Goal: Task Accomplishment & Management: Complete application form

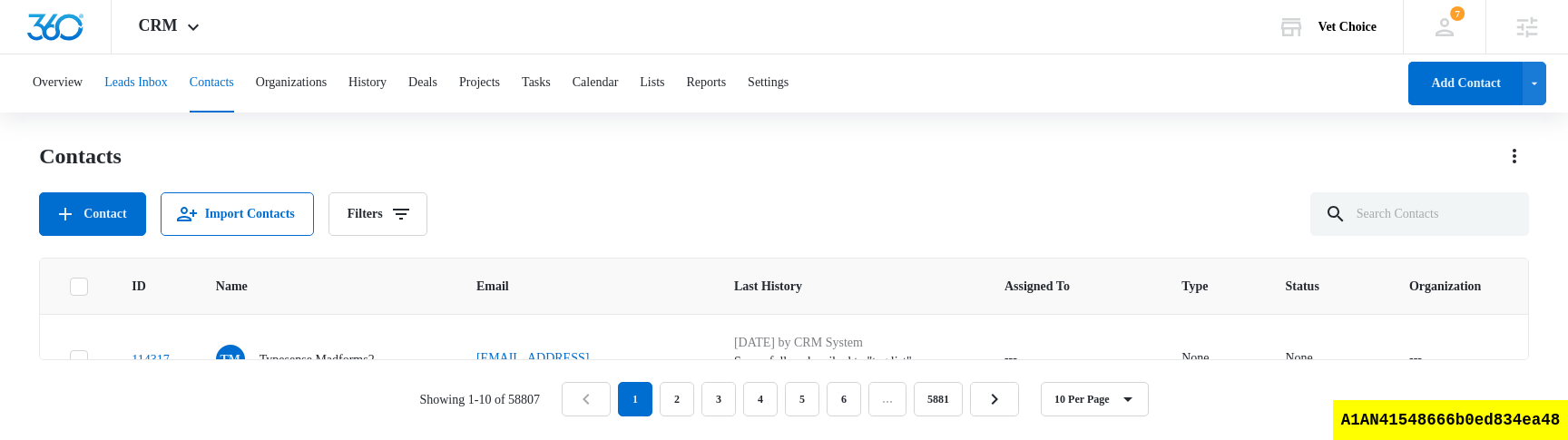
click at [144, 79] on button "Leads Inbox" at bounding box center [137, 83] width 64 height 58
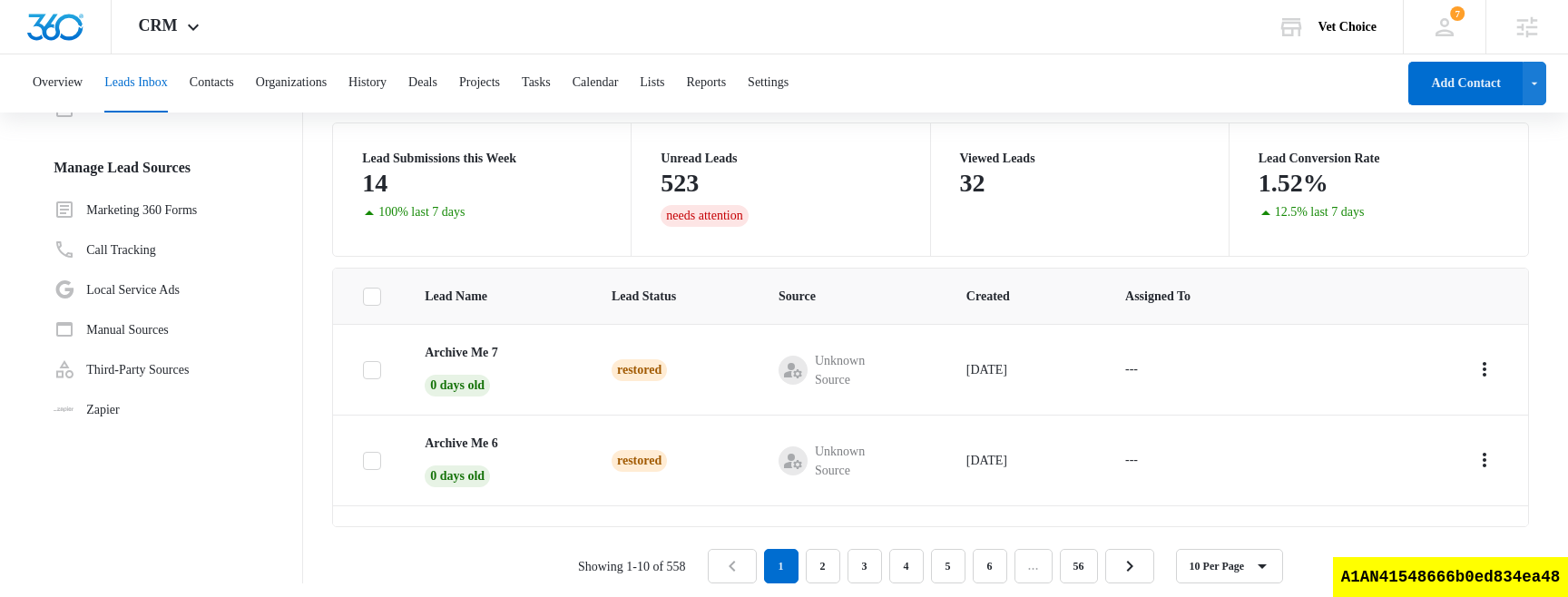
scroll to position [143, 0]
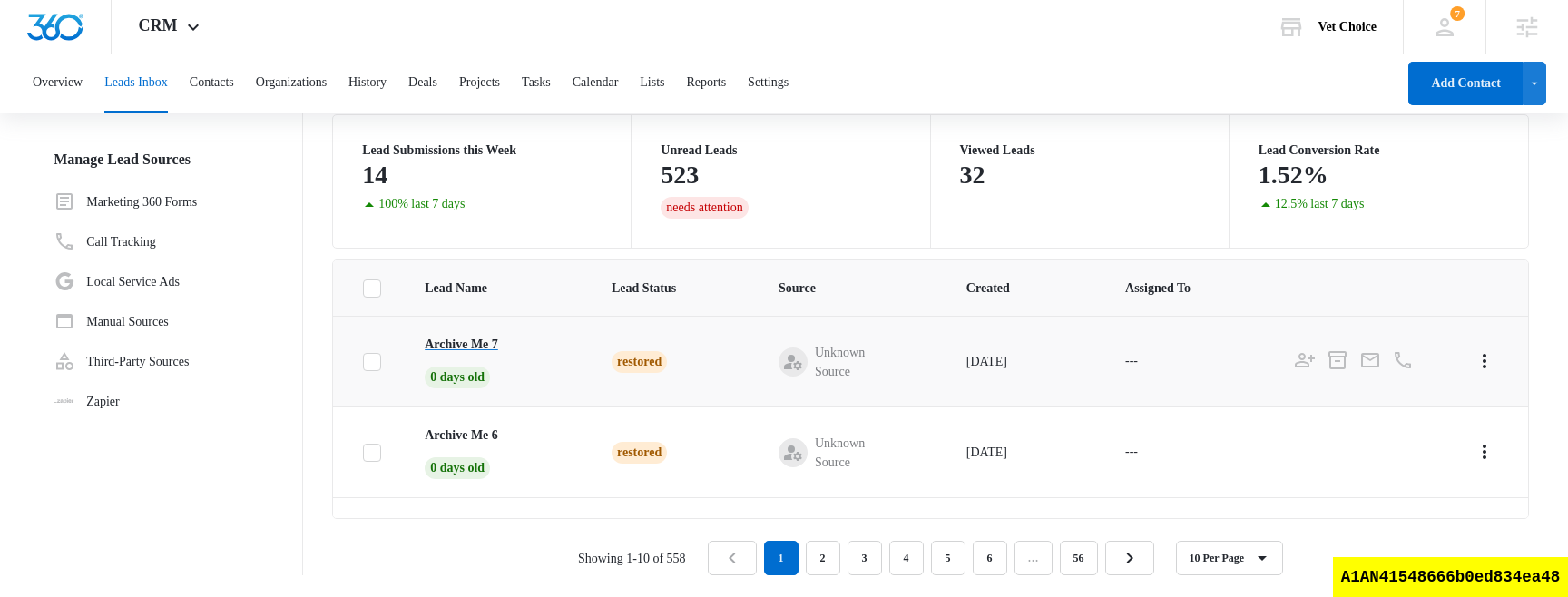
click at [471, 340] on p "Archive Me 7" at bounding box center [461, 345] width 74 height 19
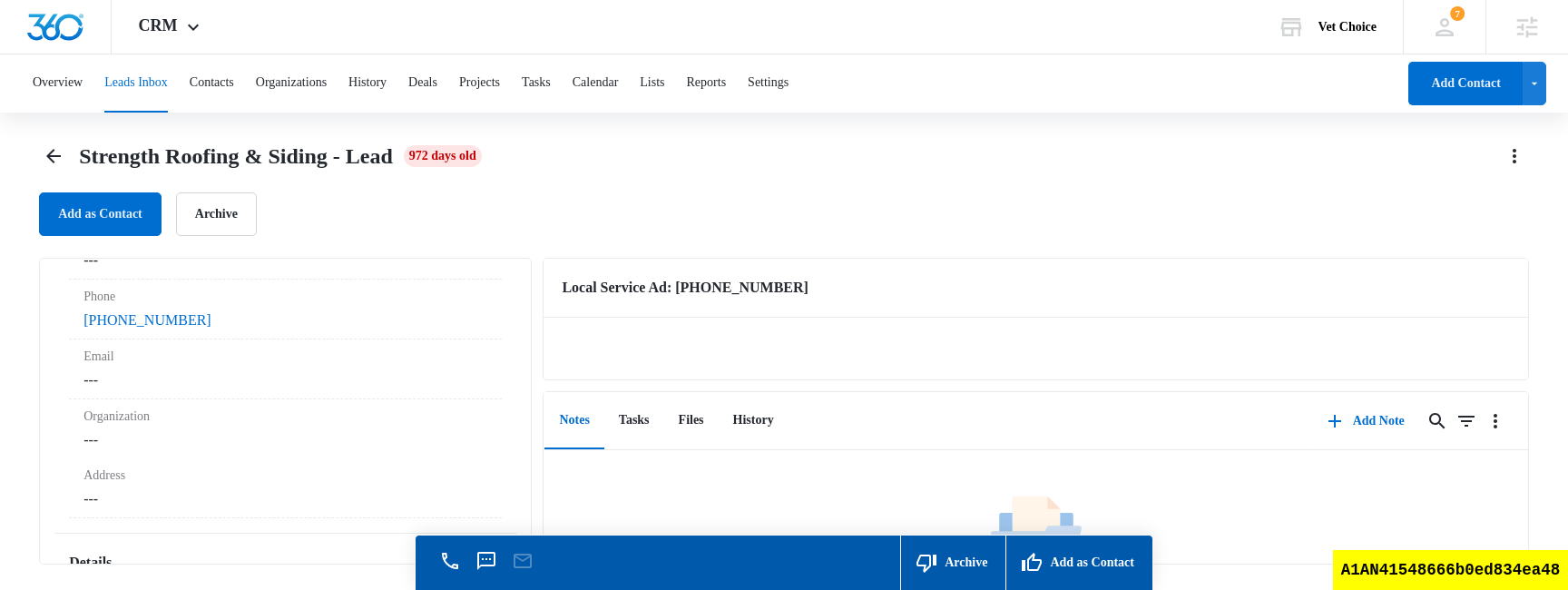
scroll to position [140, 0]
click at [342, 428] on dd "Cancel Save Changes ---" at bounding box center [285, 434] width 404 height 21
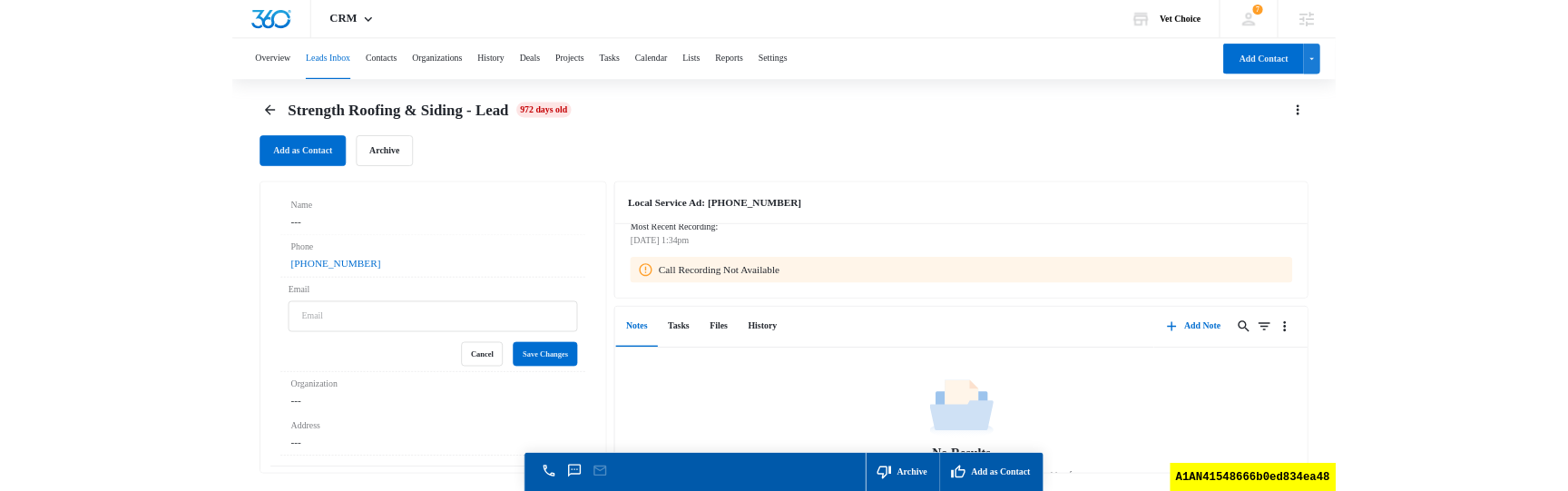
scroll to position [27, 0]
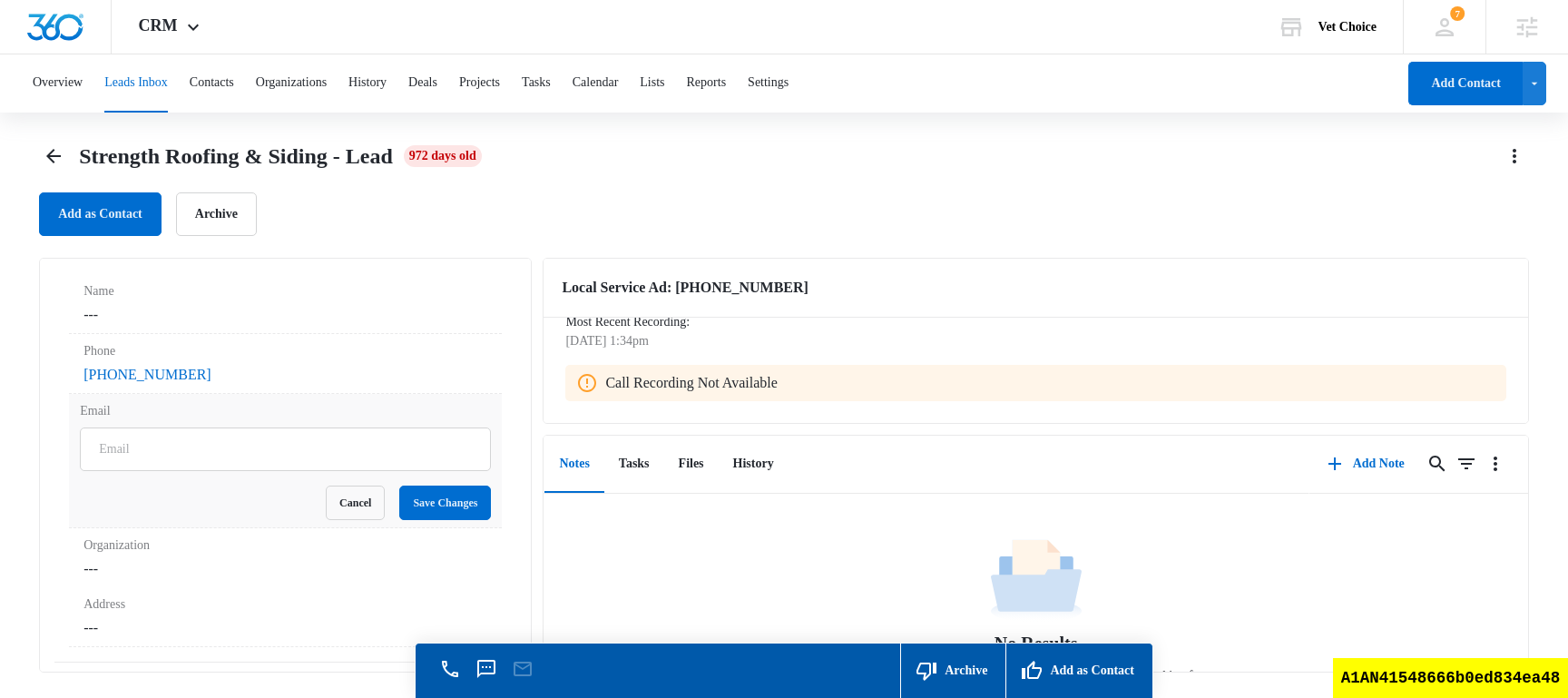
click at [309, 419] on label "Email" at bounding box center [285, 411] width 411 height 19
click at [309, 428] on input "Email" at bounding box center [285, 449] width 411 height 44
click at [294, 457] on input "Email" at bounding box center [285, 449] width 411 height 44
type input "foo@bar-test.biz"
click at [435, 511] on button "Save Changes" at bounding box center [445, 503] width 92 height 35
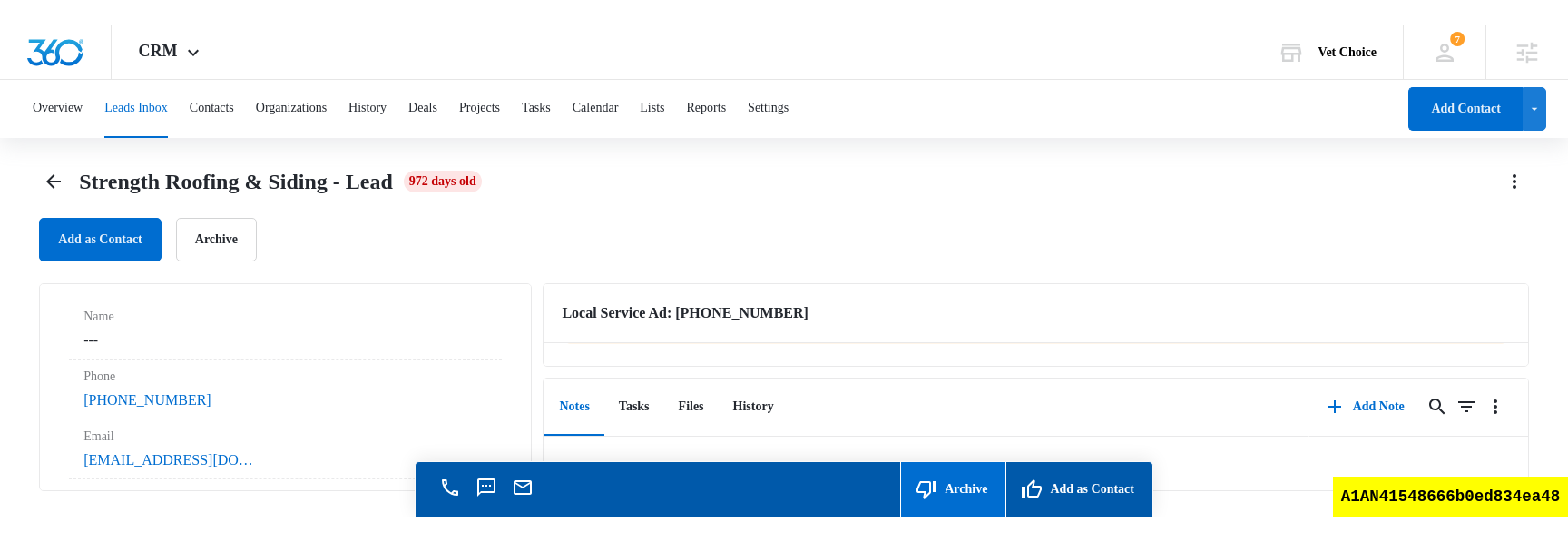
scroll to position [152, 0]
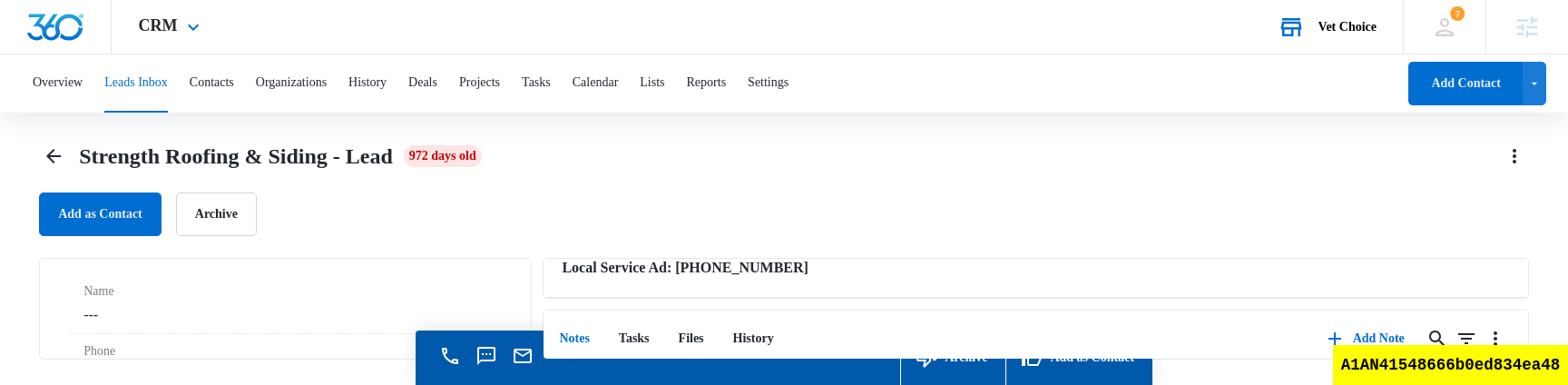
click at [1333, 32] on div "Vet Choice" at bounding box center [1348, 27] width 58 height 15
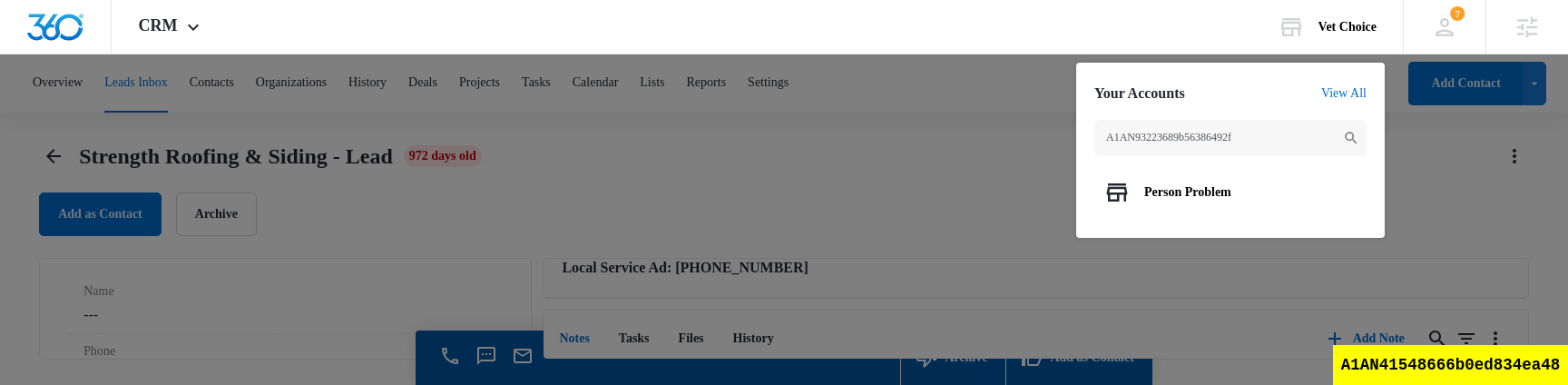
type input "A1AN93223689b56386492f"
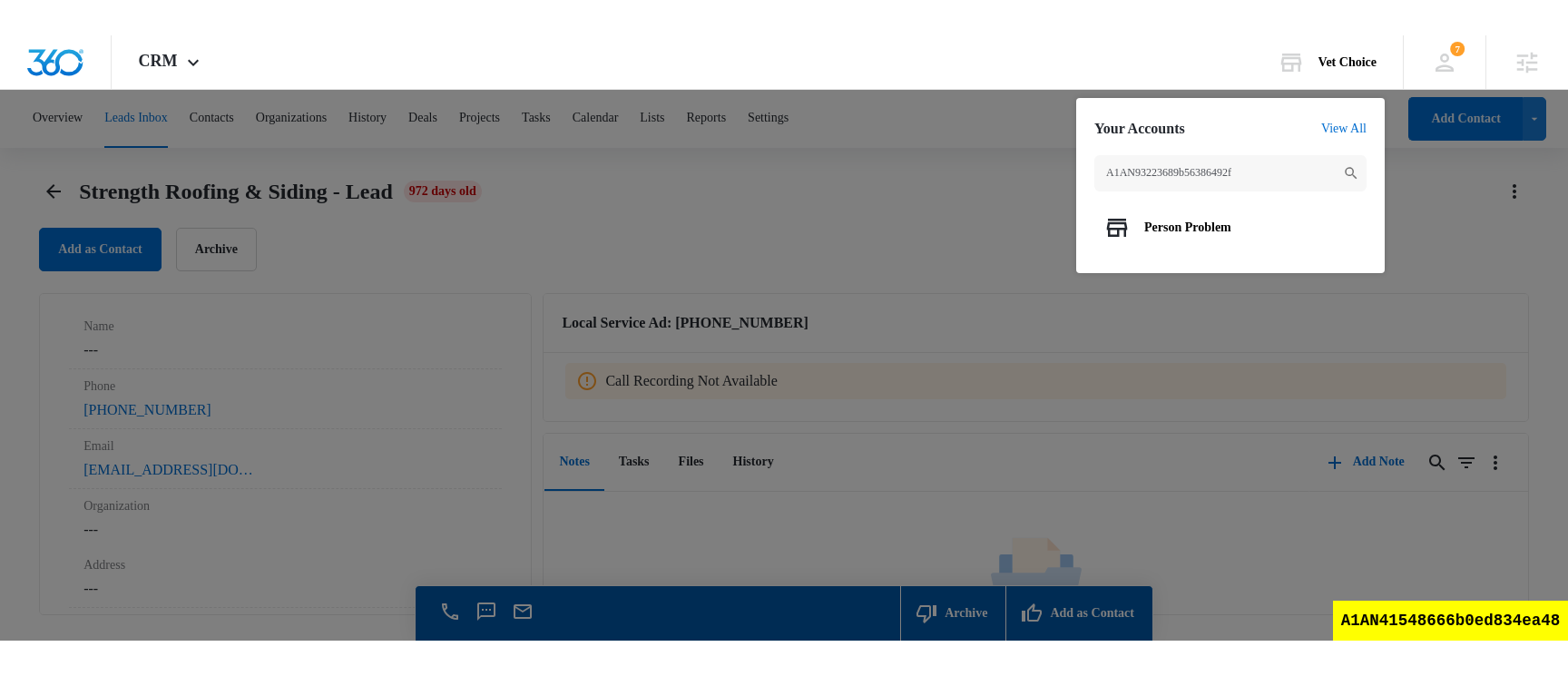
scroll to position [64, 0]
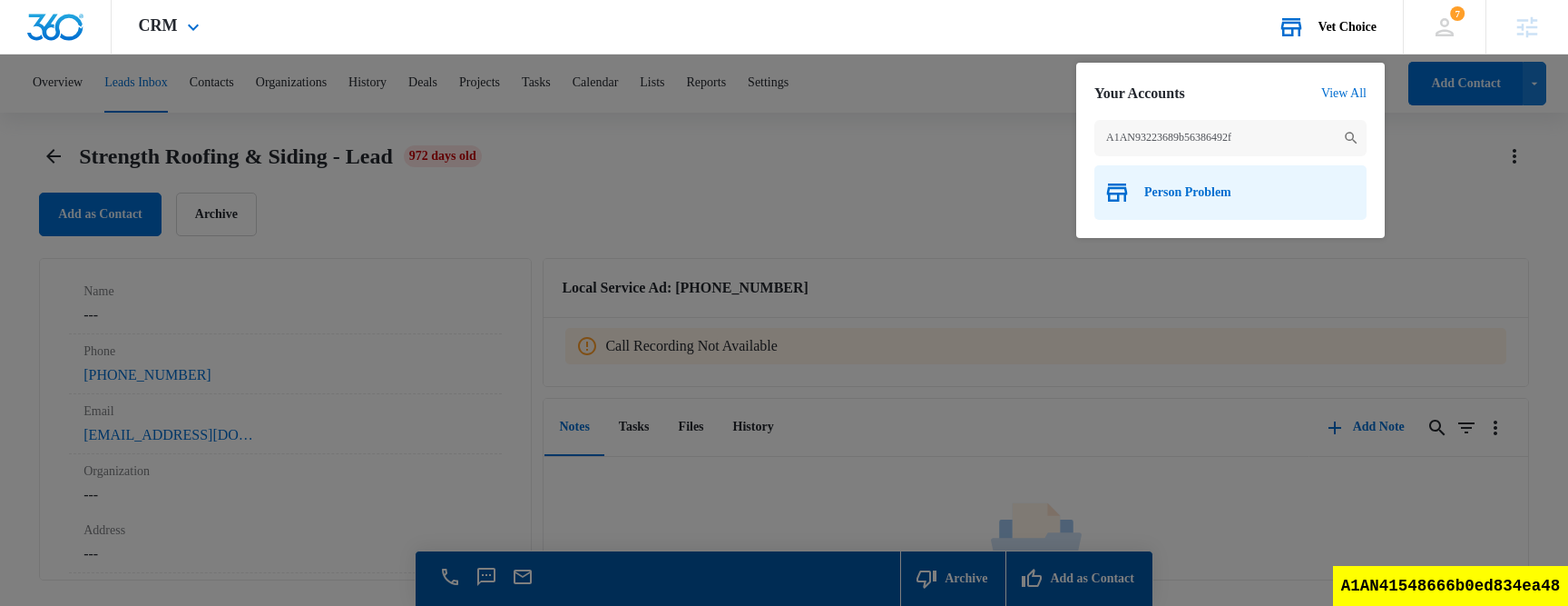
click at [1186, 197] on span "Person Problem" at bounding box center [1188, 192] width 87 height 15
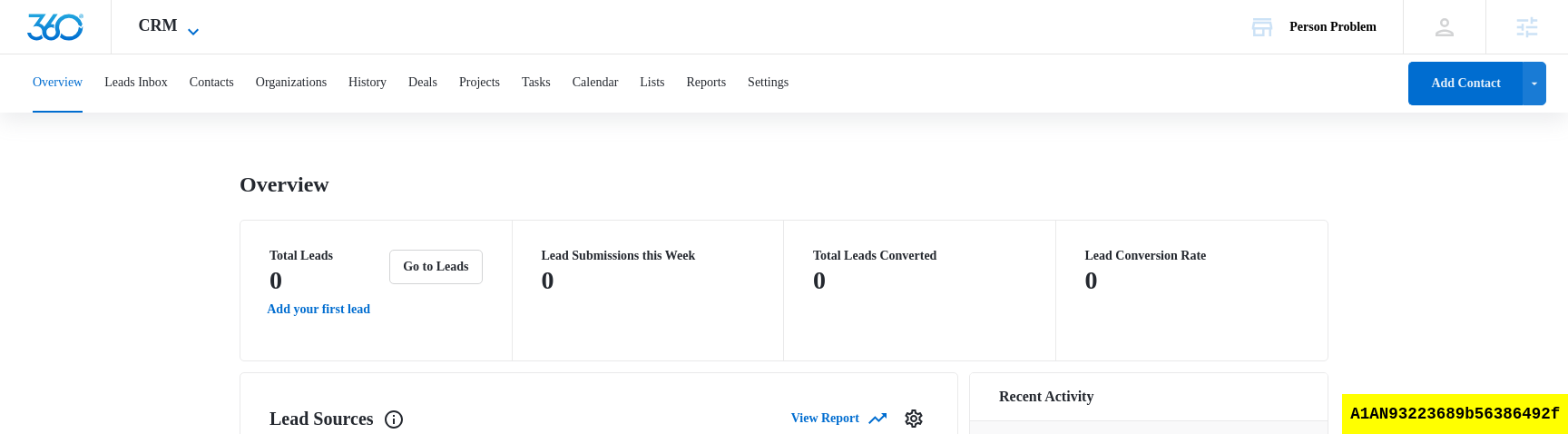
click at [150, 25] on span "CRM" at bounding box center [158, 26] width 39 height 19
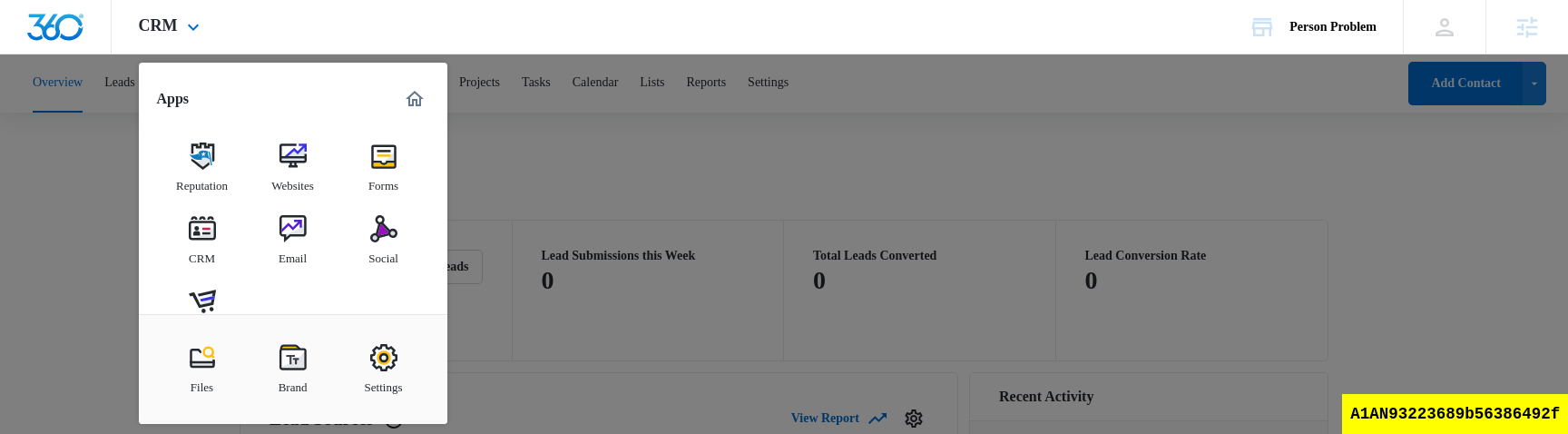
drag, startPoint x: 298, startPoint y: 246, endPoint x: 365, endPoint y: 89, distance: 170.7
click at [0, 0] on div "CRM Apps Reputation Websites Forms CRM Email Social Shop Content Ads Intelligen…" at bounding box center [784, 27] width 1568 height 54
click at [605, 155] on div at bounding box center [784, 217] width 1568 height 434
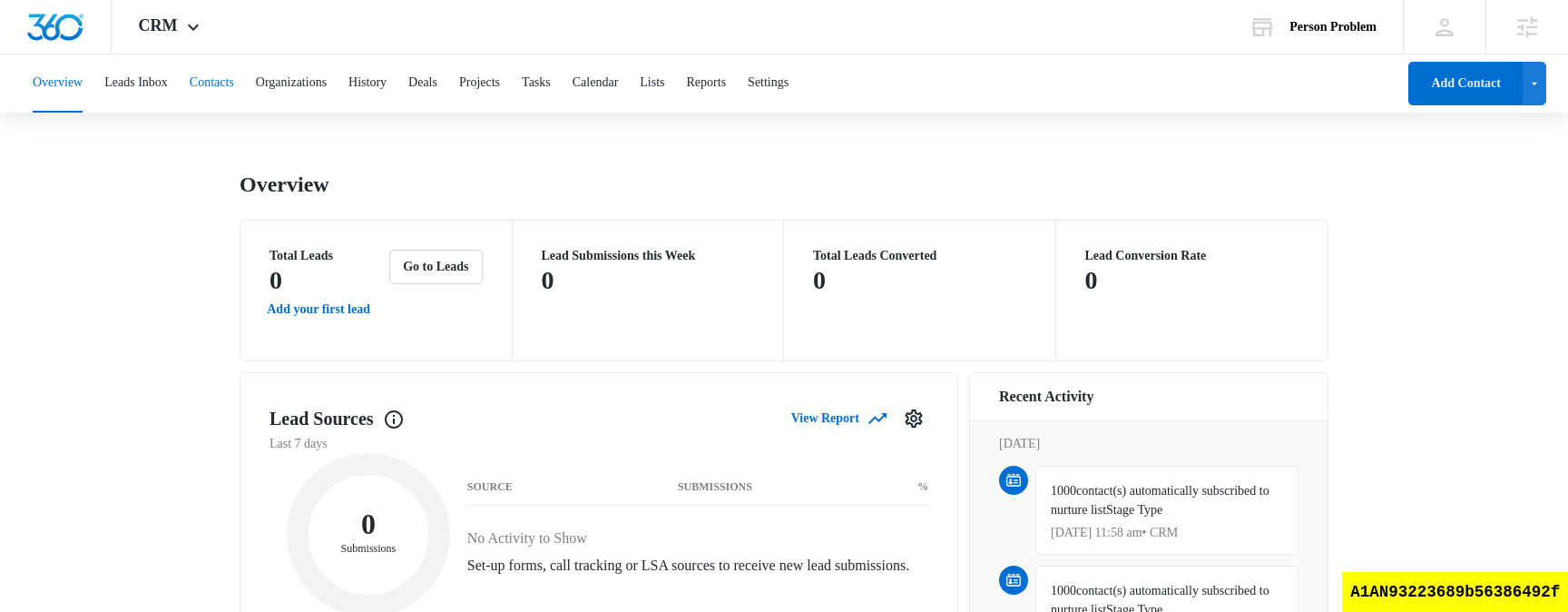
click at [227, 81] on button "Contacts" at bounding box center [212, 83] width 45 height 58
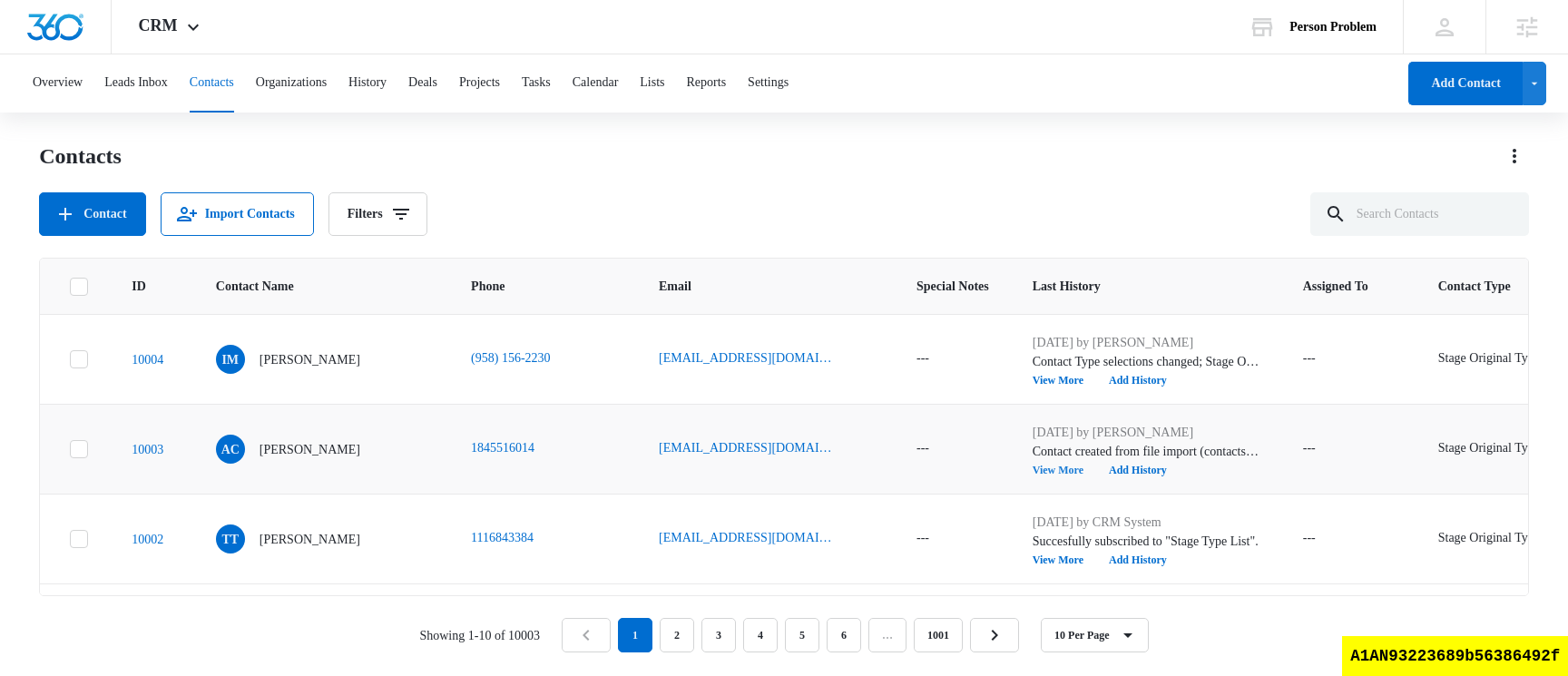
scroll to position [0, 597]
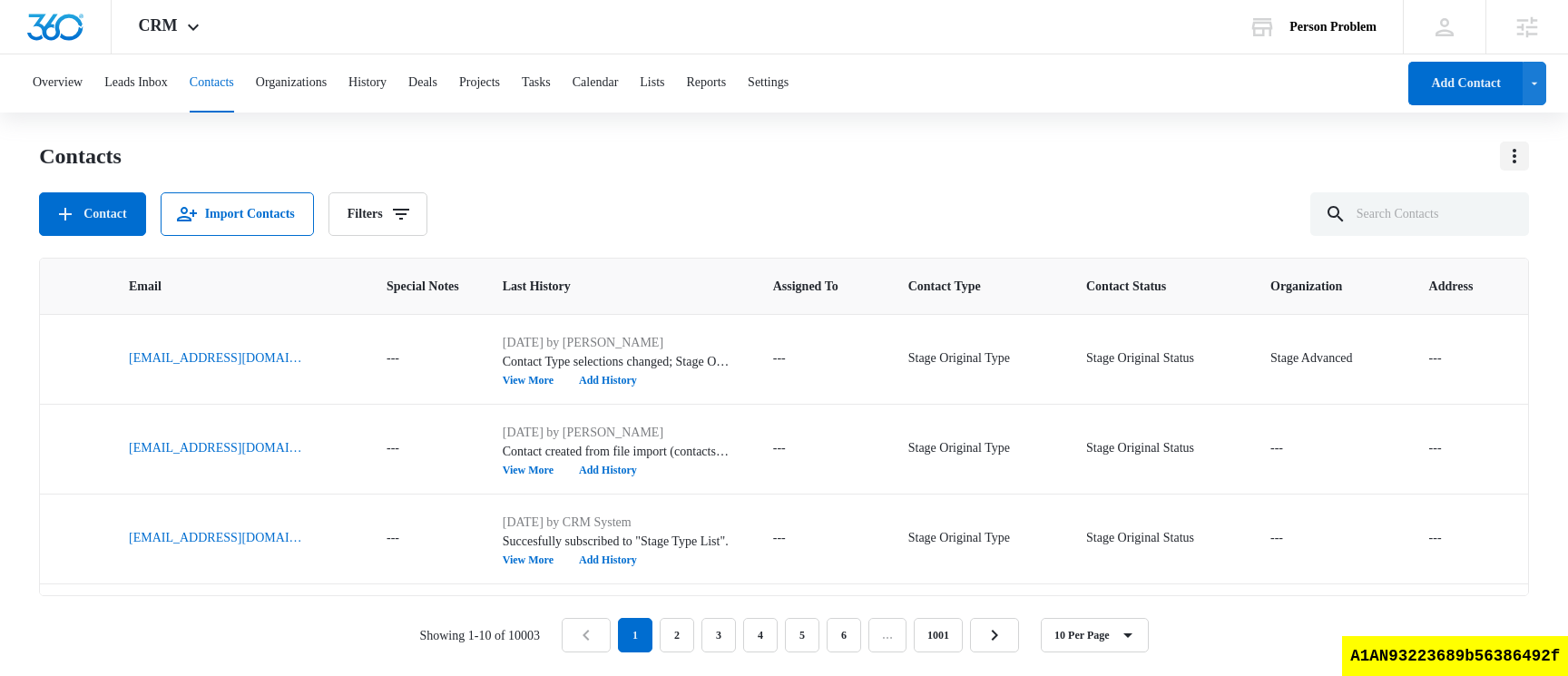
click at [1521, 143] on button "Actions" at bounding box center [1515, 156] width 29 height 29
click at [1473, 209] on div "Choose Columns" at bounding box center [1433, 206] width 102 height 13
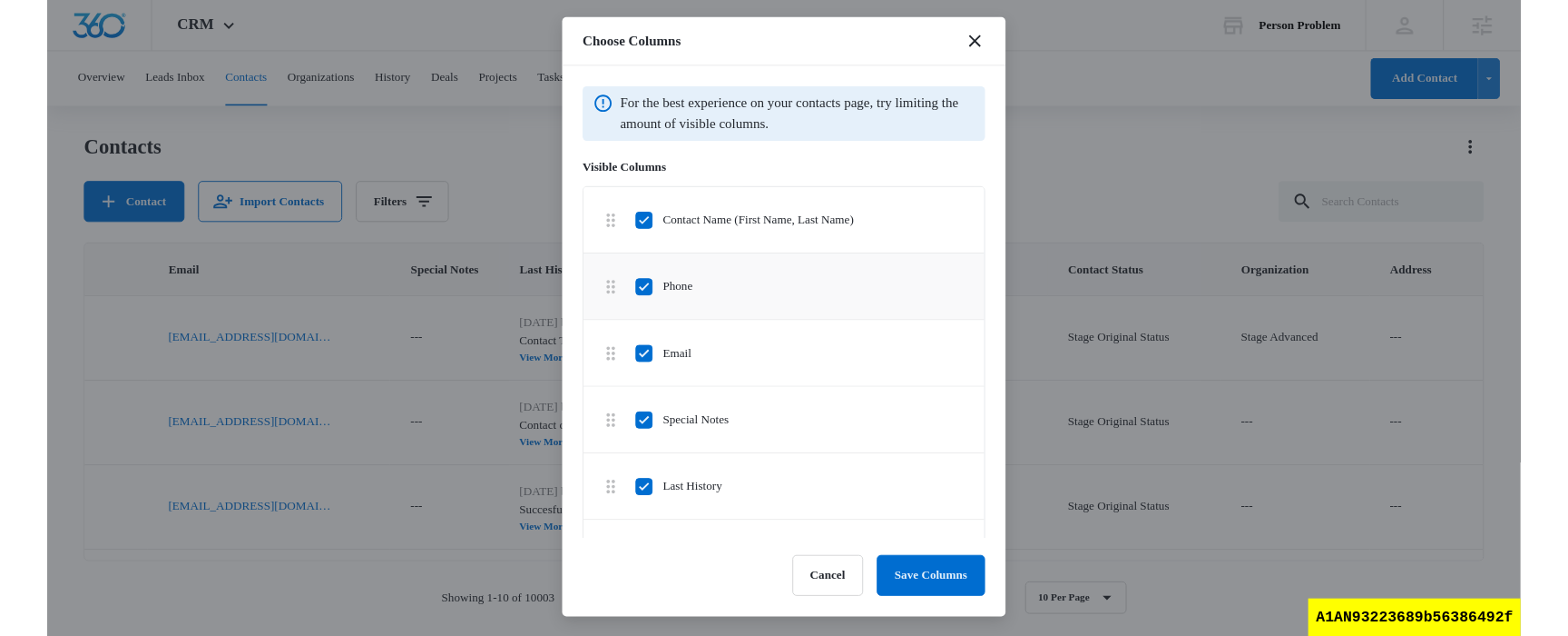
scroll to position [1493, 0]
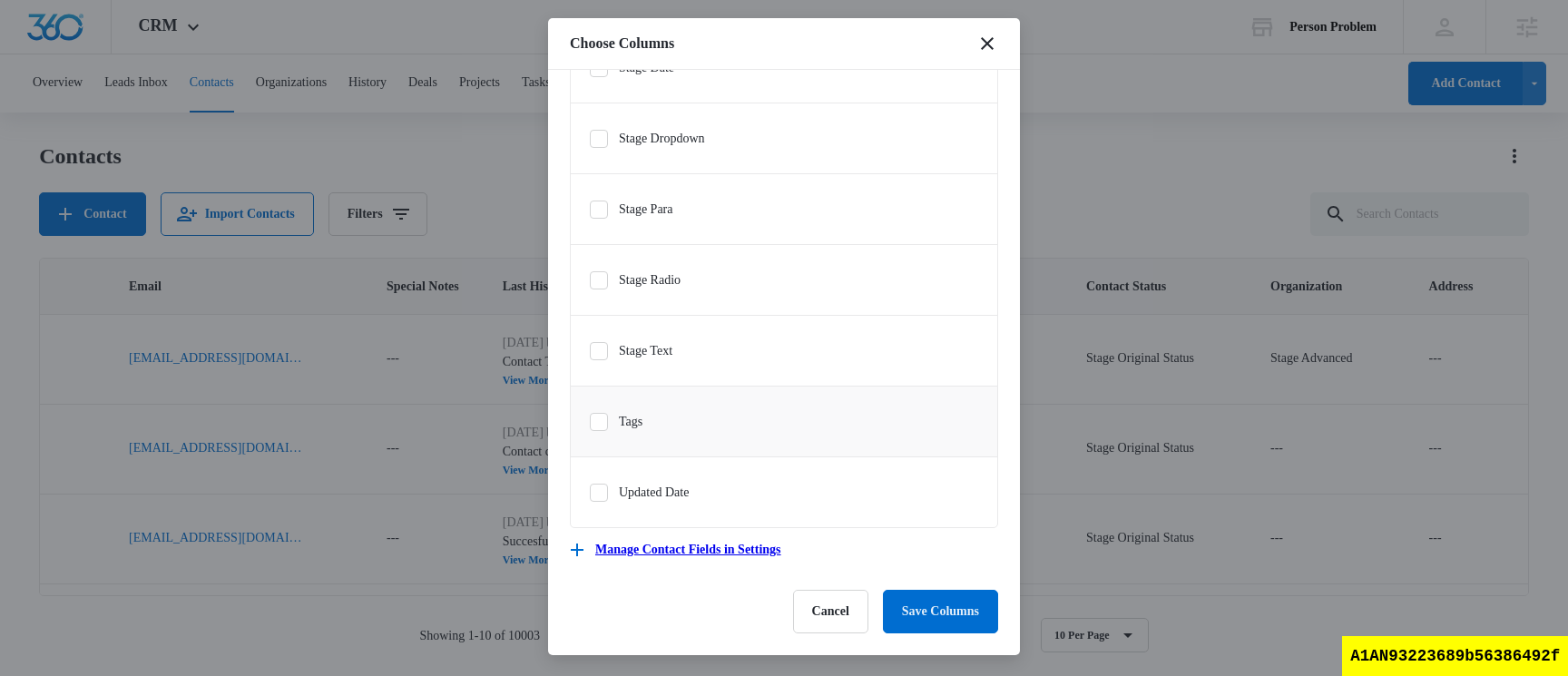
click at [599, 432] on li "Tags" at bounding box center [784, 421] width 426 height 71
click at [602, 420] on icon at bounding box center [598, 421] width 11 height 8
click at [590, 421] on input "Tags" at bounding box center [589, 421] width 1 height 1
click at [923, 596] on button "Save Columns" at bounding box center [940, 611] width 115 height 44
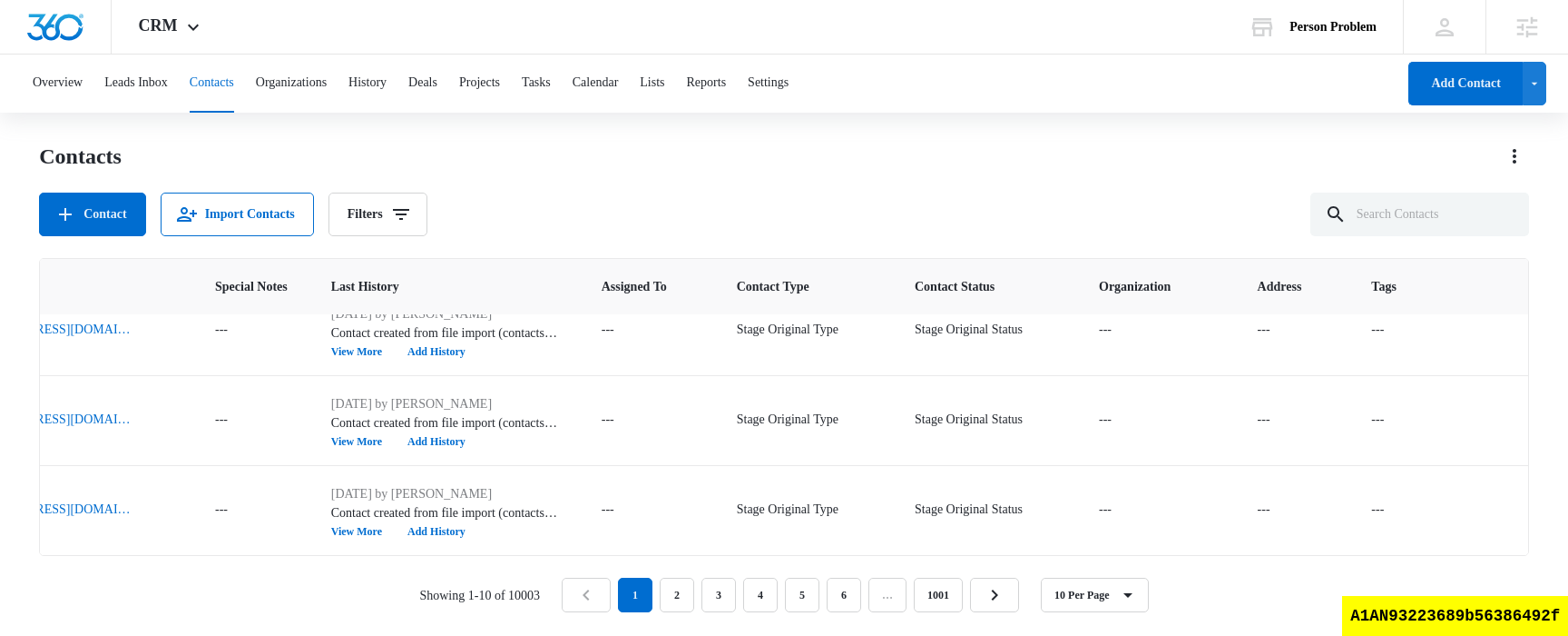
scroll to position [0, 783]
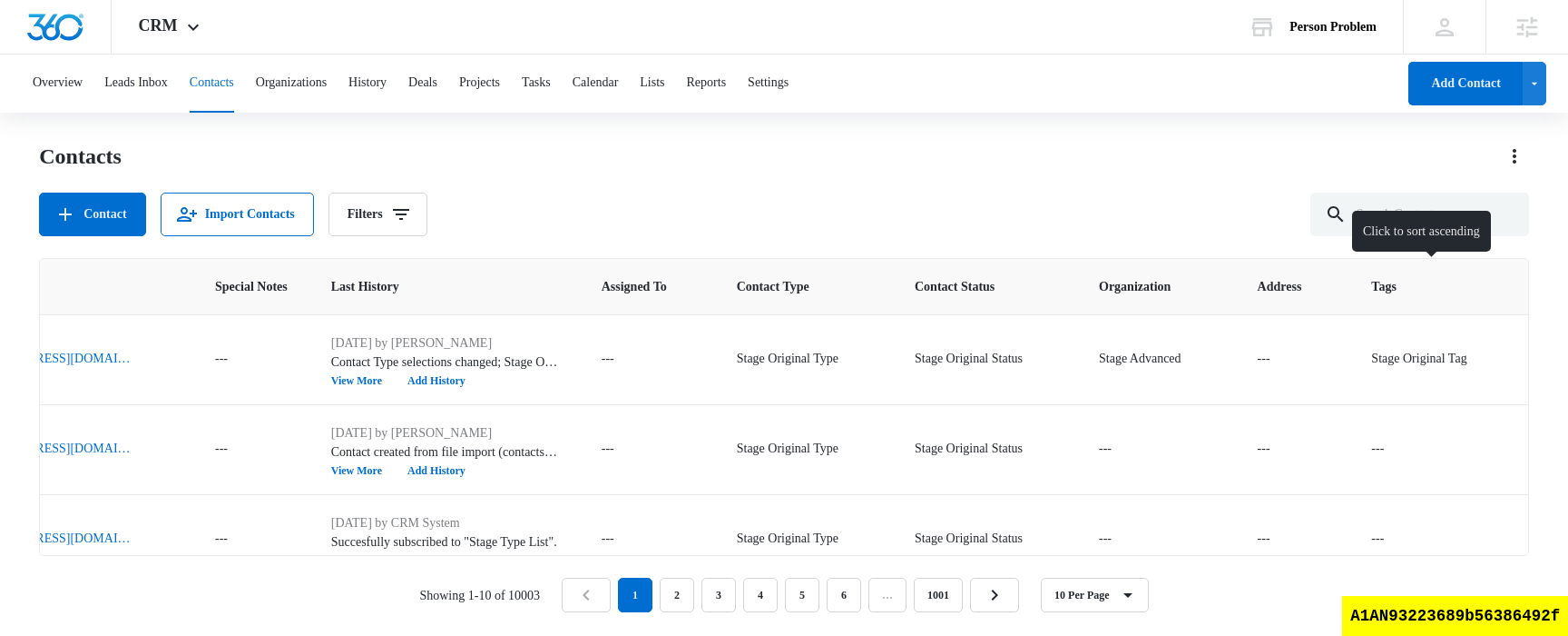
click at [1481, 292] on div at bounding box center [1490, 287] width 19 height 19
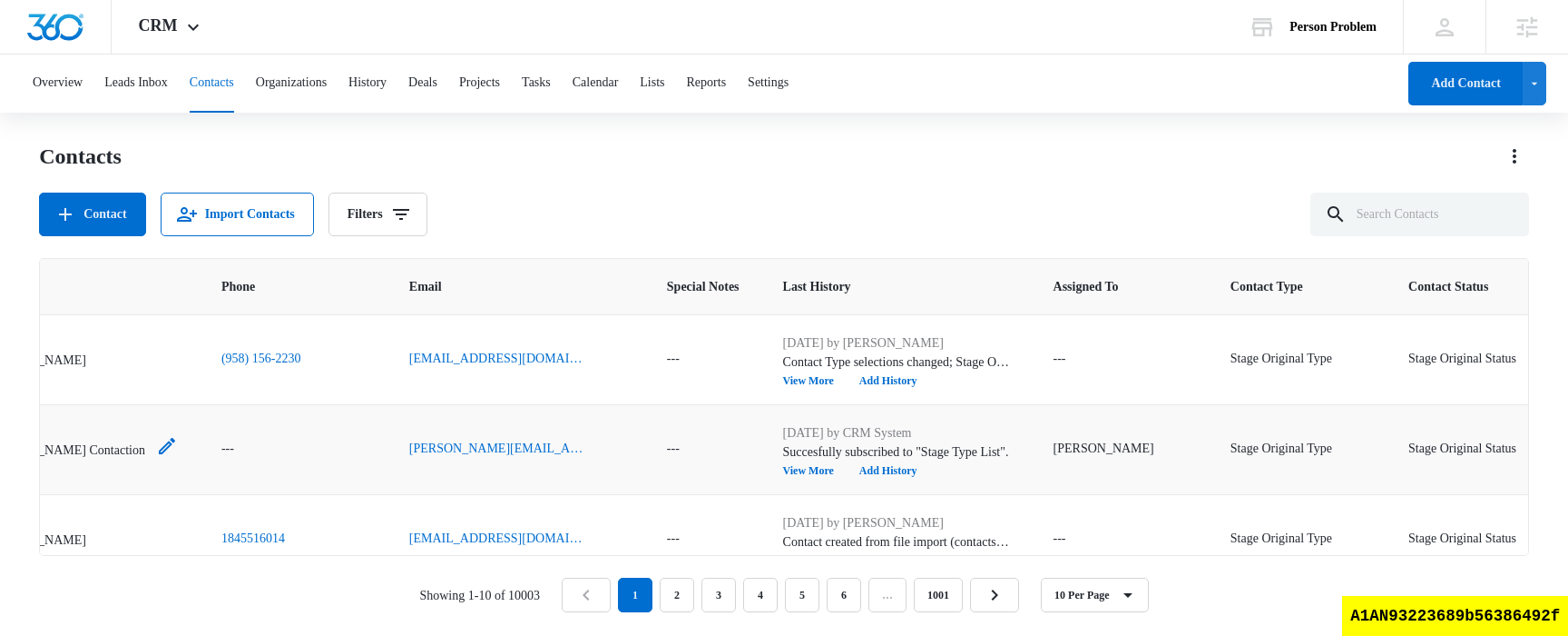
scroll to position [0, 863]
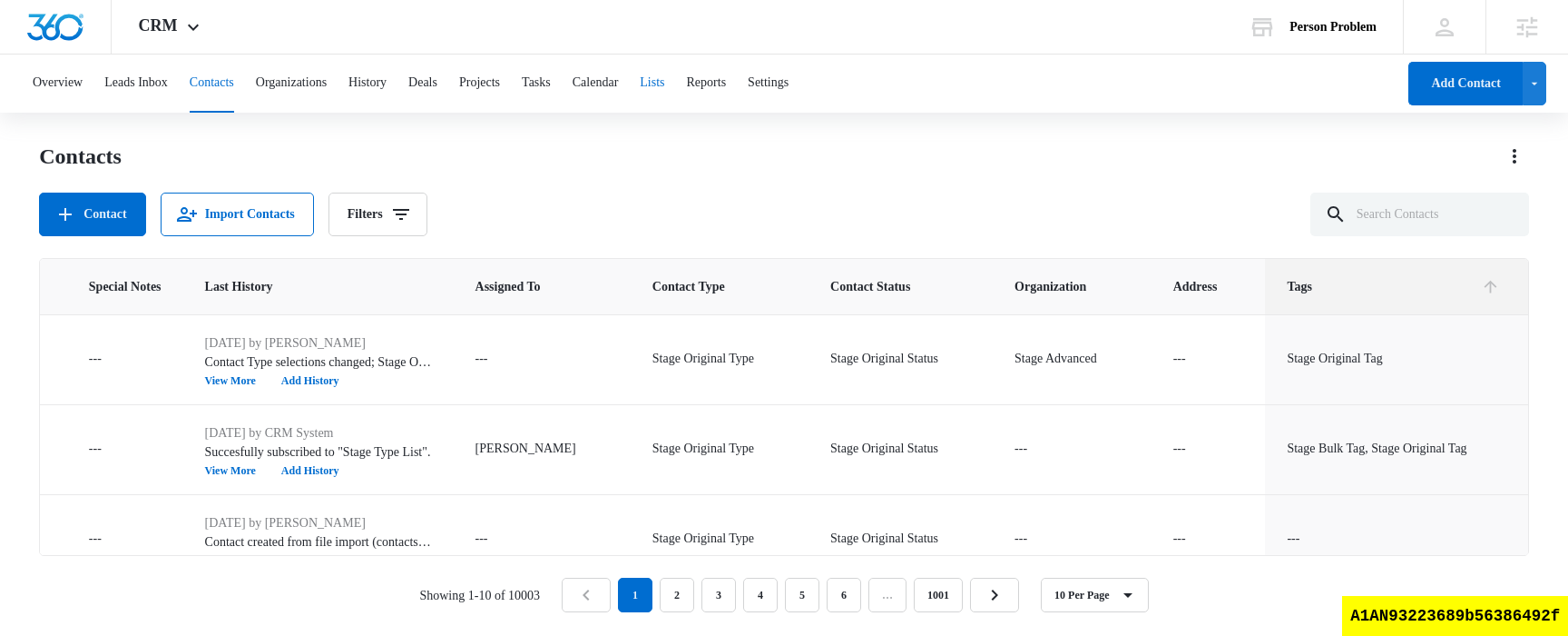
click at [664, 89] on button "Lists" at bounding box center [651, 83] width 24 height 58
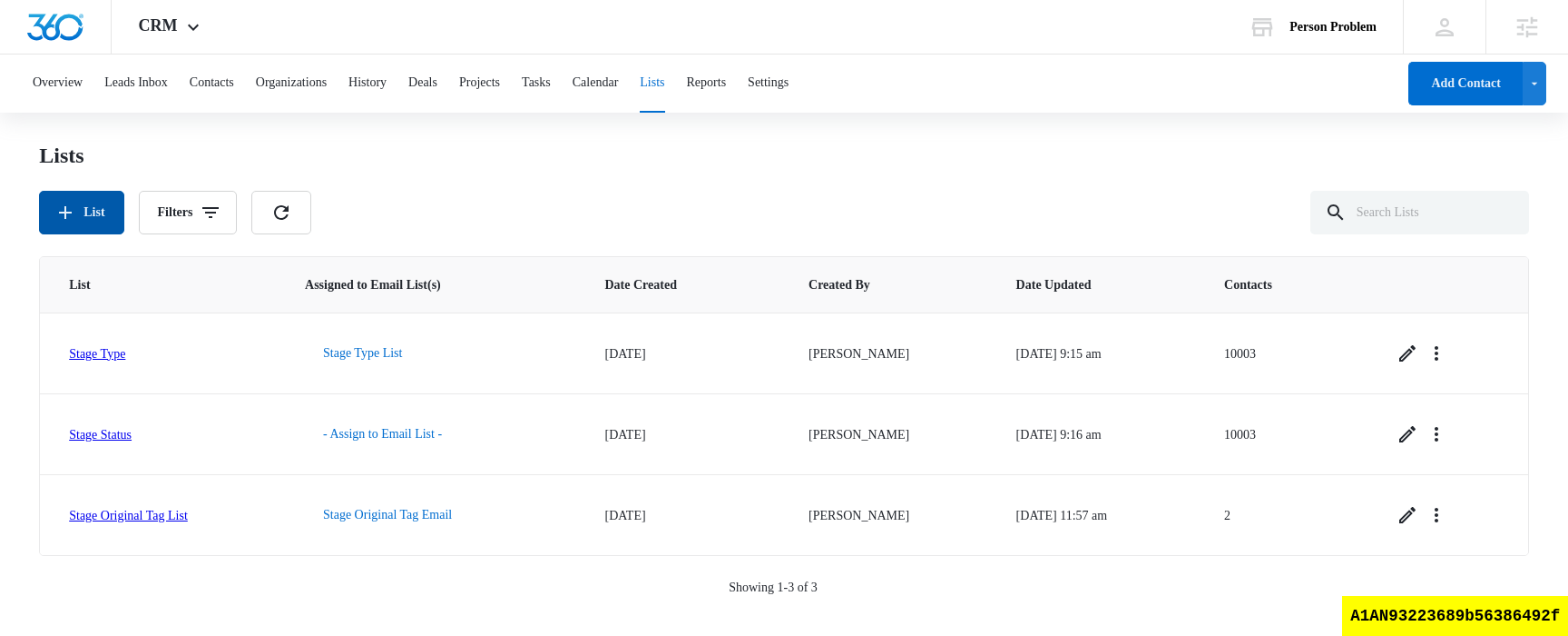
click at [101, 208] on button "List" at bounding box center [80, 212] width 84 height 44
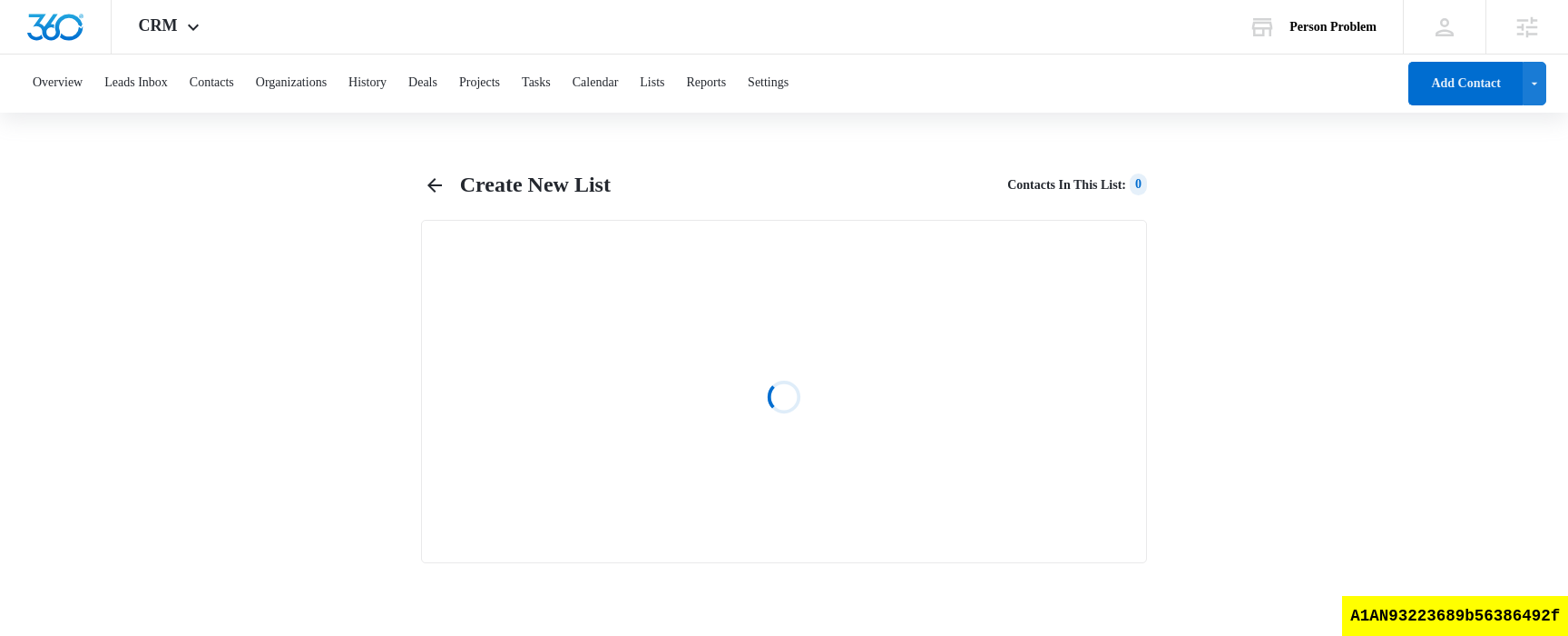
select select "31"
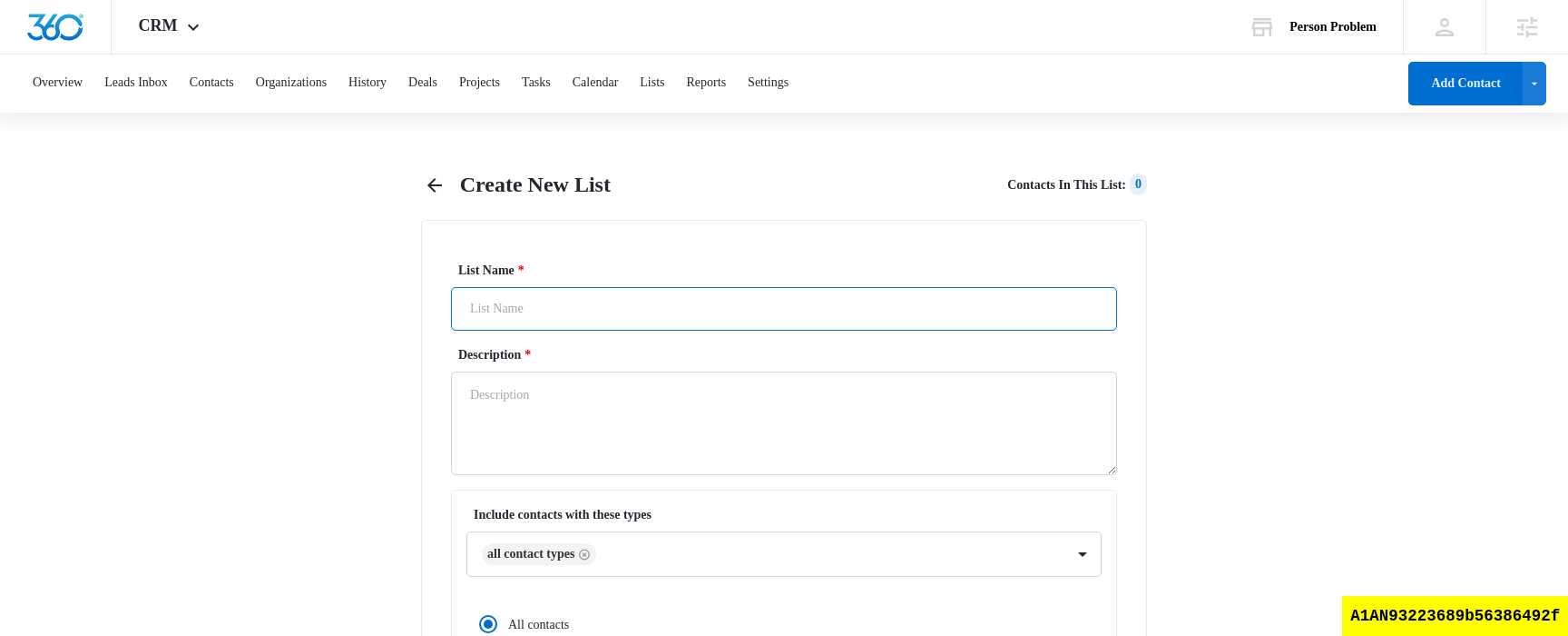
click at [574, 306] on input "List Name *" at bounding box center [783, 308] width 666 height 44
type input "nam test tags"
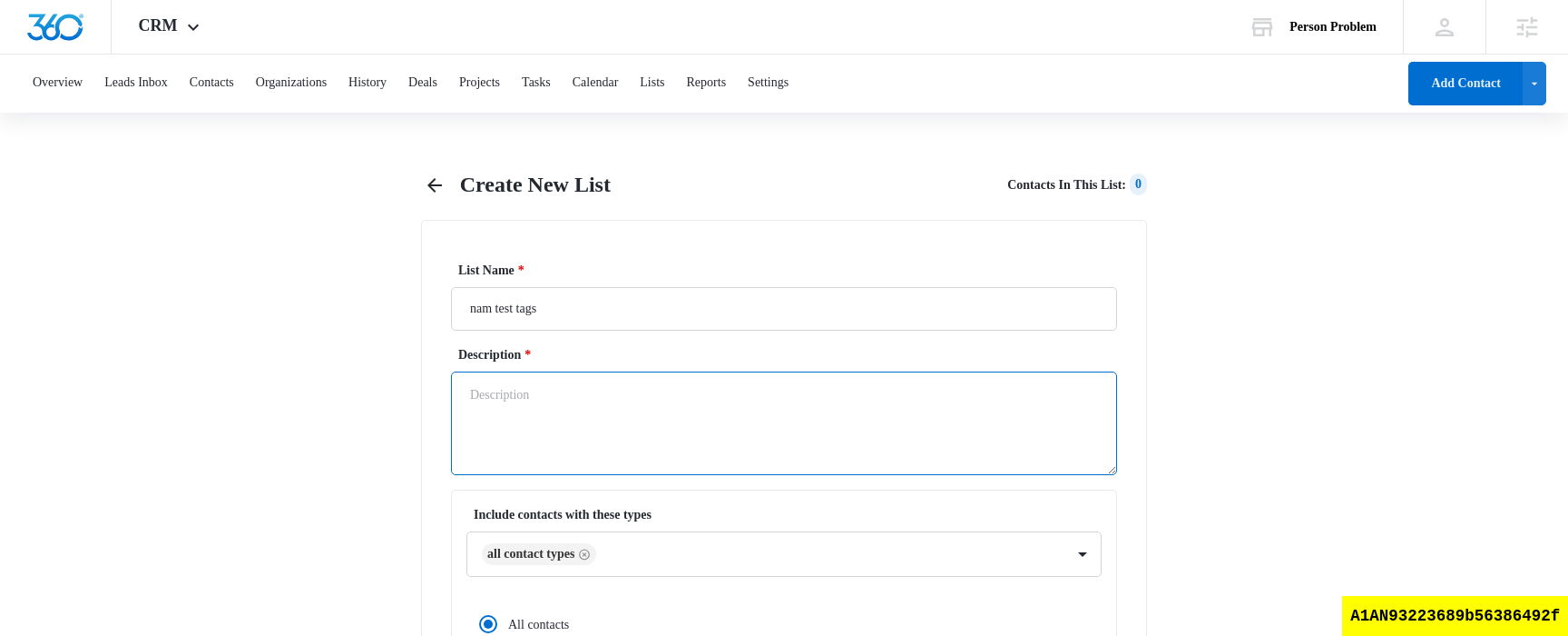
click at [537, 422] on textarea "Description *" at bounding box center [783, 423] width 666 height 104
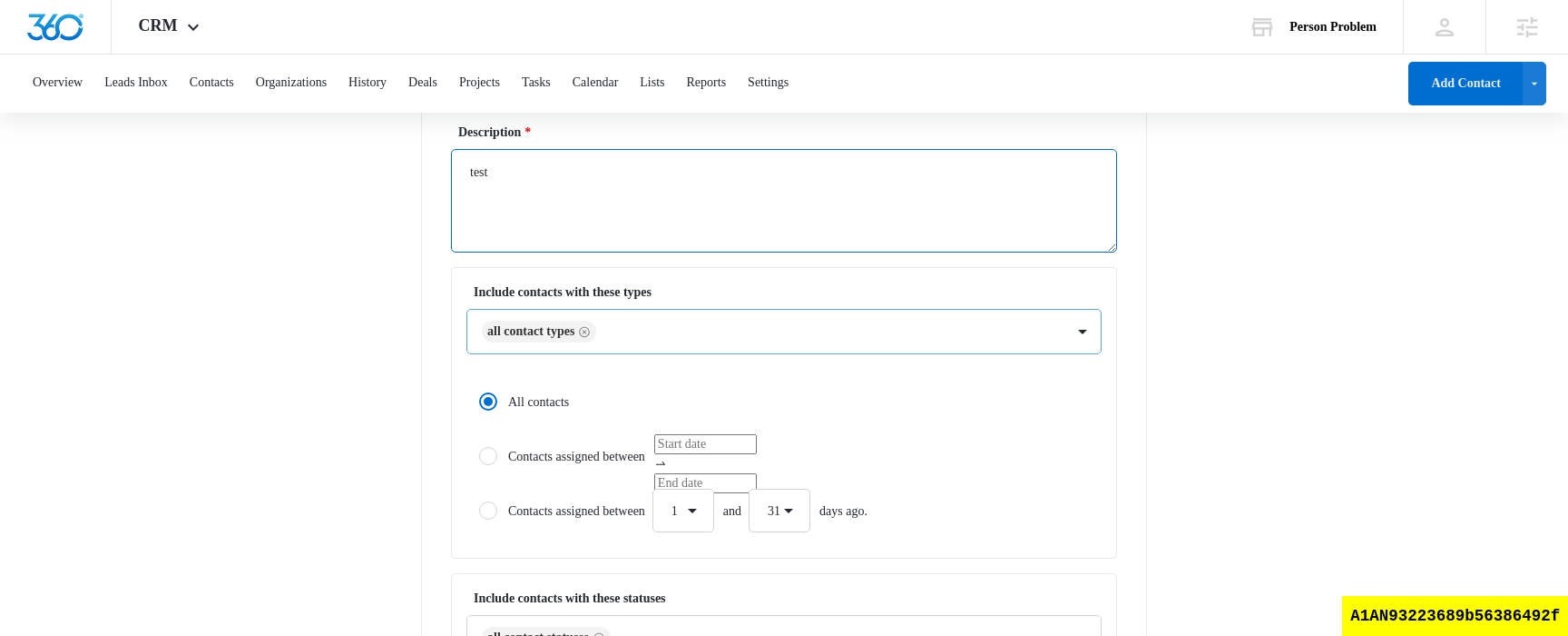
scroll to position [808, 0]
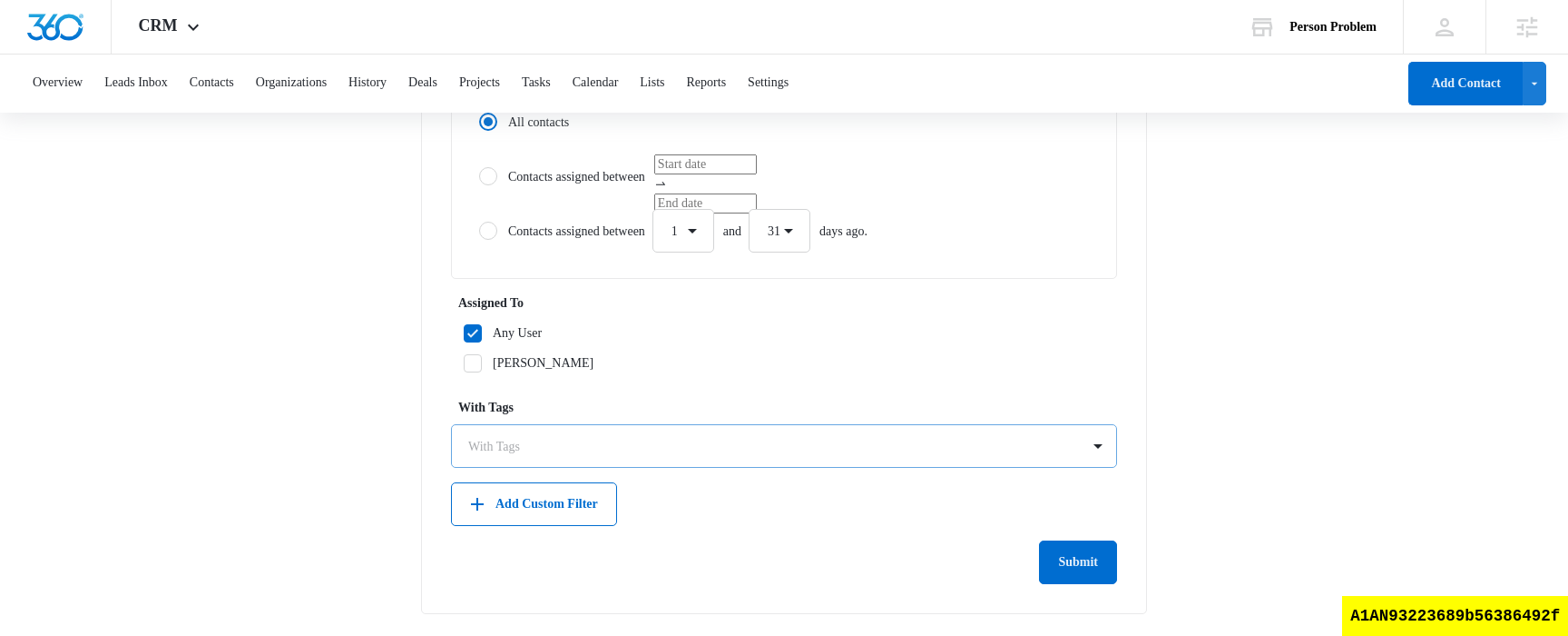
type textarea "test"
click at [664, 444] on div at bounding box center [772, 446] width 610 height 22
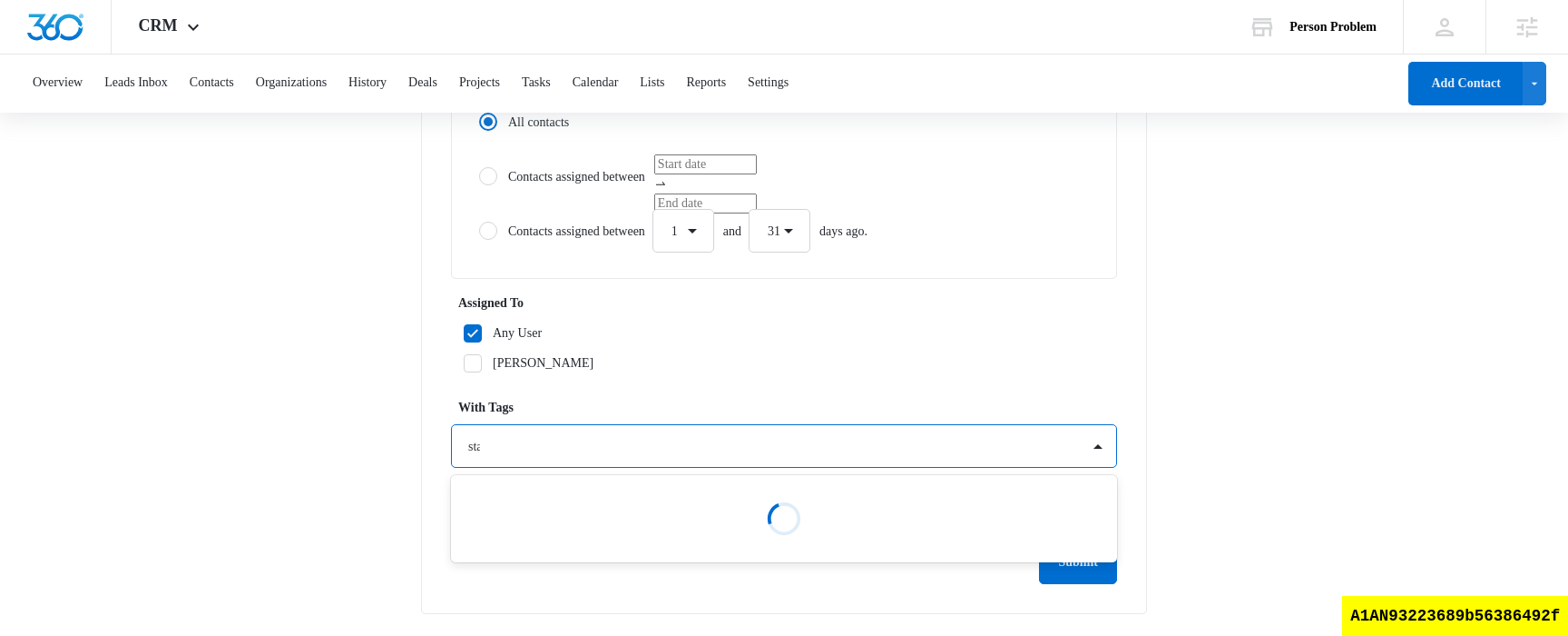
type input "stage"
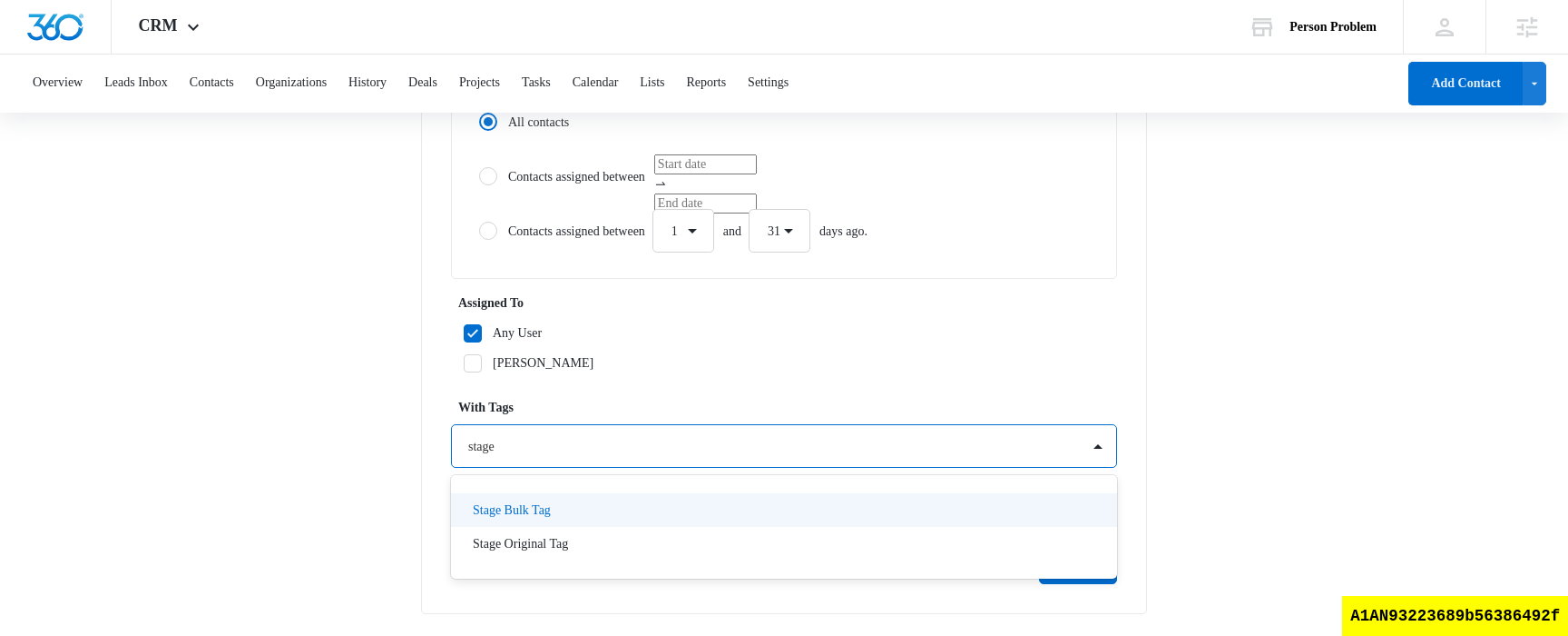
click at [632, 516] on div "Stage Bulk Tag" at bounding box center [782, 510] width 619 height 19
click at [1209, 320] on main "Create New List Contacts In This List : 0 List Name * nam test tags Description…" at bounding box center [784, 0] width 1568 height 1275
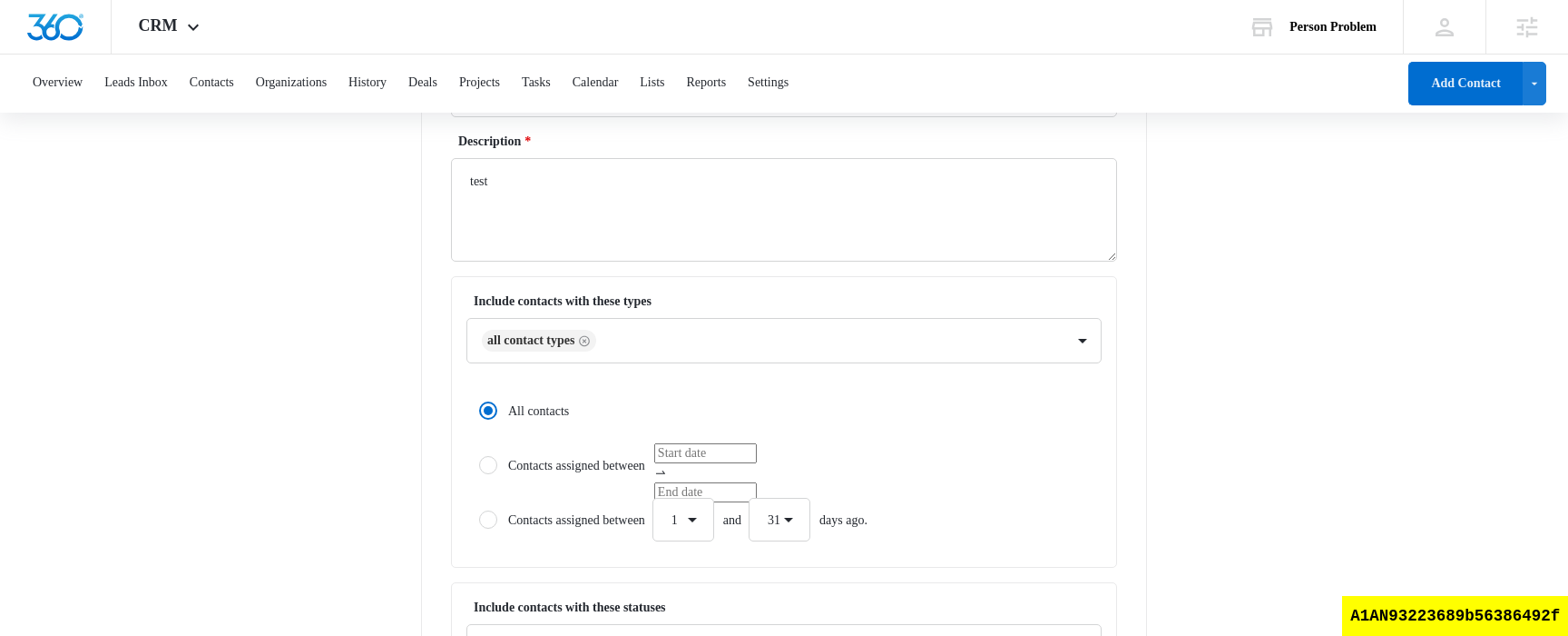
scroll to position [236, 0]
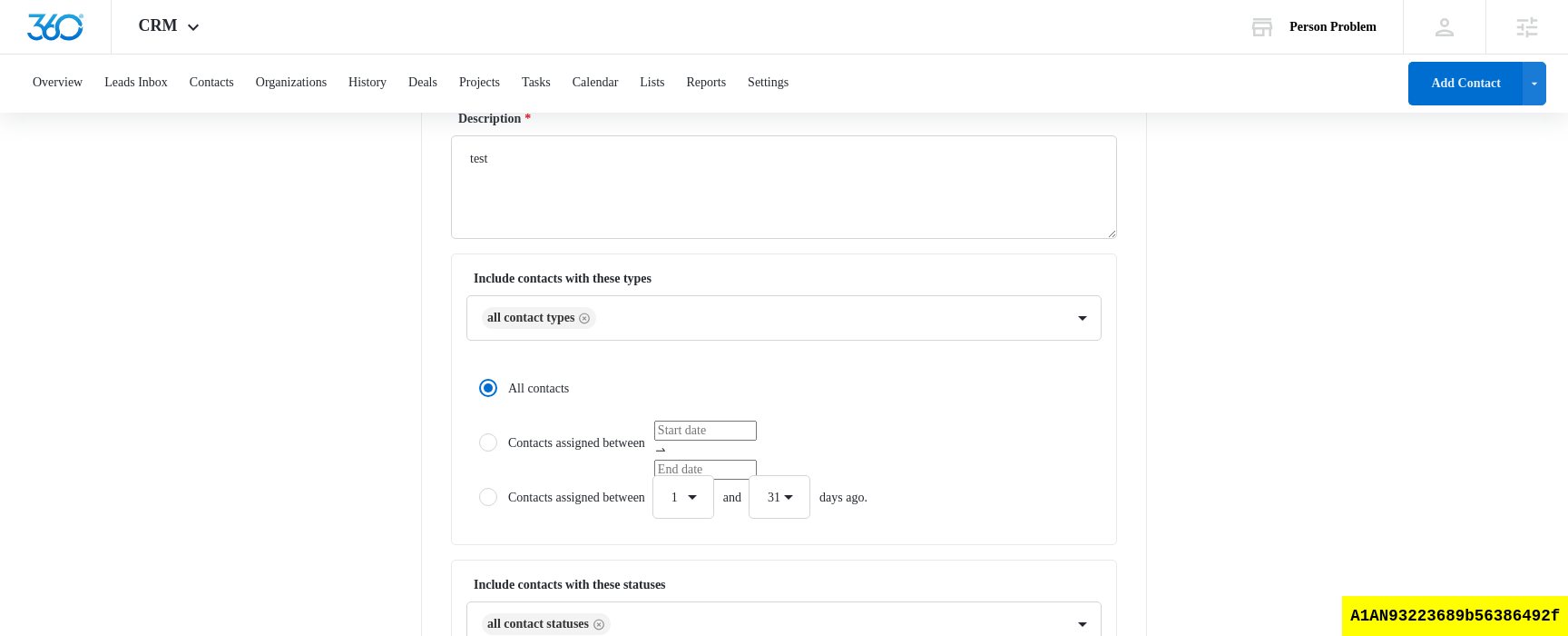
click at [549, 436] on label "Contacts assigned between" at bounding box center [784, 442] width 636 height 44
click at [479, 436] on input "Contacts assigned between" at bounding box center [472, 441] width 13 height 13
radio input "false"
radio input "true"
click at [549, 393] on label "All contacts" at bounding box center [784, 387] width 636 height 44
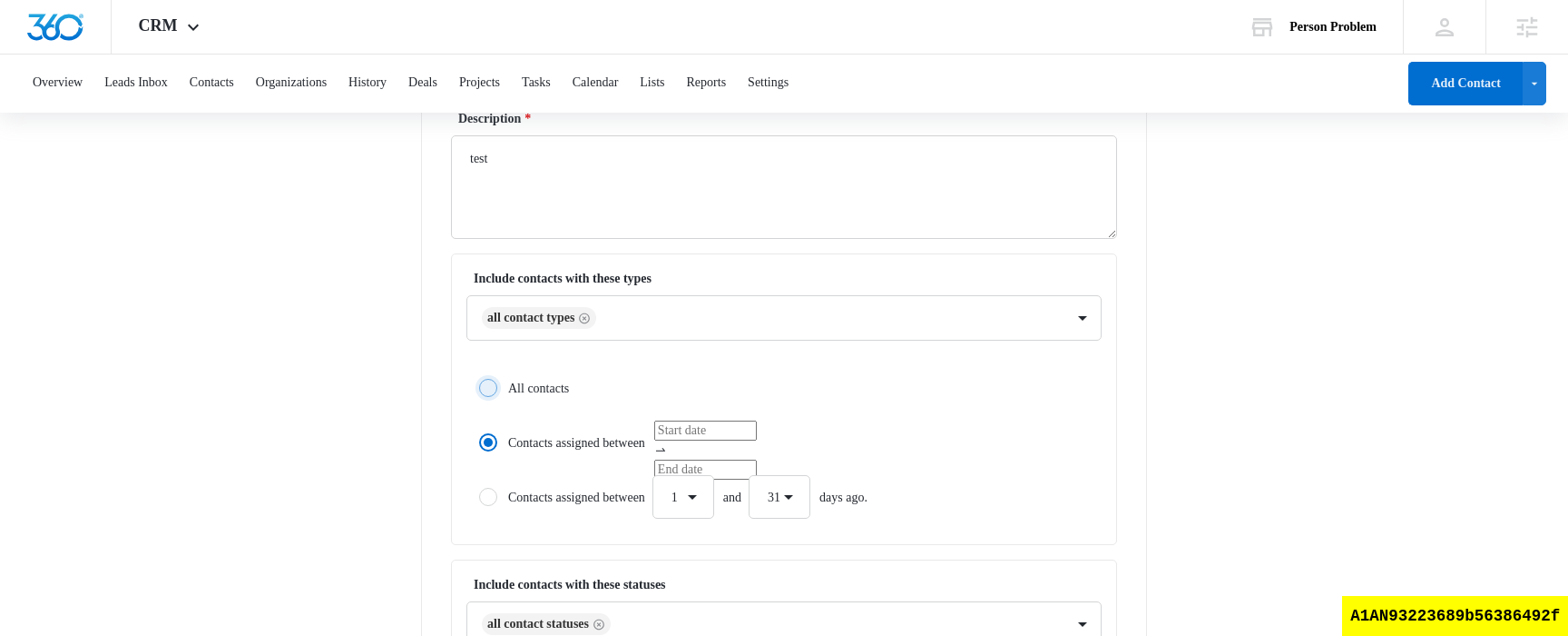
click at [479, 393] on input "All contacts" at bounding box center [472, 387] width 13 height 13
radio input "true"
click at [1490, 596] on div "A1AN93223689b56386492f" at bounding box center [1455, 615] width 226 height 40
copy div "A1AN93223689b56386492f"
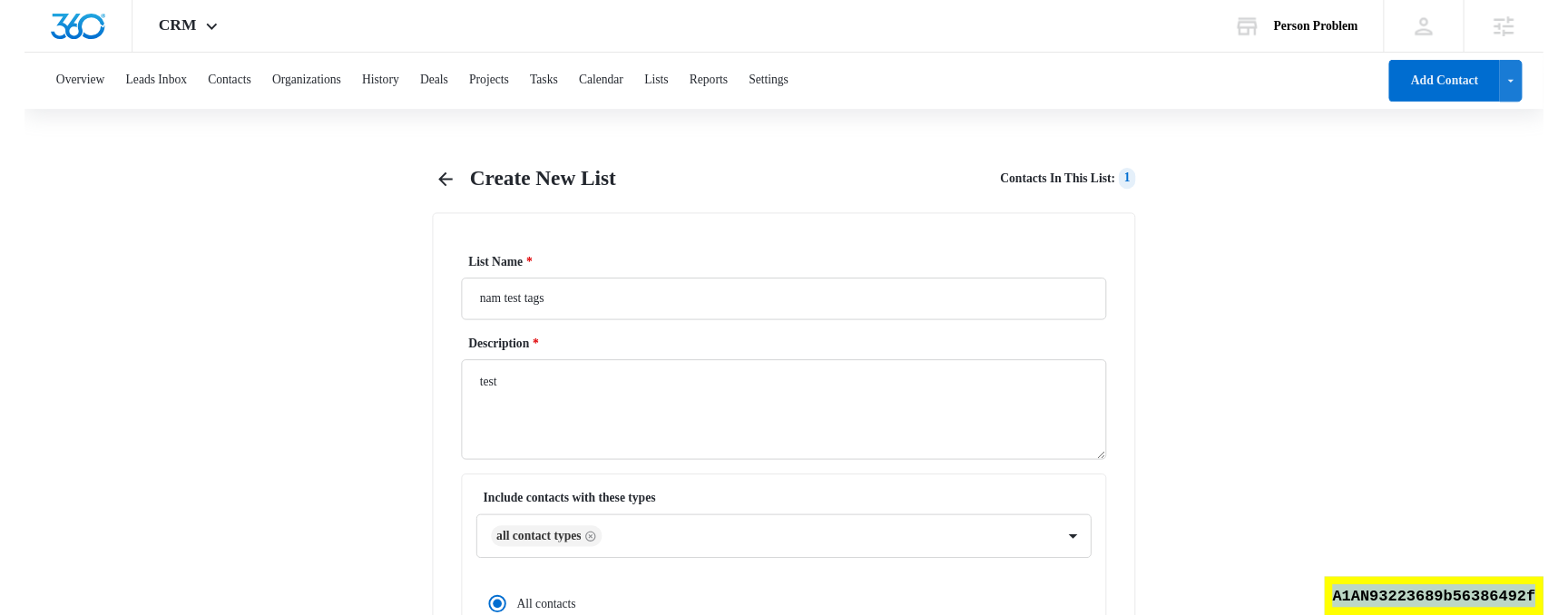
scroll to position [809, 0]
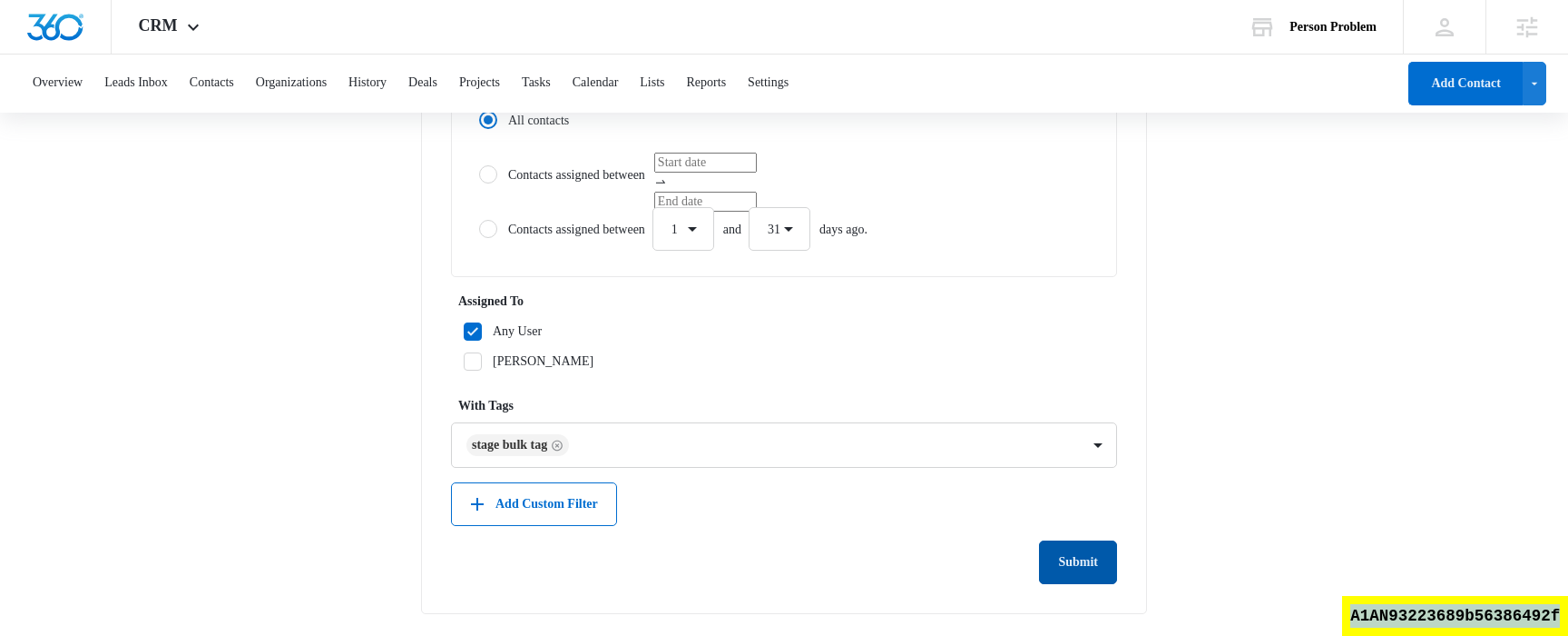
click at [1078, 564] on button "Submit" at bounding box center [1078, 561] width 78 height 44
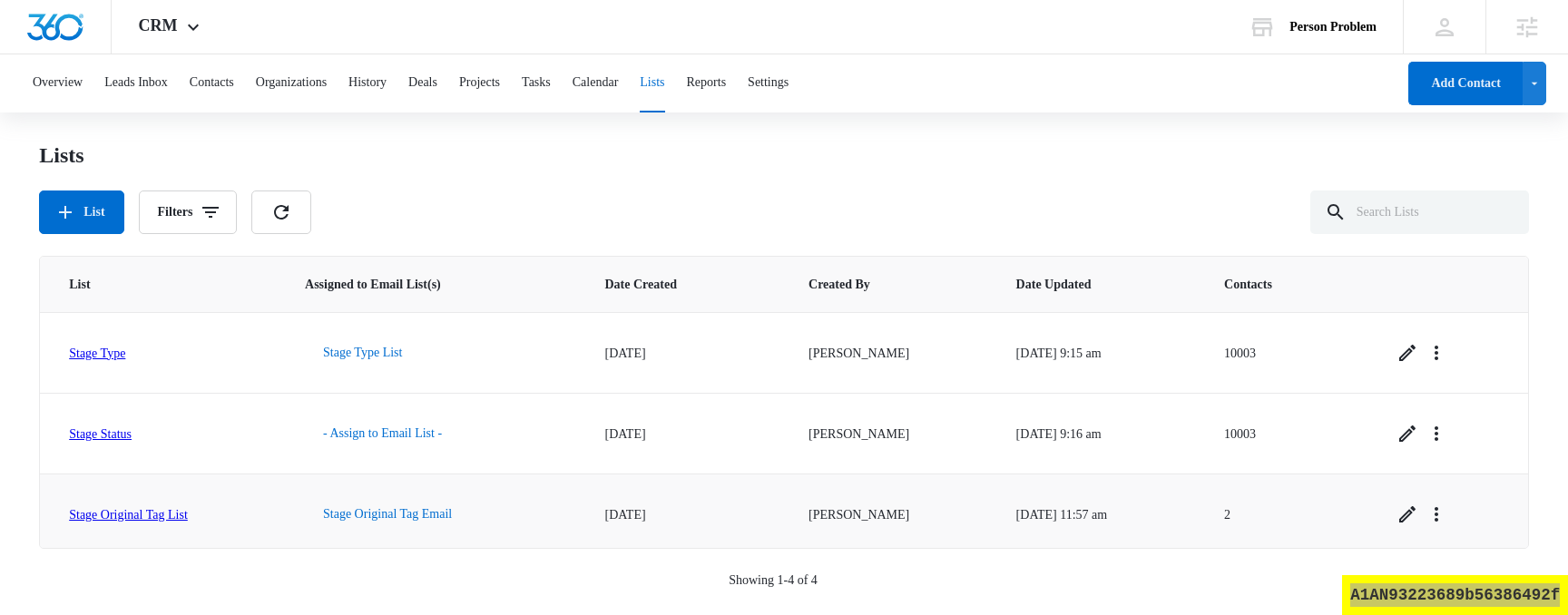
scroll to position [87, 0]
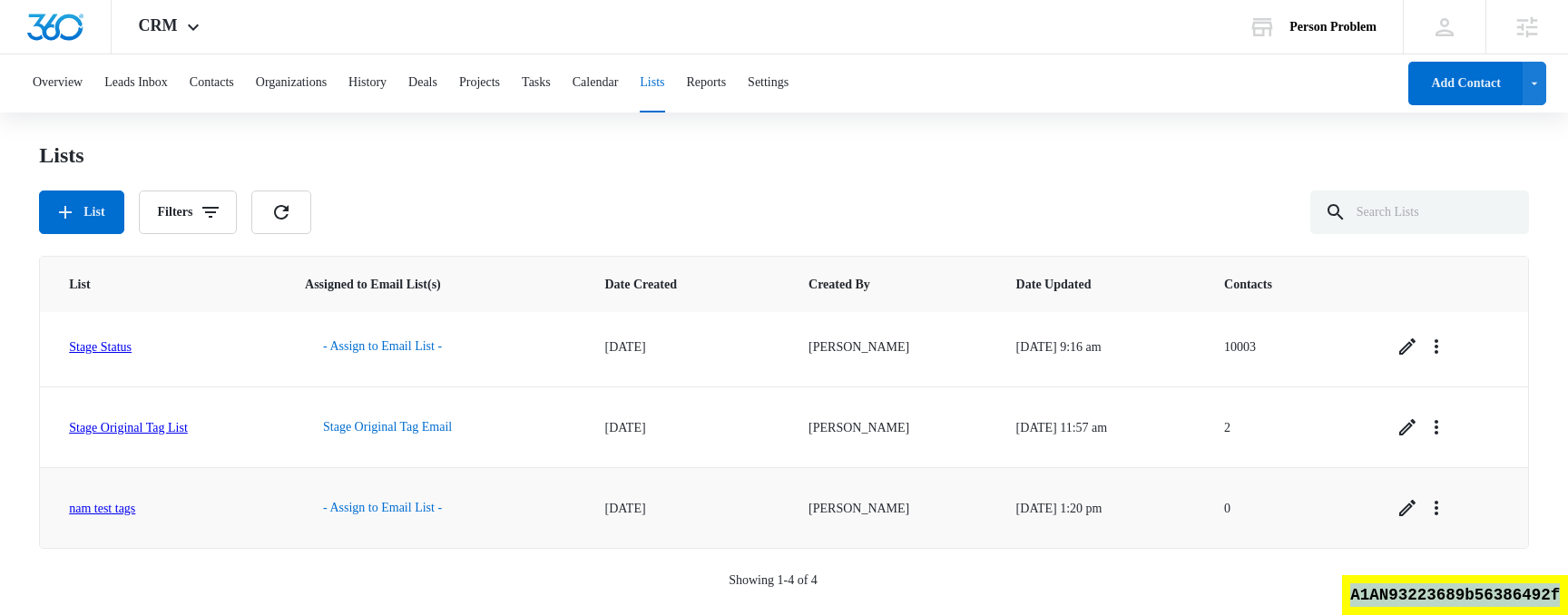
click at [136, 511] on link "nam test tags" at bounding box center [102, 508] width 66 height 14
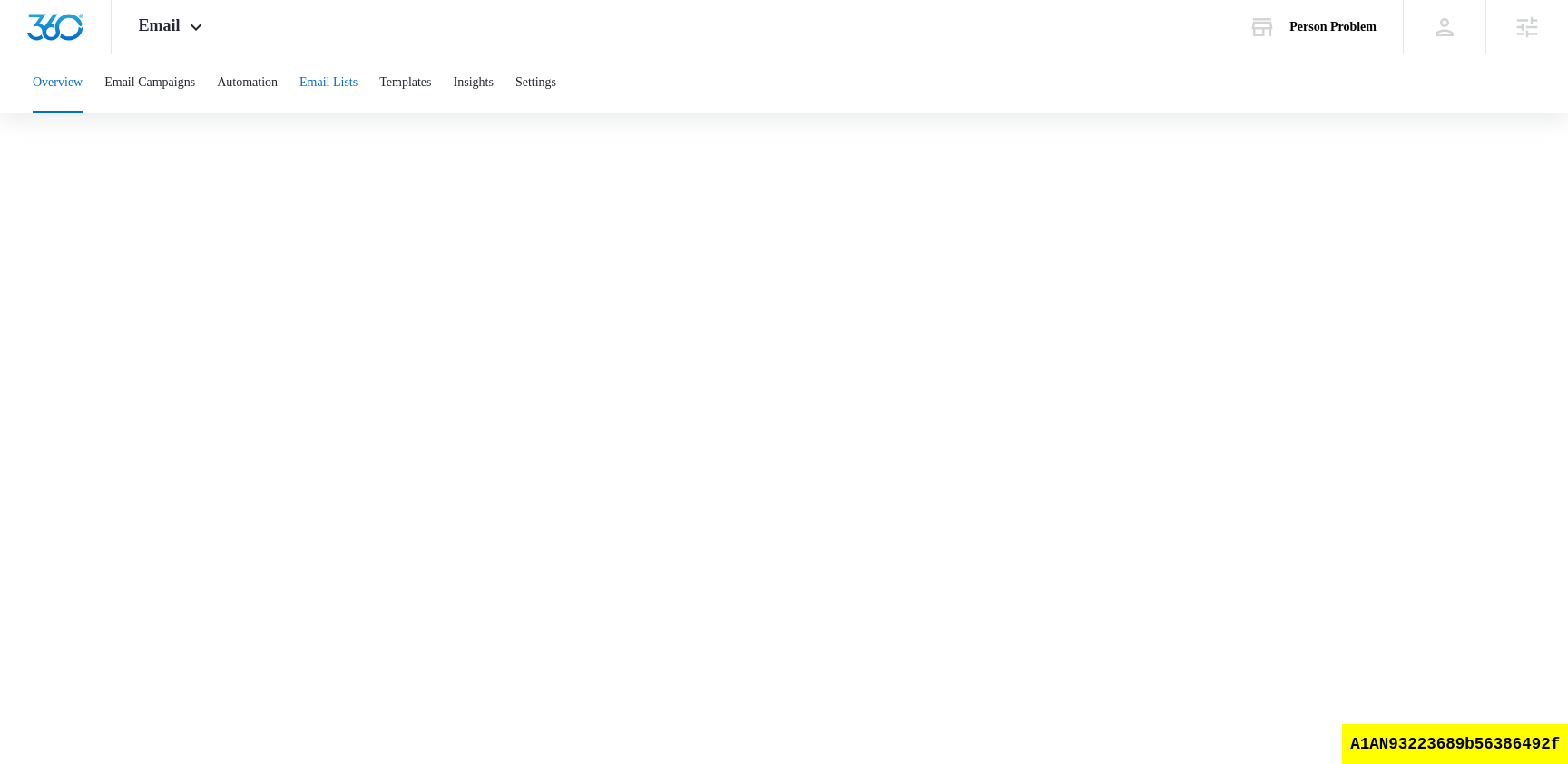
click at [349, 86] on button "Email Lists" at bounding box center [329, 83] width 58 height 58
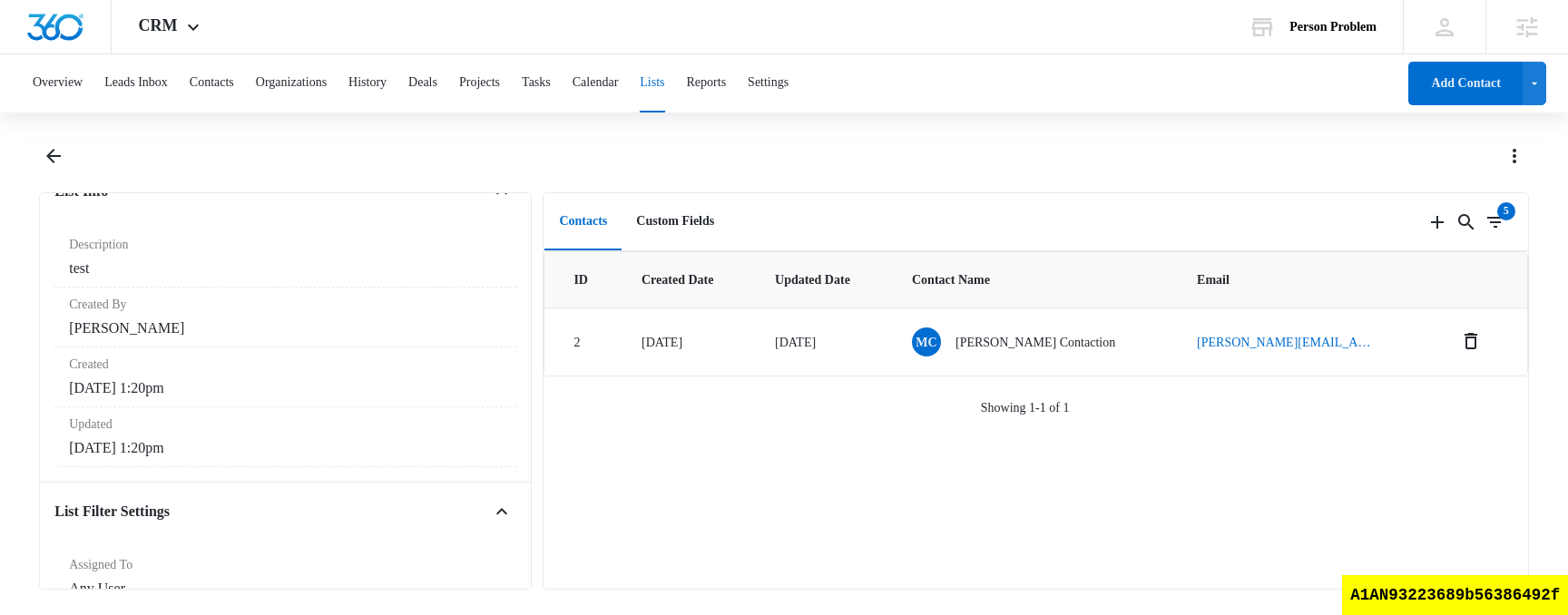
scroll to position [368, 0]
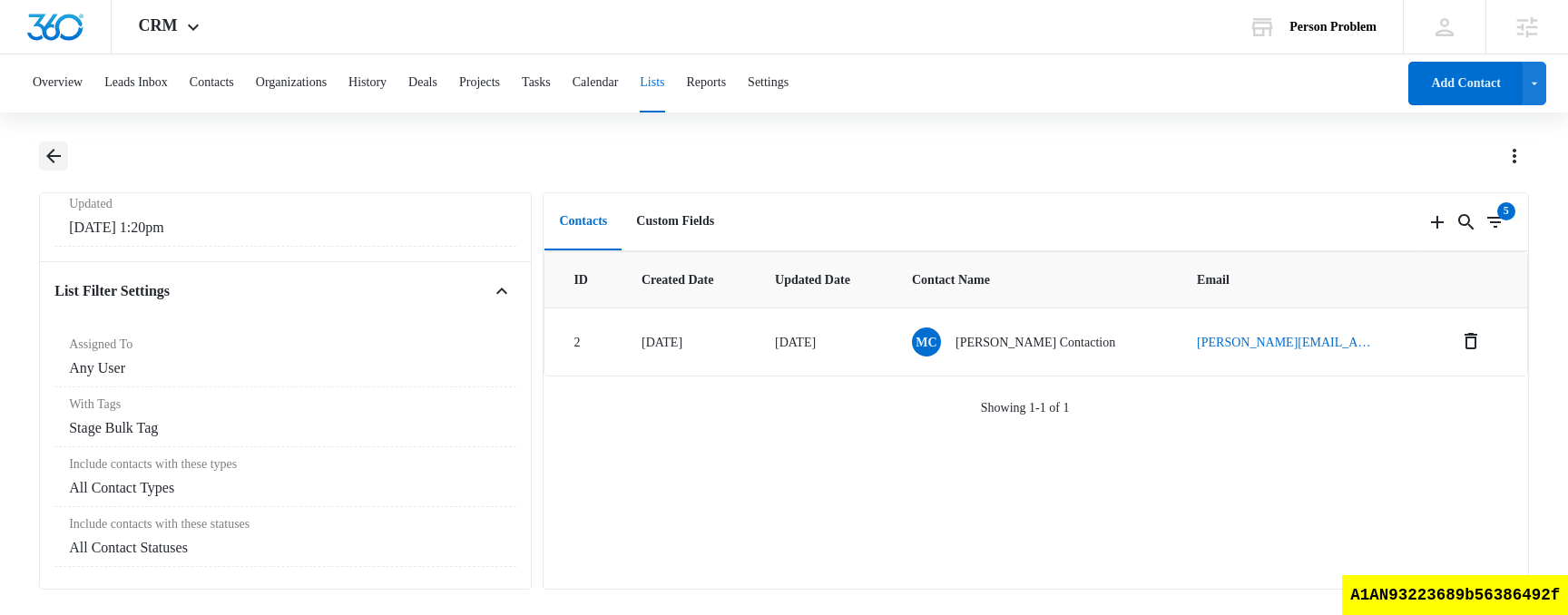
click at [54, 145] on icon "Back" at bounding box center [53, 156] width 21 height 21
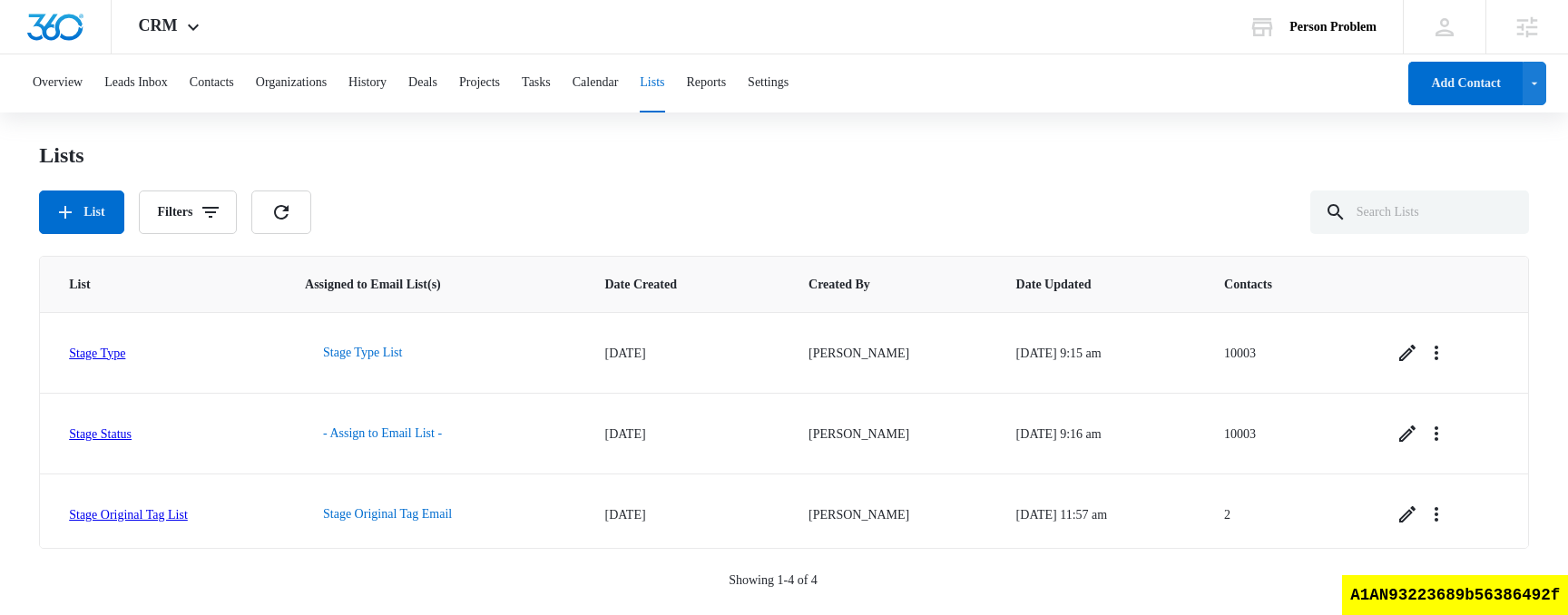
drag, startPoint x: 928, startPoint y: 612, endPoint x: 900, endPoint y: 722, distance: 113.5
click at [900, 614] on html "CRM Apps Reputation Websites Forms CRM Email Social Shop Content Ads Intelligen…" at bounding box center [784, 307] width 1568 height 615
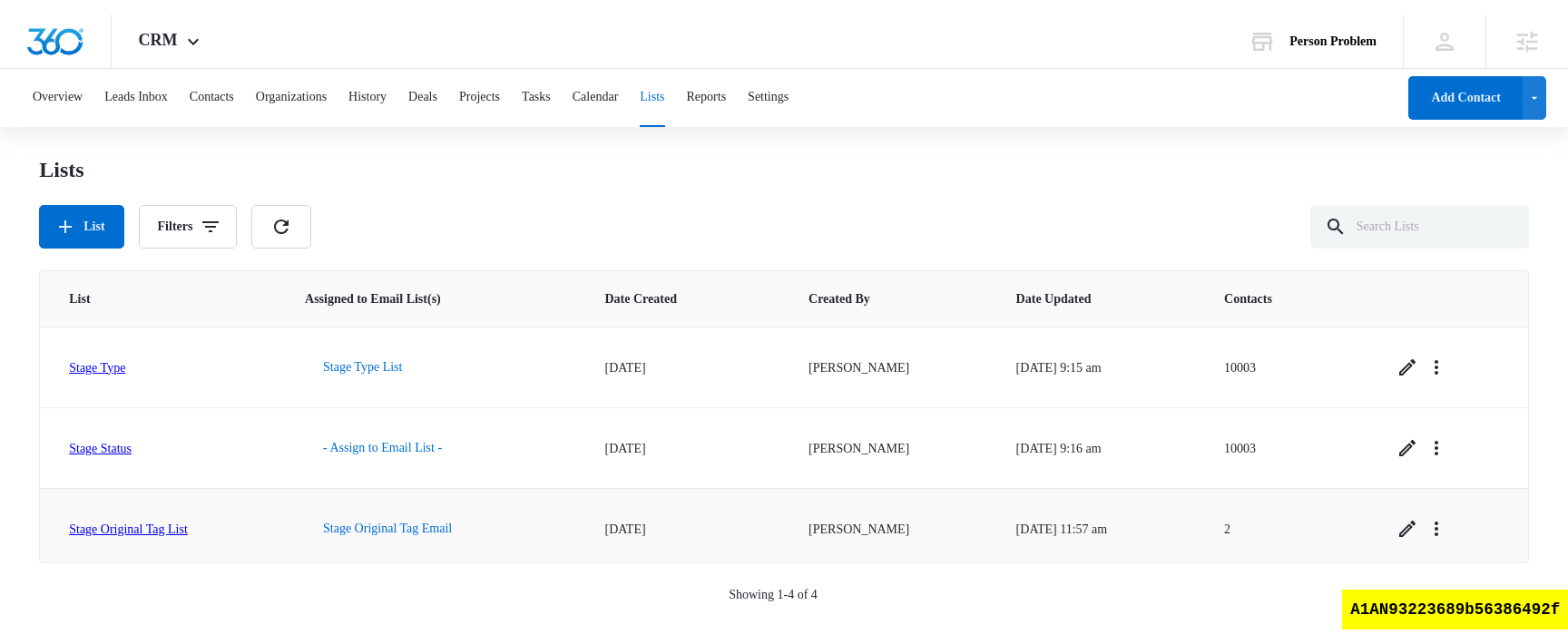
scroll to position [87, 0]
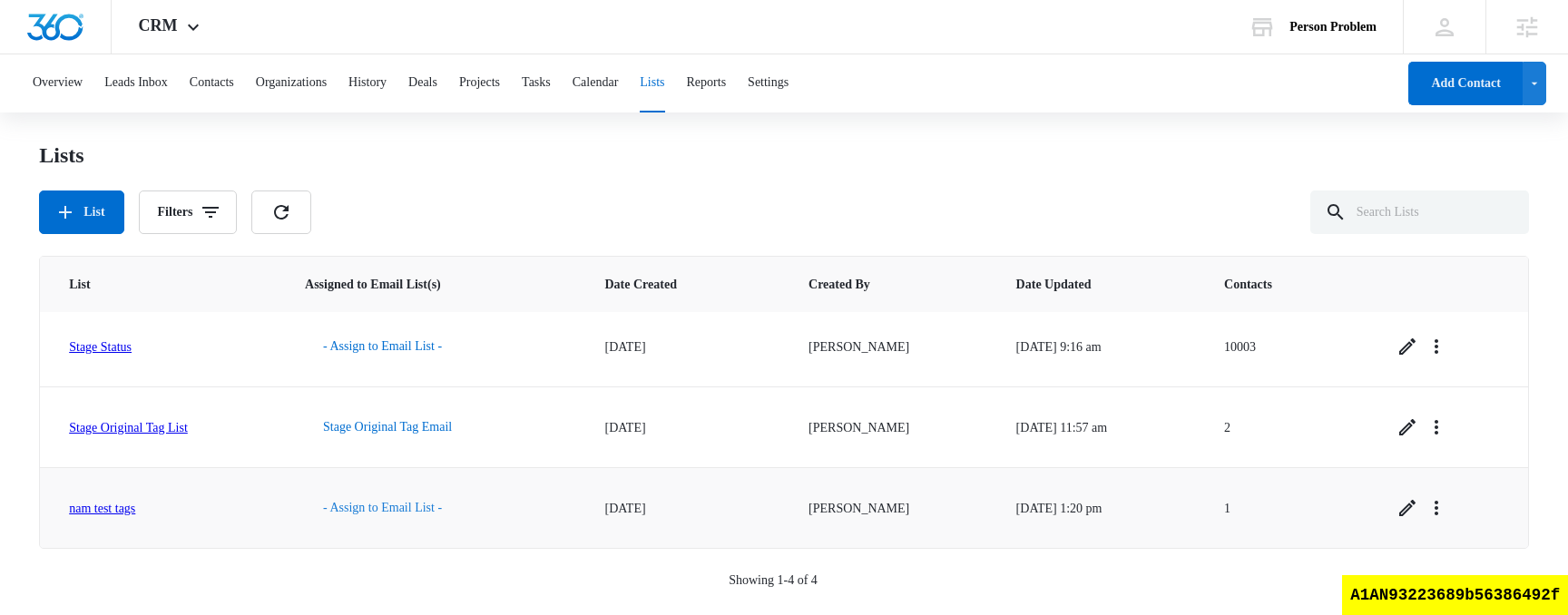
click at [382, 507] on button "- Assign to Email List -" at bounding box center [383, 507] width 155 height 44
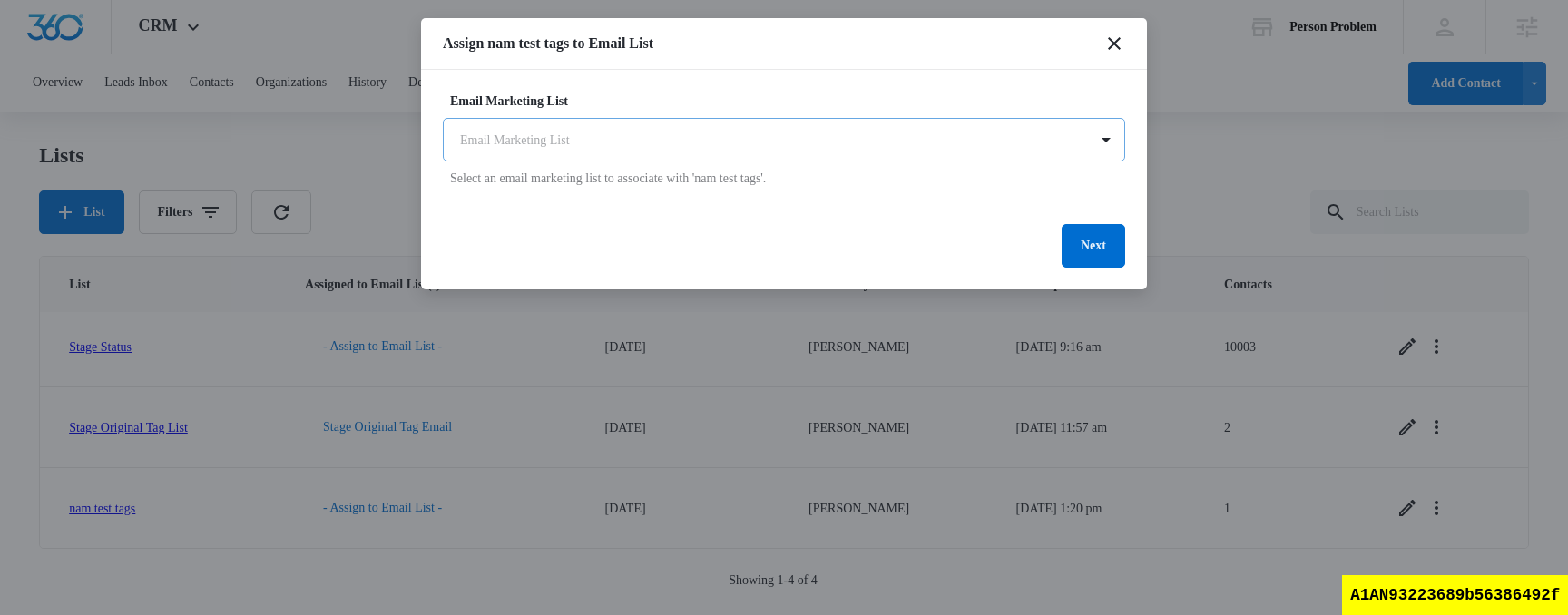
click at [717, 141] on body "CRM Apps Reputation Websites Forms CRM Email Social Shop Content Ads Intelligen…" at bounding box center [784, 305] width 1568 height 611
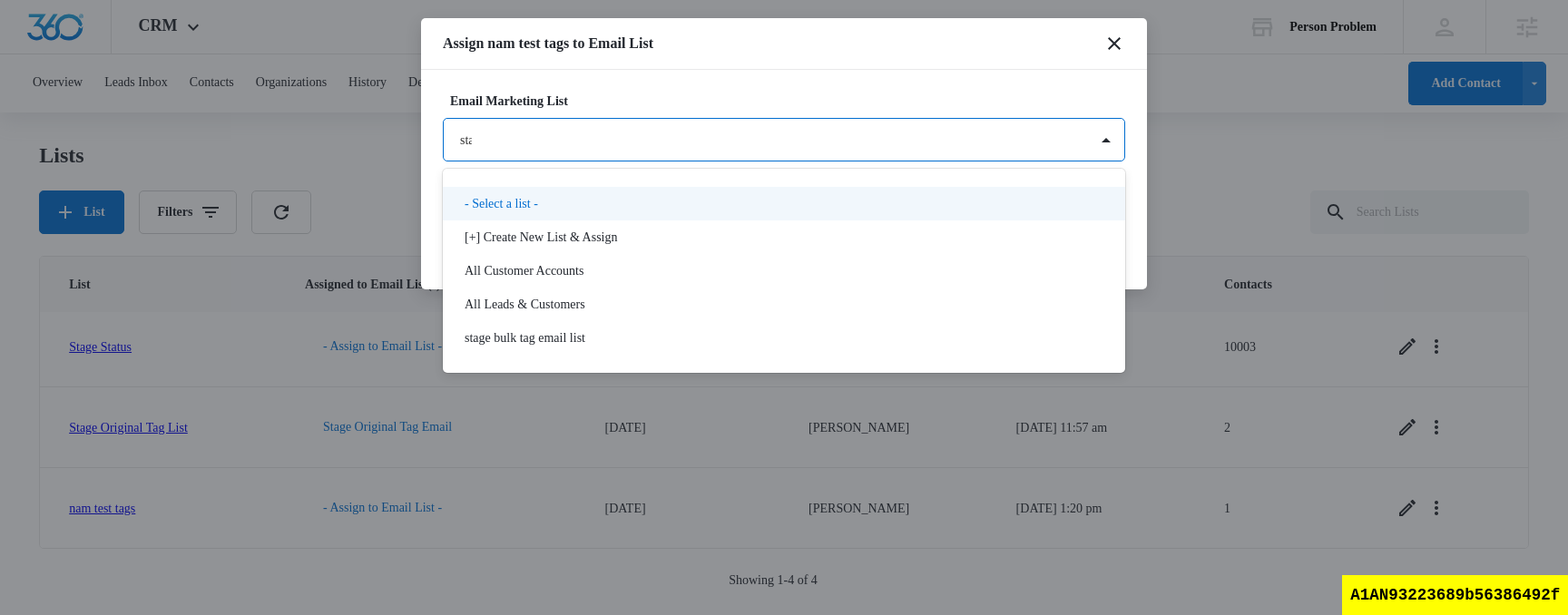
type input "stage"
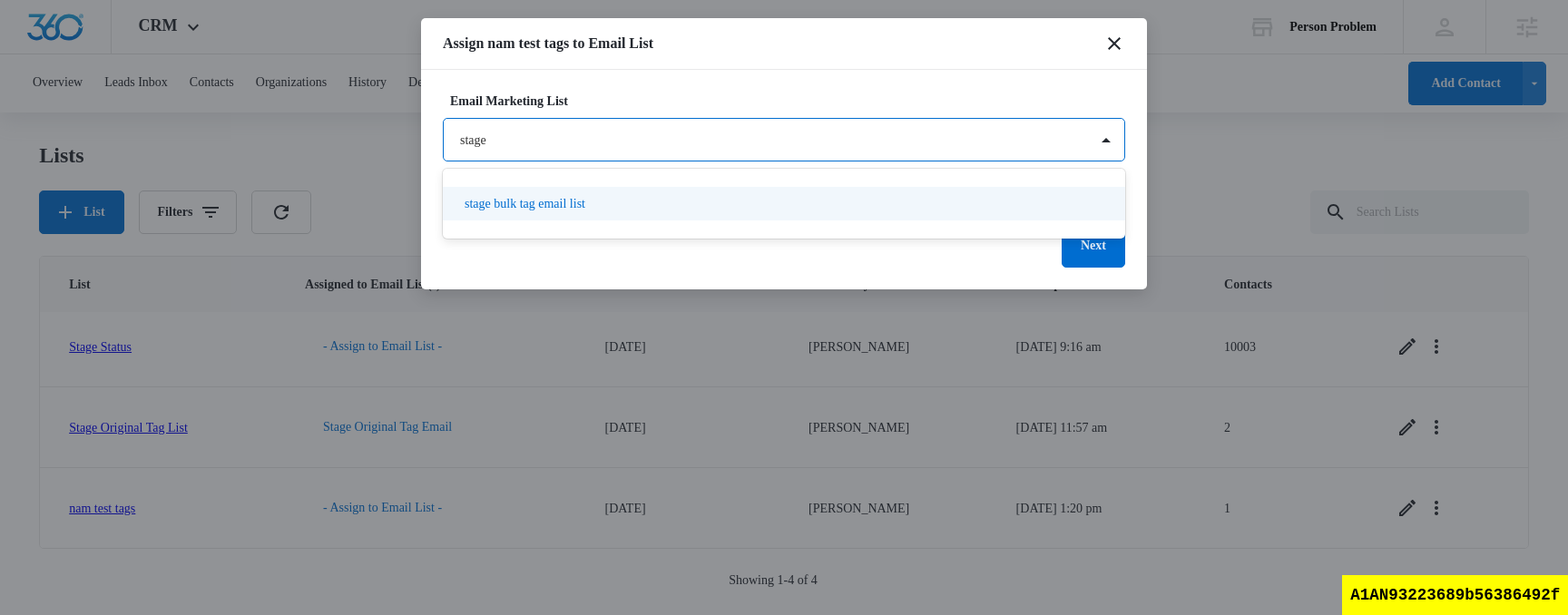
click at [621, 197] on div "stage bulk tag email list" at bounding box center [782, 203] width 636 height 19
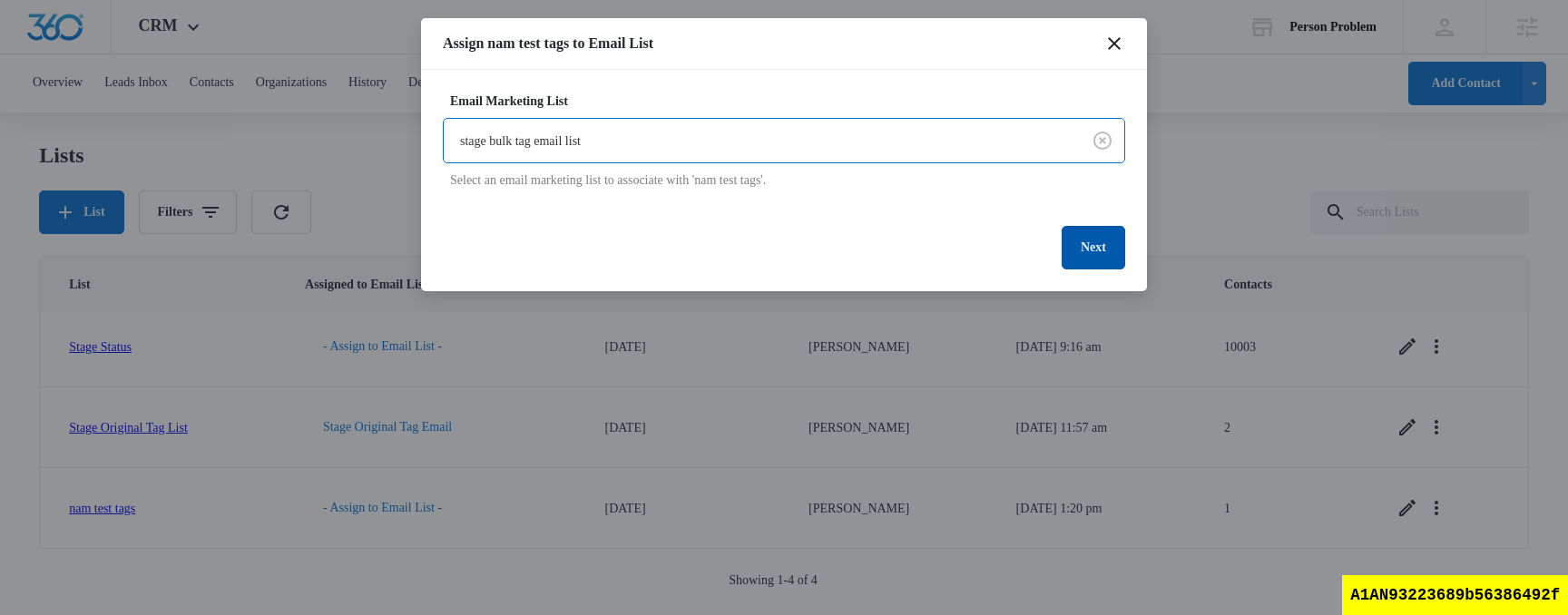
click at [1074, 244] on button "Next" at bounding box center [1094, 247] width 64 height 44
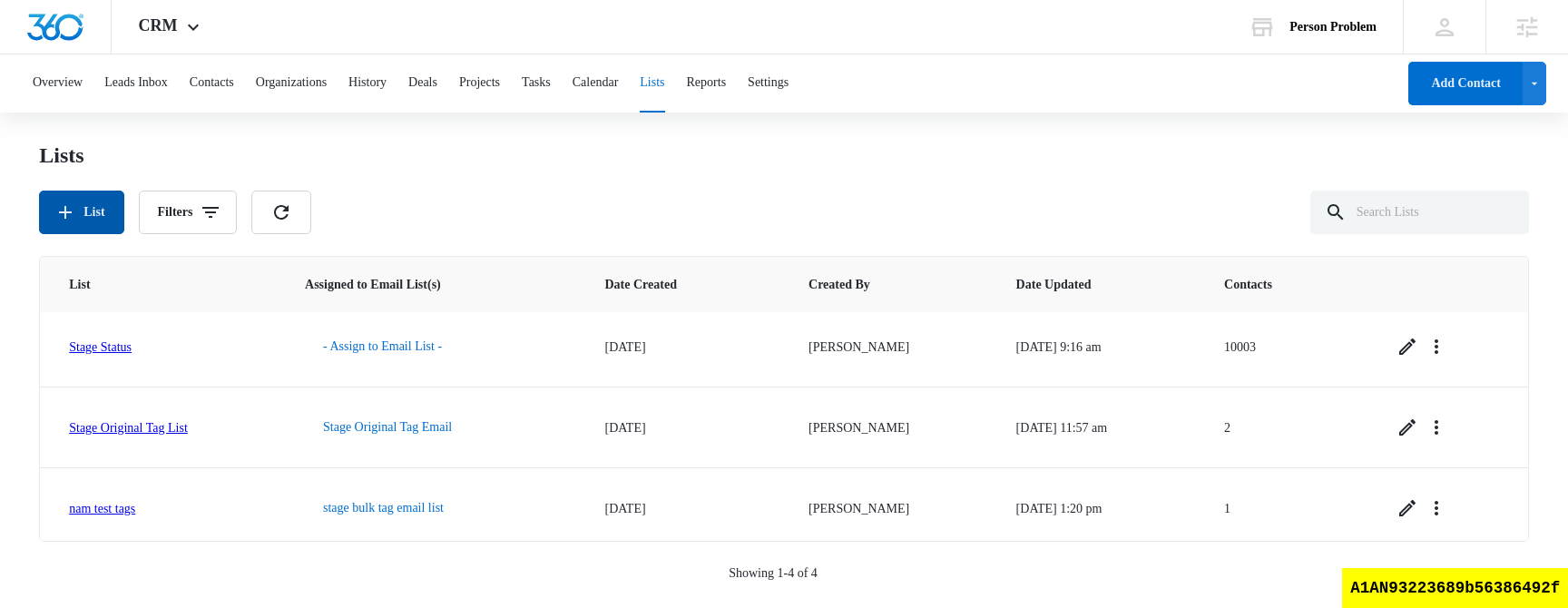
click at [101, 223] on button "List" at bounding box center [80, 212] width 84 height 44
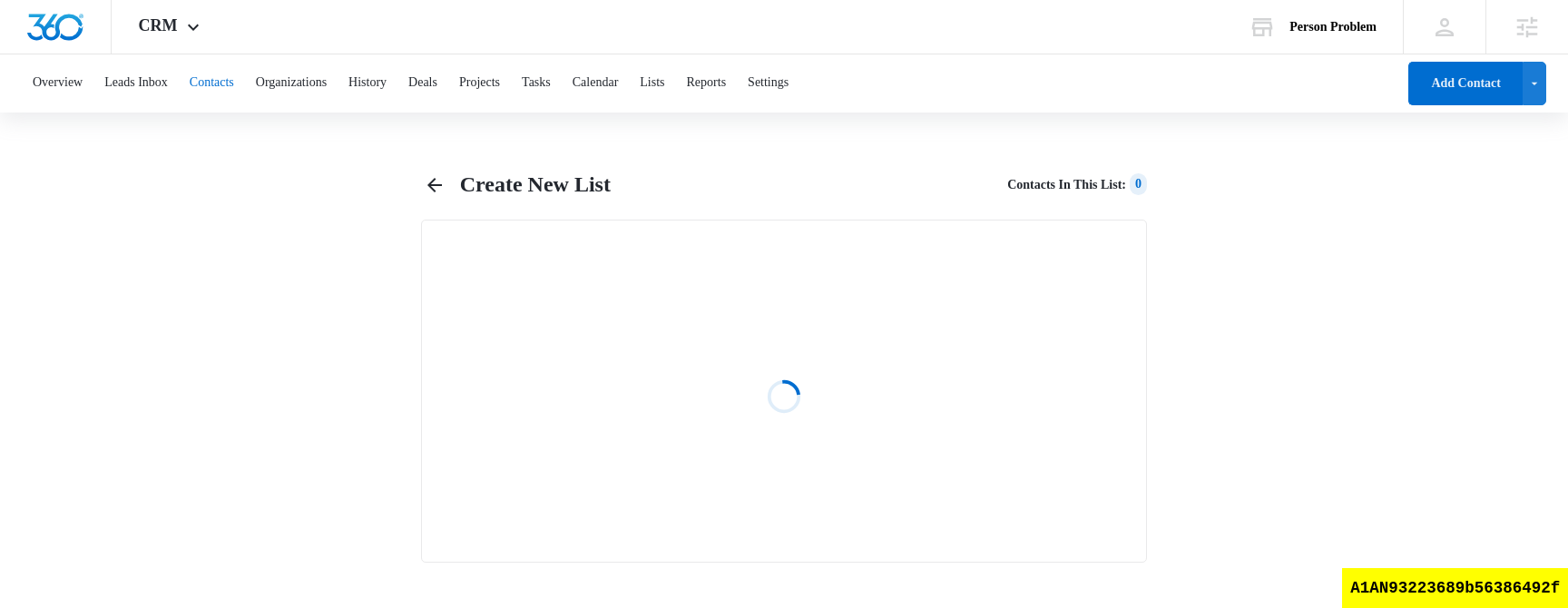
select select "31"
click at [235, 76] on button "Contacts" at bounding box center [212, 83] width 45 height 58
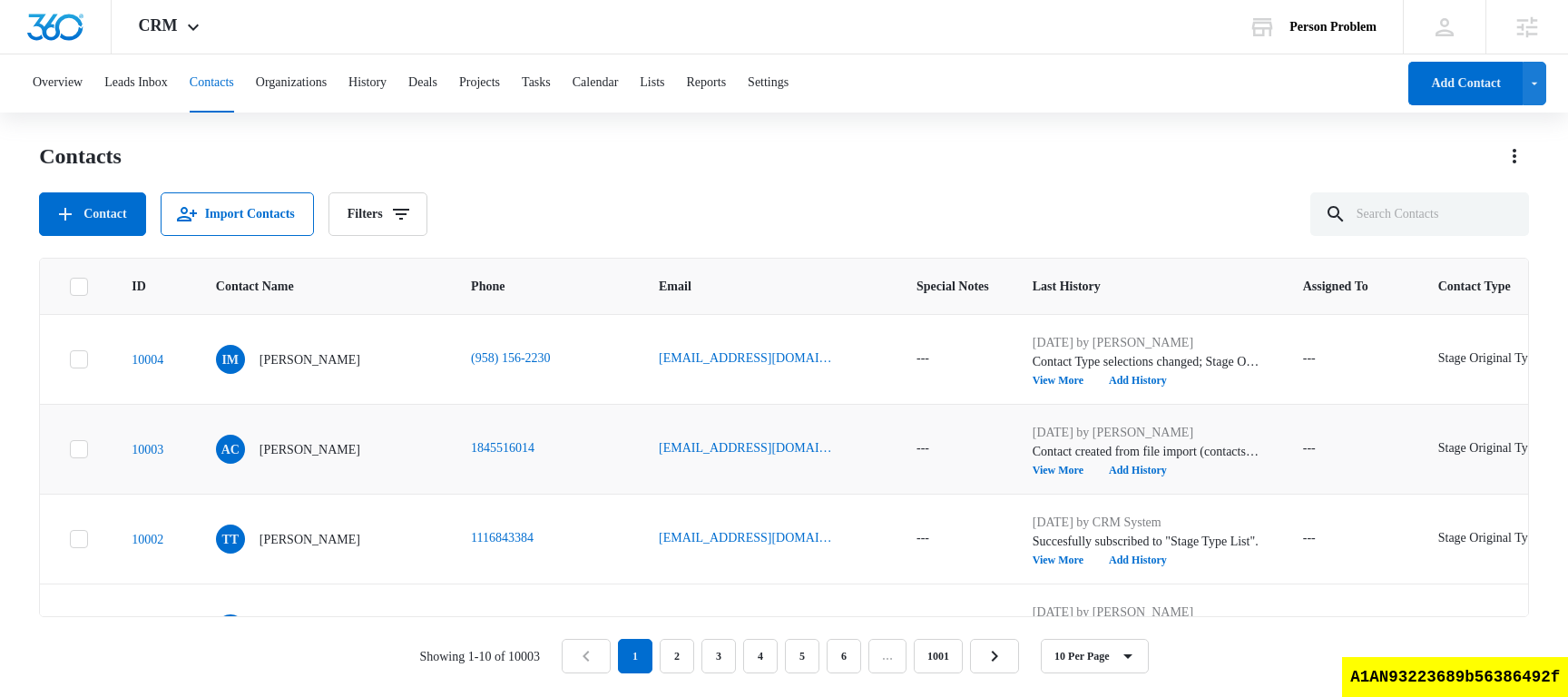
scroll to position [596, 0]
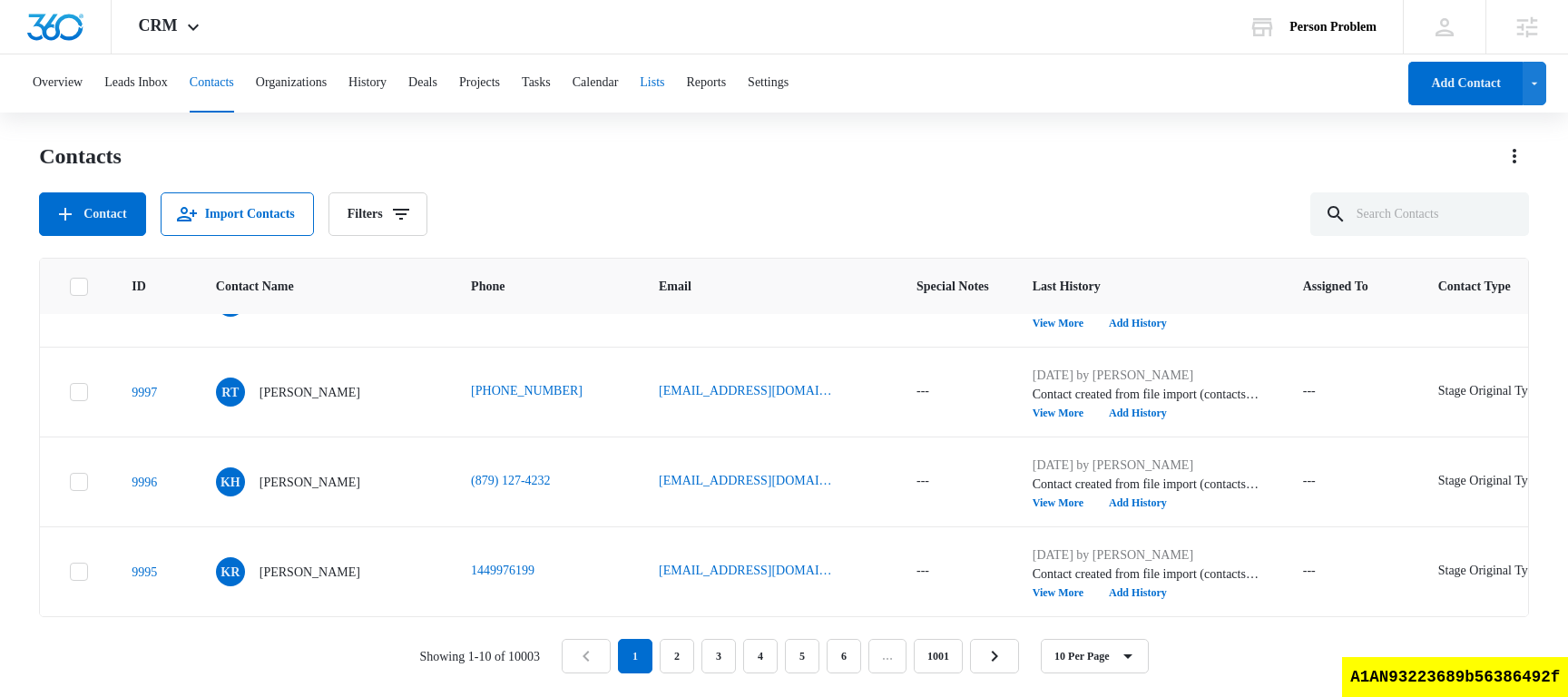
click at [664, 87] on button "Lists" at bounding box center [651, 83] width 24 height 58
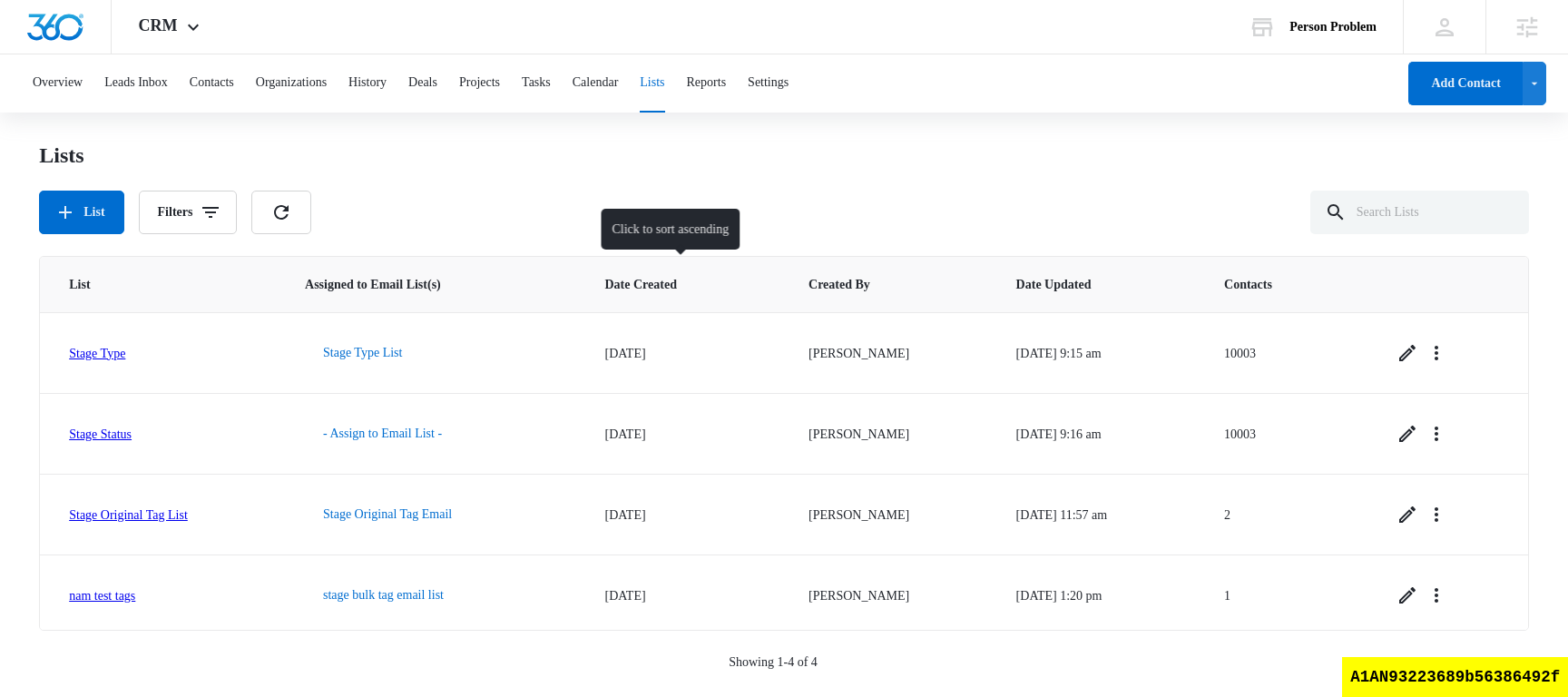
scroll to position [6, 0]
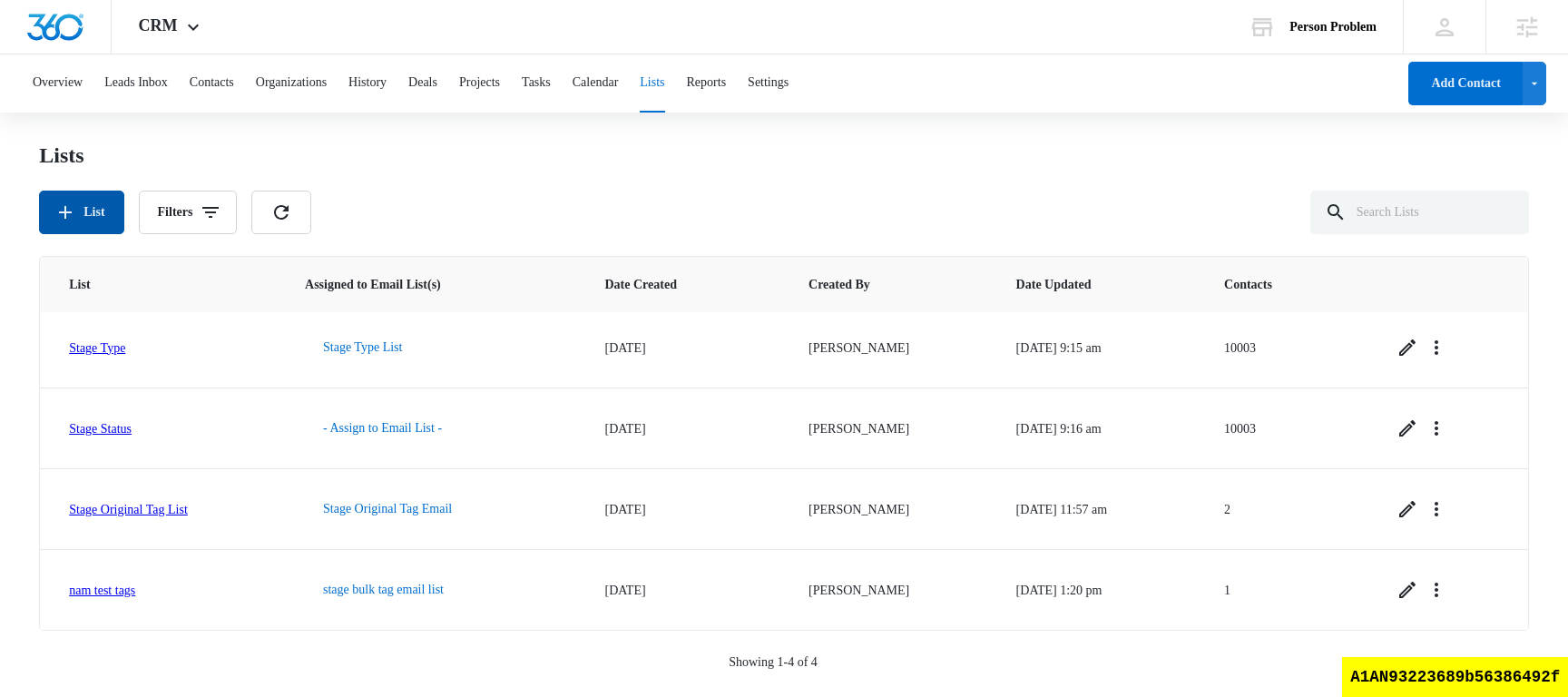
click at [96, 221] on button "List" at bounding box center [80, 212] width 84 height 44
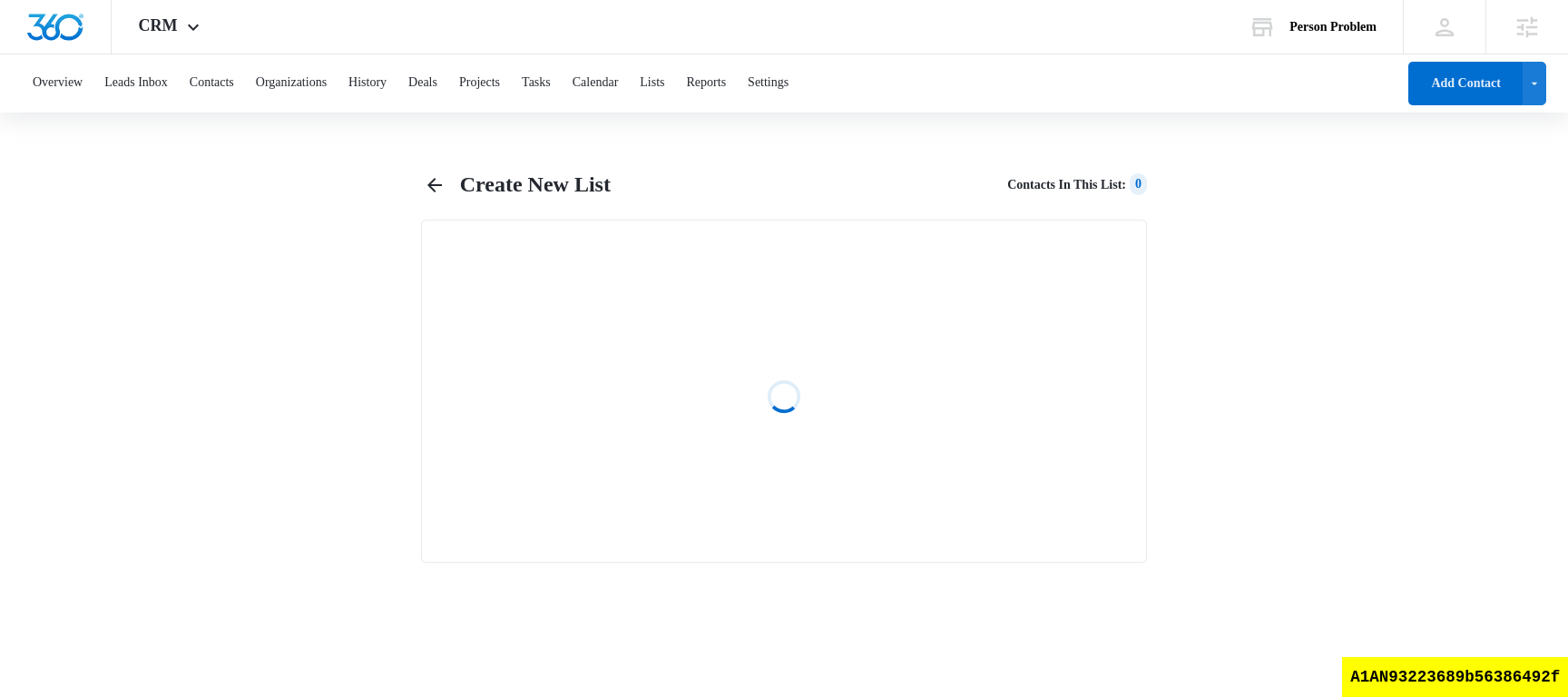
select select "31"
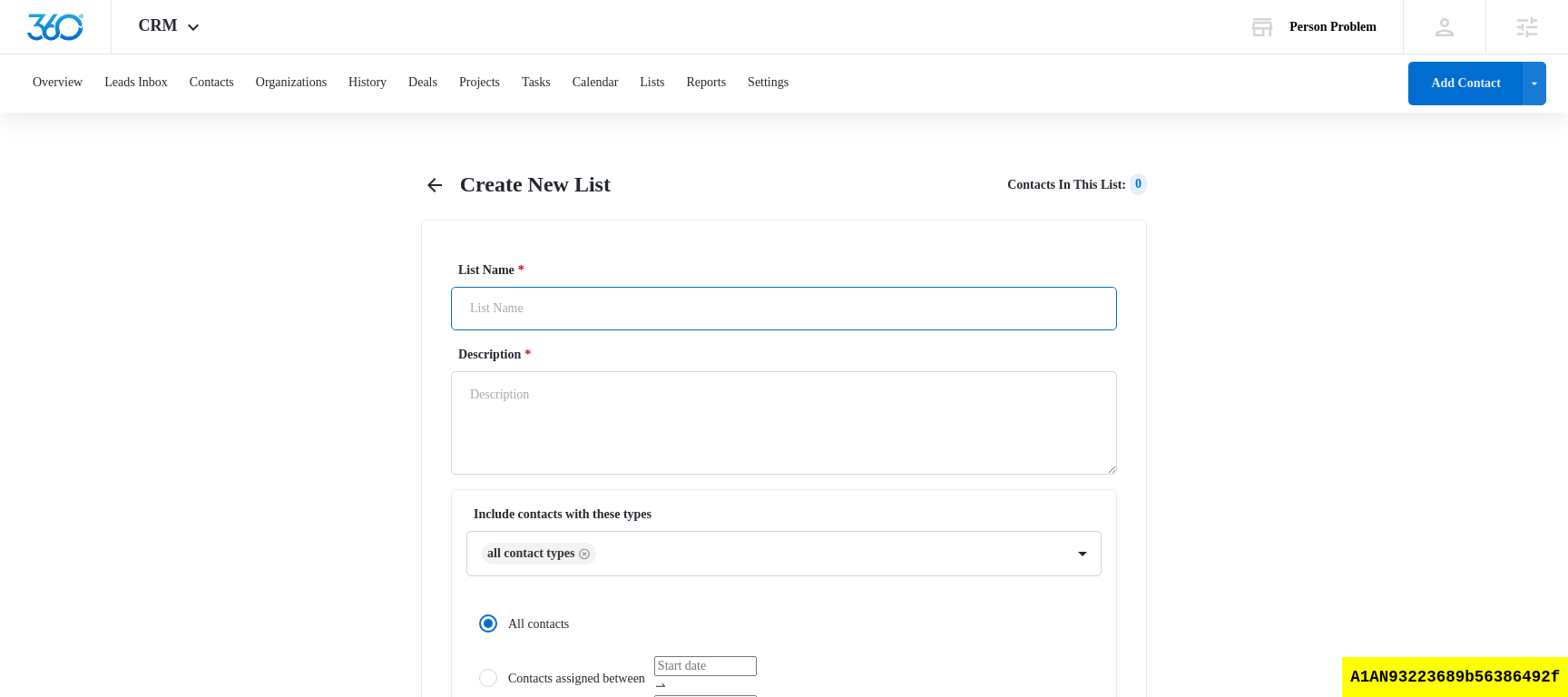
click at [626, 304] on input "List Name *" at bounding box center [783, 308] width 666 height 44
type input "nam test tags2"
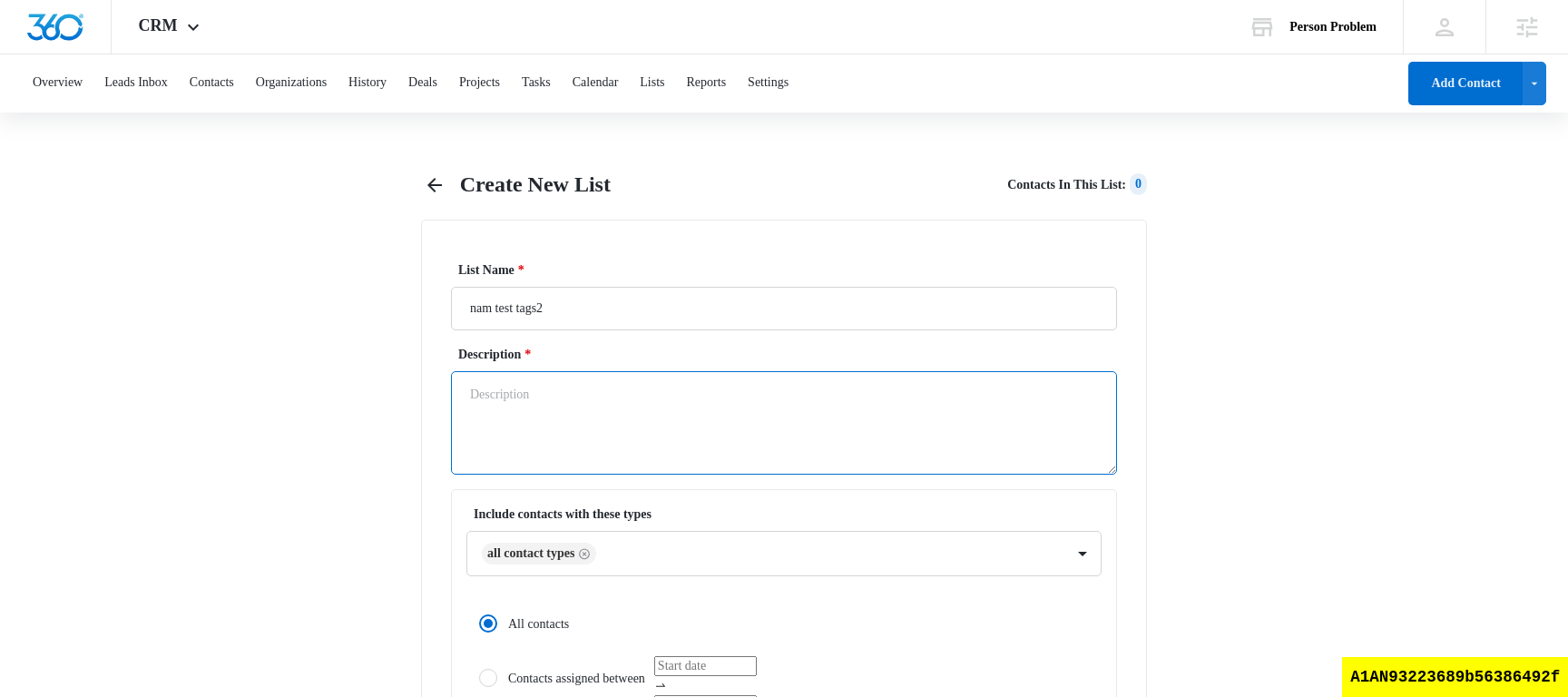
click at [585, 415] on textarea "Description *" at bounding box center [783, 423] width 666 height 104
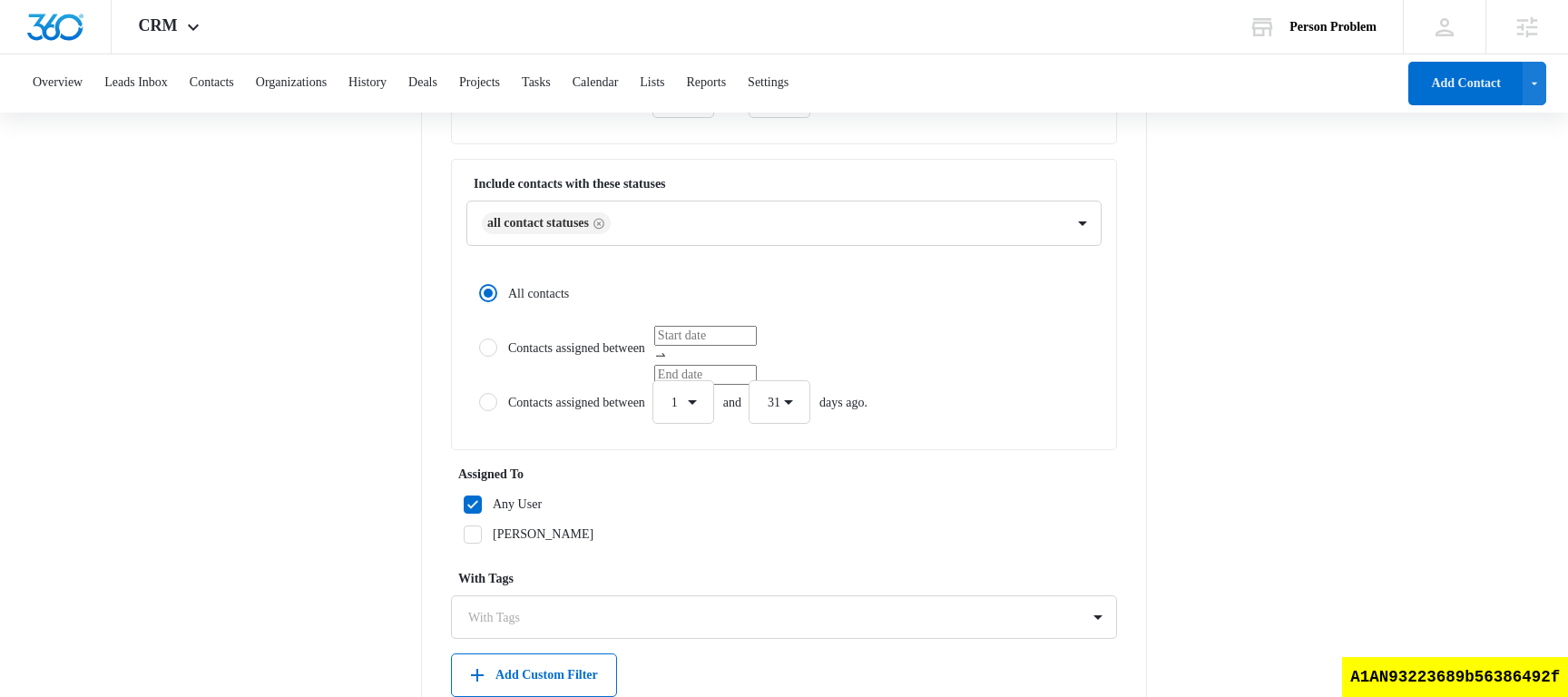
scroll to position [746, 0]
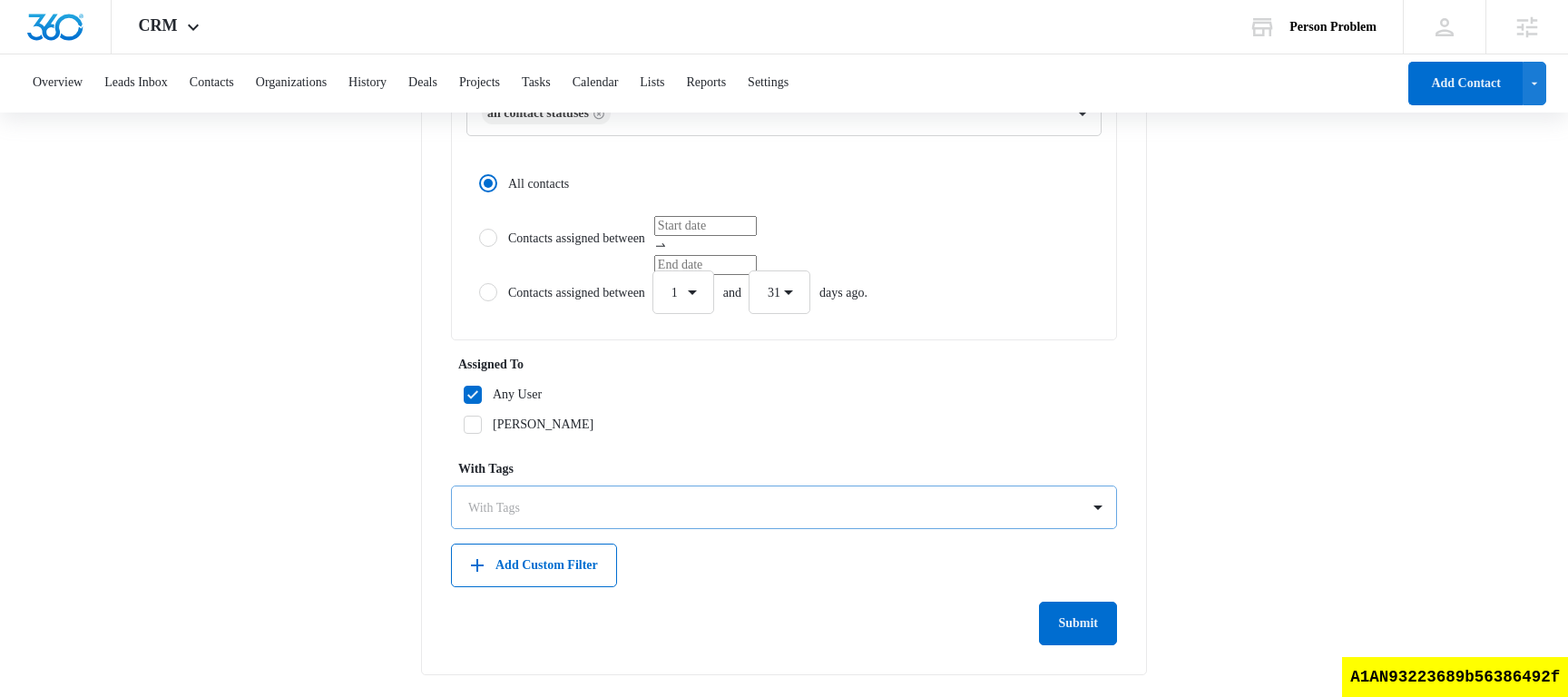
type textarea "test2"
click at [564, 505] on div at bounding box center [772, 507] width 610 height 22
type input "stage"
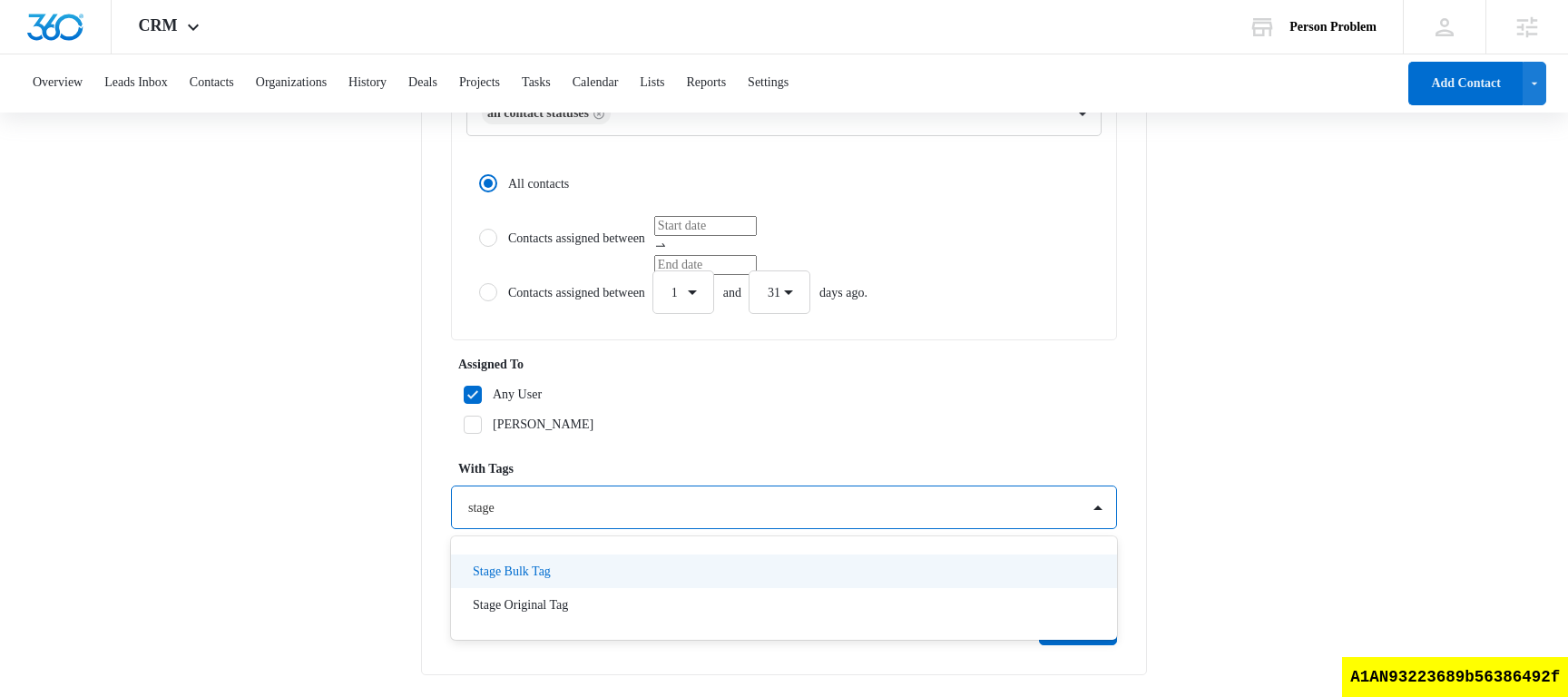
click at [575, 574] on div "Stage Bulk Tag" at bounding box center [782, 572] width 619 height 19
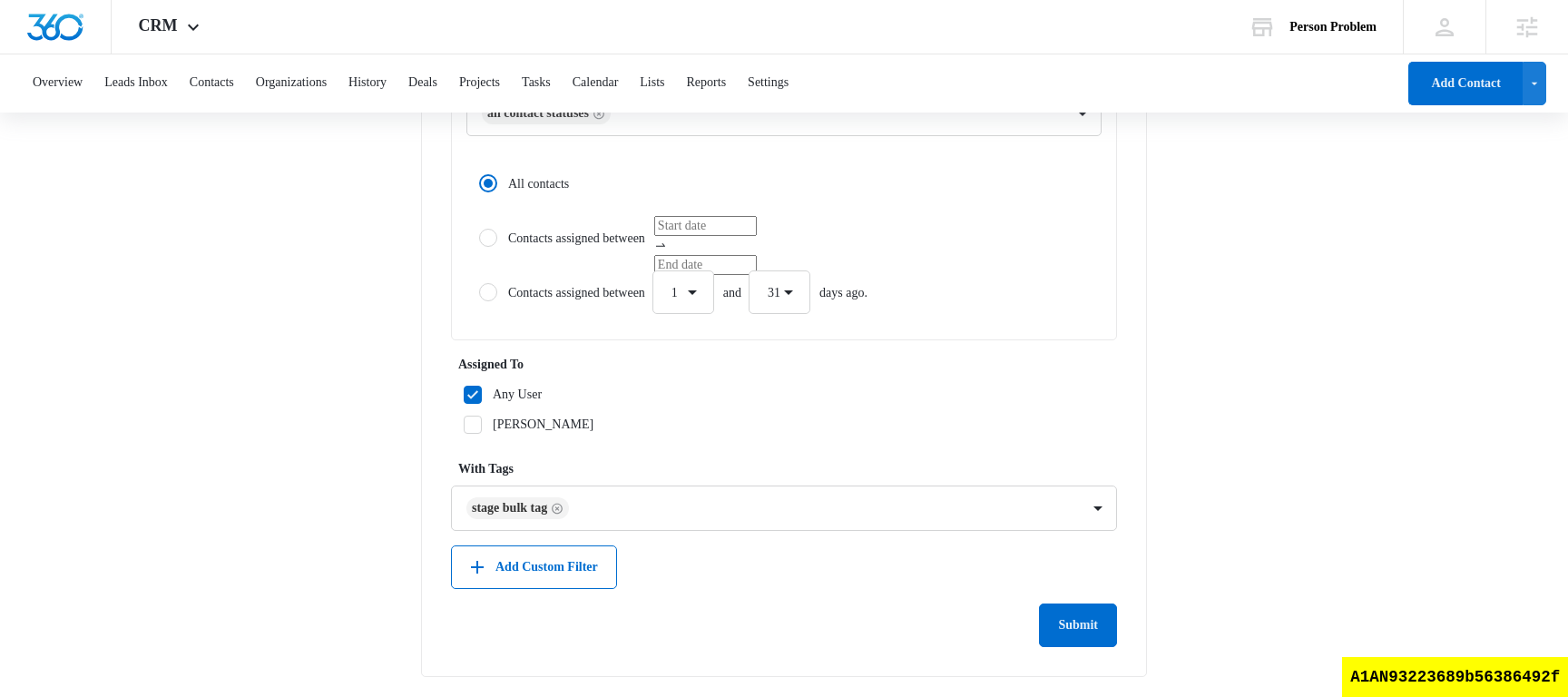
click at [1206, 413] on main "Create New List Contacts In This List : 0 List Name * nam test tags2 Descriptio…" at bounding box center [784, 61] width 1568 height 1275
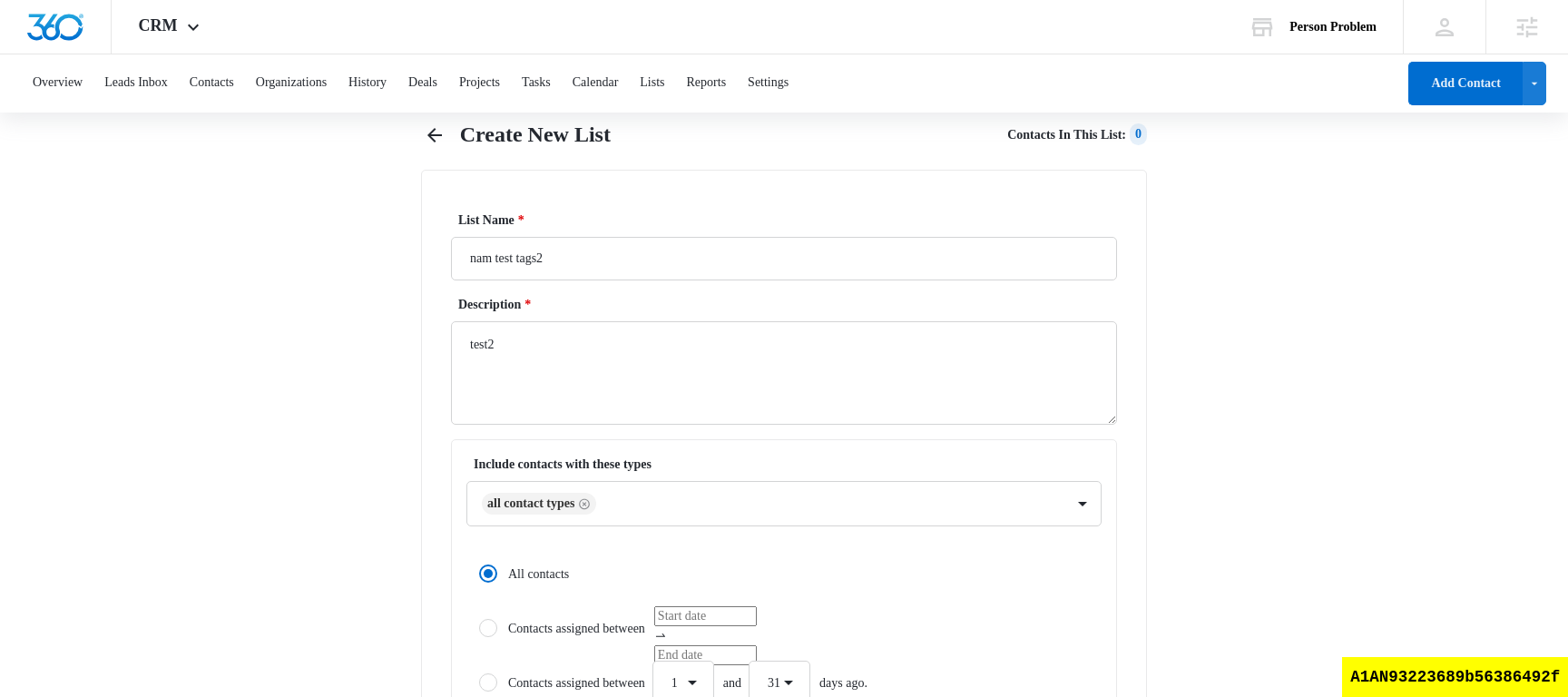
scroll to position [0, 0]
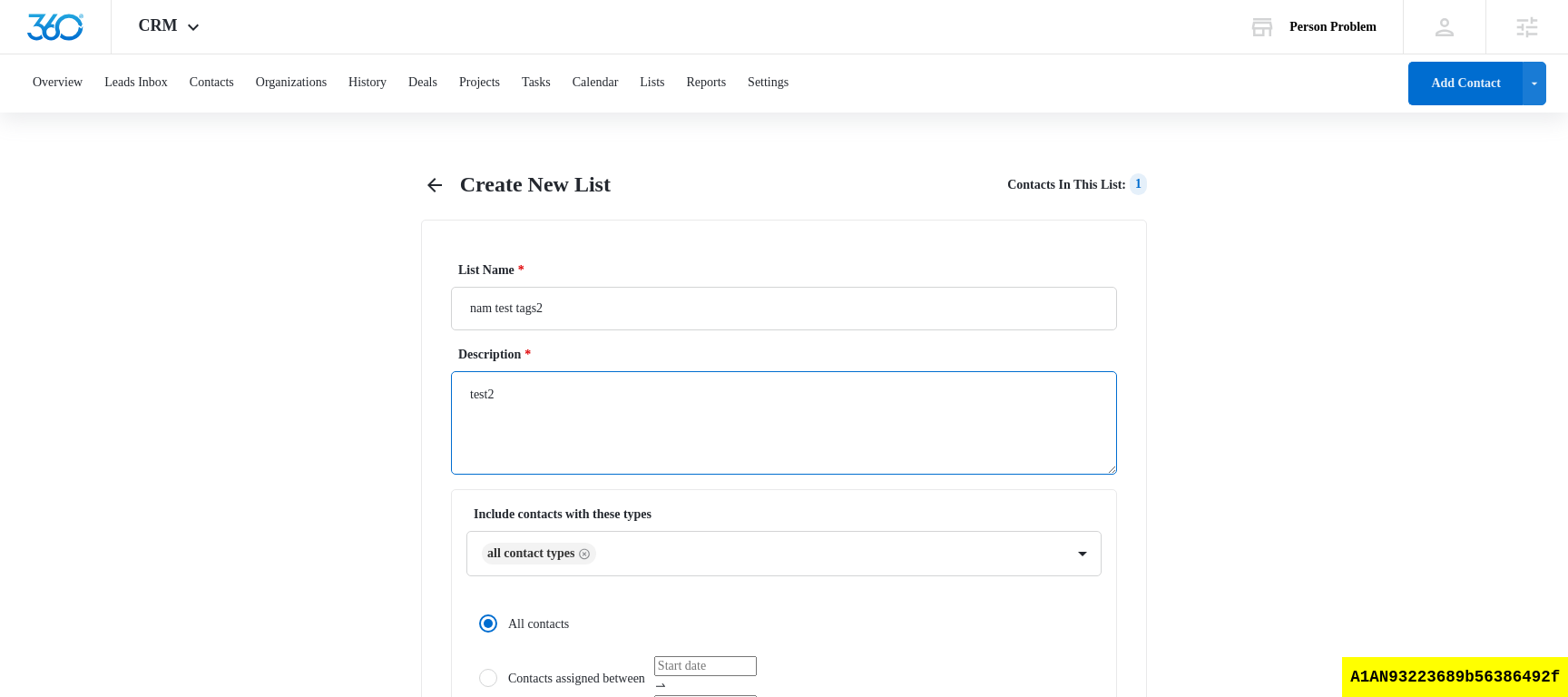
click at [704, 428] on textarea "test2" at bounding box center [783, 423] width 666 height 104
click at [219, 73] on button "Contacts" at bounding box center [212, 83] width 45 height 58
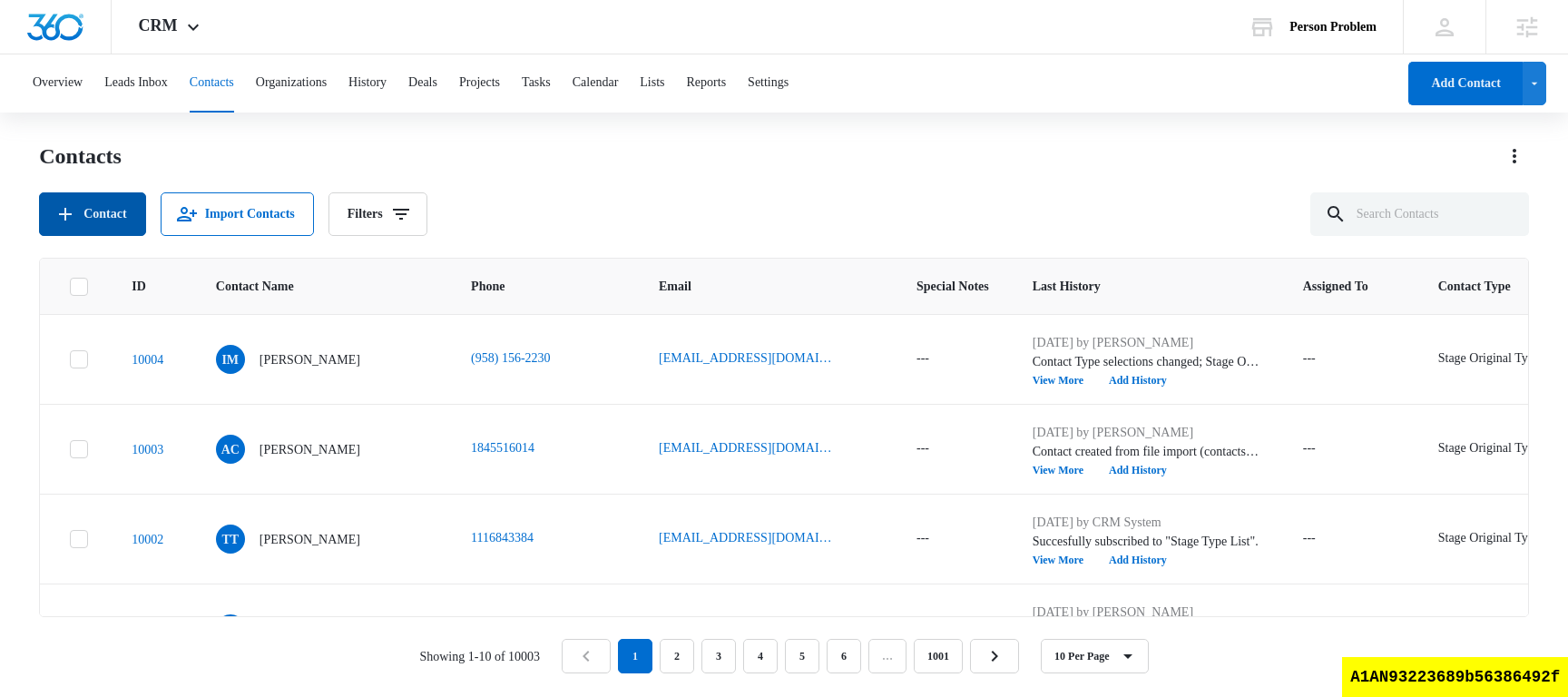
click at [138, 219] on button "Contact" at bounding box center [92, 214] width 107 height 44
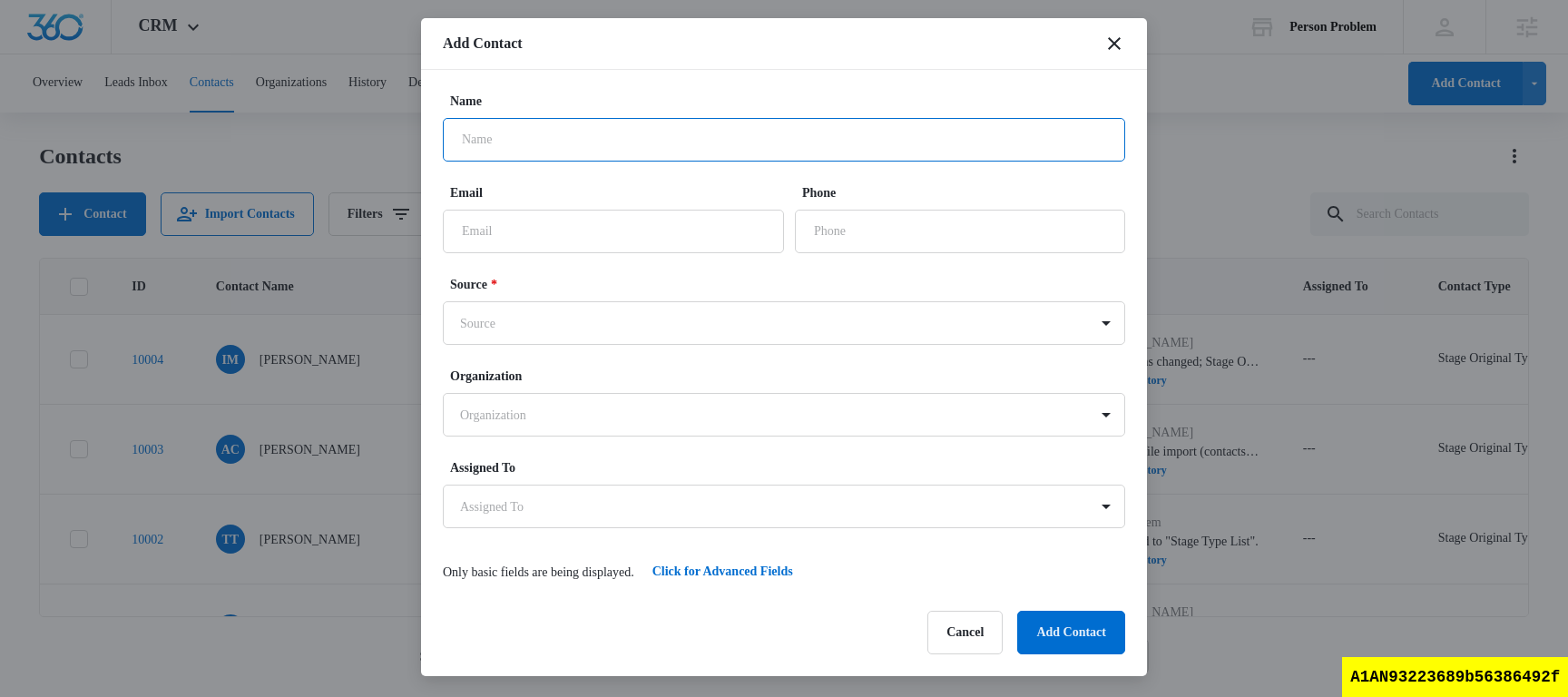
click at [585, 123] on input "Name" at bounding box center [784, 140] width 682 height 44
type input "test bulk tag"
click at [759, 576] on button "Click for Advanced Fields" at bounding box center [723, 571] width 177 height 44
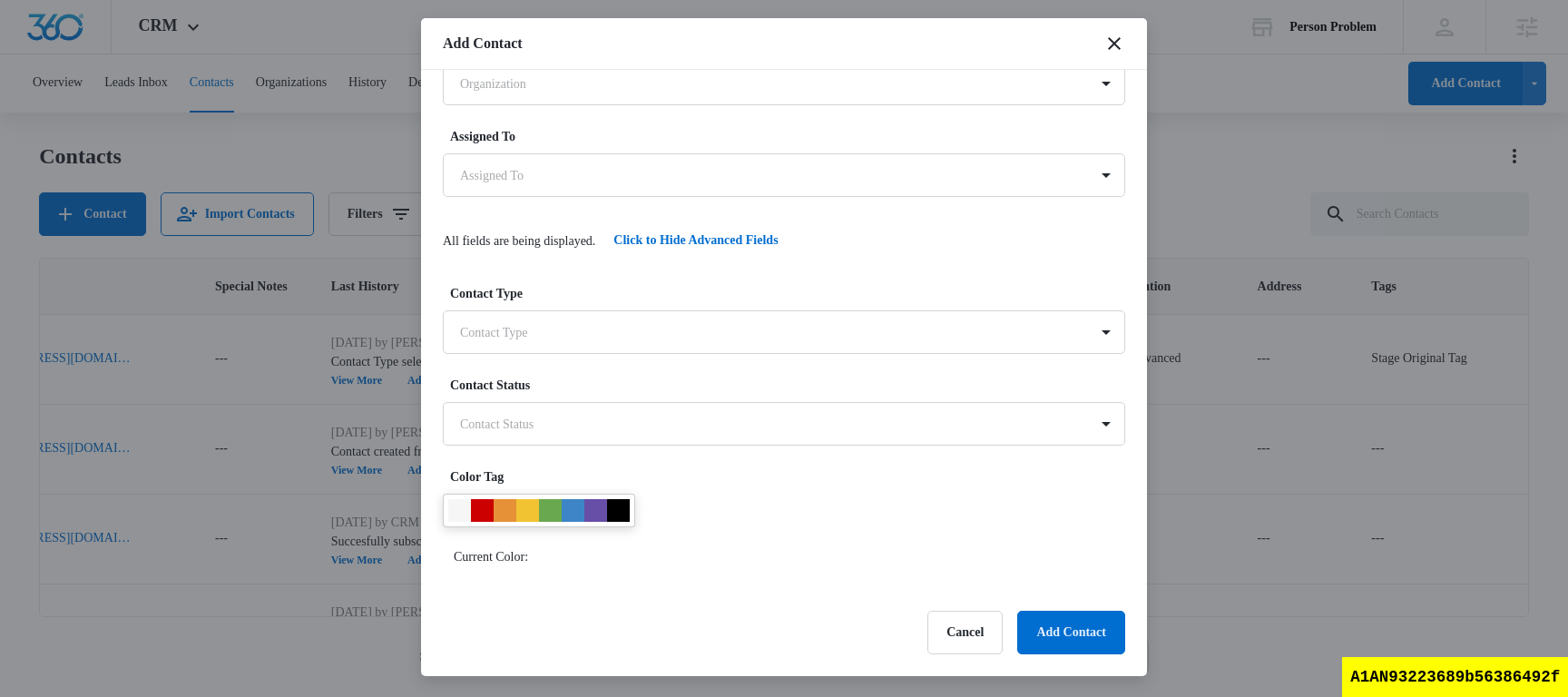
scroll to position [0, 0]
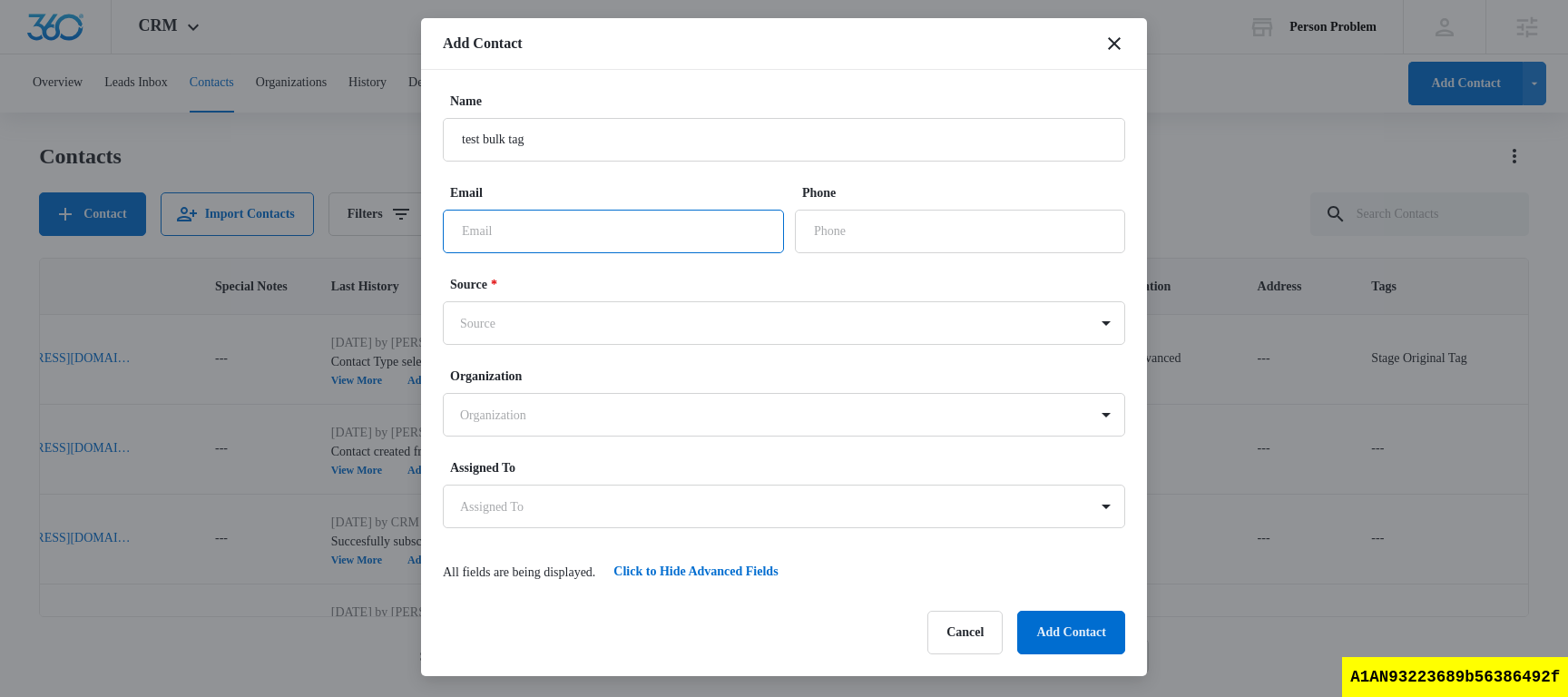
click at [556, 236] on input "Email" at bounding box center [613, 231] width 341 height 44
type input "t"
type input "test@bizbaz.bar"
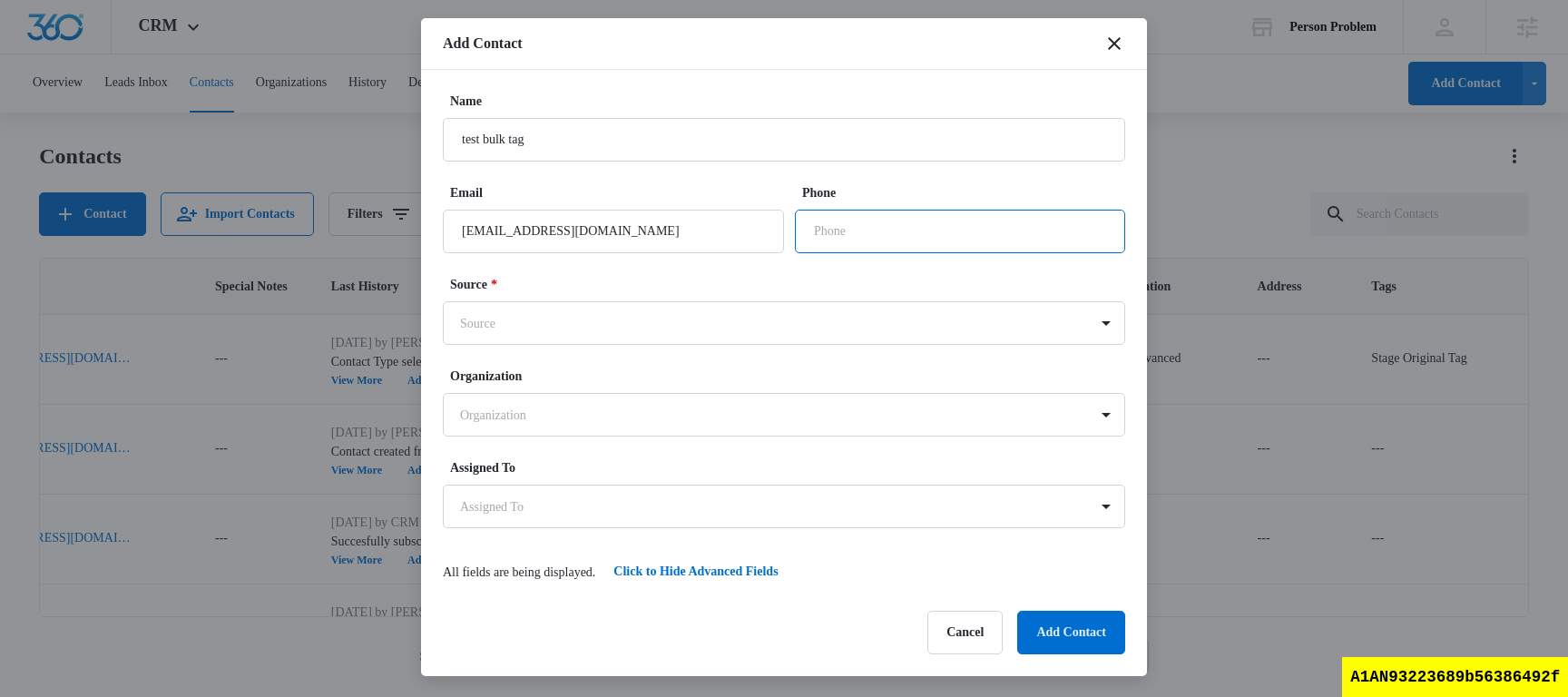
click at [912, 252] on input "Phone" at bounding box center [959, 231] width 330 height 44
type input "(601) 928-9982"
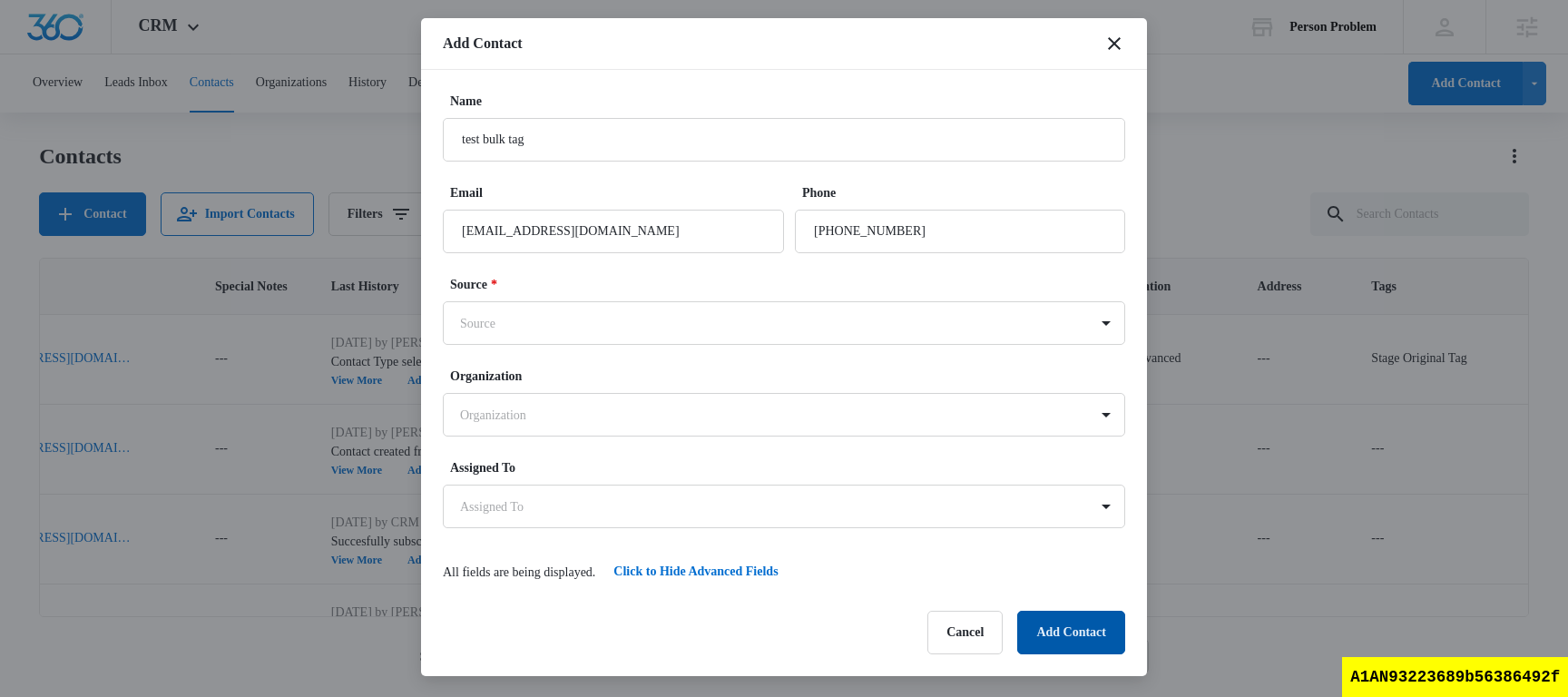
click at [1065, 615] on button "Add Contact" at bounding box center [1071, 632] width 108 height 44
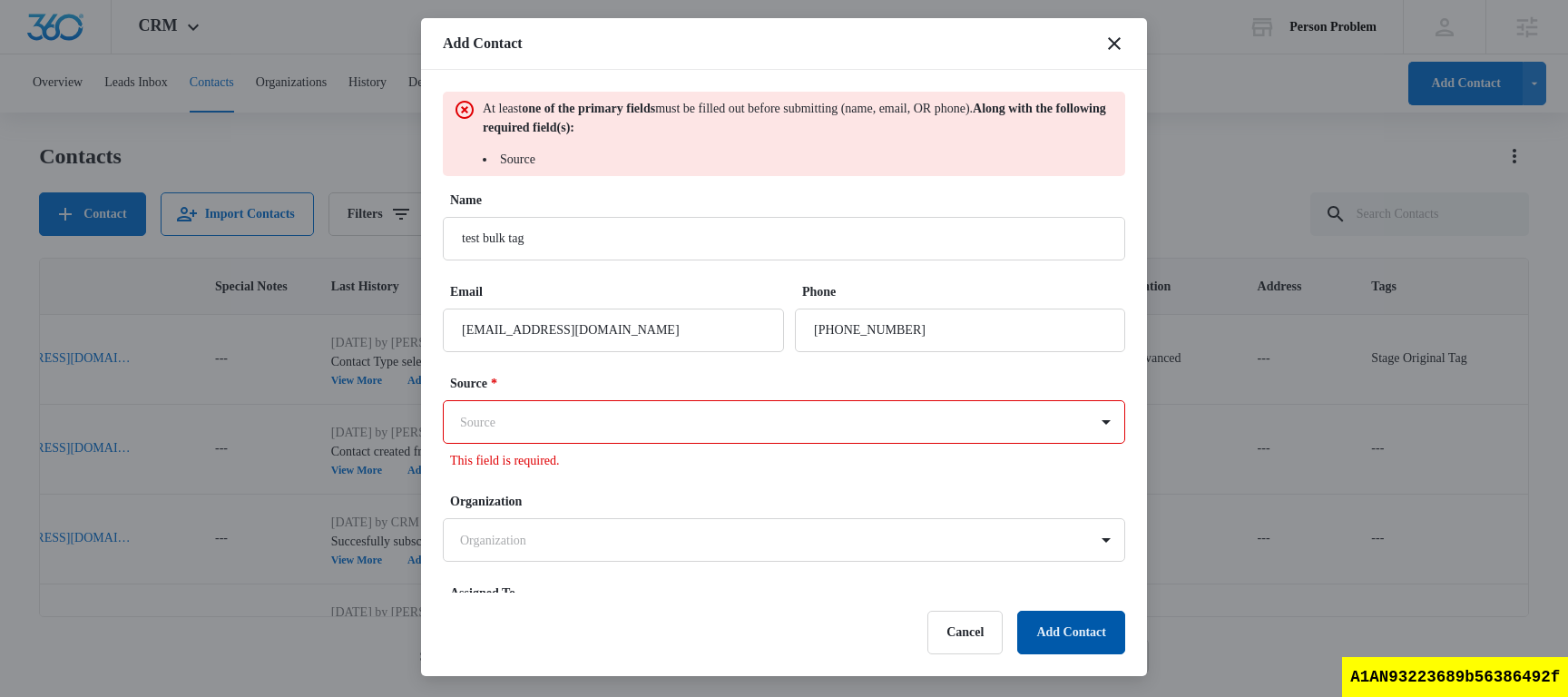
scroll to position [21, 0]
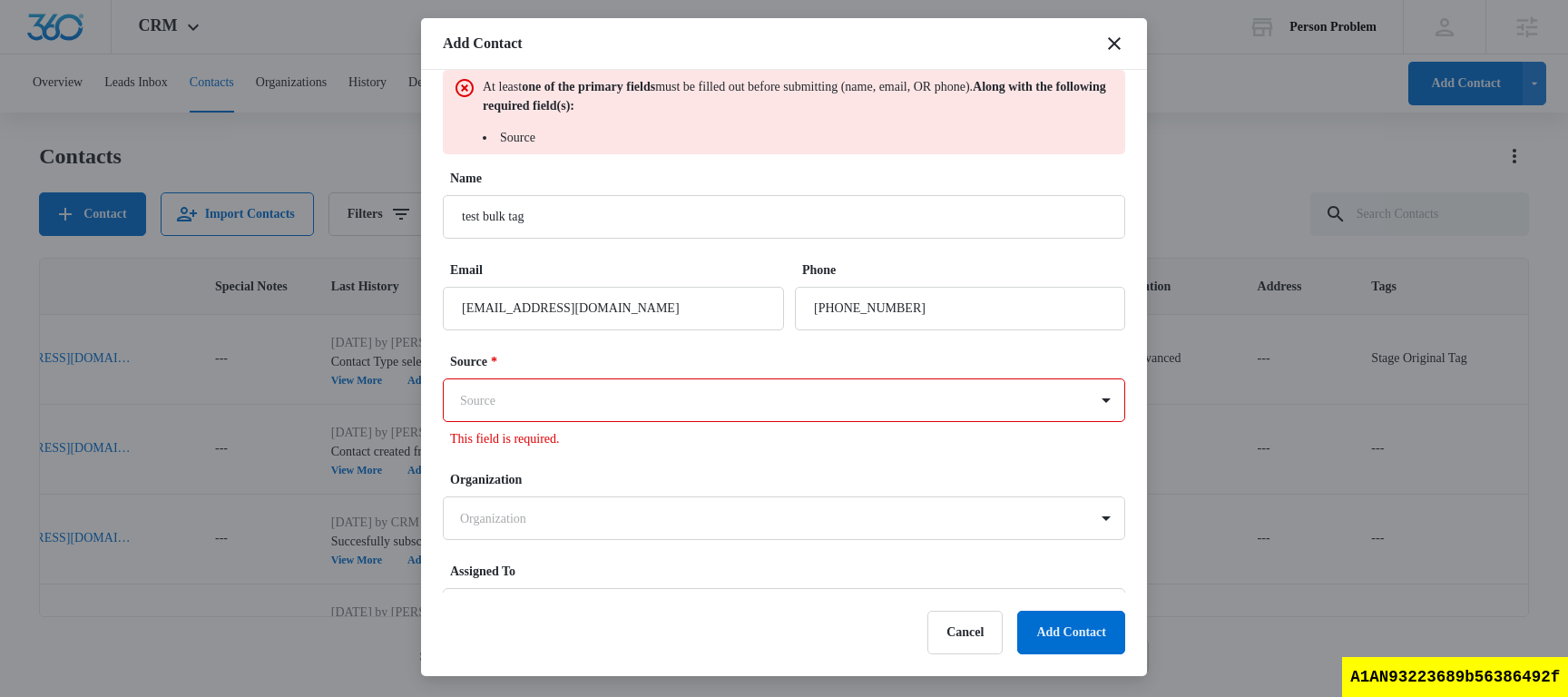
click at [574, 399] on body "CRM Apps Reputation Websites Forms CRM Email Social Shop Content Ads Intelligen…" at bounding box center [784, 347] width 1568 height 695
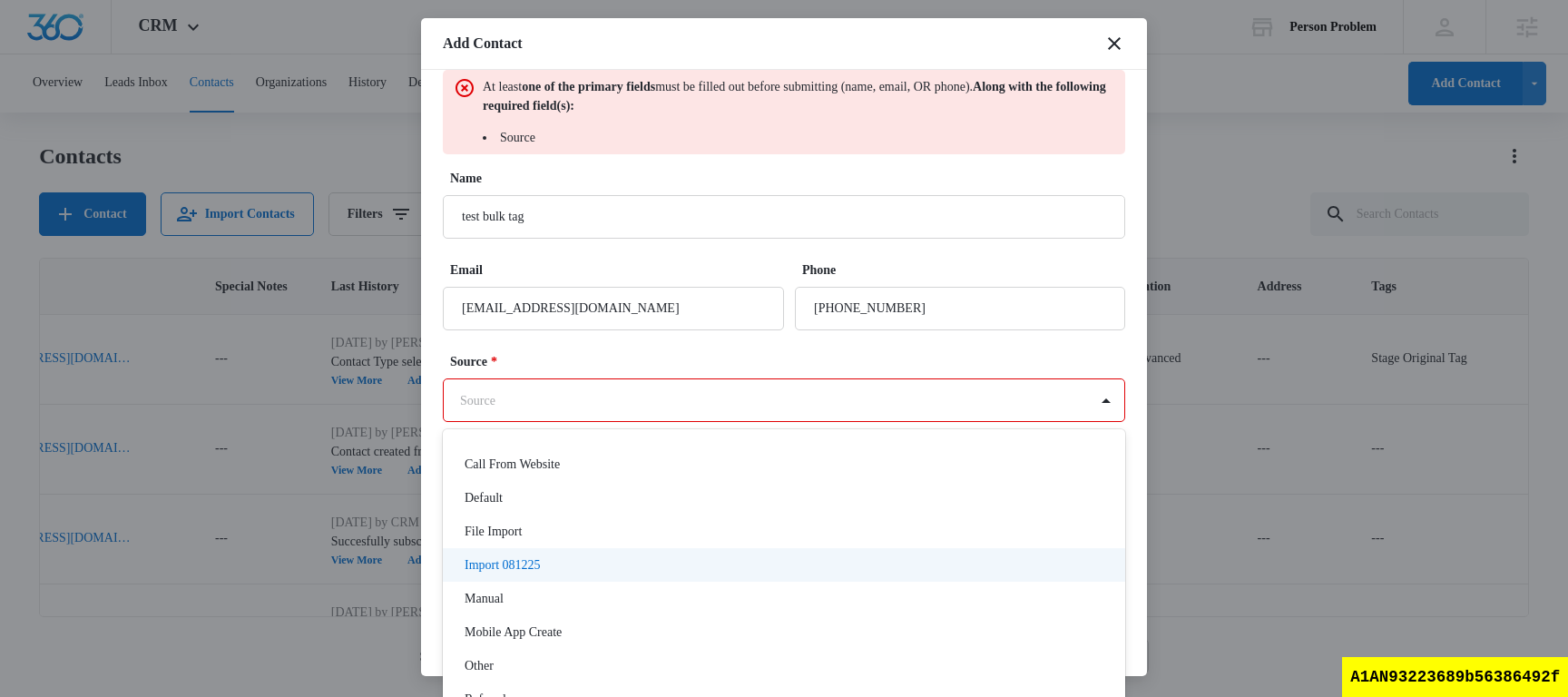
scroll to position [116, 0]
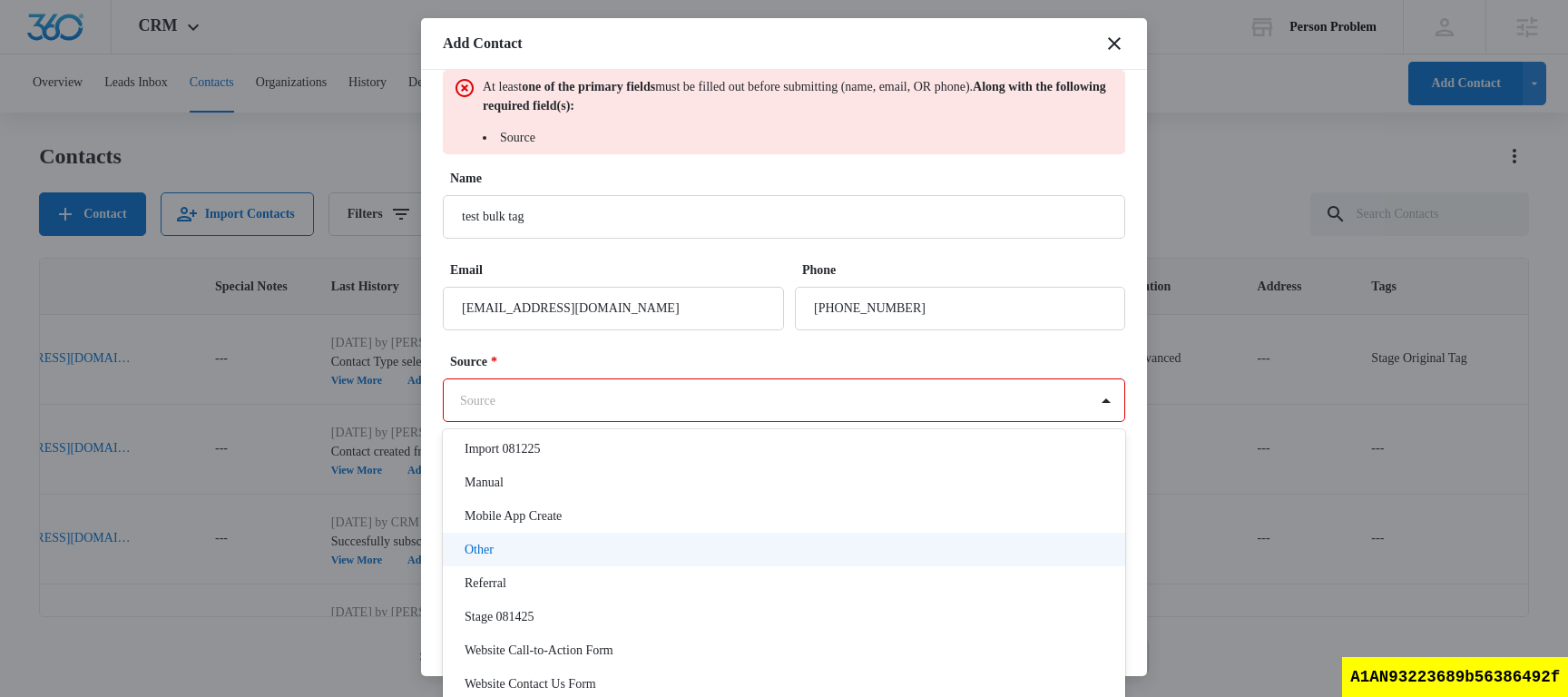
click at [565, 547] on div "Other" at bounding box center [782, 550] width 636 height 19
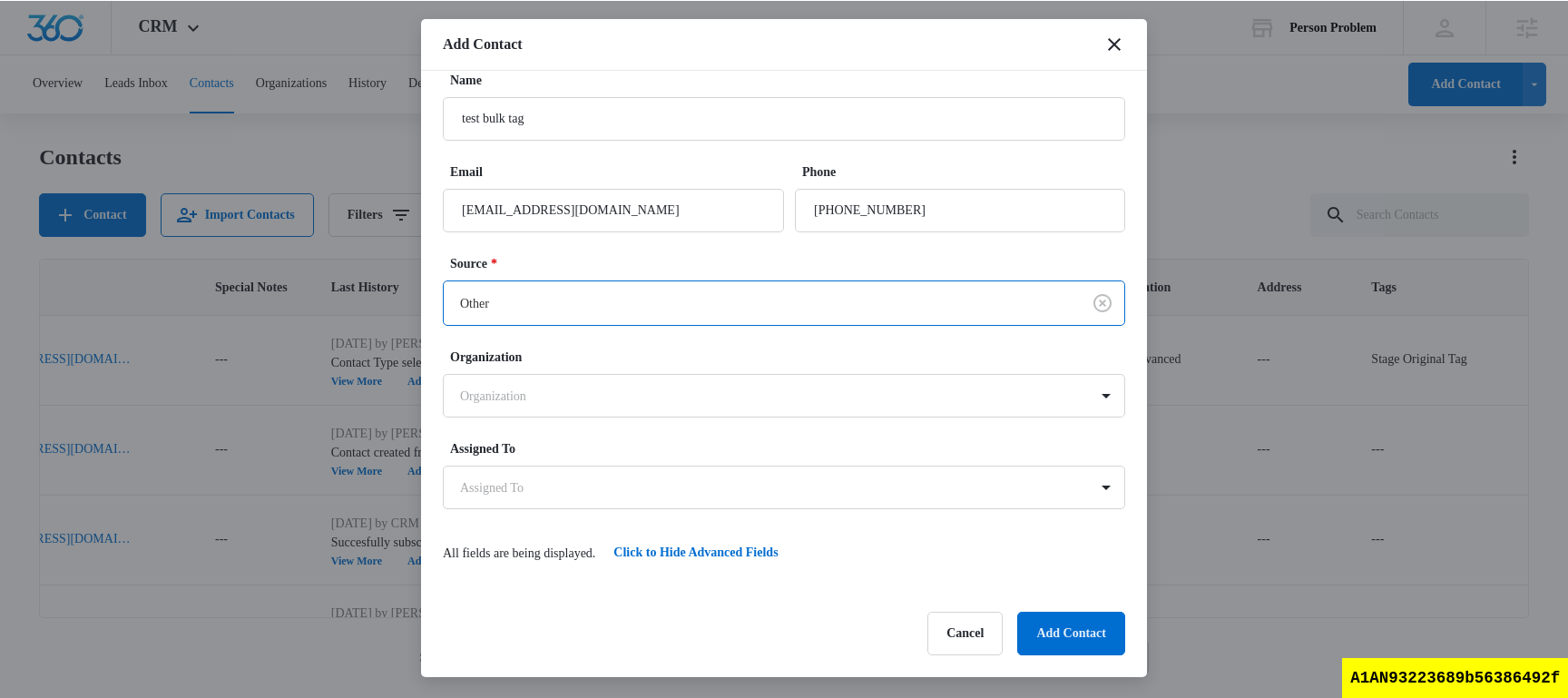
scroll to position [0, 0]
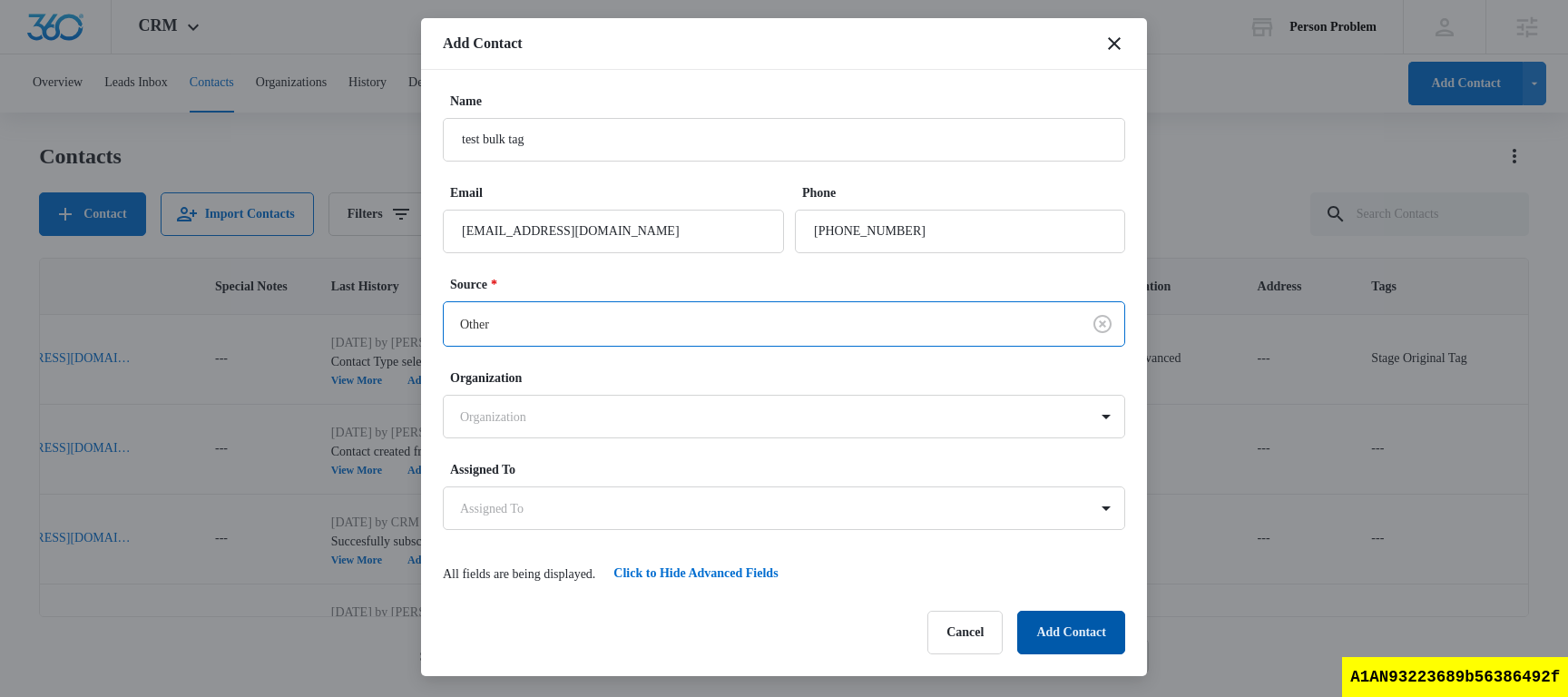
click at [1052, 615] on button "Add Contact" at bounding box center [1071, 632] width 108 height 44
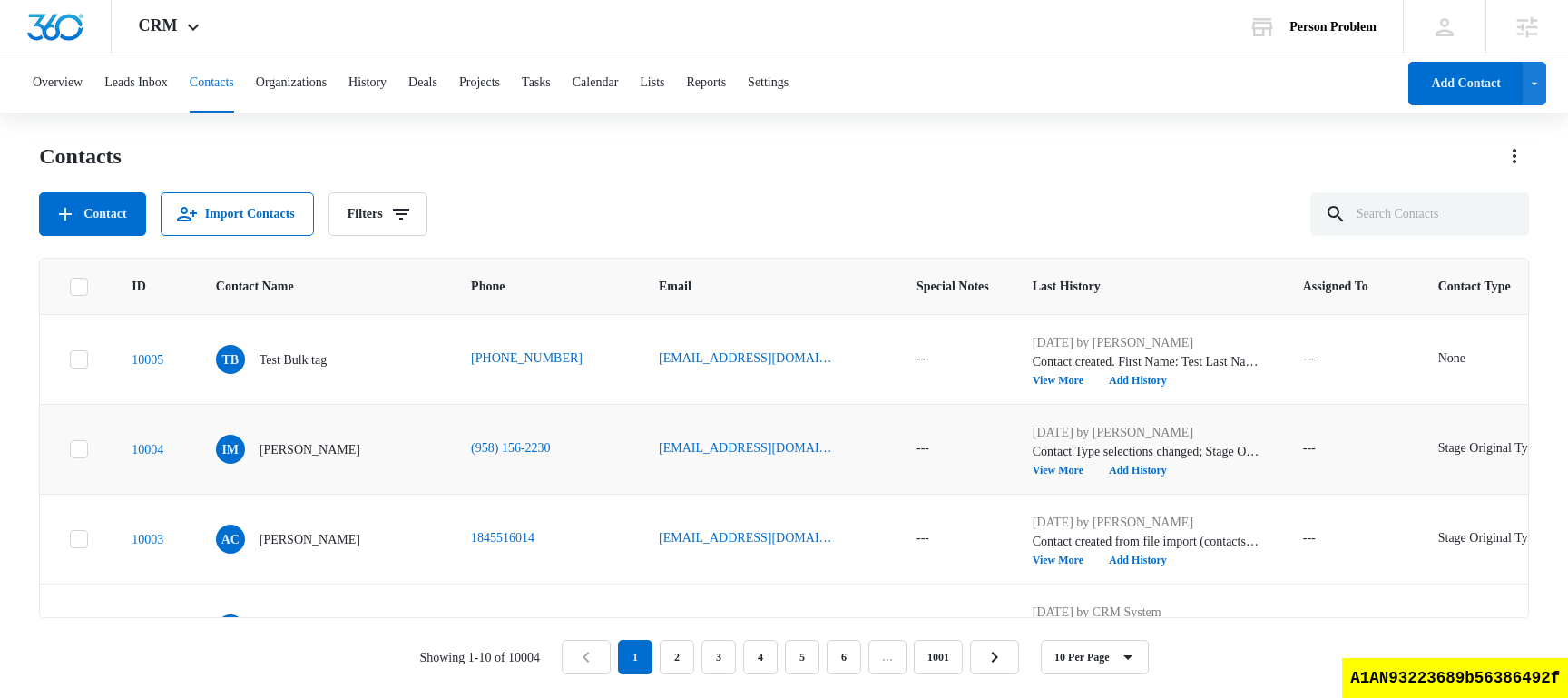
scroll to position [0, 783]
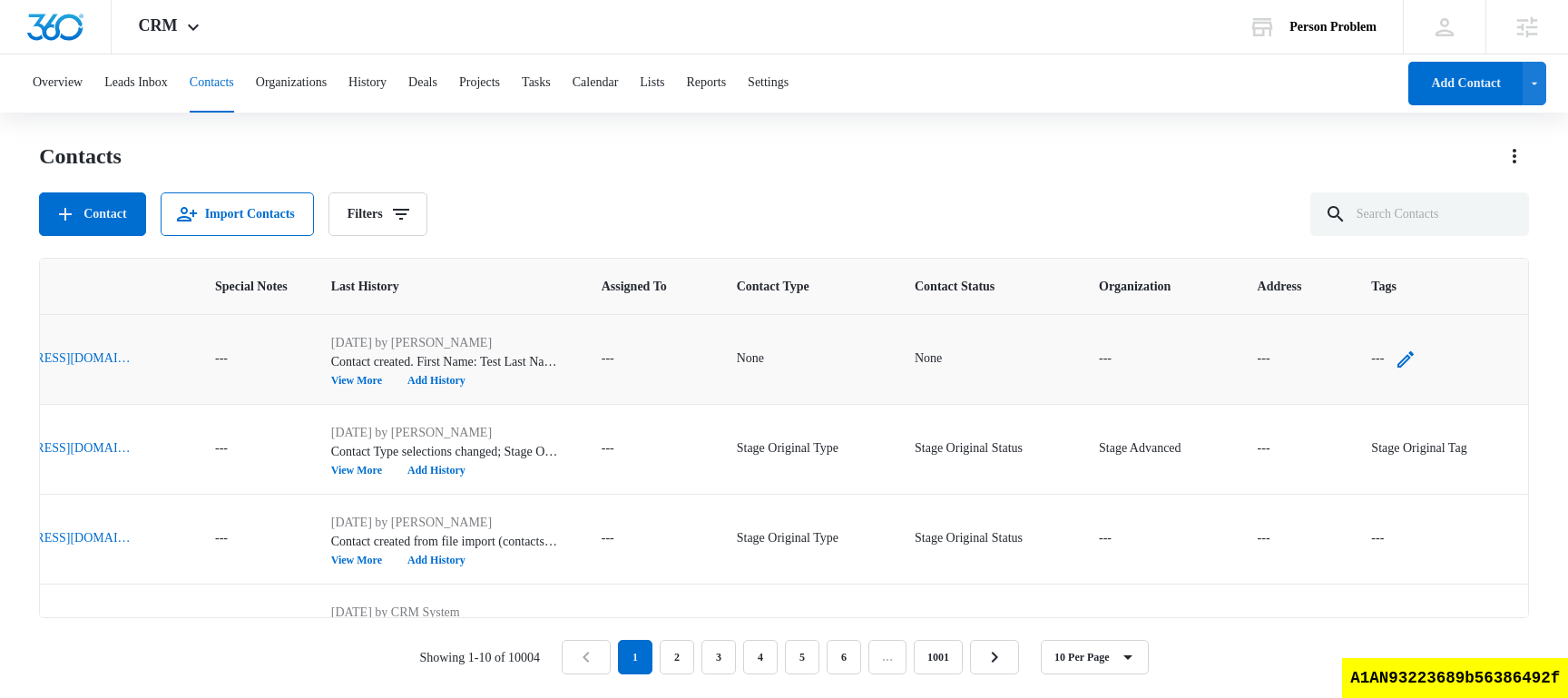
click at [1402, 356] on icon "Tags - - Select to Edit Field" at bounding box center [1405, 360] width 21 height 21
click at [1348, 239] on div at bounding box center [1349, 243] width 23 height 22
type input "stage"
click at [1389, 337] on div "Stage Bulk Tag" at bounding box center [1364, 327] width 85 height 72
click at [1421, 187] on div "Tags Stage Bulk Tag Cancel Save" at bounding box center [1403, 255] width 209 height 168
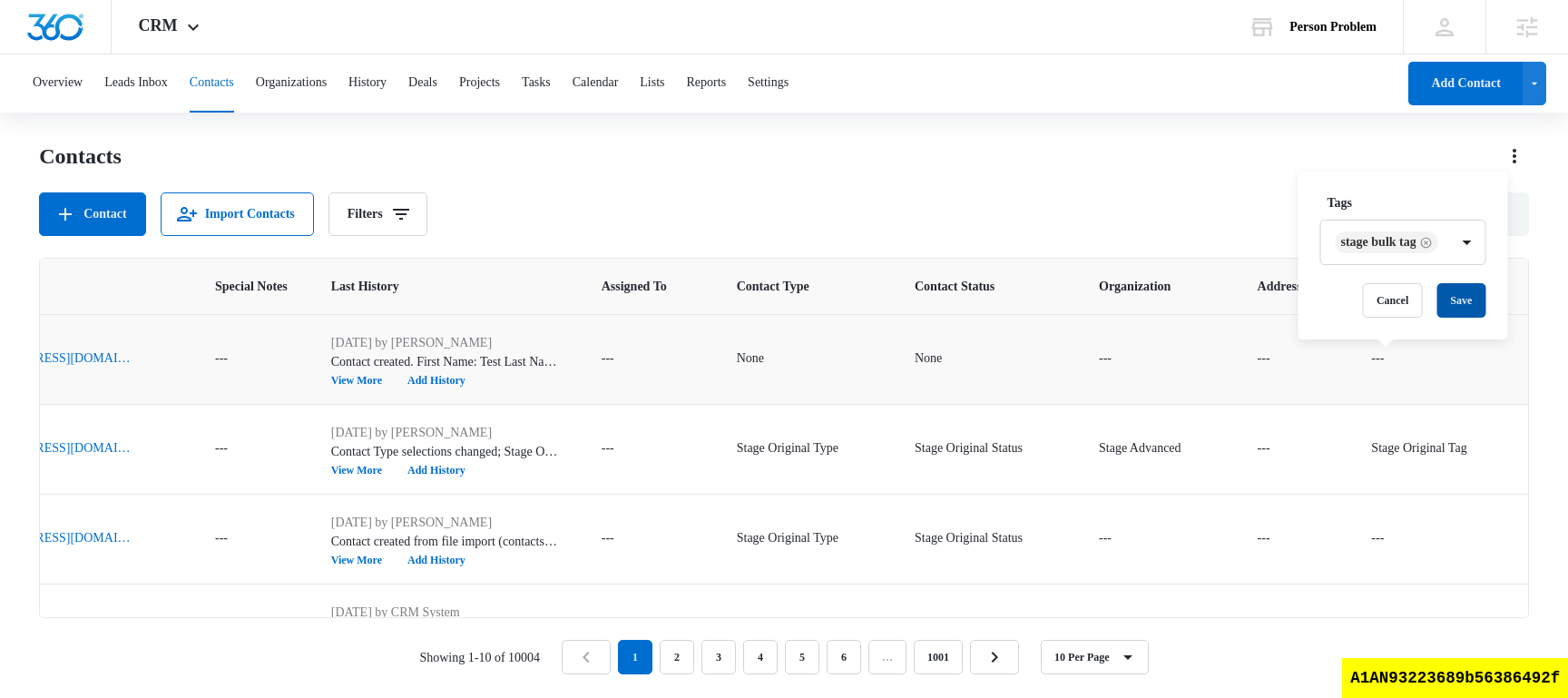
click at [1477, 305] on button "Save" at bounding box center [1460, 301] width 49 height 35
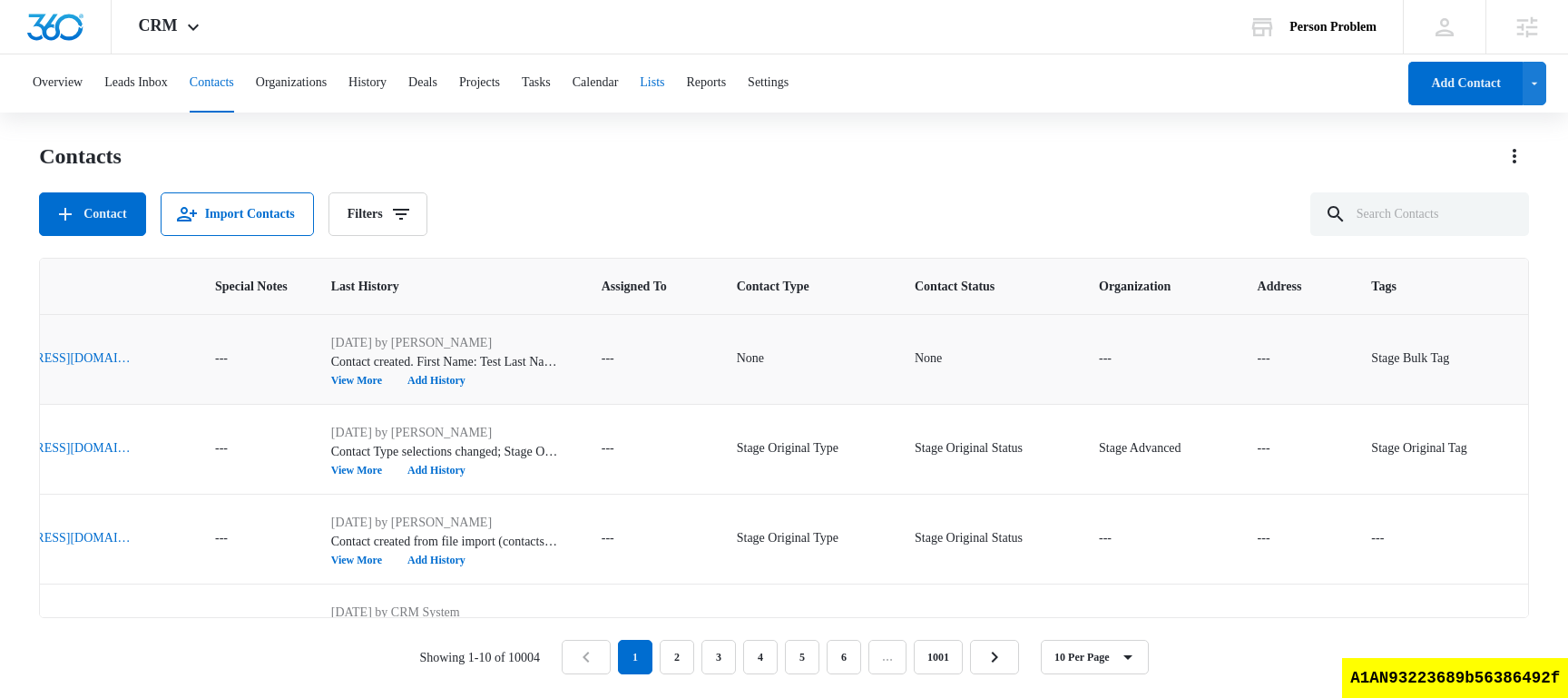
click at [664, 71] on button "Lists" at bounding box center [651, 83] width 24 height 58
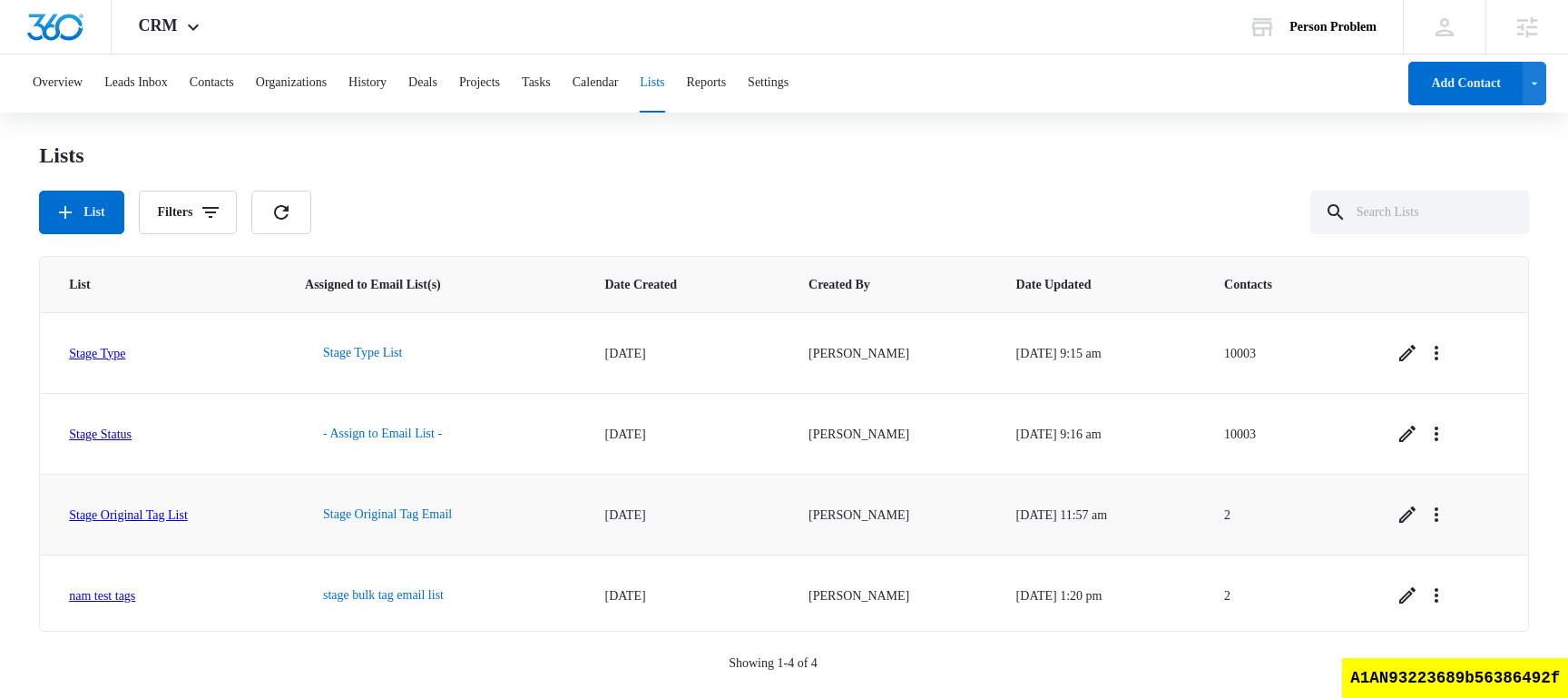
scroll to position [5, 0]
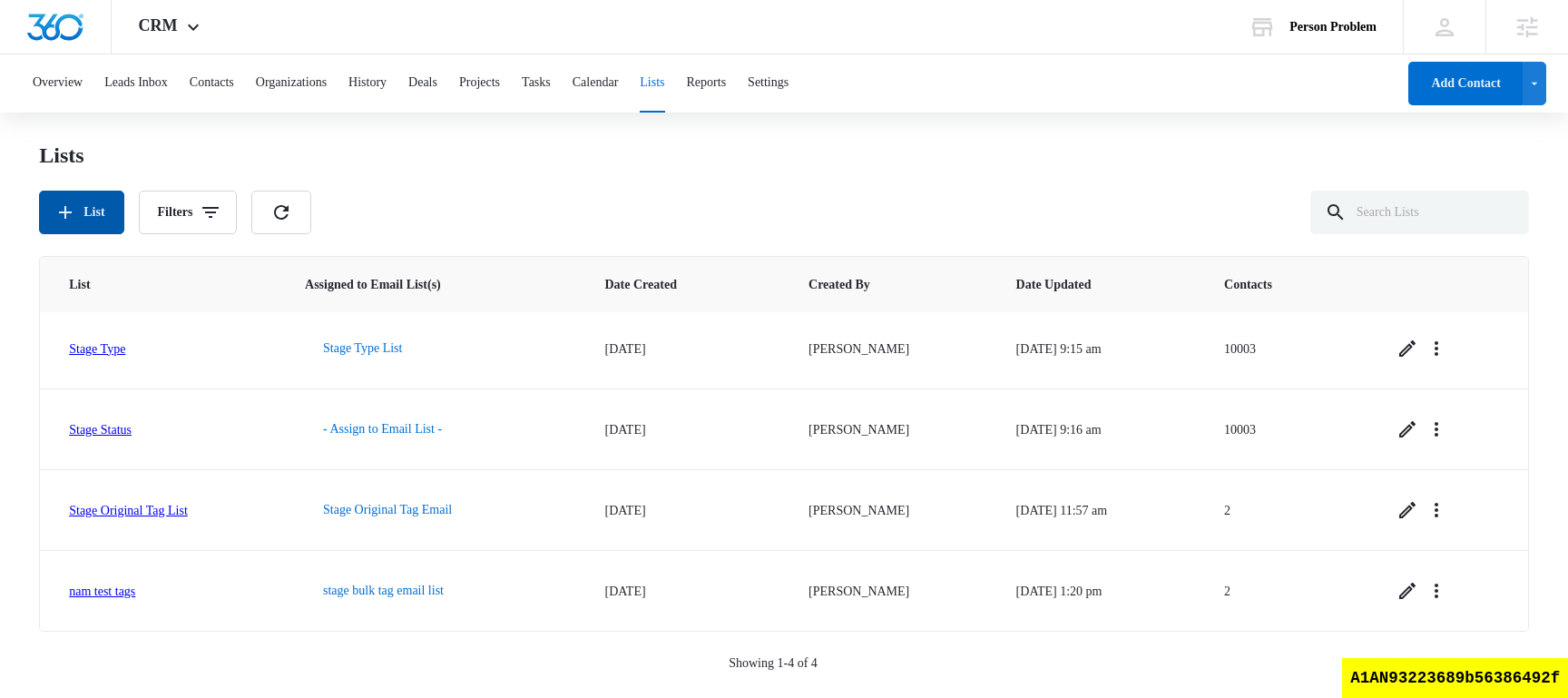
click at [98, 214] on button "List" at bounding box center [80, 212] width 84 height 44
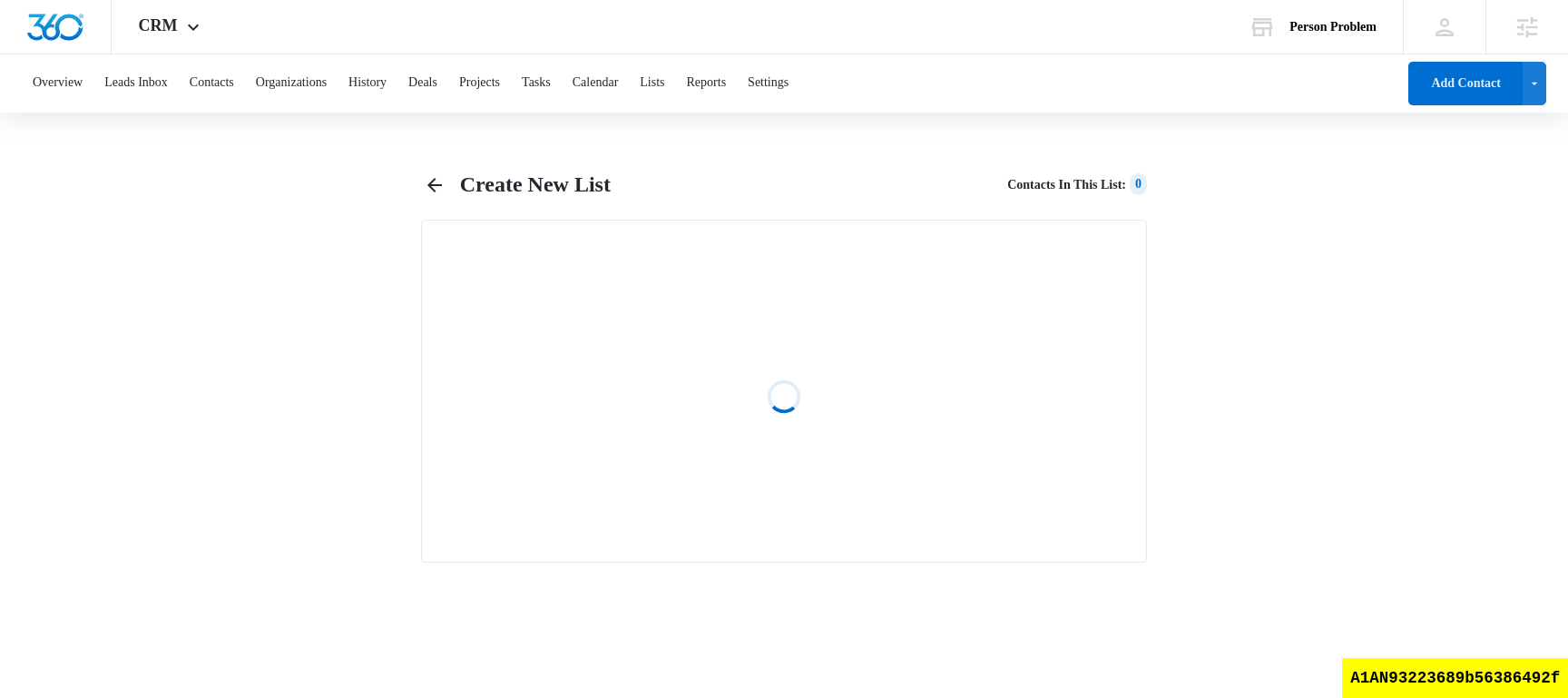
select select "31"
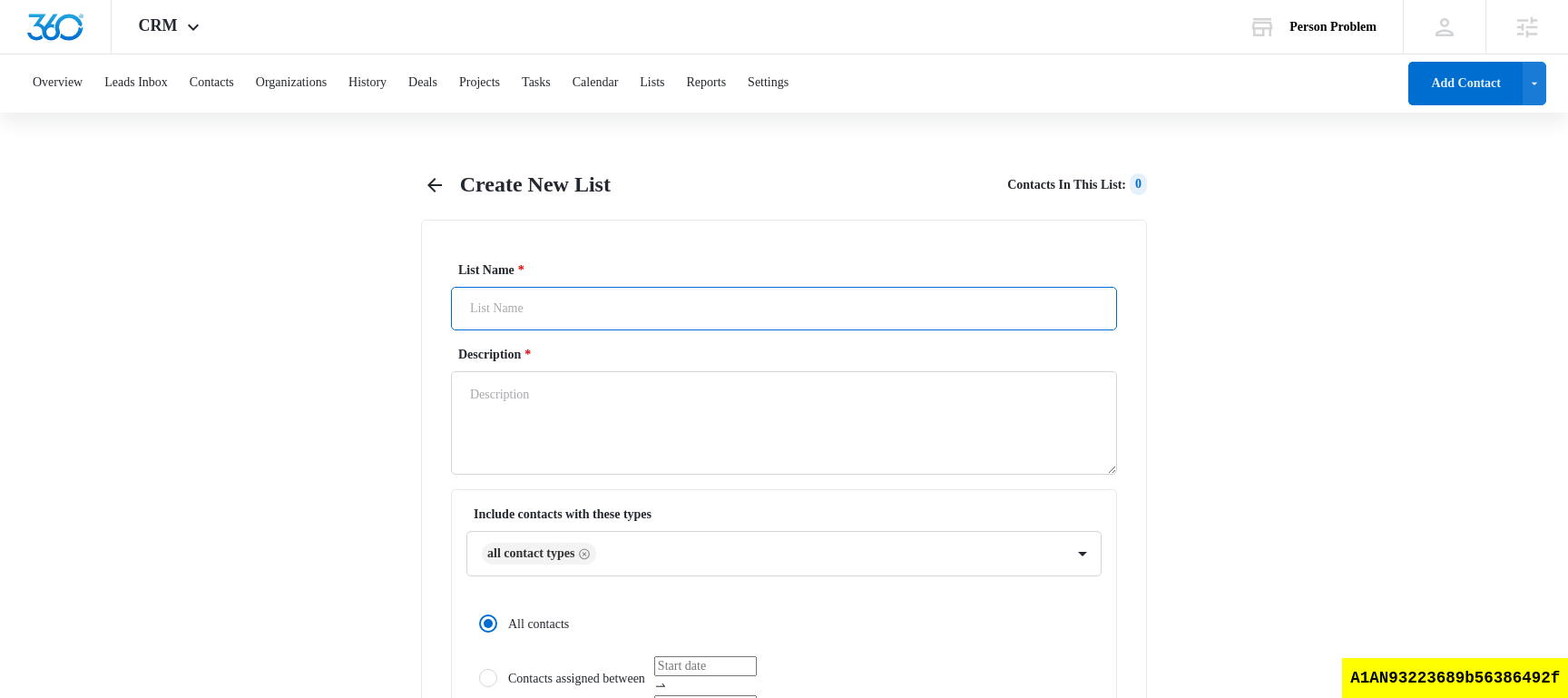
click at [638, 301] on input "List Name *" at bounding box center [783, 308] width 666 height 44
type input "nam test tags2"
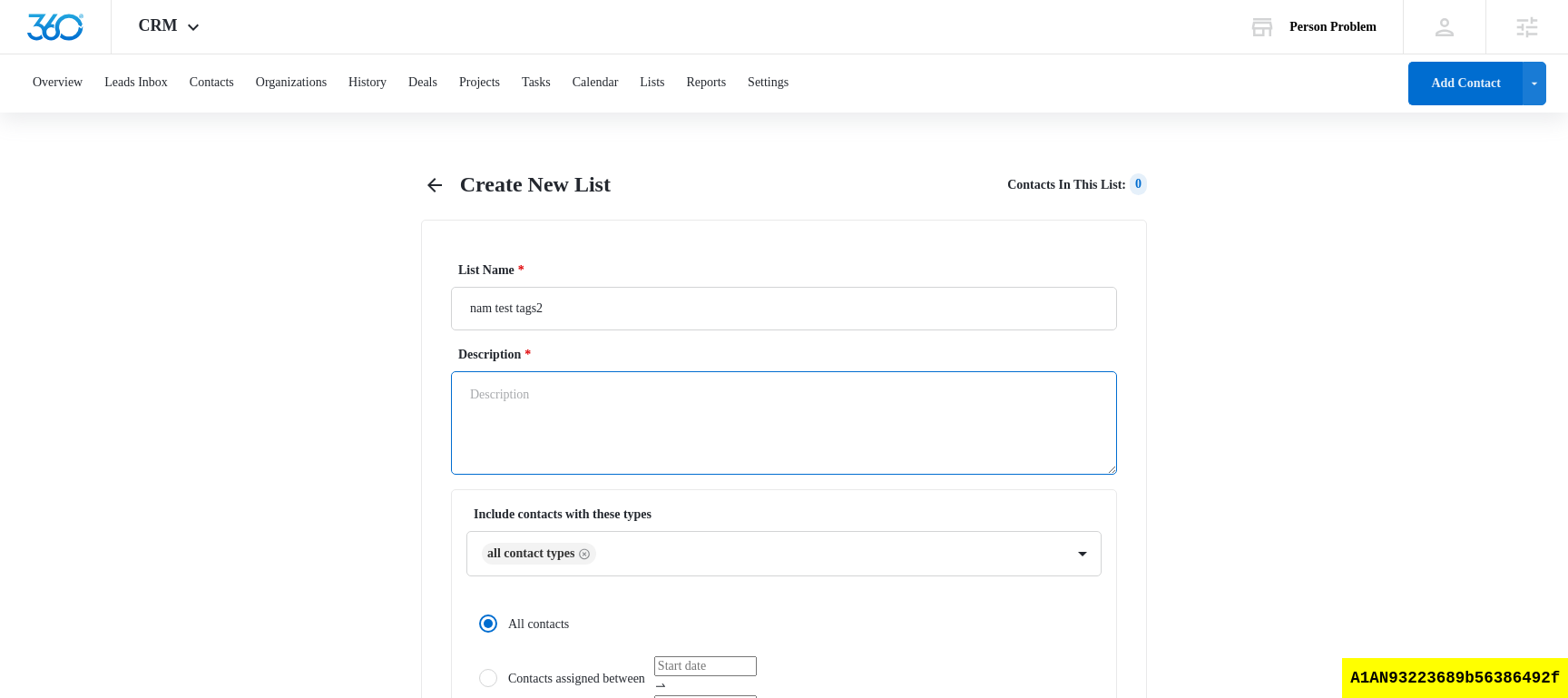
click at [613, 418] on textarea "Description *" at bounding box center [783, 423] width 666 height 104
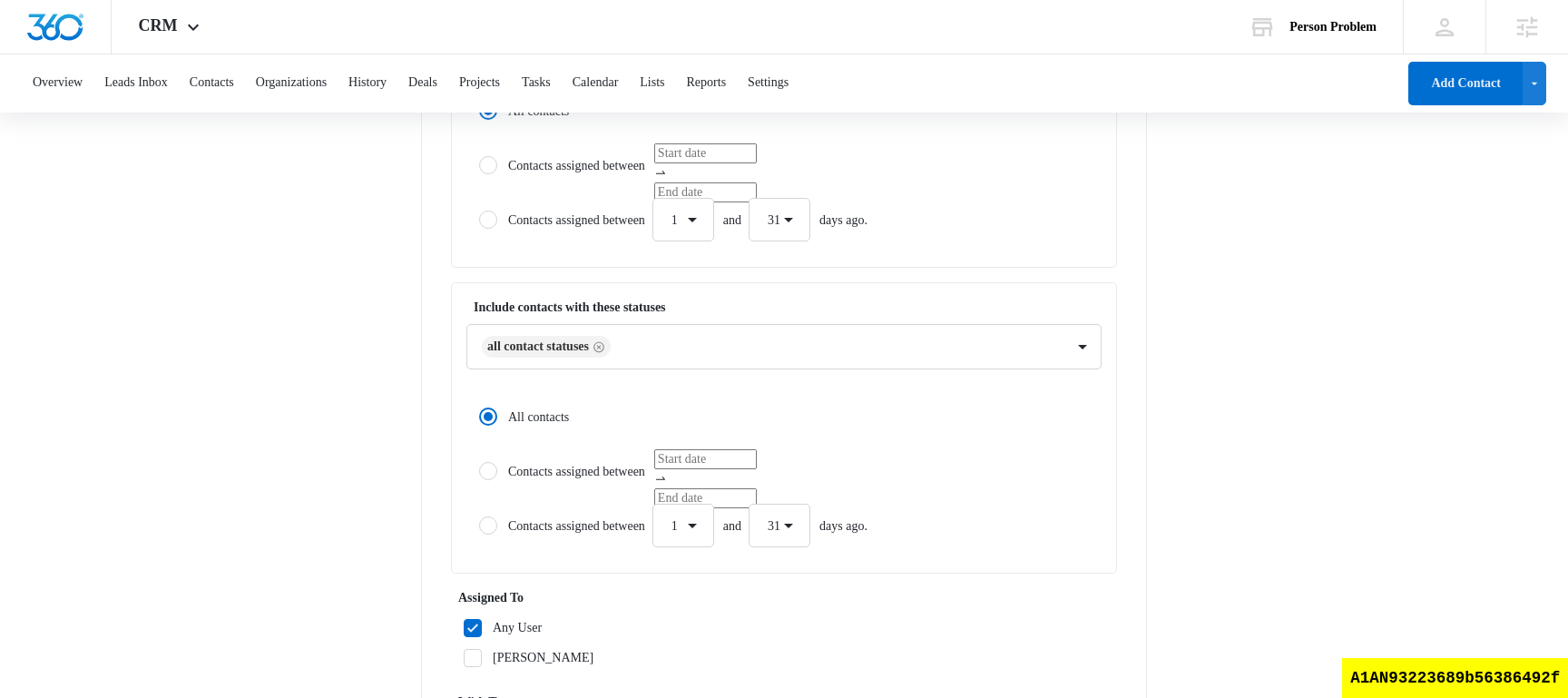
scroll to position [746, 0]
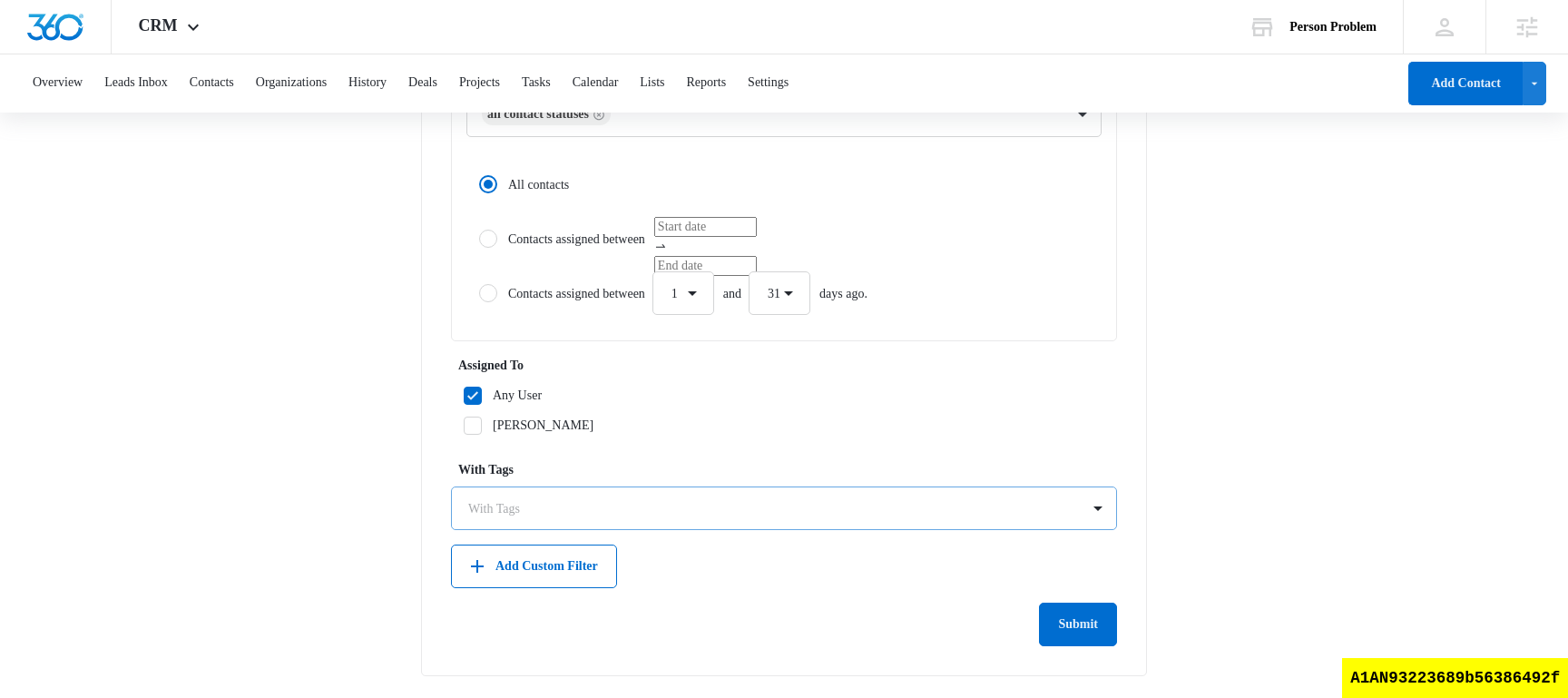
type textarea "test2"
click at [557, 503] on div at bounding box center [772, 508] width 610 height 22
click at [563, 504] on div at bounding box center [772, 508] width 610 height 22
click at [662, 499] on div at bounding box center [772, 508] width 610 height 22
type input "stage"
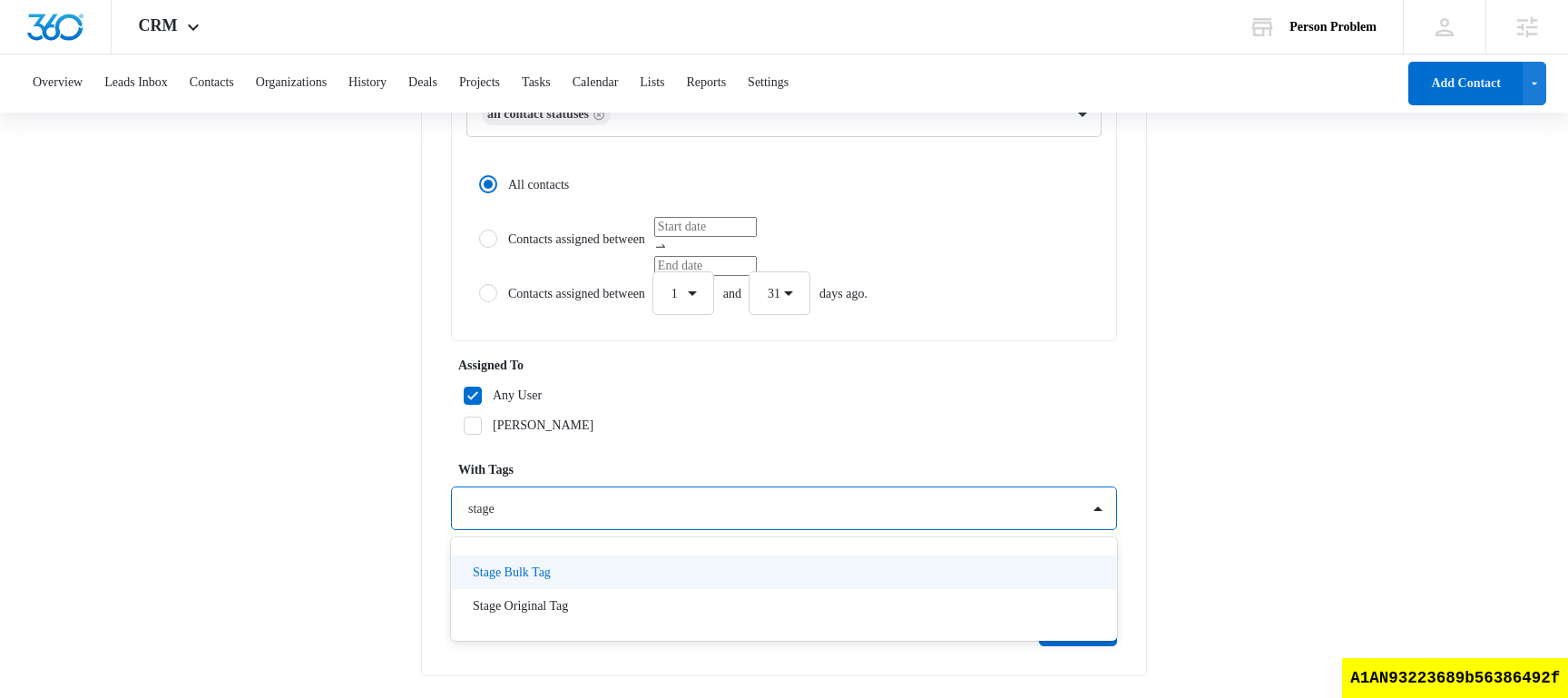
click at [601, 573] on div "Stage Bulk Tag" at bounding box center [782, 573] width 619 height 19
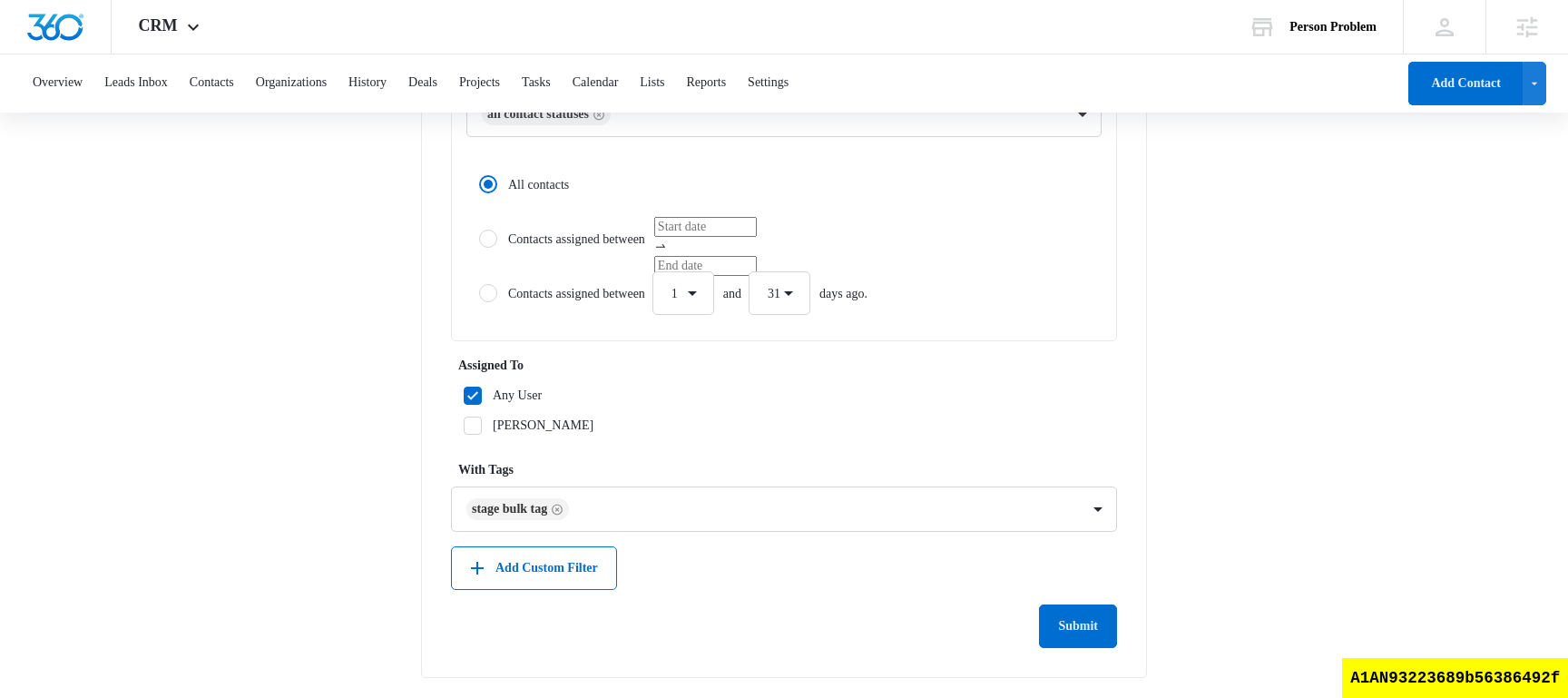
click at [1278, 376] on main "Create New List Contacts In This List : 0 List Name * nam test tags2 Descriptio…" at bounding box center [784, 62] width 1568 height 1275
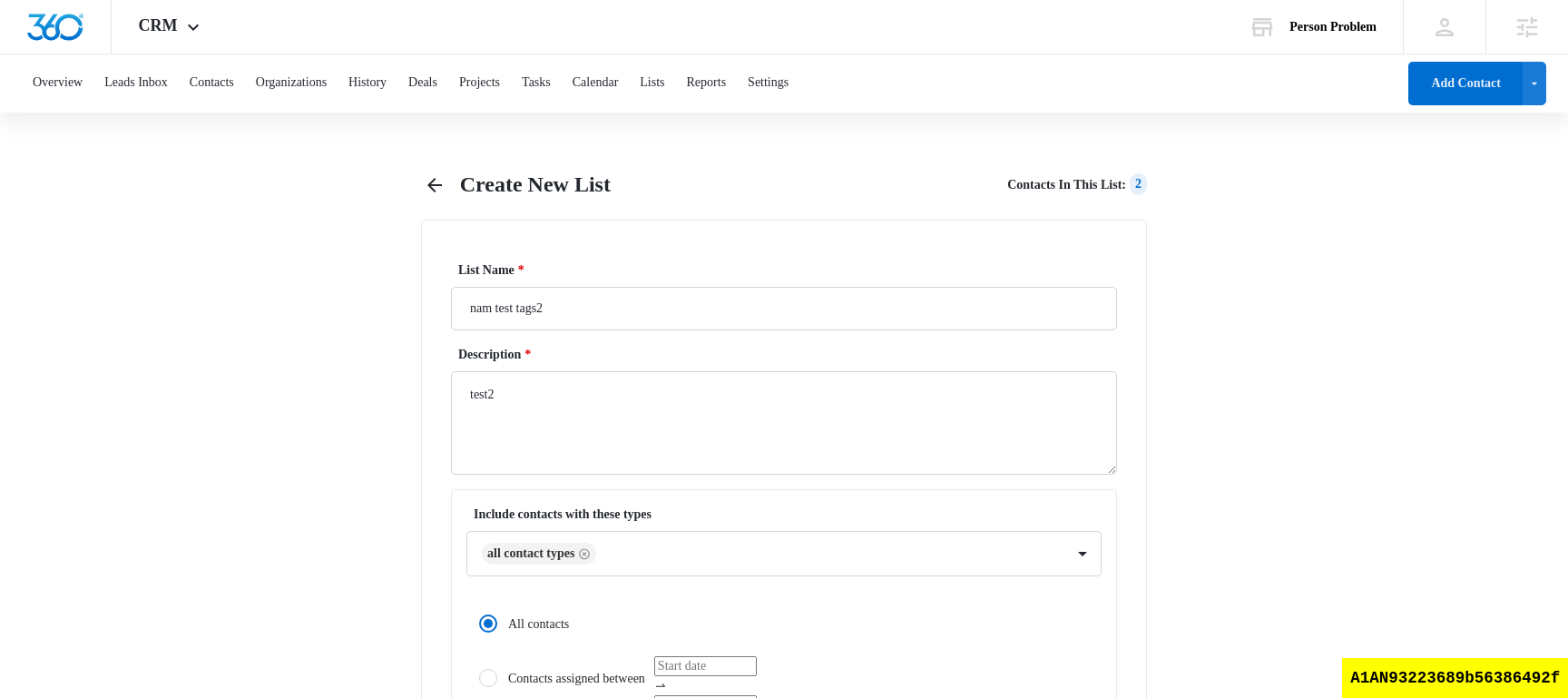
scroll to position [747, 0]
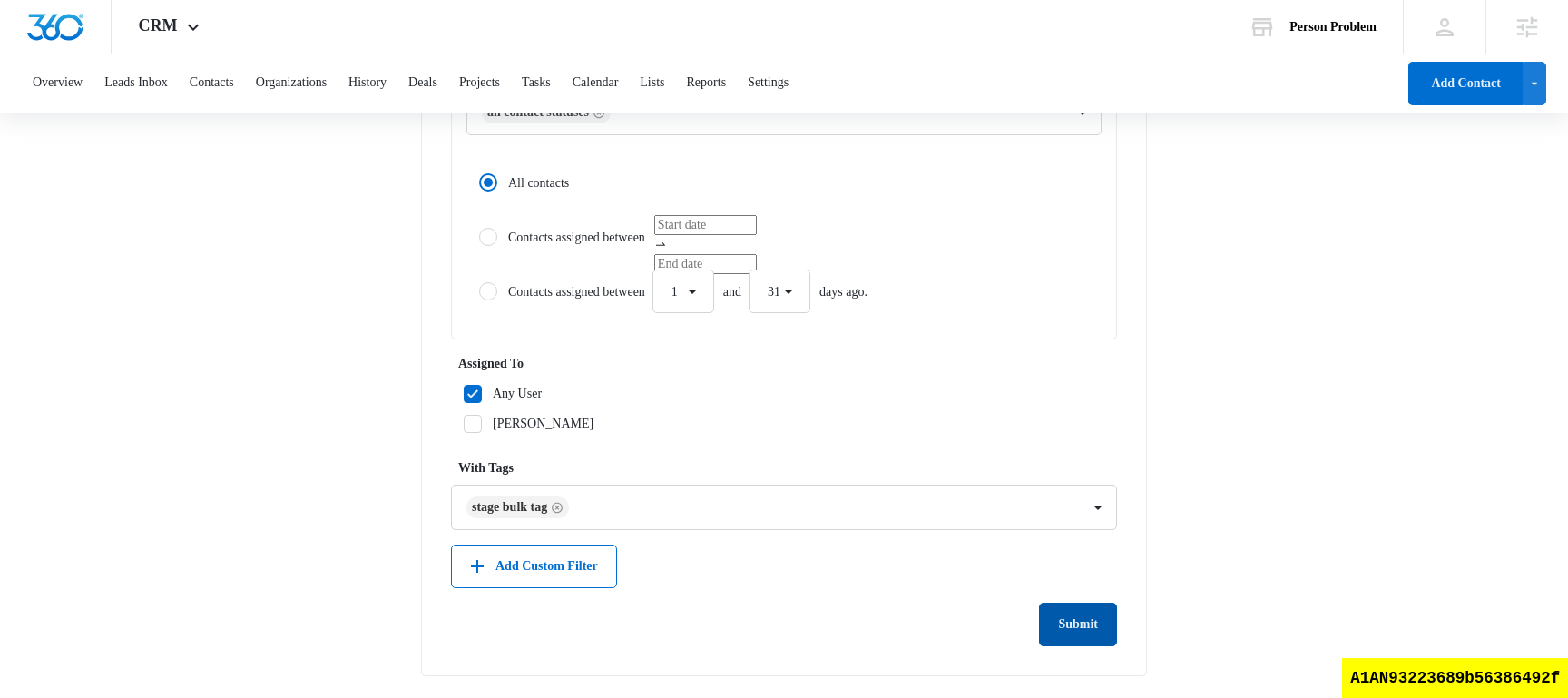
click at [1073, 615] on button "Submit" at bounding box center [1078, 624] width 78 height 44
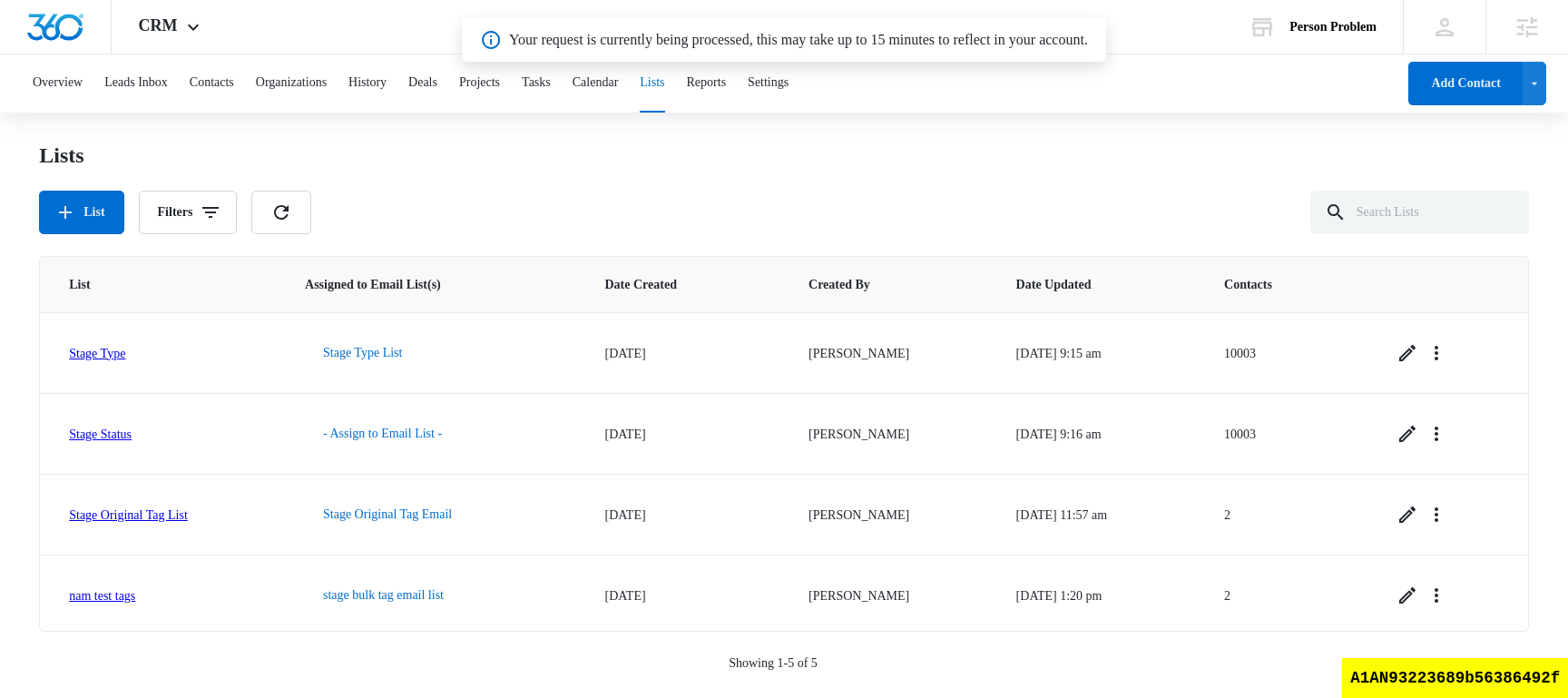
scroll to position [85, 0]
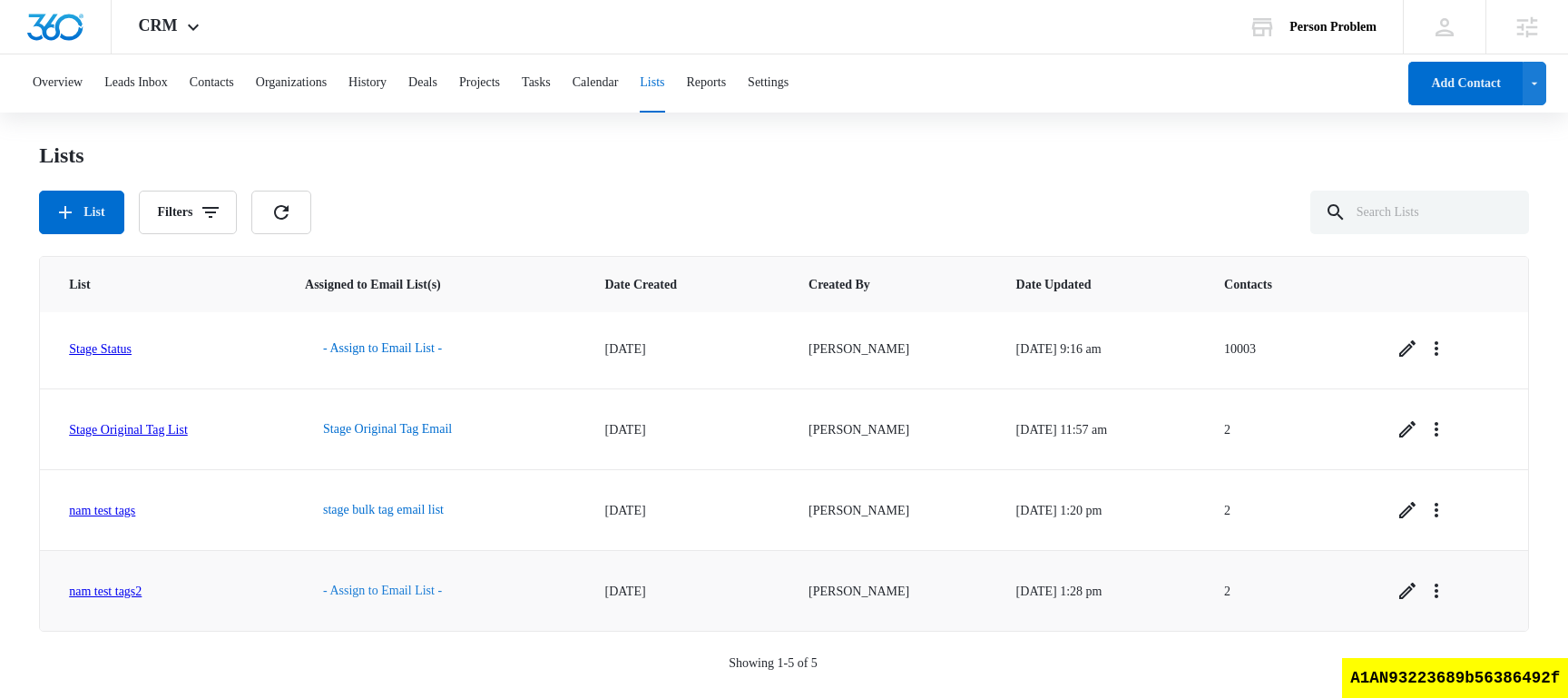
click at [435, 594] on button "- Assign to Email List -" at bounding box center [383, 590] width 155 height 44
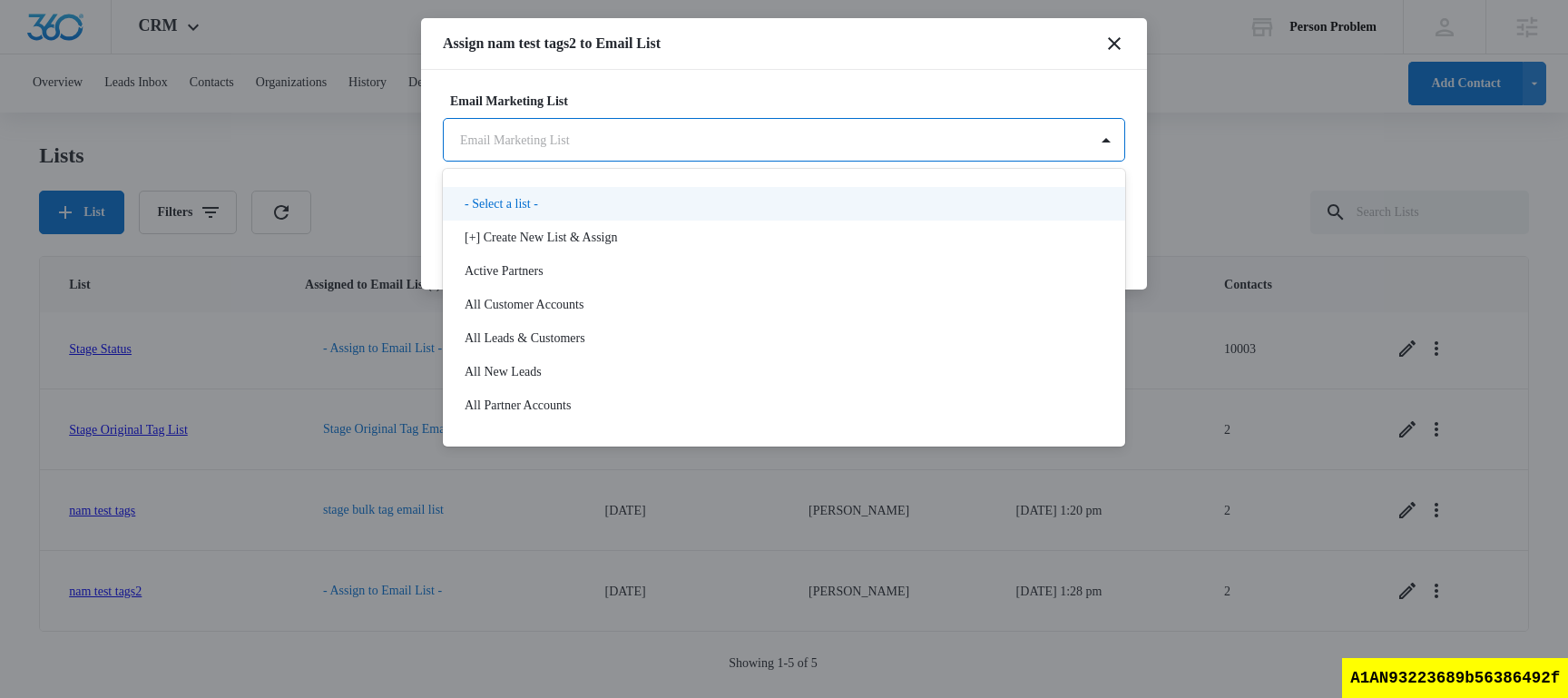
click at [644, 147] on body "CRM Apps Reputation Websites Forms CRM Email Social Shop Content Ads Intelligen…" at bounding box center [784, 347] width 1568 height 694
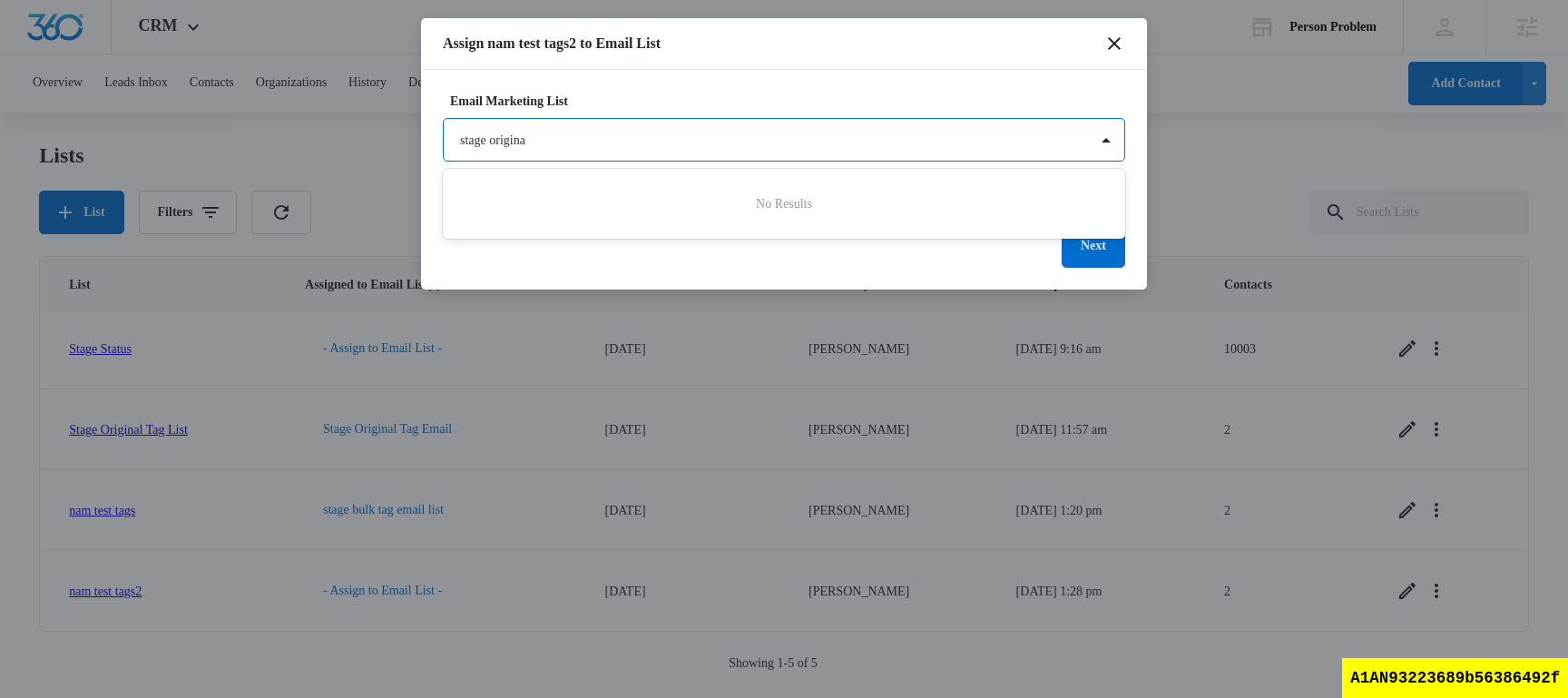
type input "stage original"
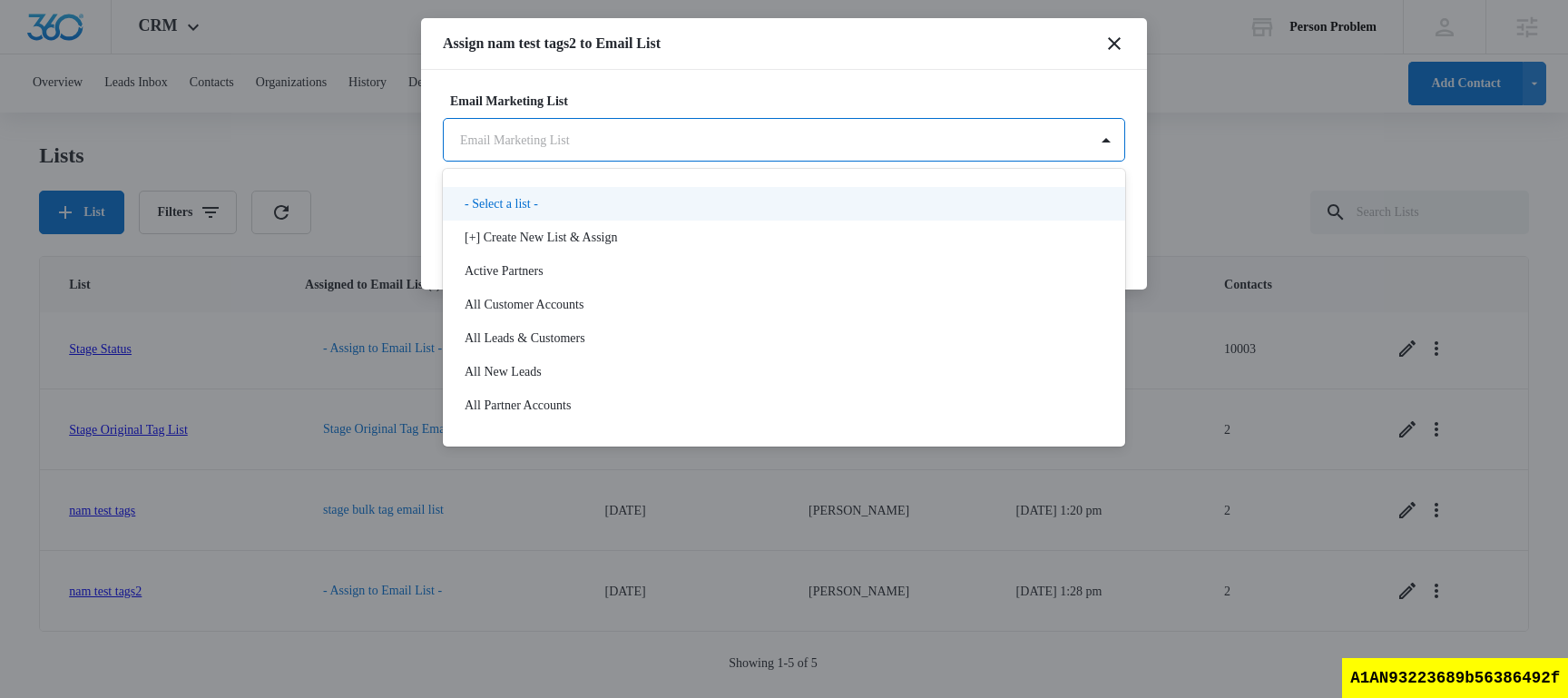
click at [741, 150] on body "CRM Apps Reputation Websites Forms CRM Email Social Shop Content Ads Intelligen…" at bounding box center [784, 347] width 1568 height 694
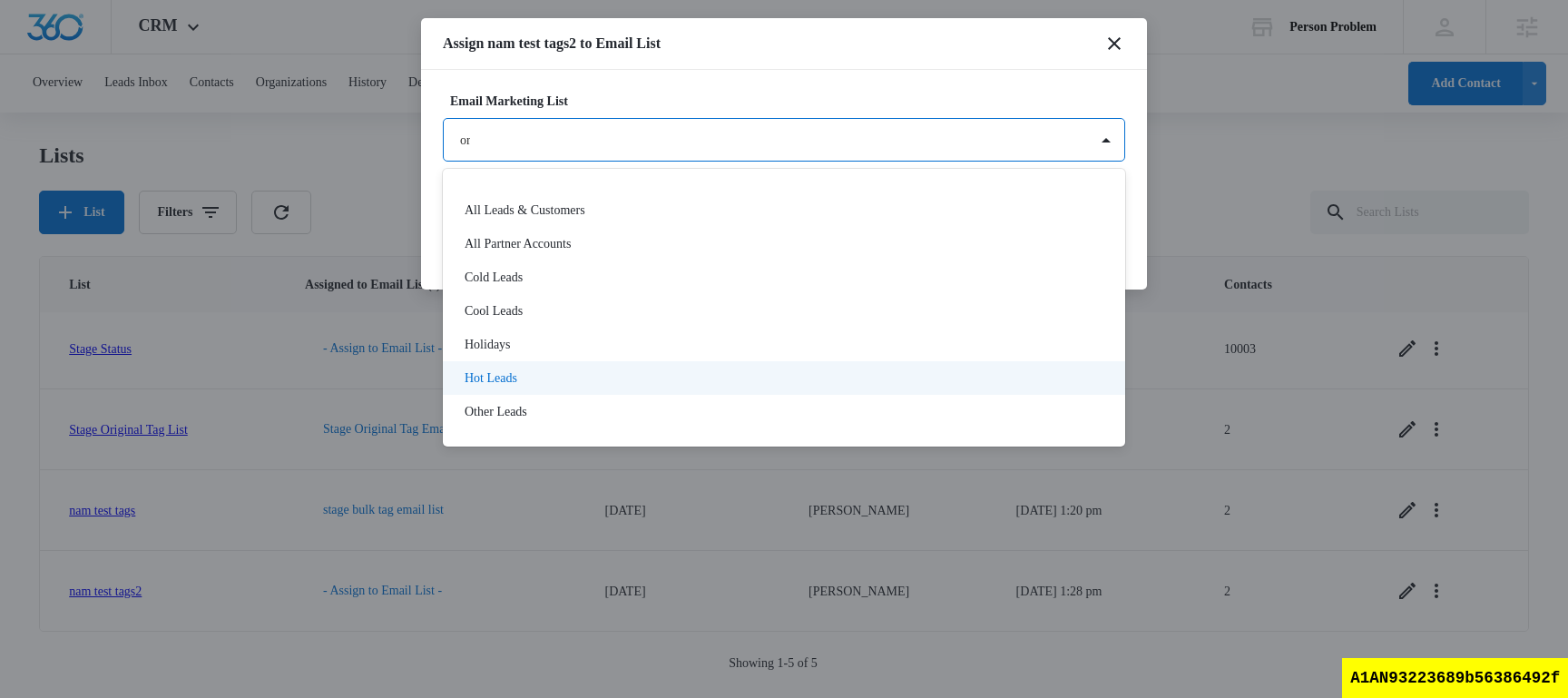
scroll to position [0, 0]
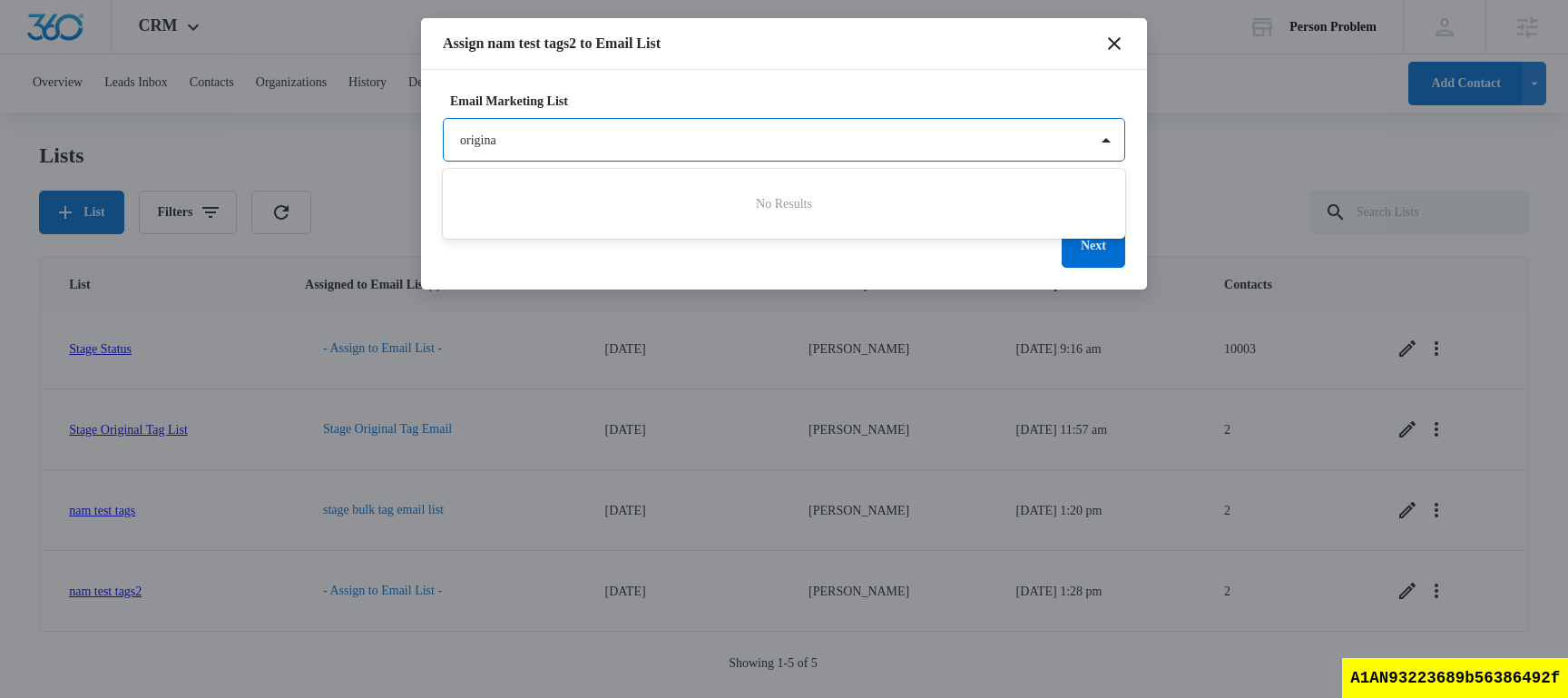
type input "original"
click at [806, 50] on div at bounding box center [784, 349] width 1568 height 698
type input "Stage"
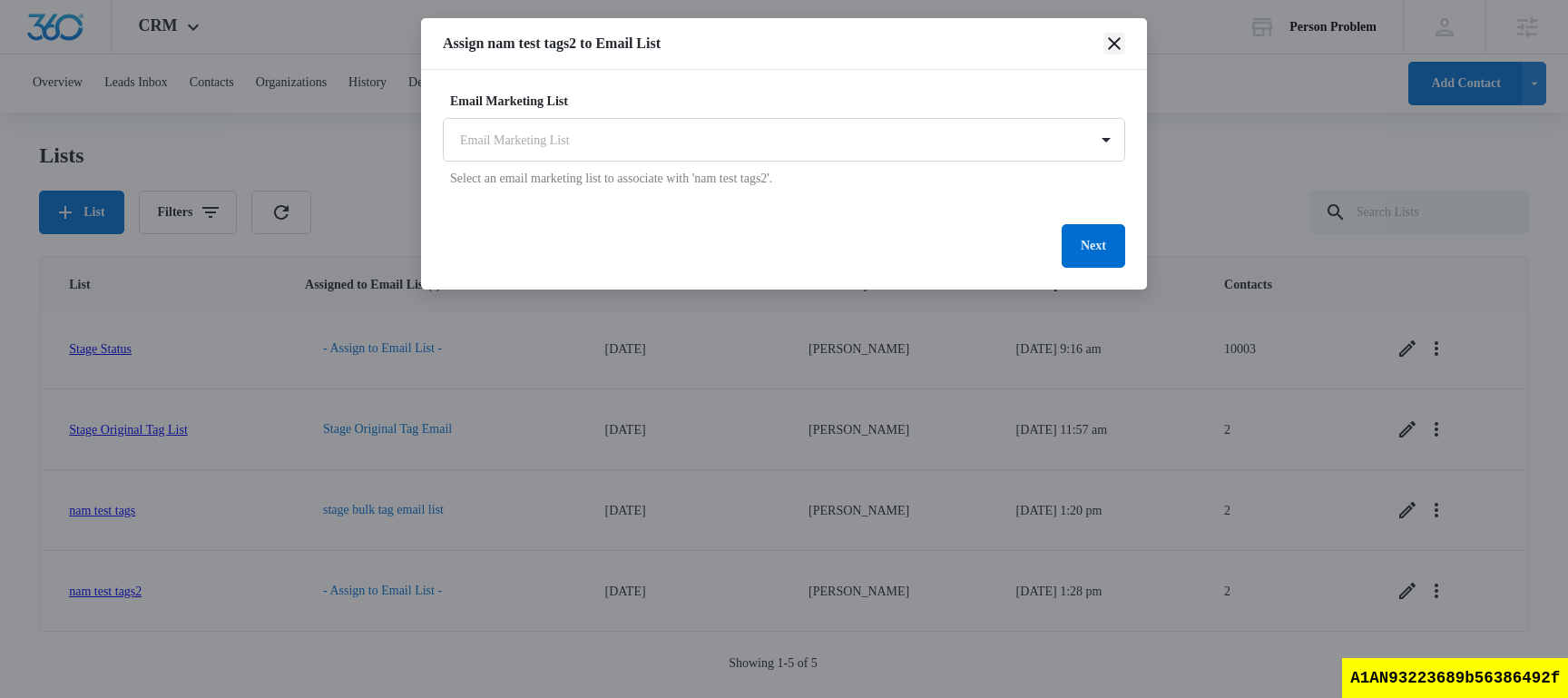
click at [1110, 43] on icon "close" at bounding box center [1114, 44] width 21 height 21
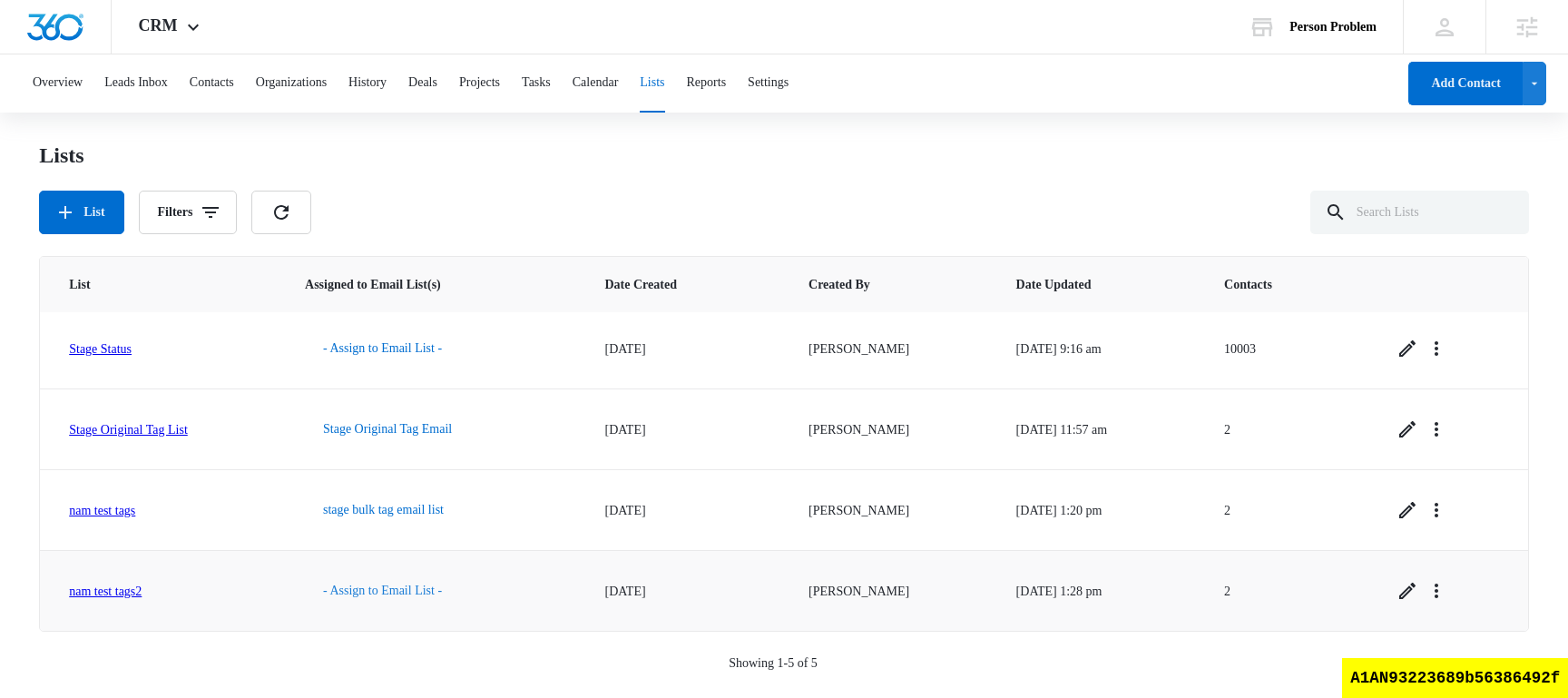
click at [415, 602] on button "- Assign to Email List -" at bounding box center [383, 590] width 155 height 44
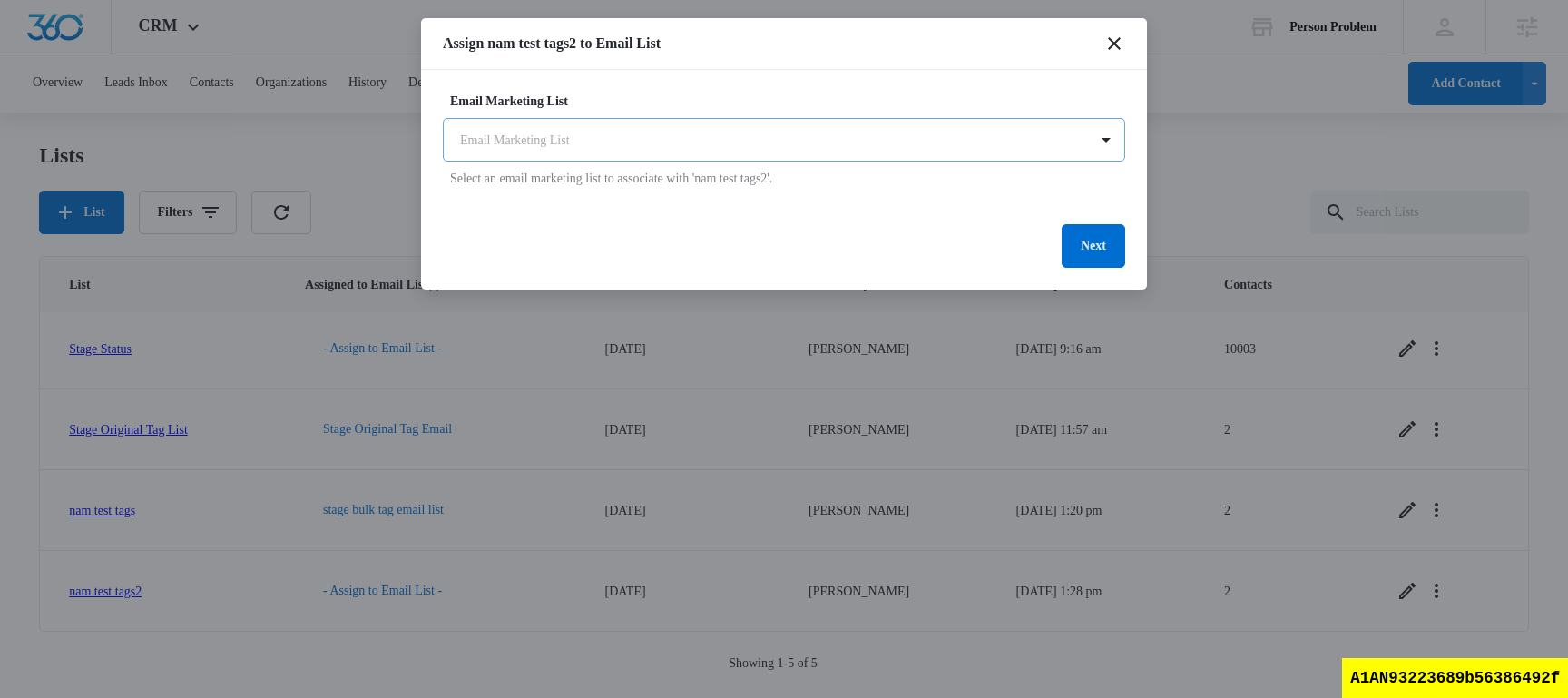
click at [684, 152] on body "CRM Apps Reputation Websites Forms CRM Email Social Shop Content Ads Intelligen…" at bounding box center [784, 347] width 1568 height 694
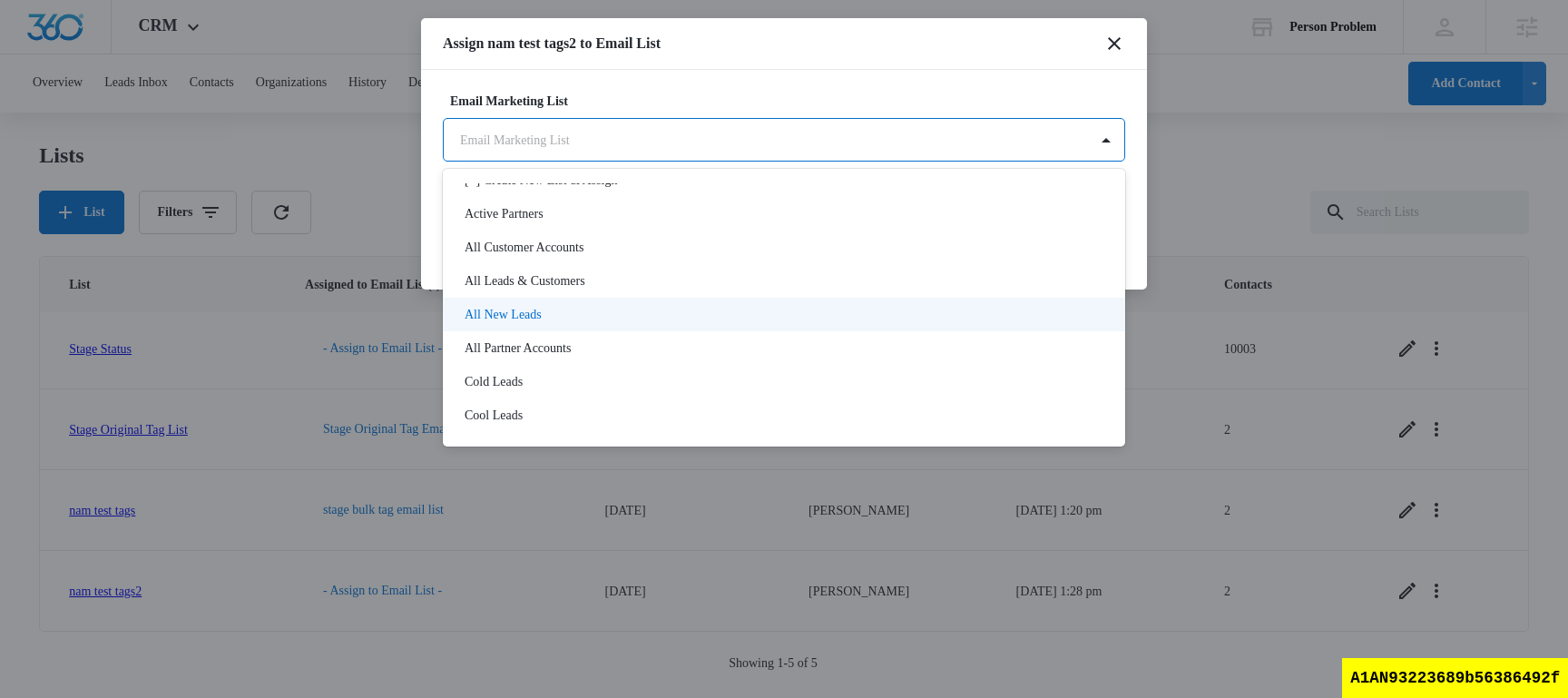
scroll to position [55, 0]
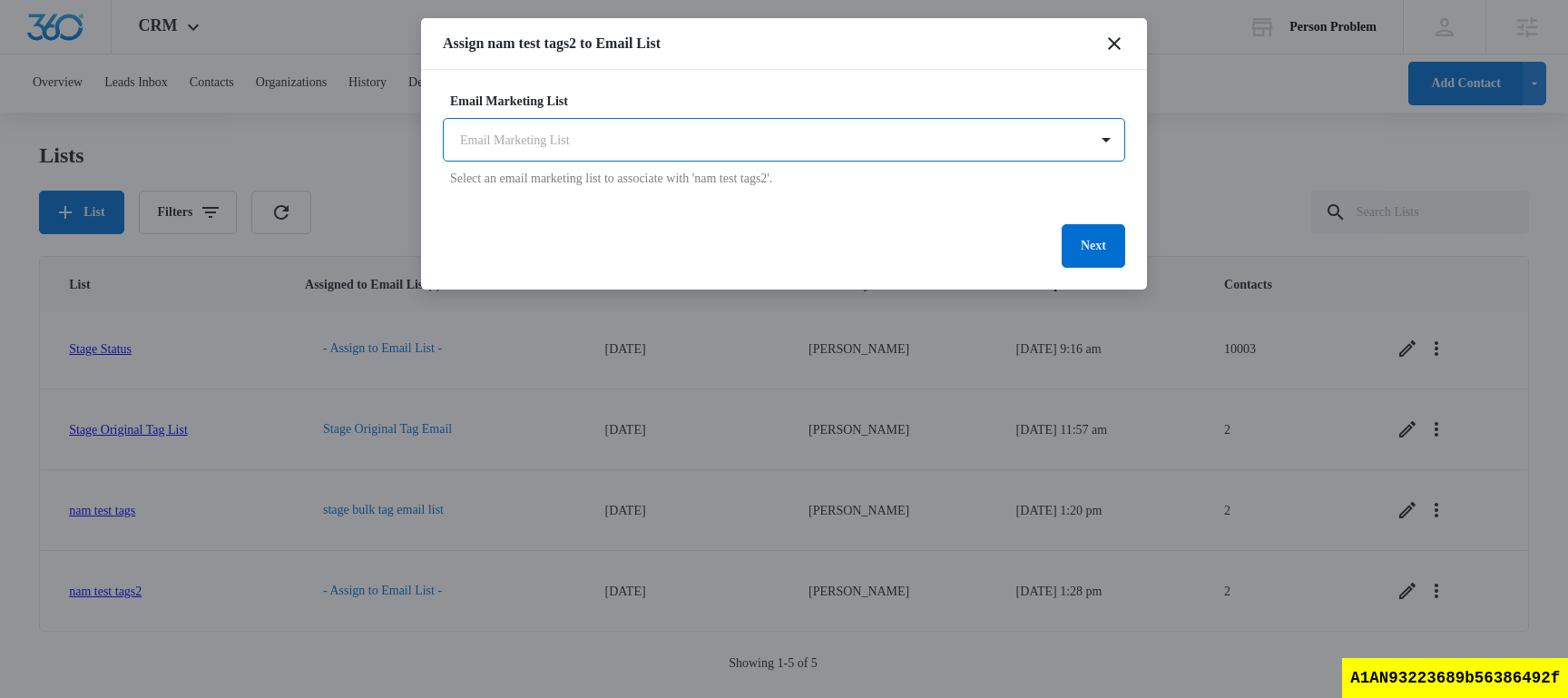
click at [649, 134] on body "CRM Apps Reputation Websites Forms CRM Email Social Shop Content Ads Intelligen…" at bounding box center [784, 347] width 1568 height 694
type input "stage origi"
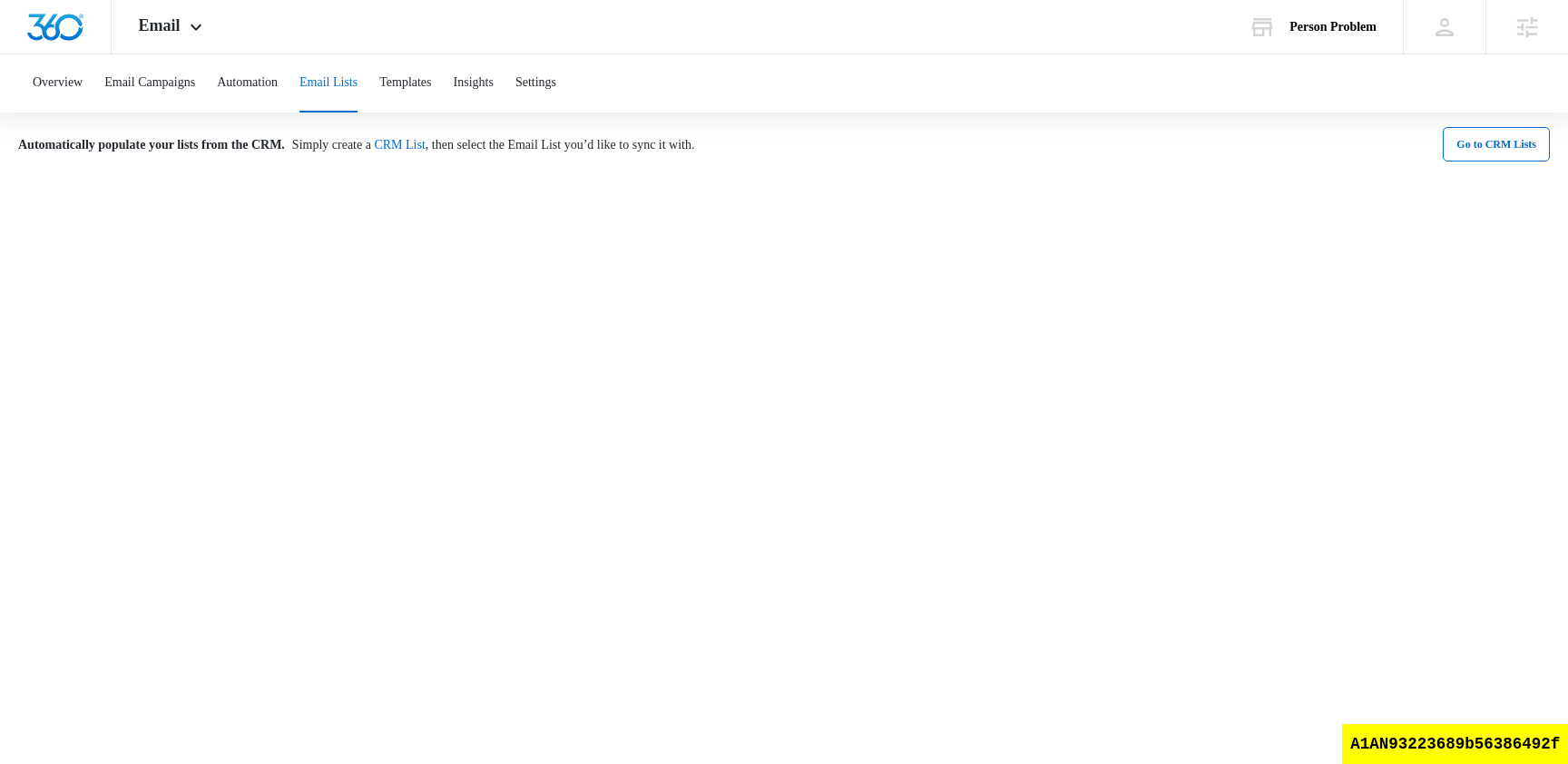
click at [358, 86] on button "Email Lists" at bounding box center [329, 83] width 58 height 58
click at [431, 87] on button "Templates" at bounding box center [404, 83] width 51 height 58
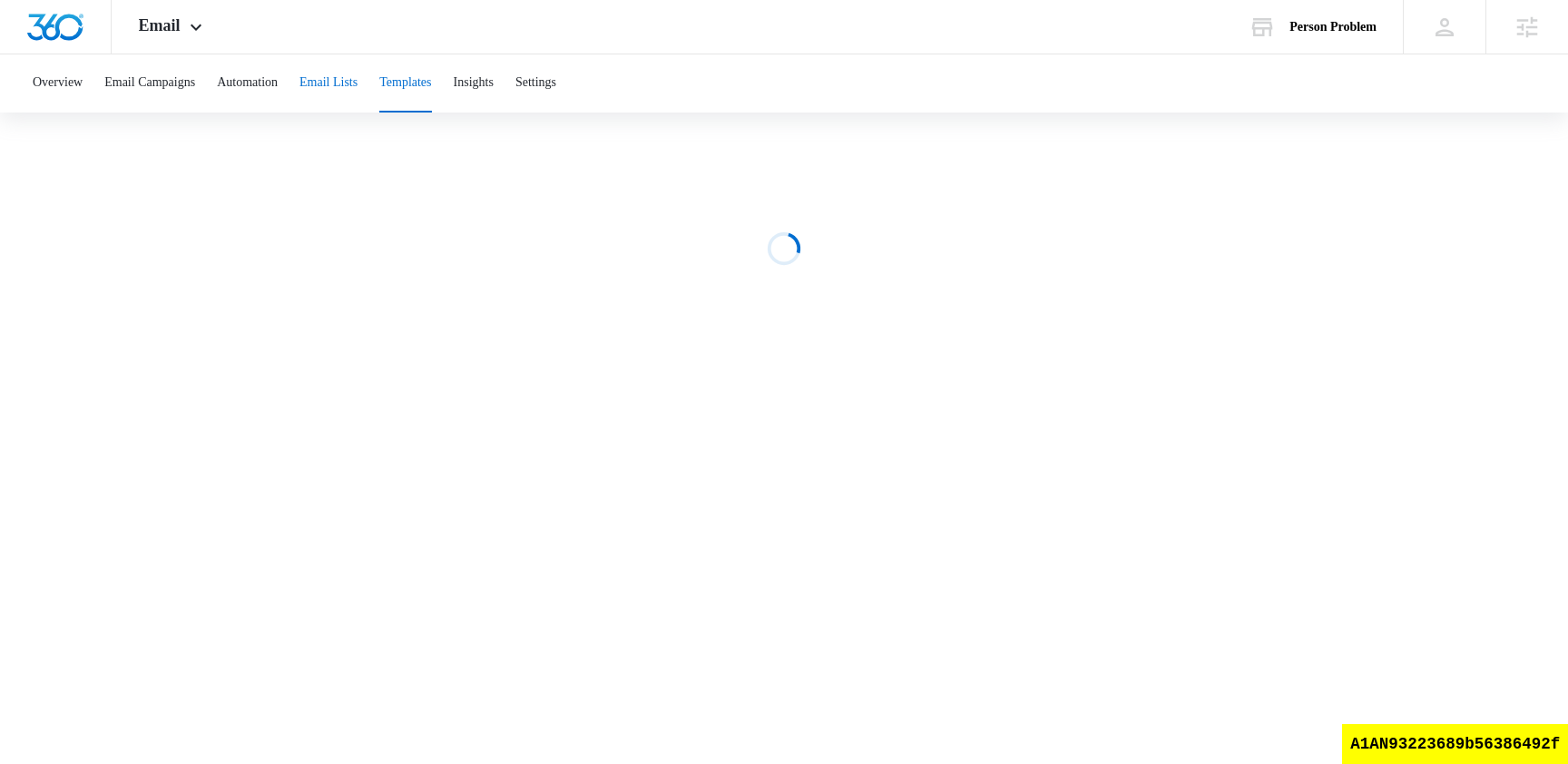
click at [358, 91] on button "Email Lists" at bounding box center [329, 83] width 58 height 58
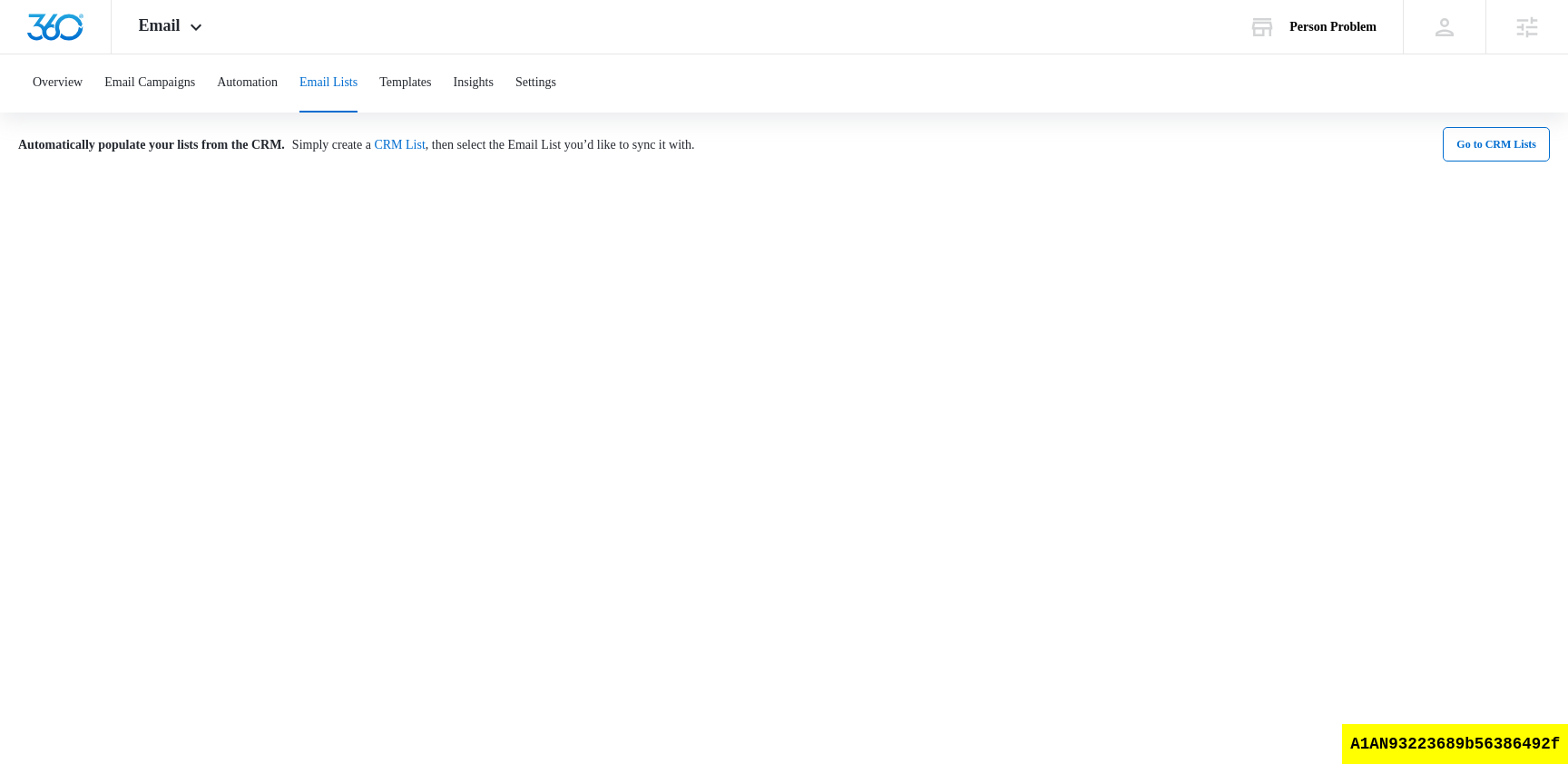
click at [907, 162] on div "Automatically populate your lists from the CRM. Simply create a CRM List , then…" at bounding box center [784, 411] width 1568 height 597
click at [1495, 740] on div "A1AN93223689b56386492f" at bounding box center [1455, 744] width 226 height 40
copy div "A1AN93223689b56386492f"
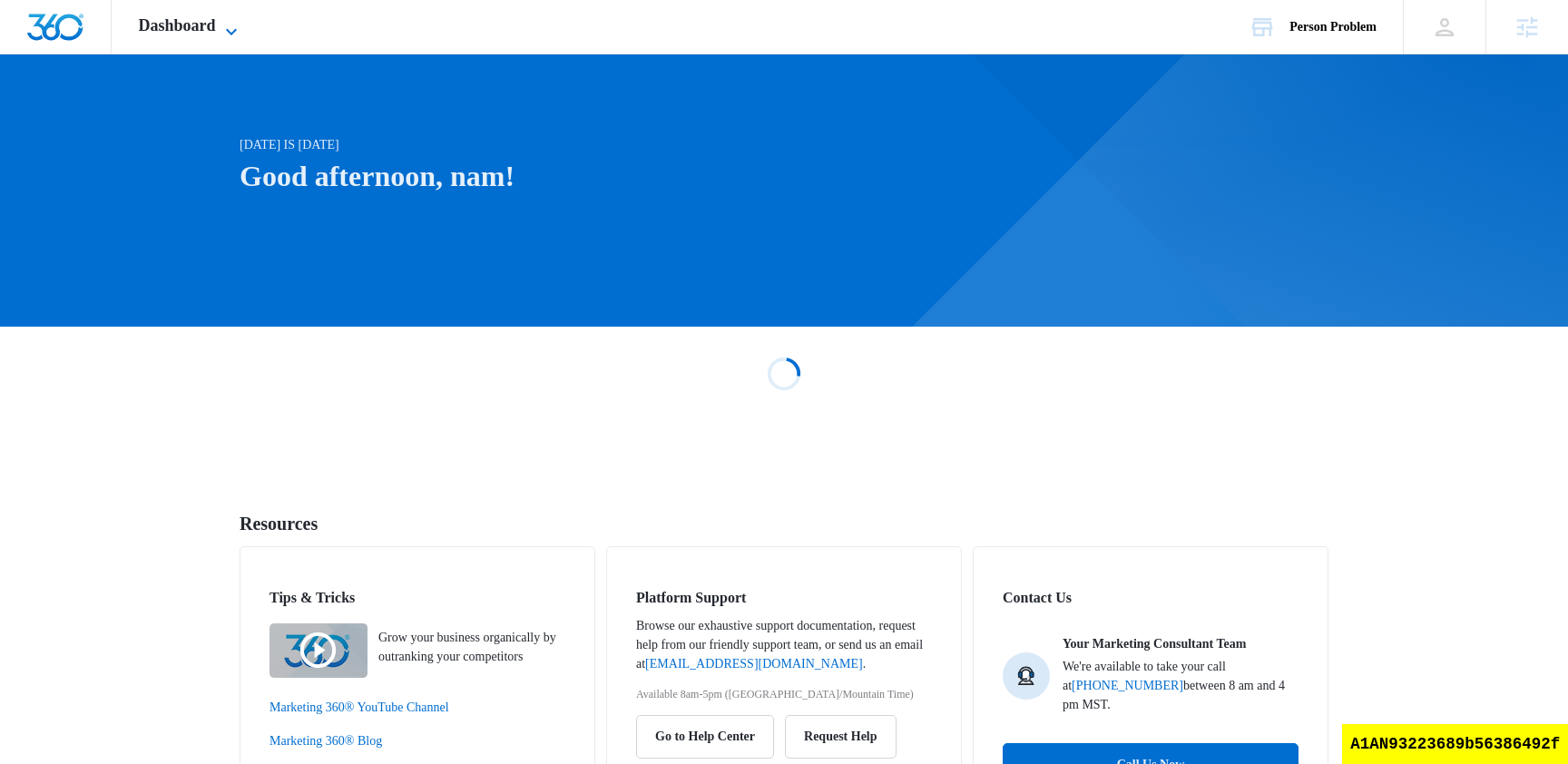
click at [216, 33] on span "Dashboard" at bounding box center [177, 26] width 78 height 19
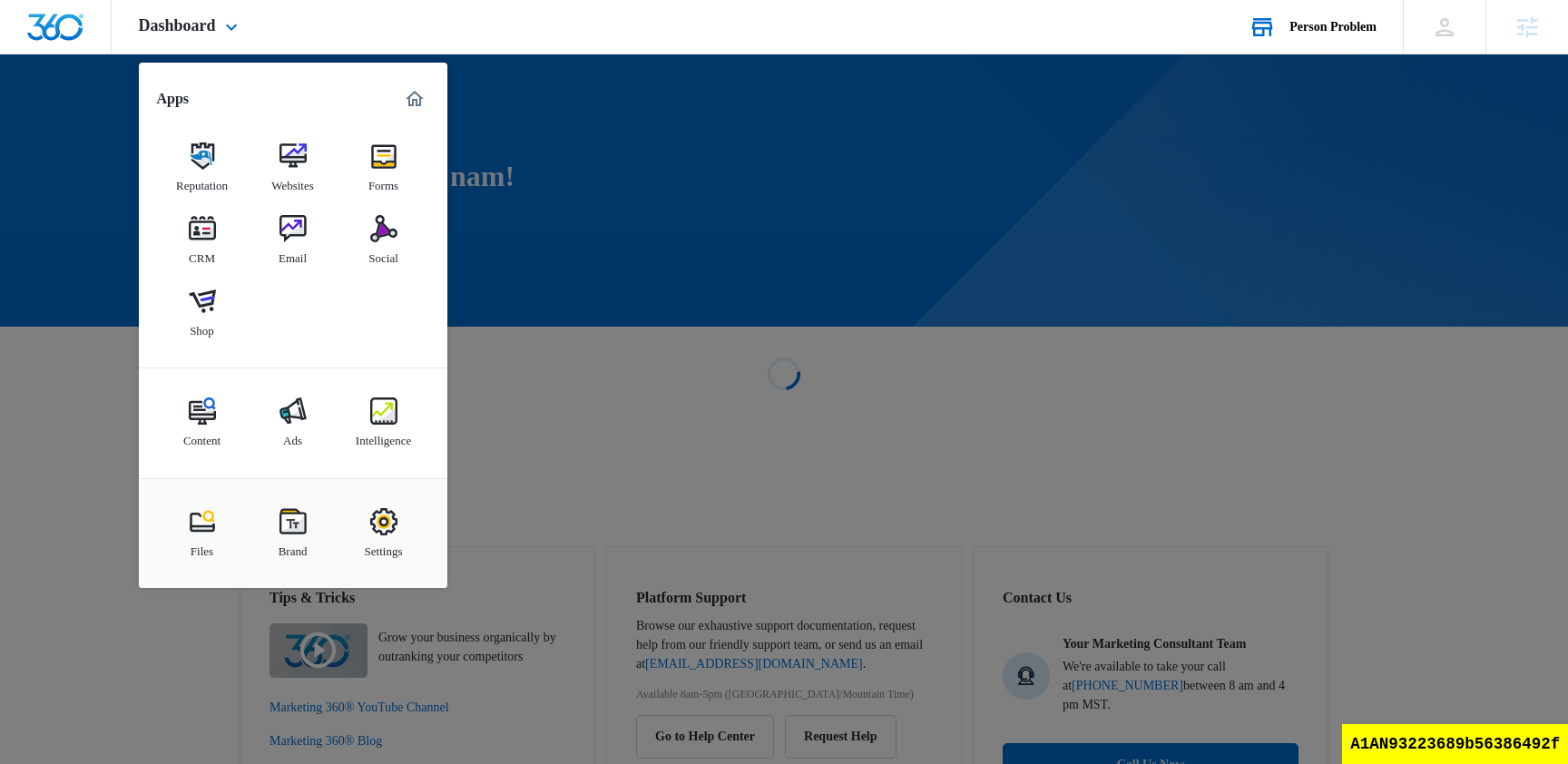
click at [1343, 33] on div "Person Problem" at bounding box center [1333, 27] width 87 height 15
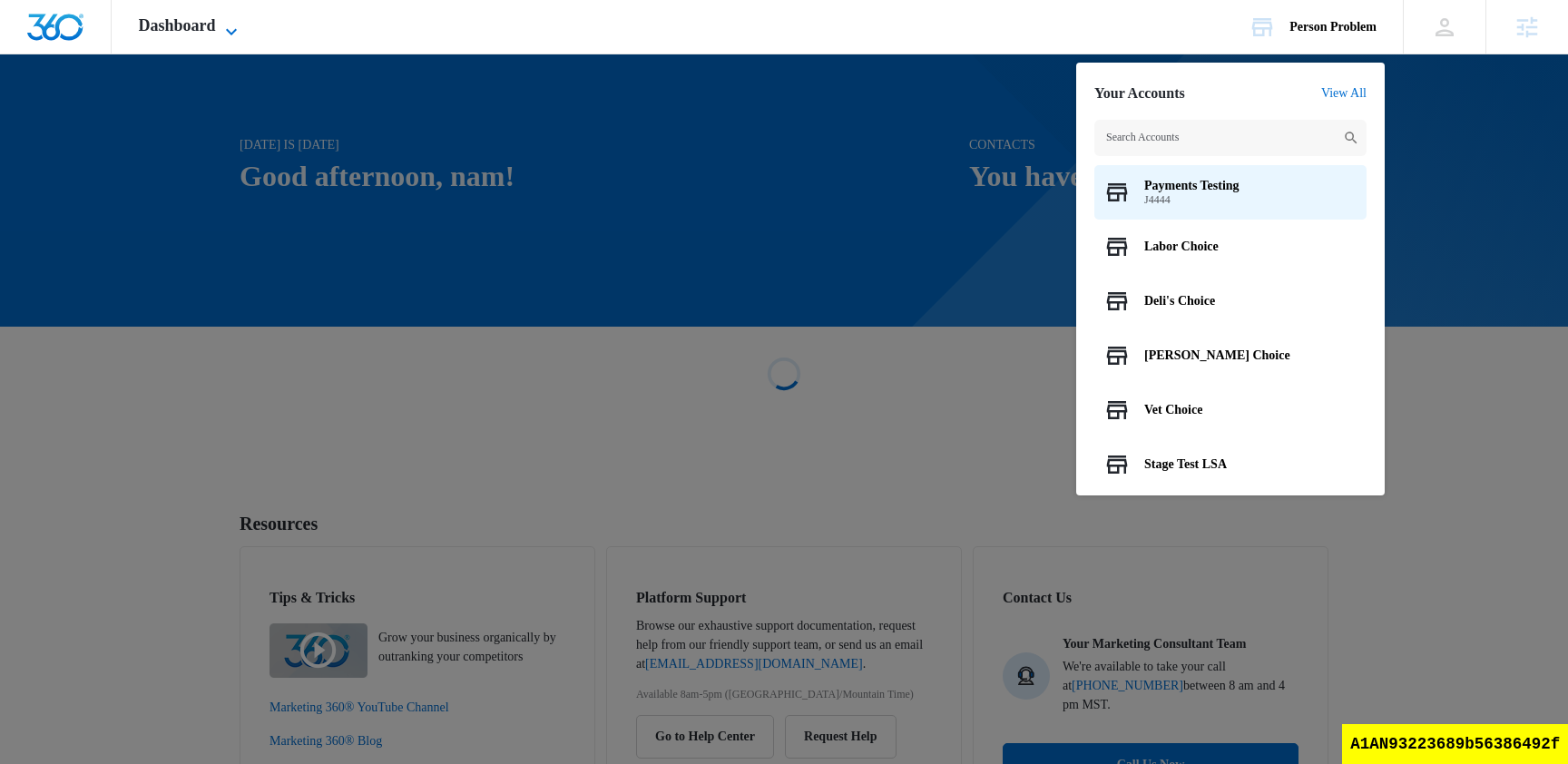
click at [216, 30] on span "Dashboard" at bounding box center [177, 26] width 78 height 19
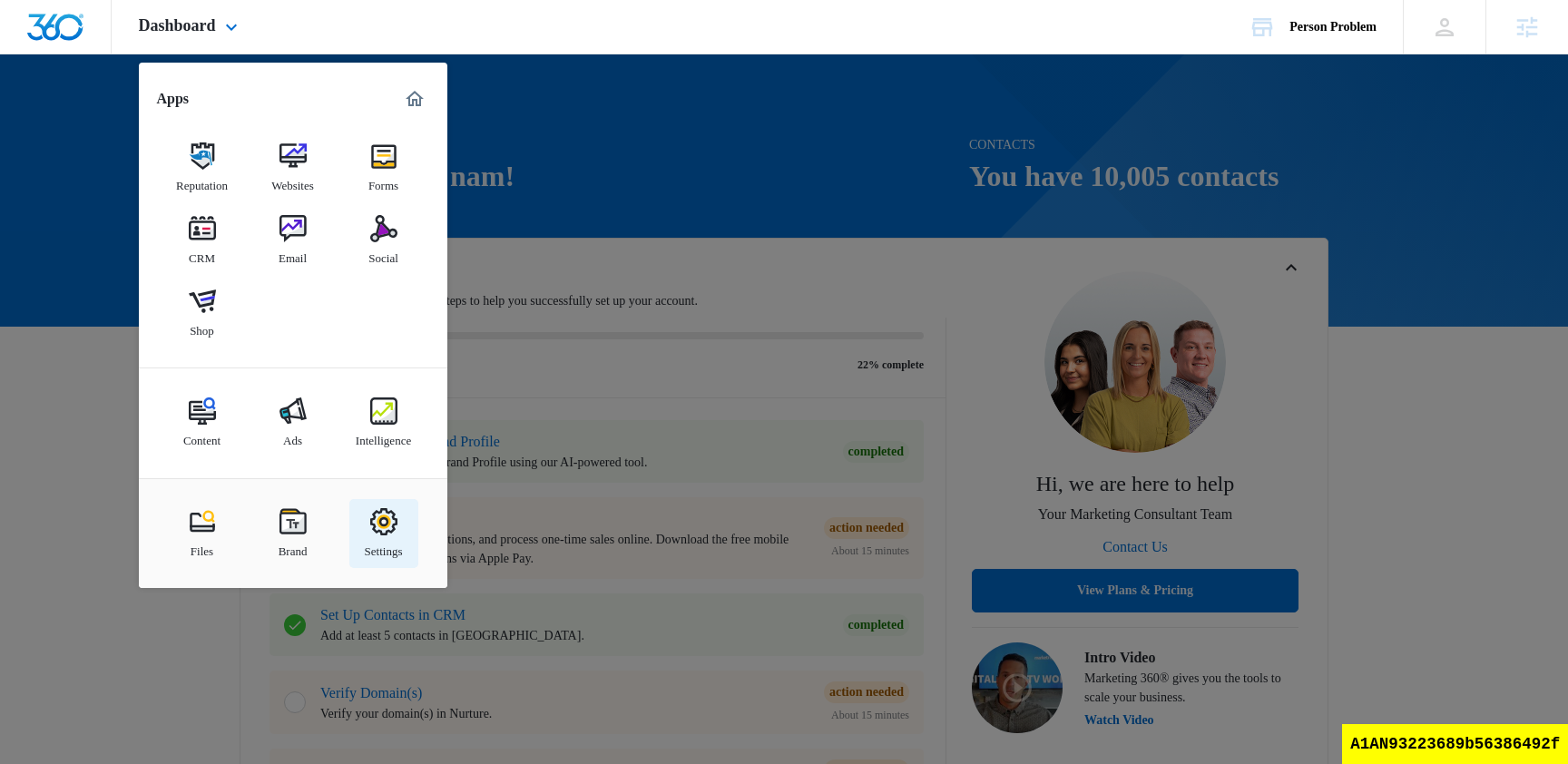
click at [392, 523] on img at bounding box center [384, 522] width 27 height 27
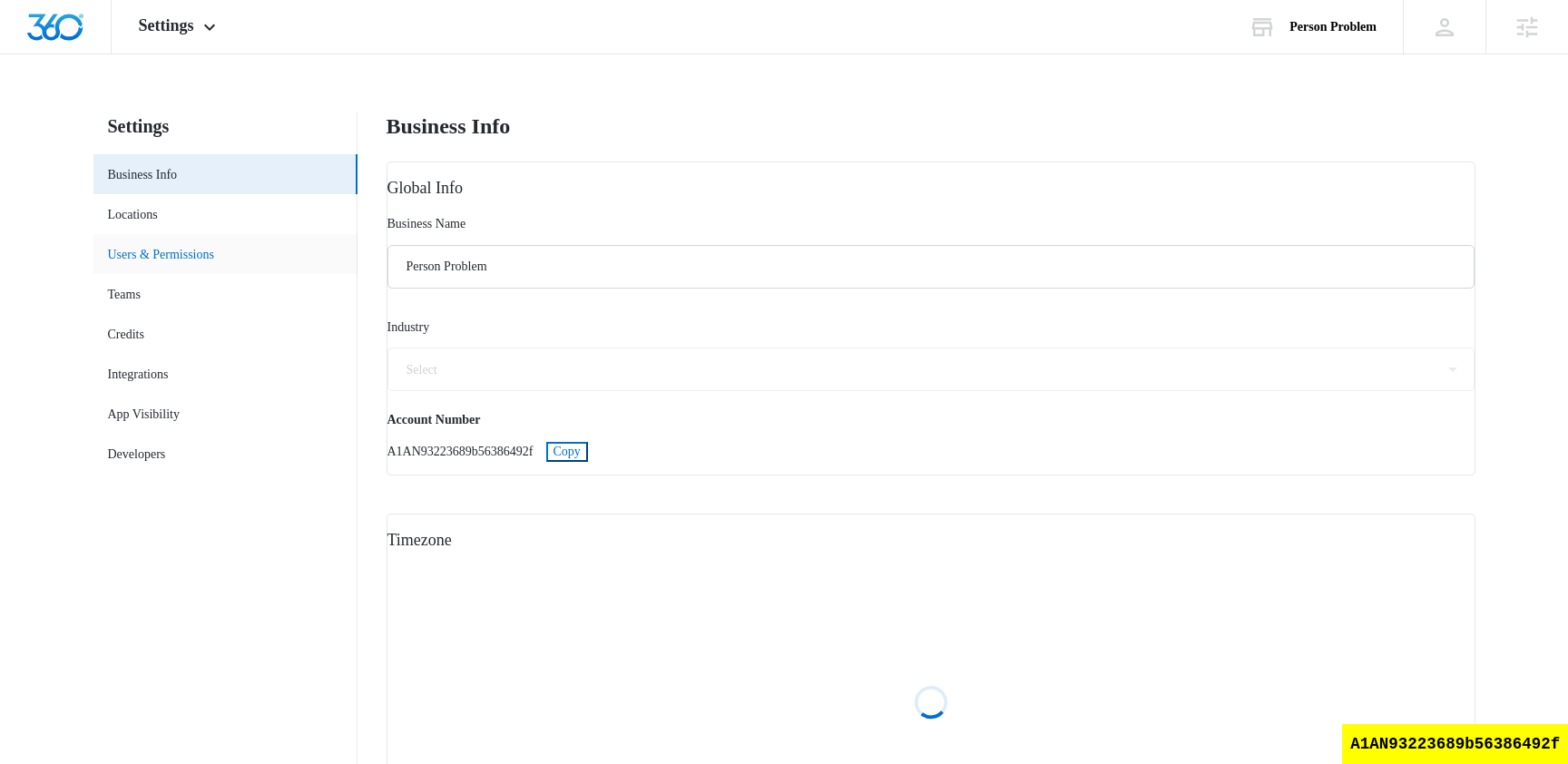
select select "11"
select select "US"
select select "America/[GEOGRAPHIC_DATA]"
click at [173, 38] on div "Settings Apps Reputation Websites Forms CRM Email Social Shop Content Ads Intel…" at bounding box center [179, 26] width 136 height 53
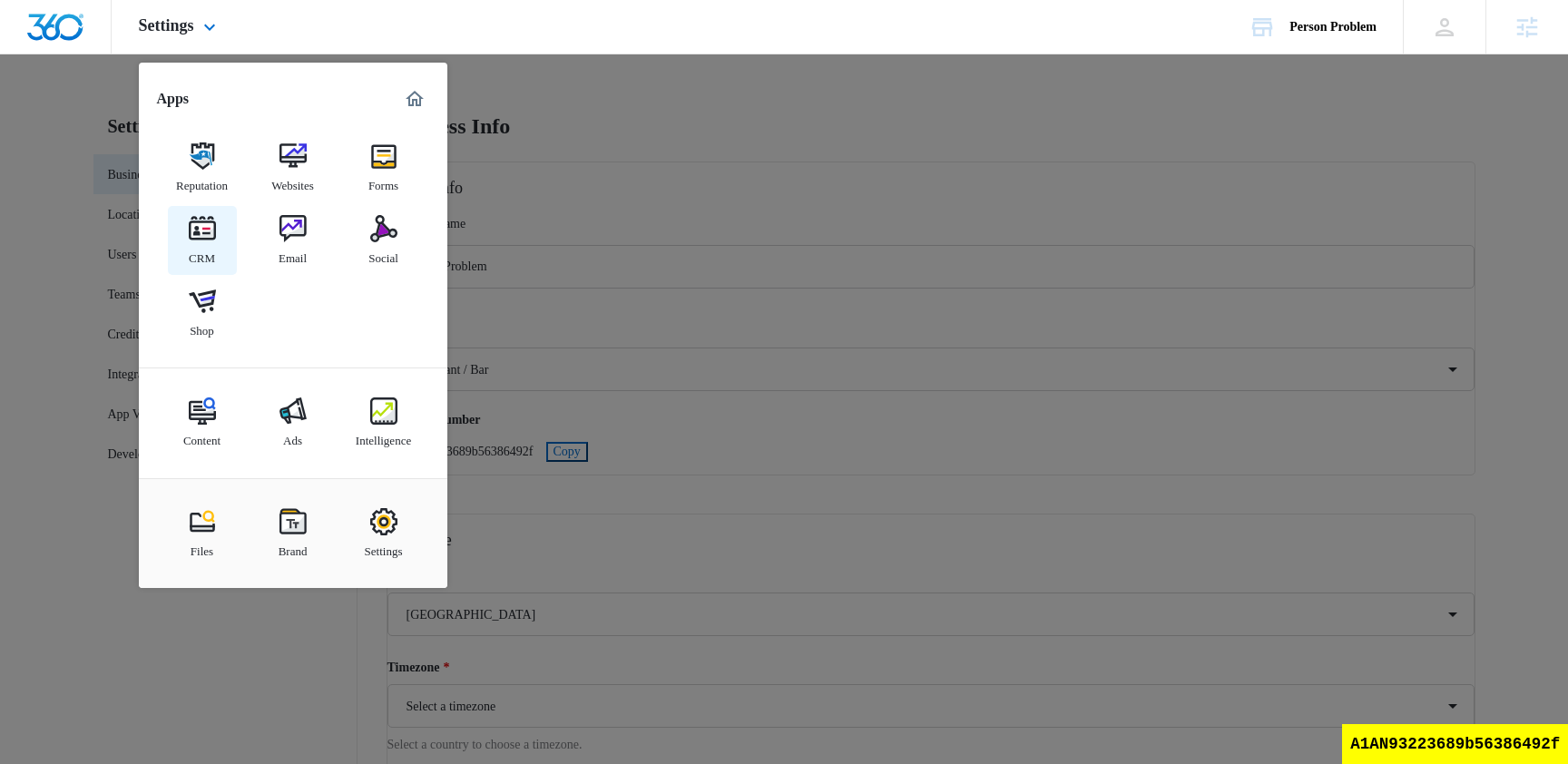
click at [210, 250] on div "CRM" at bounding box center [202, 254] width 26 height 23
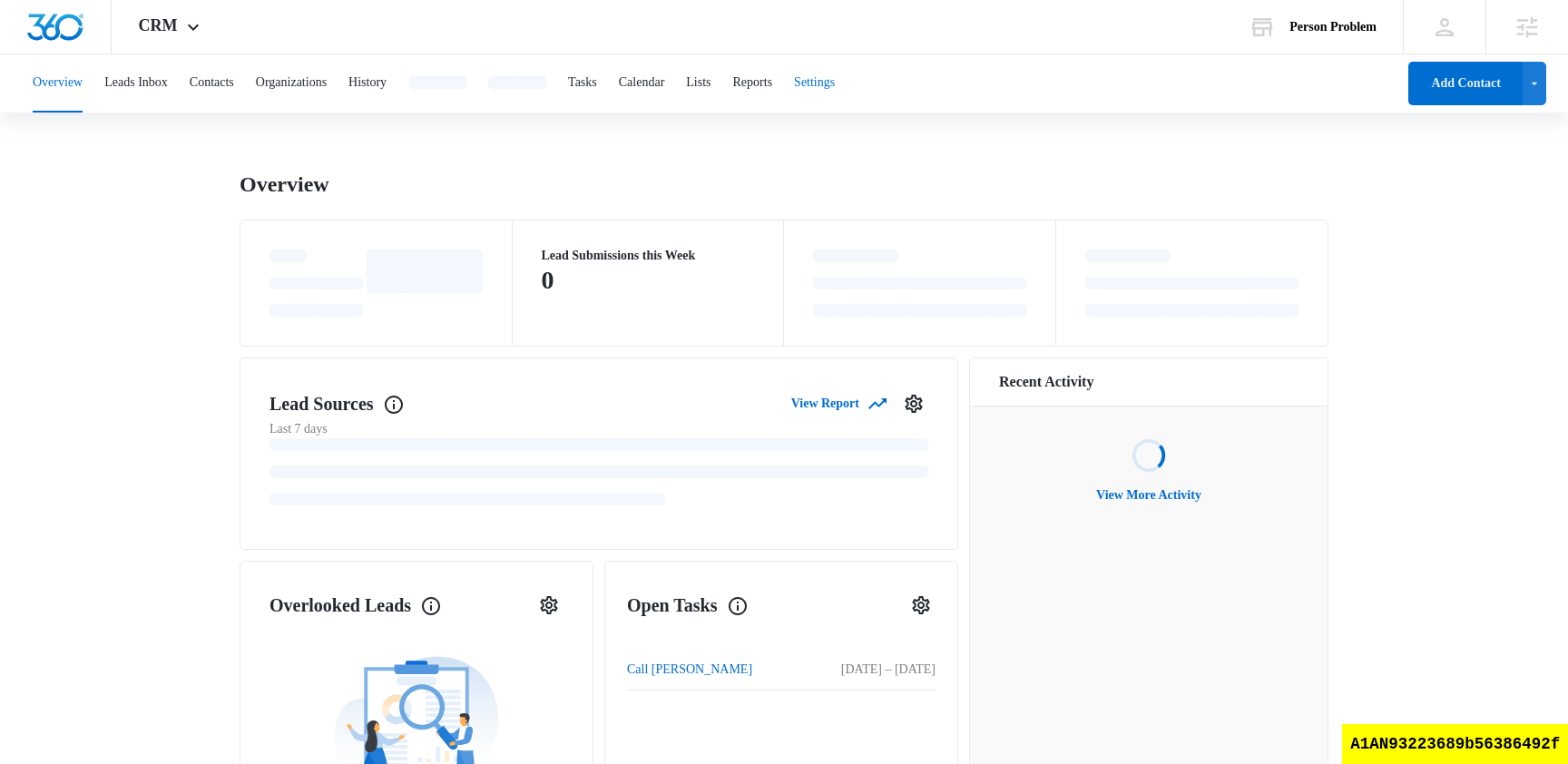
click at [892, 77] on div "Overview Leads Inbox Contacts Organizations History Tasks Calendar Lists Report…" at bounding box center [708, 83] width 1374 height 58
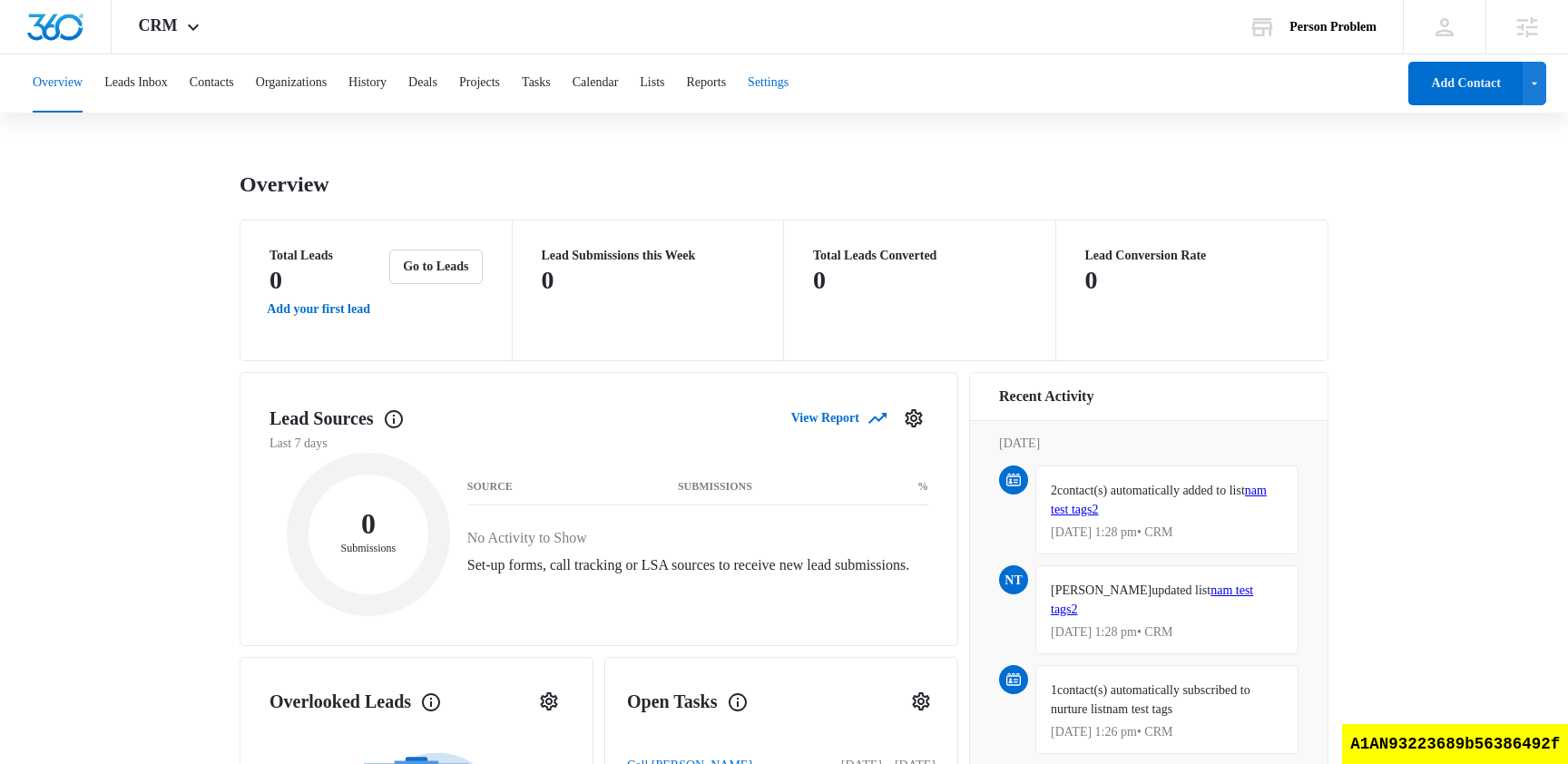
click at [789, 90] on button "Settings" at bounding box center [768, 83] width 41 height 58
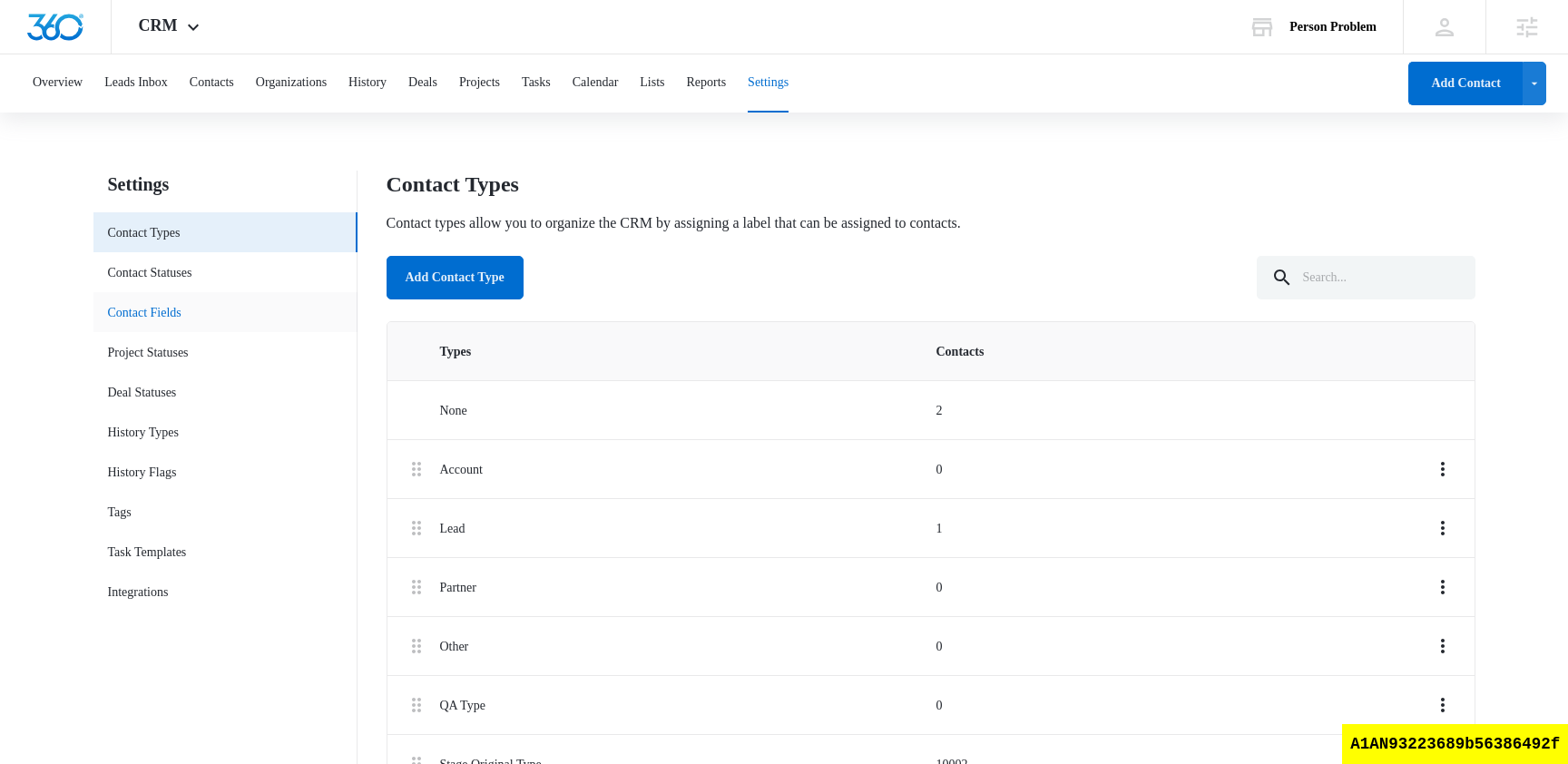
click at [181, 318] on link "Contact Fields" at bounding box center [144, 313] width 74 height 19
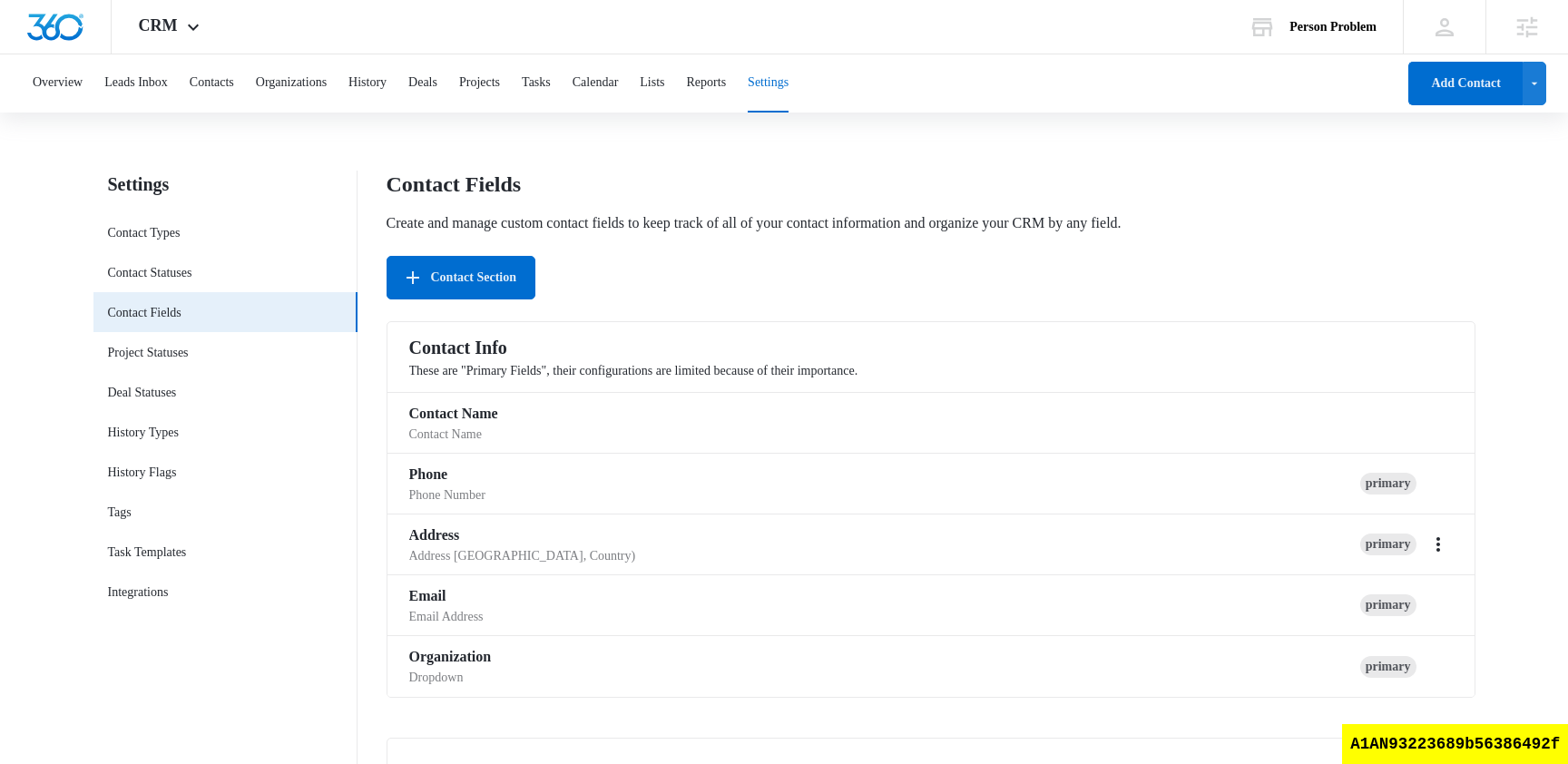
scroll to position [1415, 0]
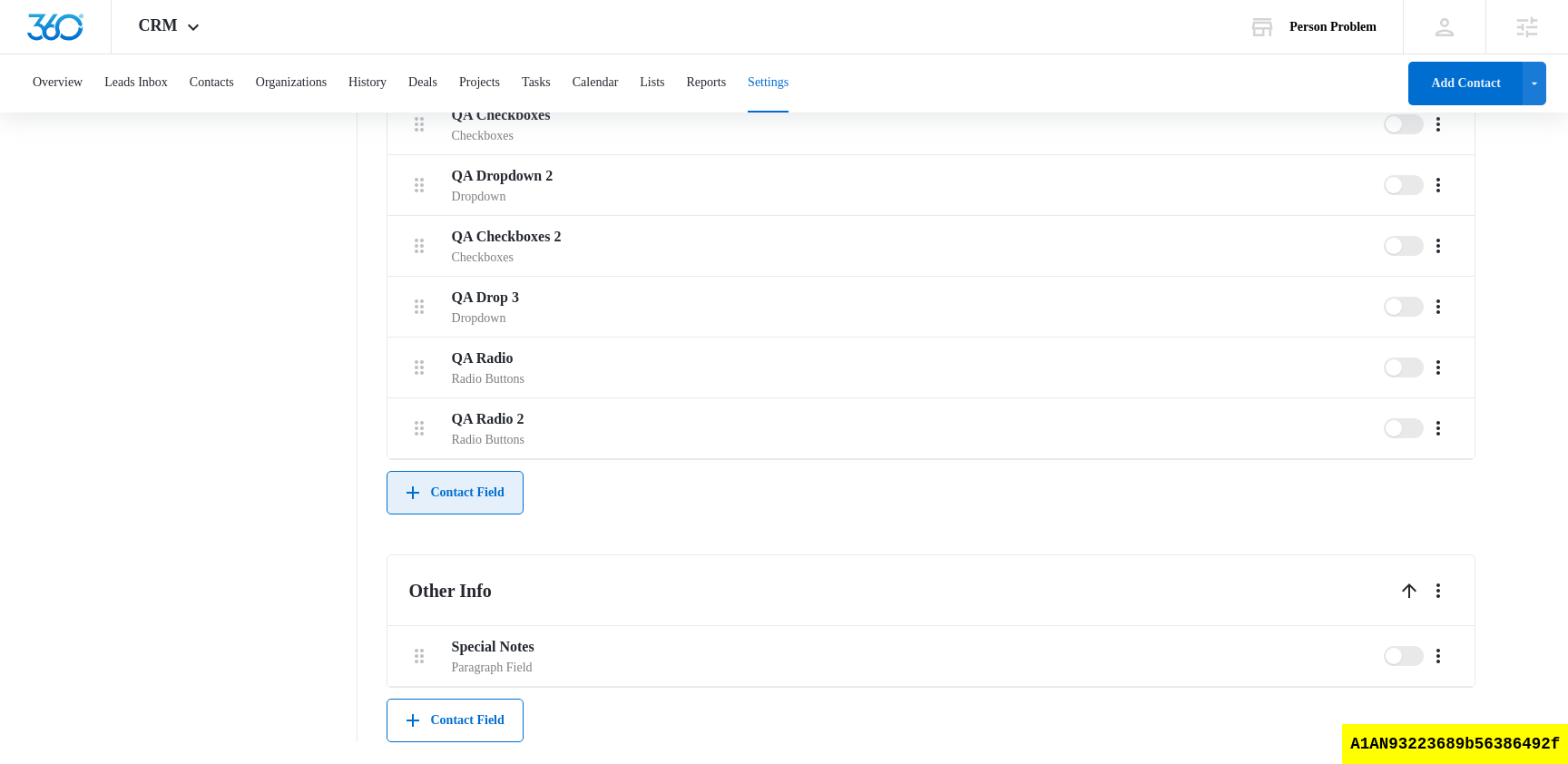
click at [491, 506] on button "Contact Field" at bounding box center [455, 493] width 137 height 44
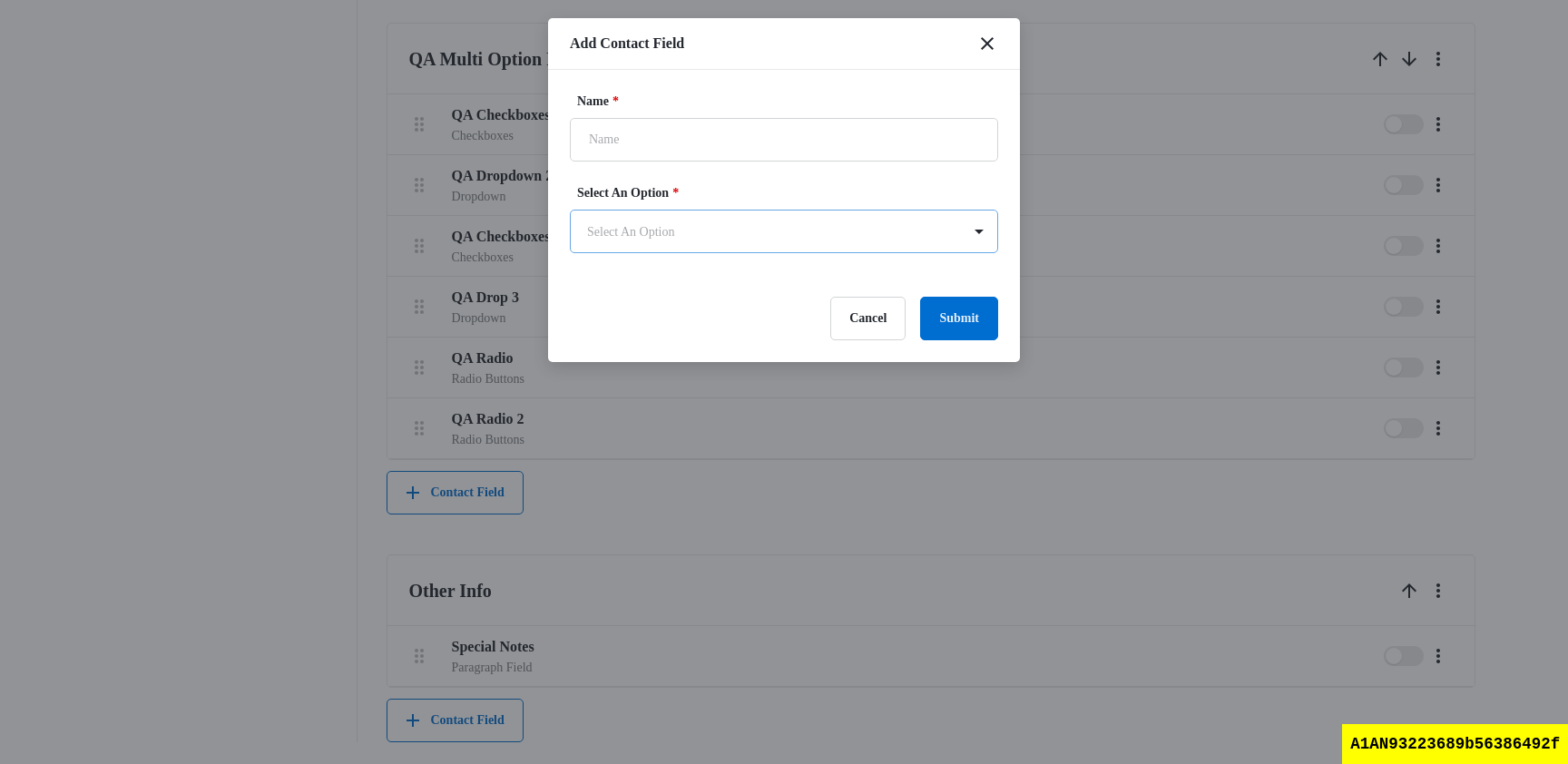
scroll to position [0, 0]
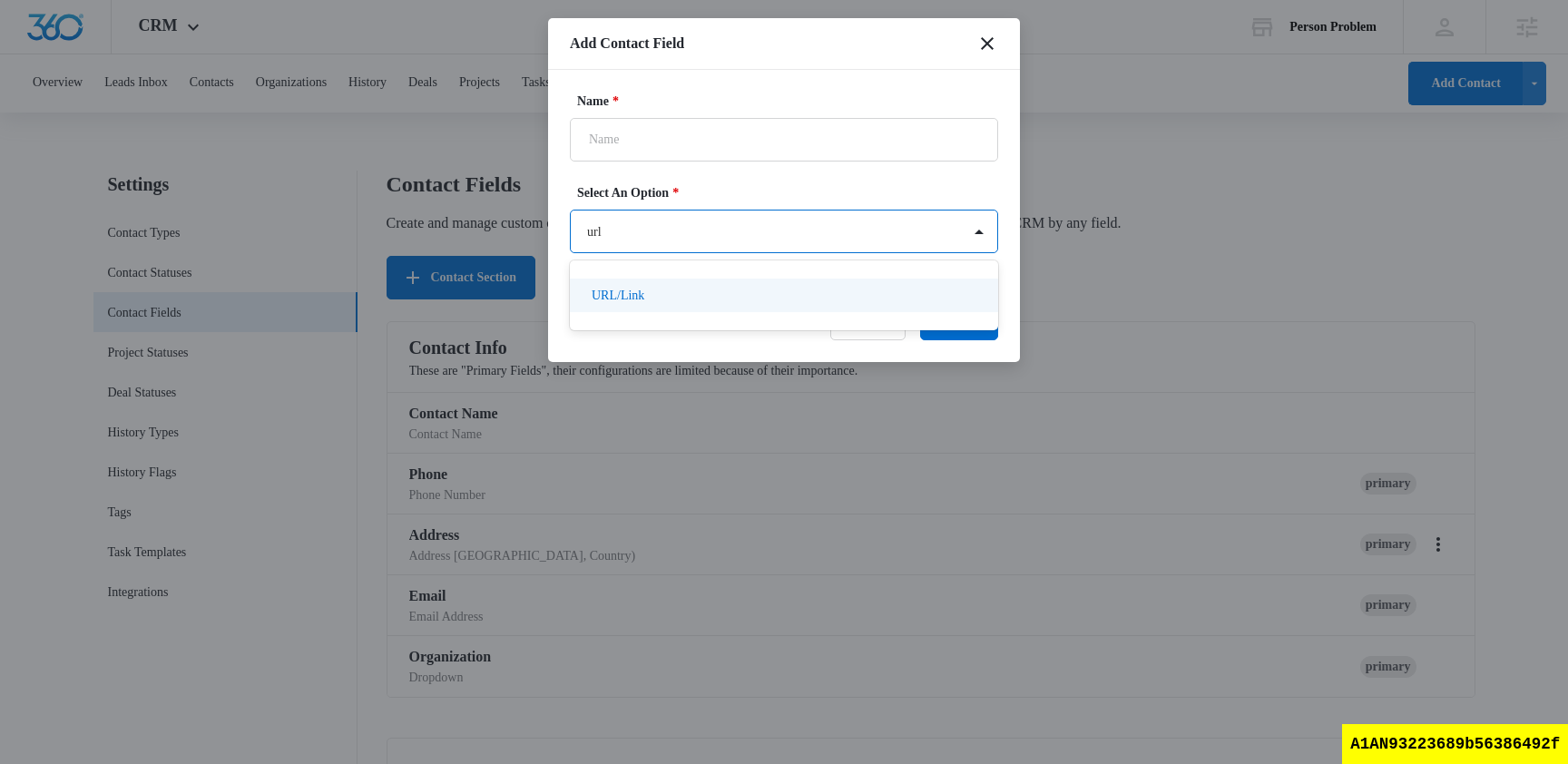
type input "url"
click at [836, 304] on button "Cancel" at bounding box center [868, 318] width 76 height 44
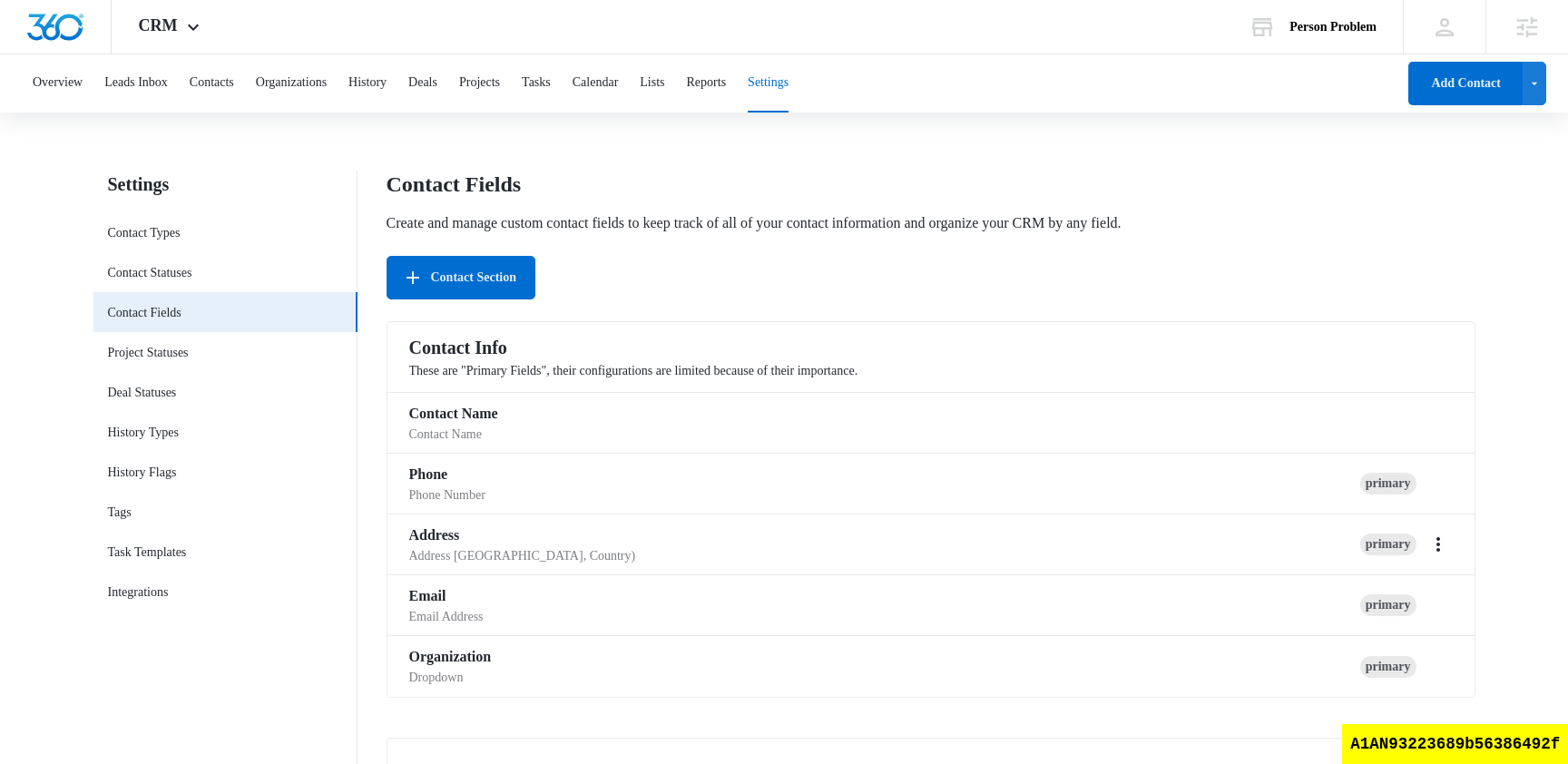
scroll to position [1415, 0]
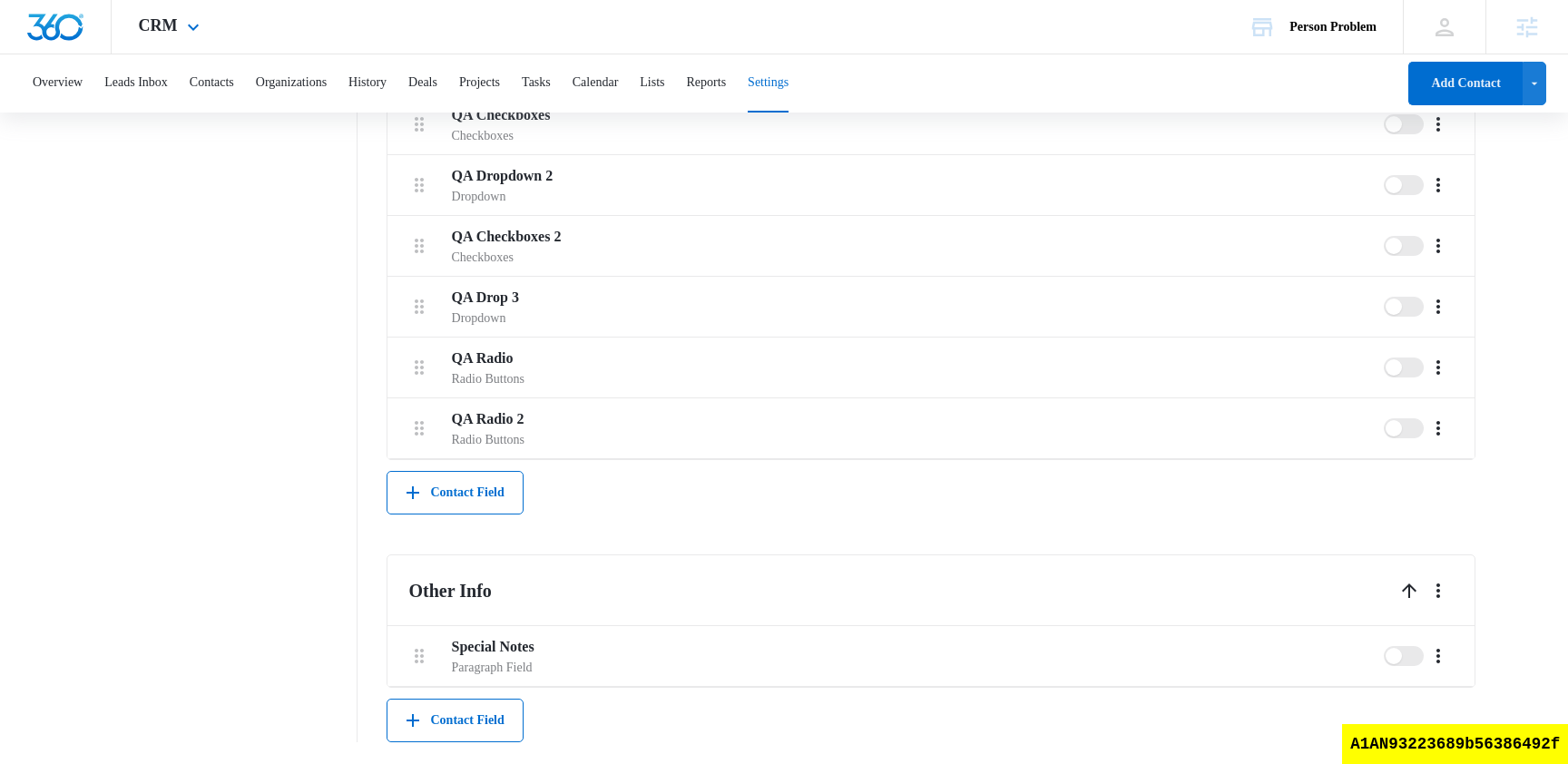
click at [175, 42] on div "CRM Apps Reputation Websites Forms CRM Email Social Shop Content Ads Intelligen…" at bounding box center [172, 26] width 120 height 53
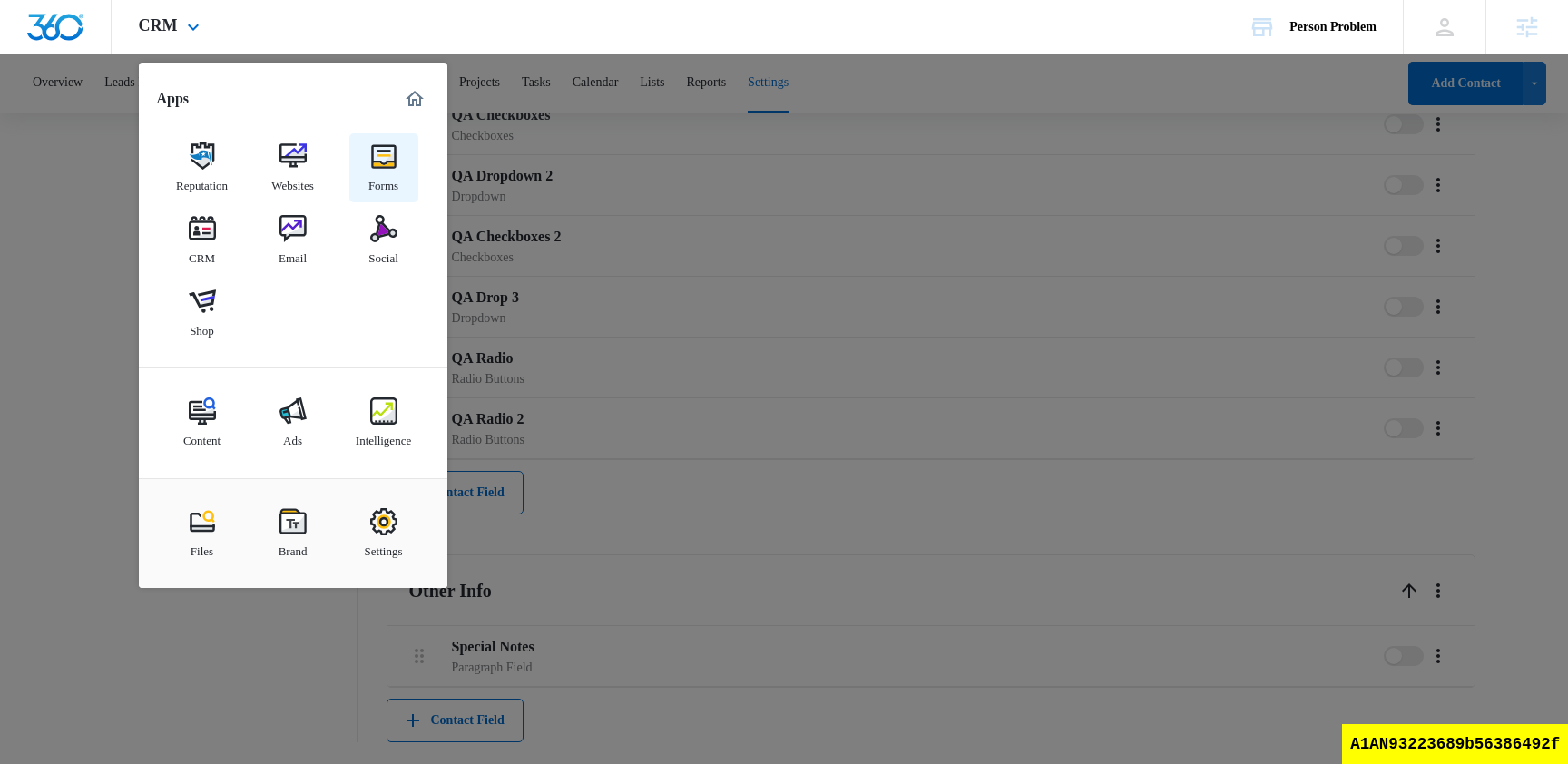
click at [387, 179] on div "Forms" at bounding box center [383, 181] width 30 height 23
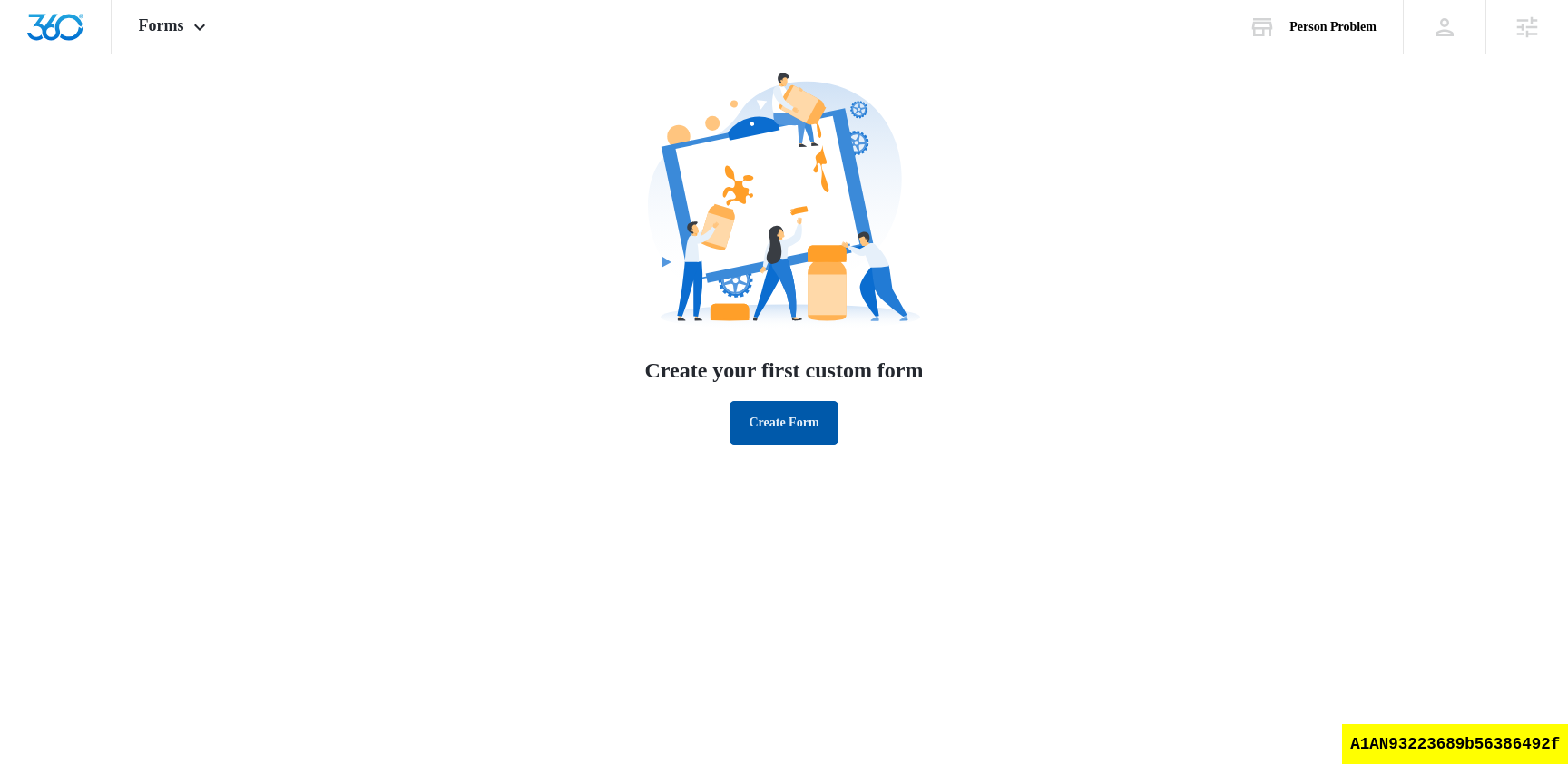
click at [759, 432] on button "Create Form" at bounding box center [783, 423] width 108 height 44
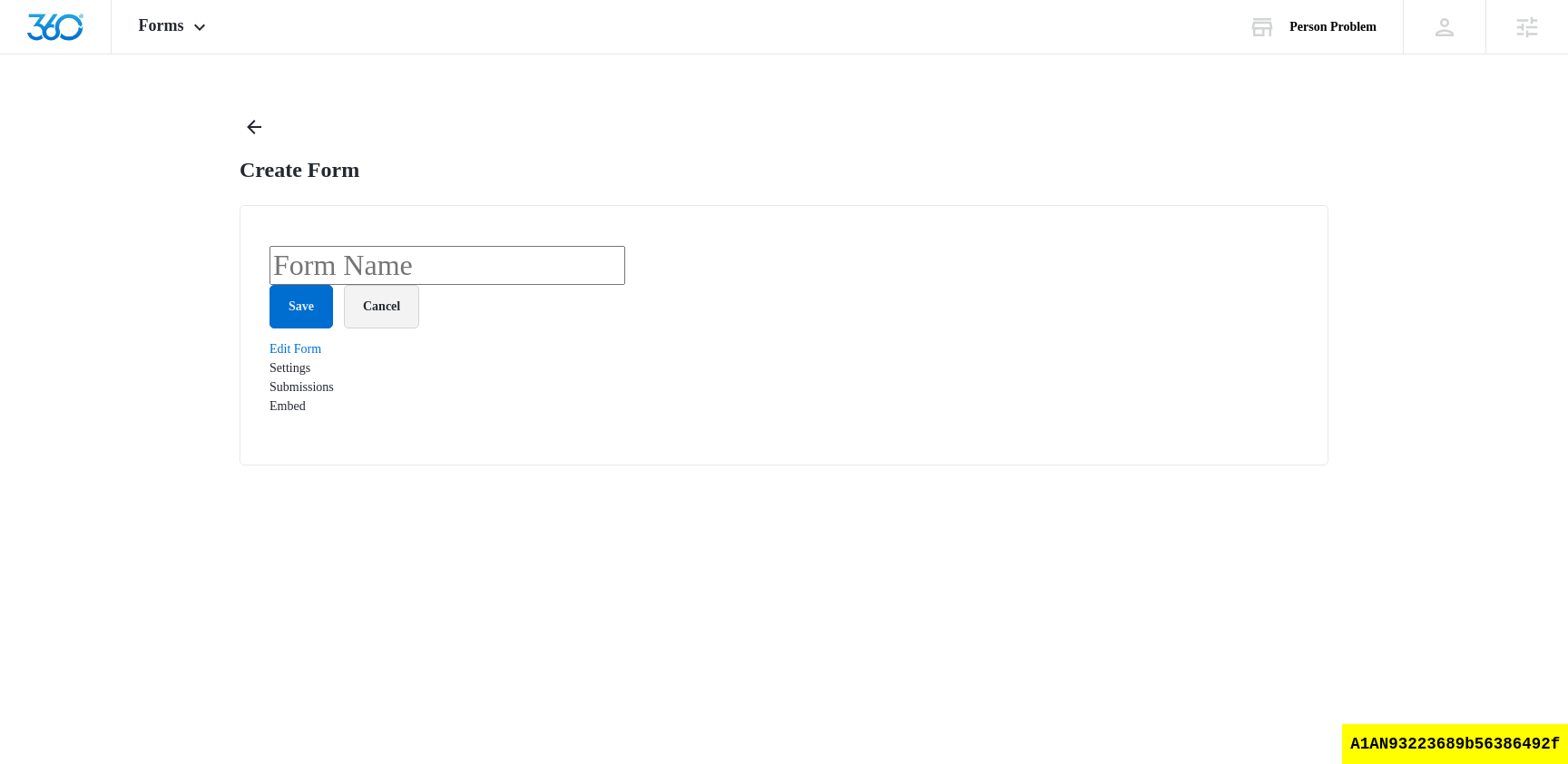
click at [393, 329] on button "Cancel" at bounding box center [382, 306] width 76 height 44
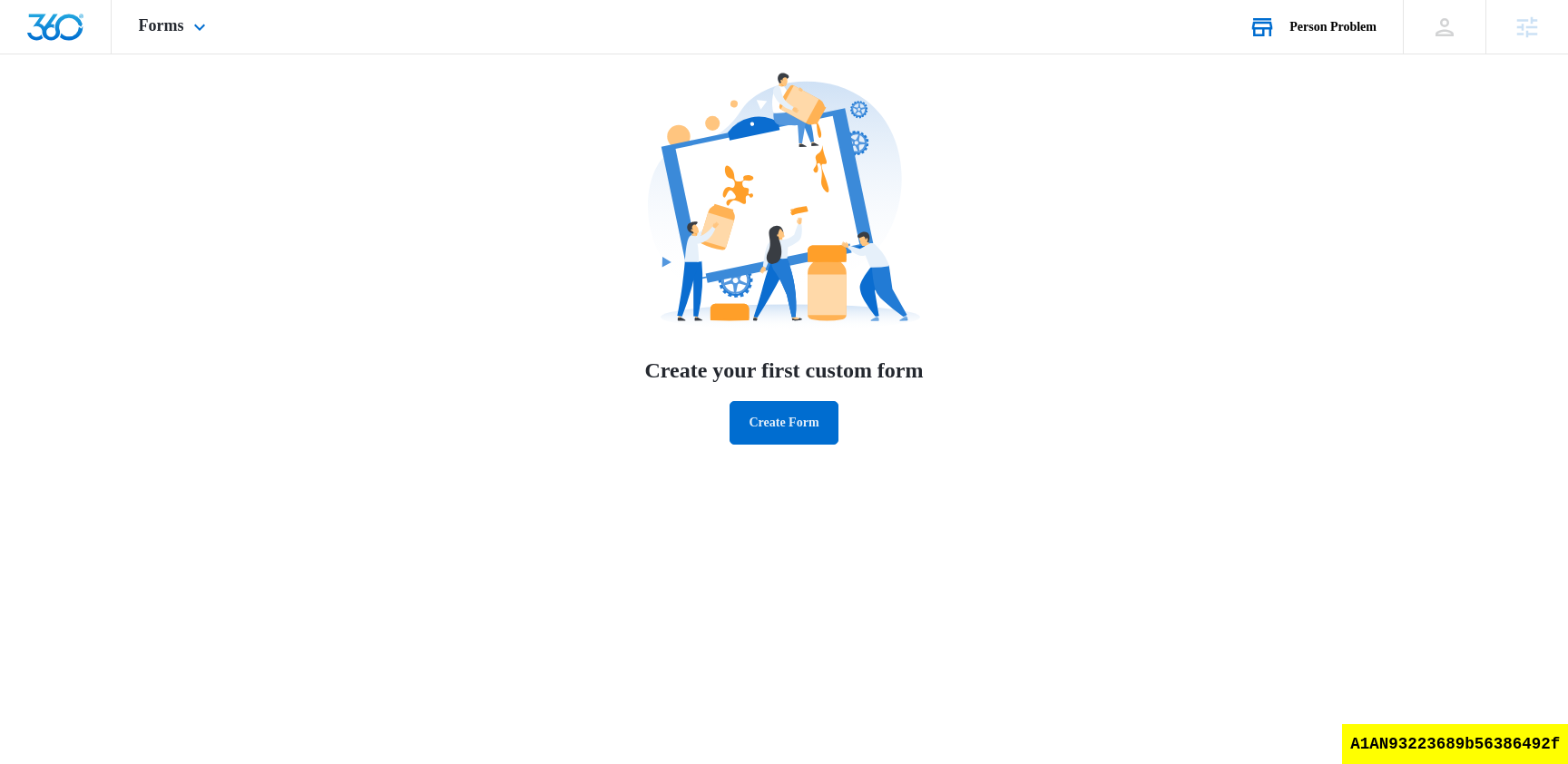
click at [1339, 29] on div "Person Problem" at bounding box center [1333, 27] width 87 height 15
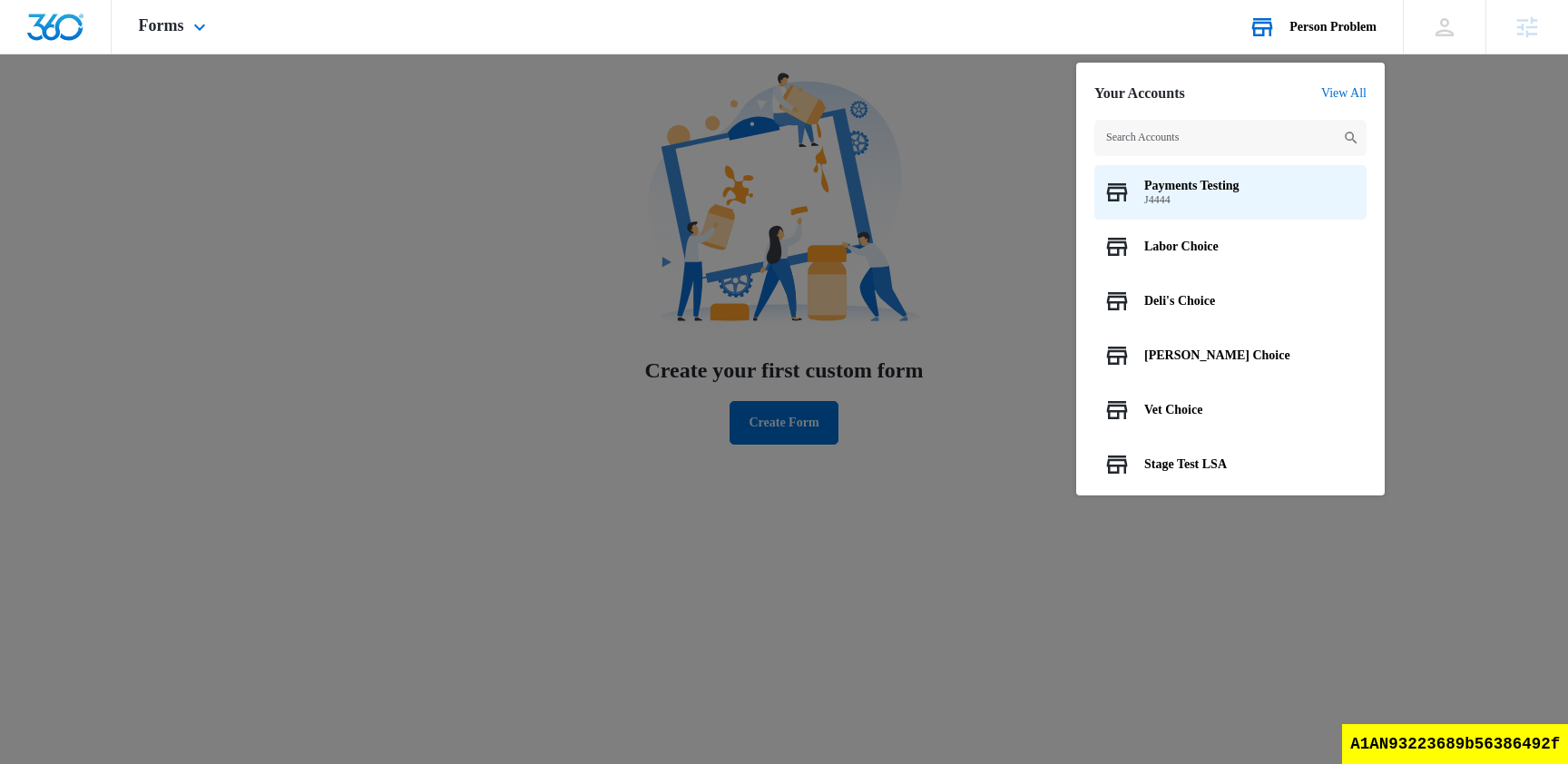
type input "b"
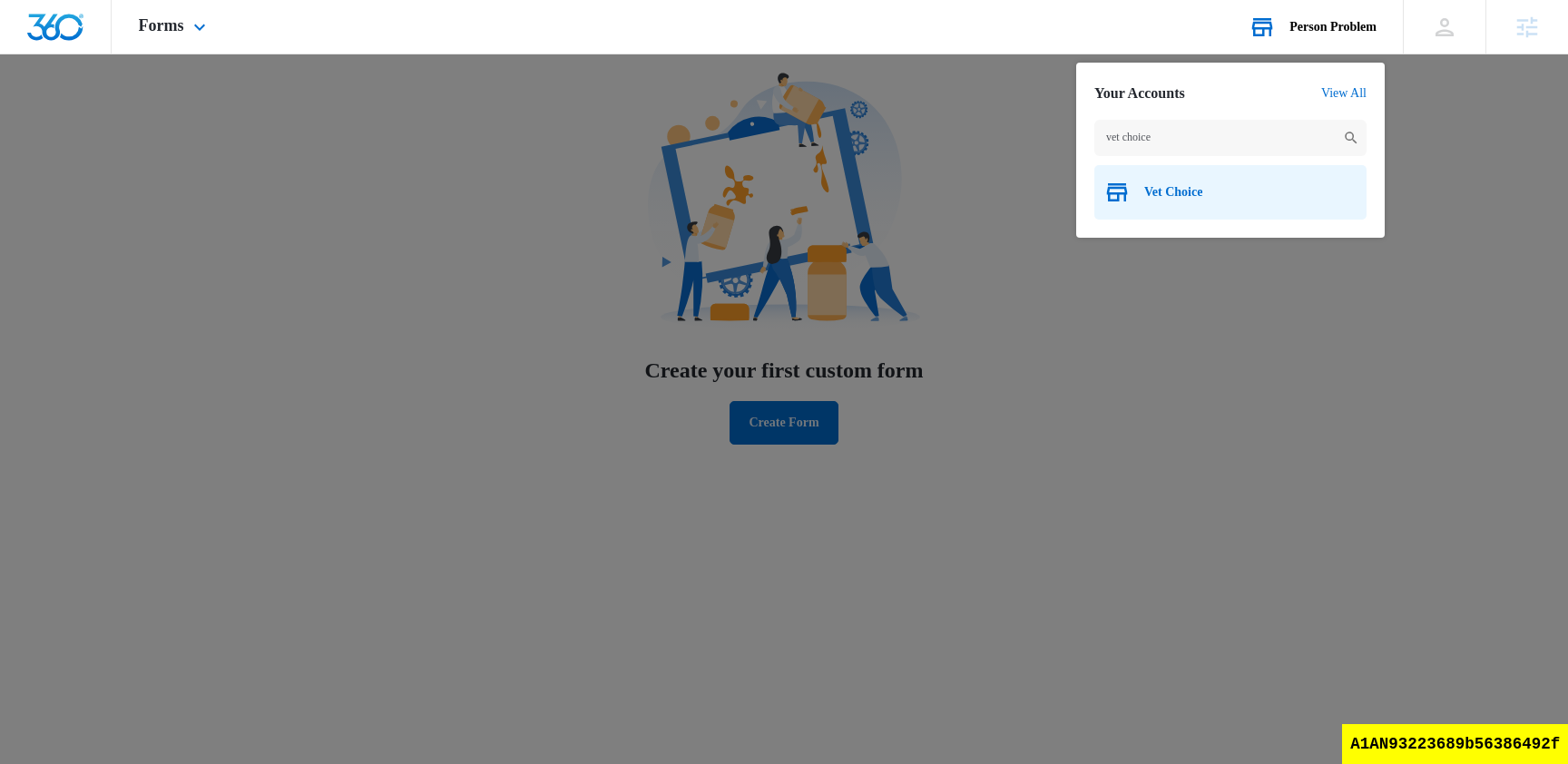
type input "vet choice"
click at [1167, 190] on span "Vet Choice" at bounding box center [1174, 192] width 58 height 15
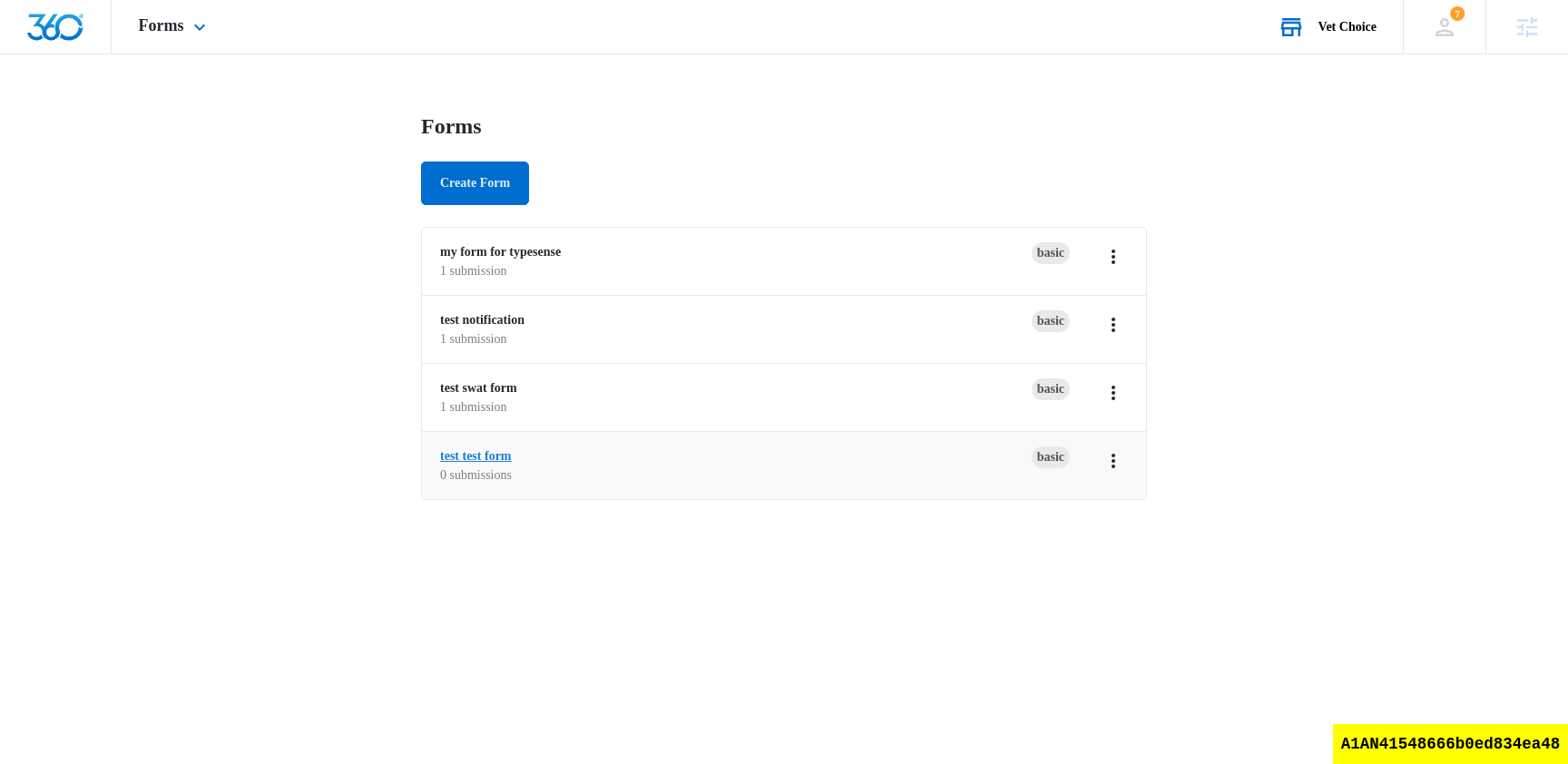
click at [491, 451] on link "test test form" at bounding box center [476, 457] width 72 height 14
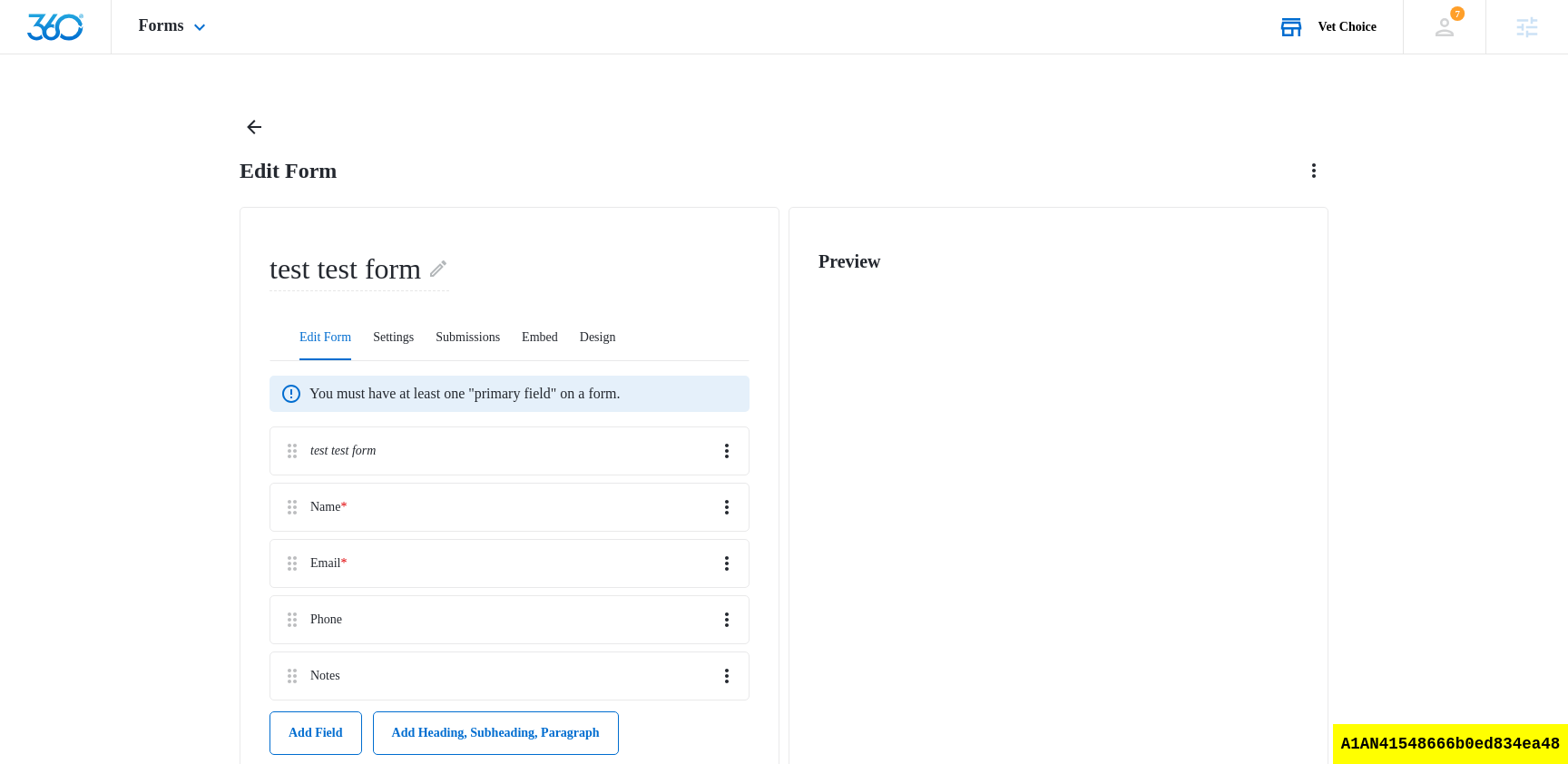
scroll to position [282, 0]
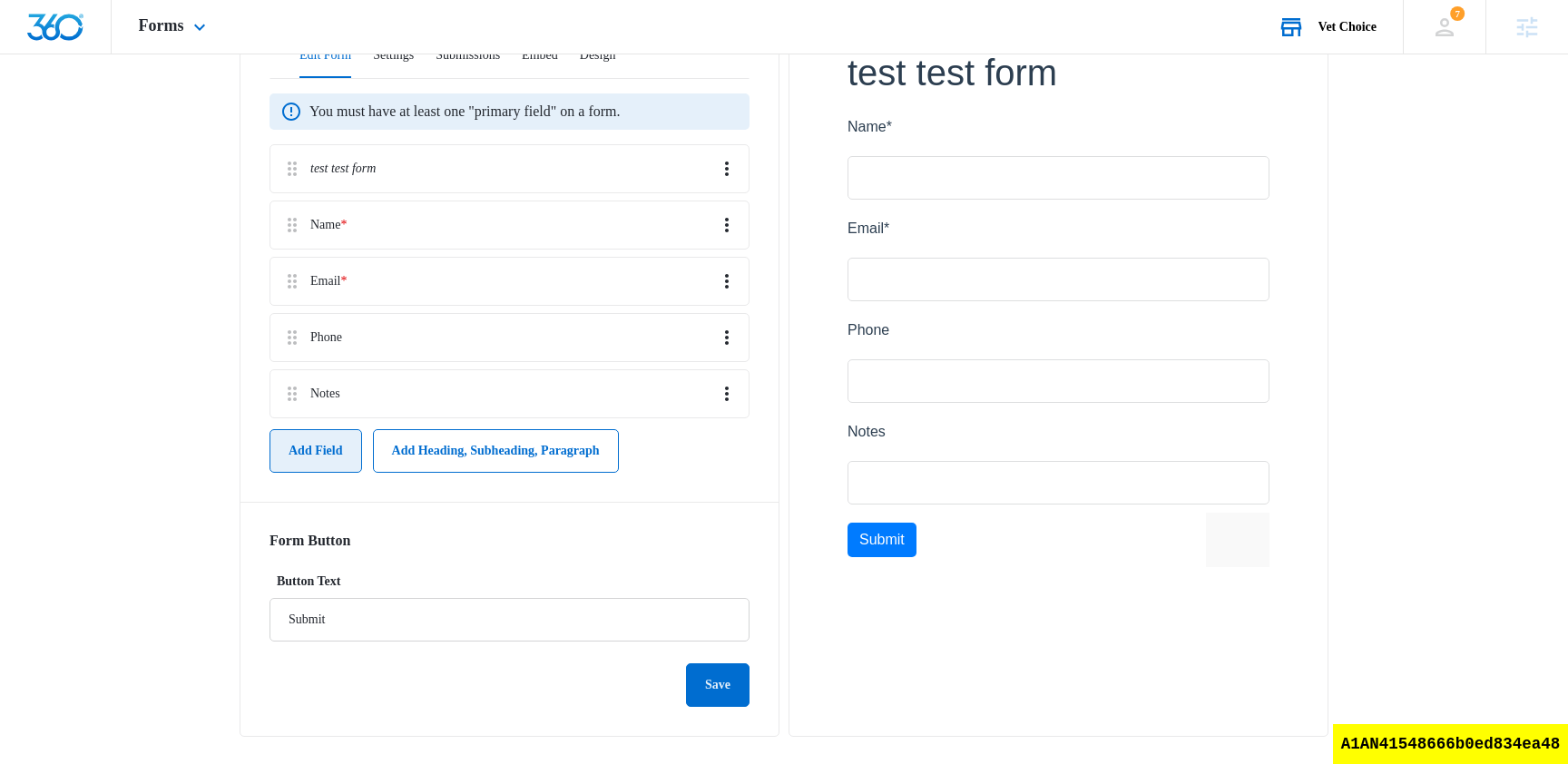
click at [326, 437] on button "Add Field" at bounding box center [316, 451] width 93 height 44
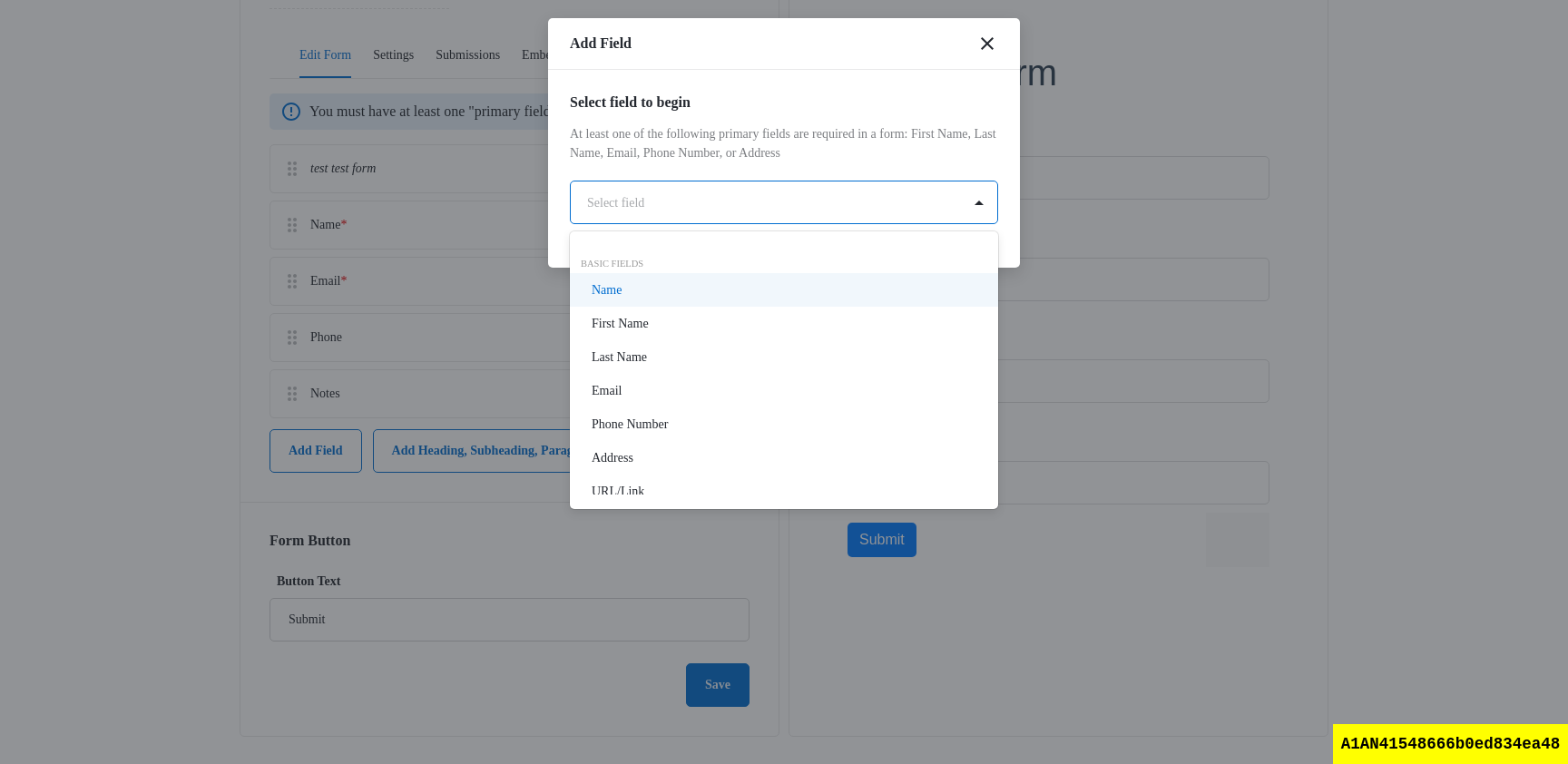
scroll to position [0, 0]
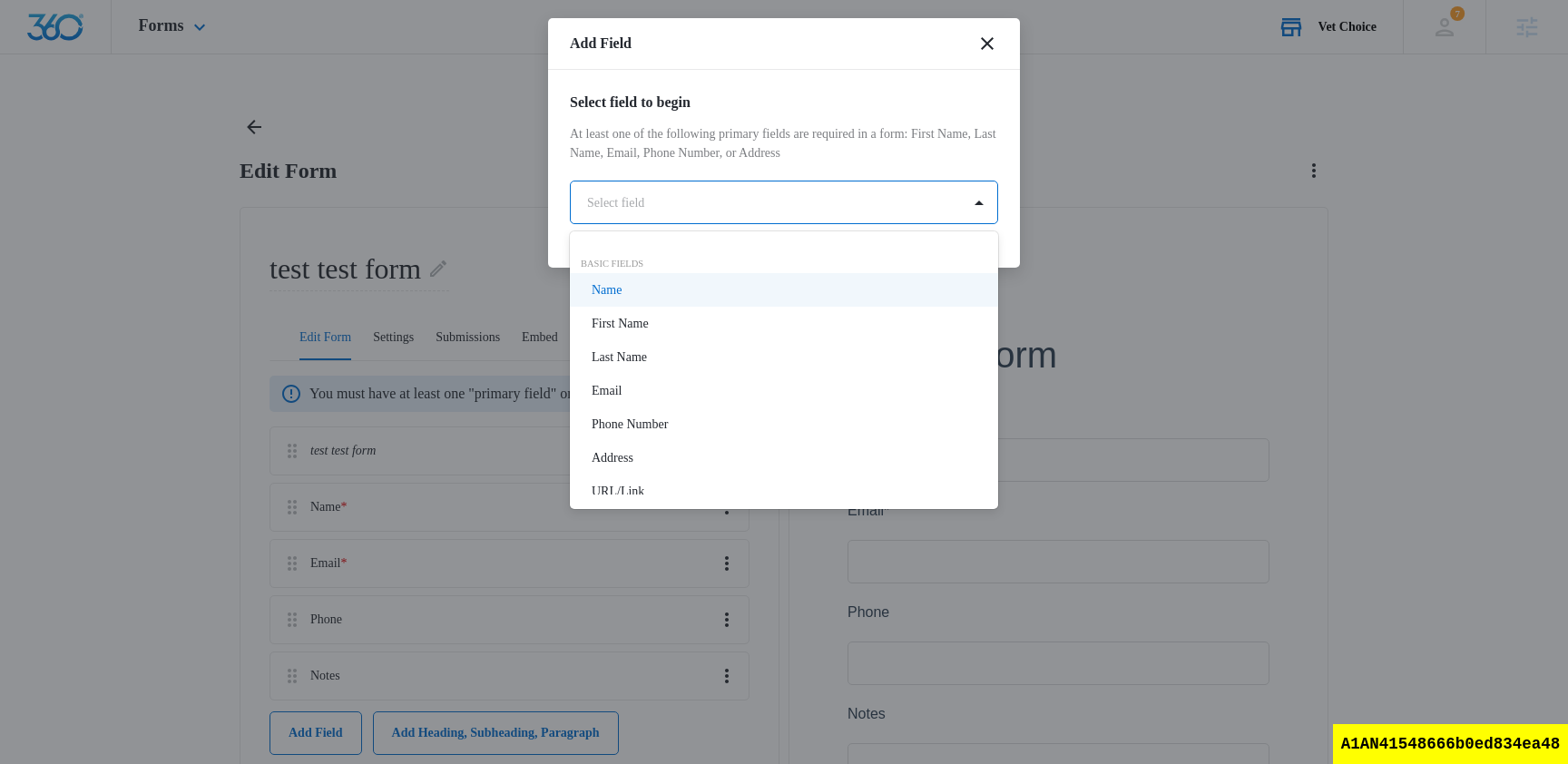
click at [737, 205] on body "Forms Apps Reputation Websites Forms CRM Email Social Shop Scheduling Payments …" at bounding box center [784, 527] width 1568 height 1056
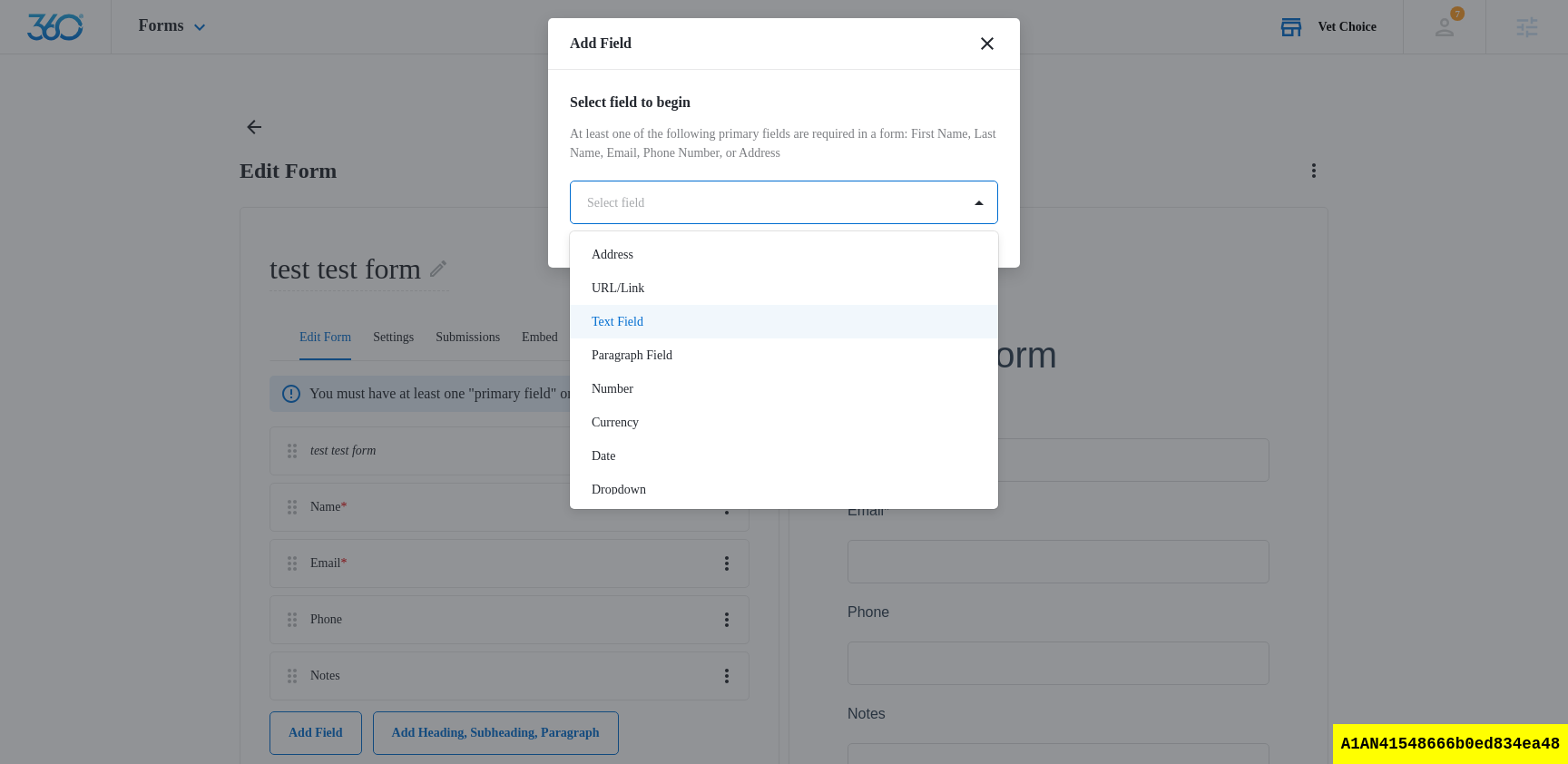
scroll to position [173, 0]
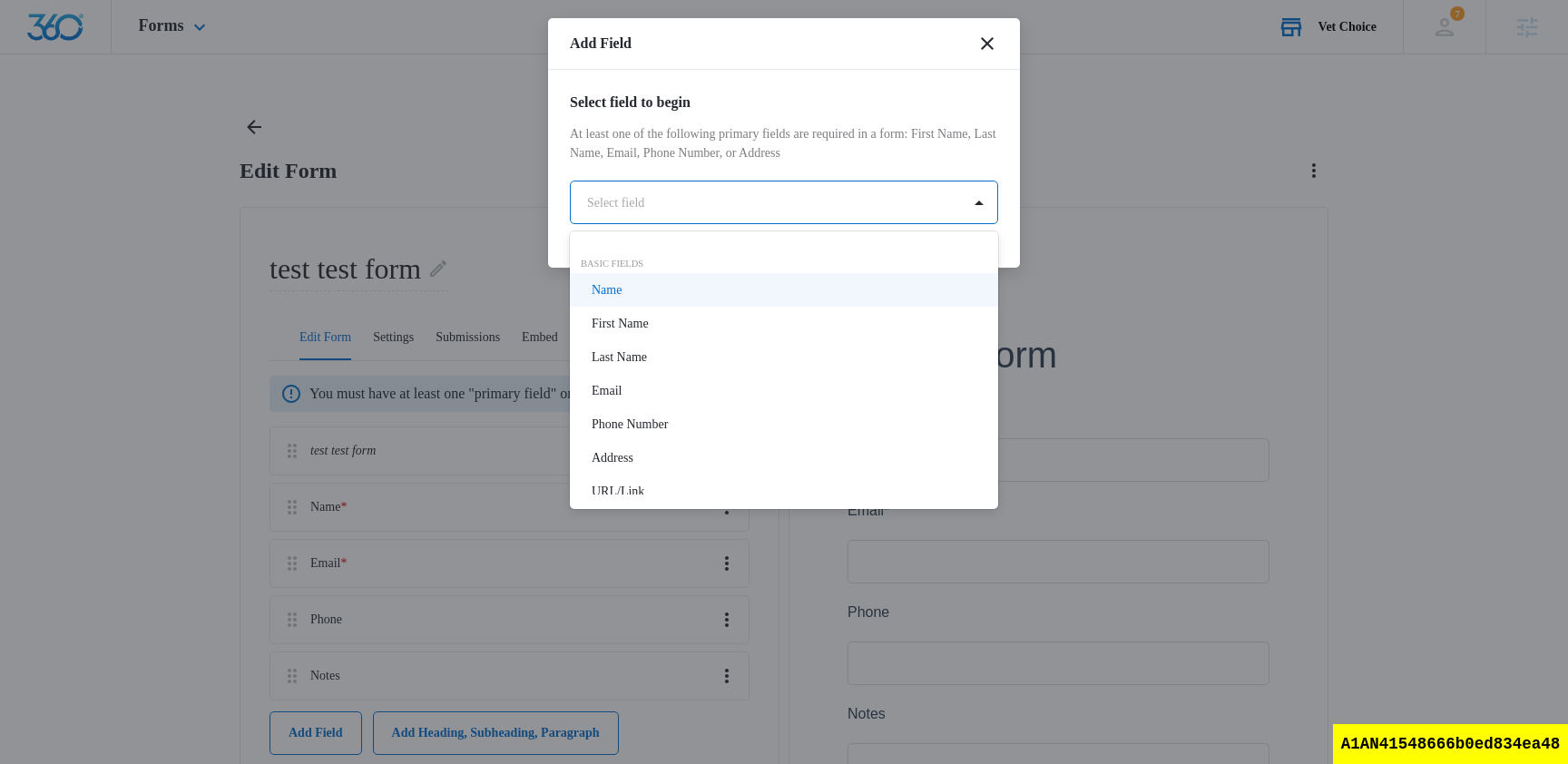
click at [658, 200] on body "Forms Apps Reputation Websites Forms CRM Email Social Shop Scheduling Payments …" at bounding box center [784, 527] width 1568 height 1056
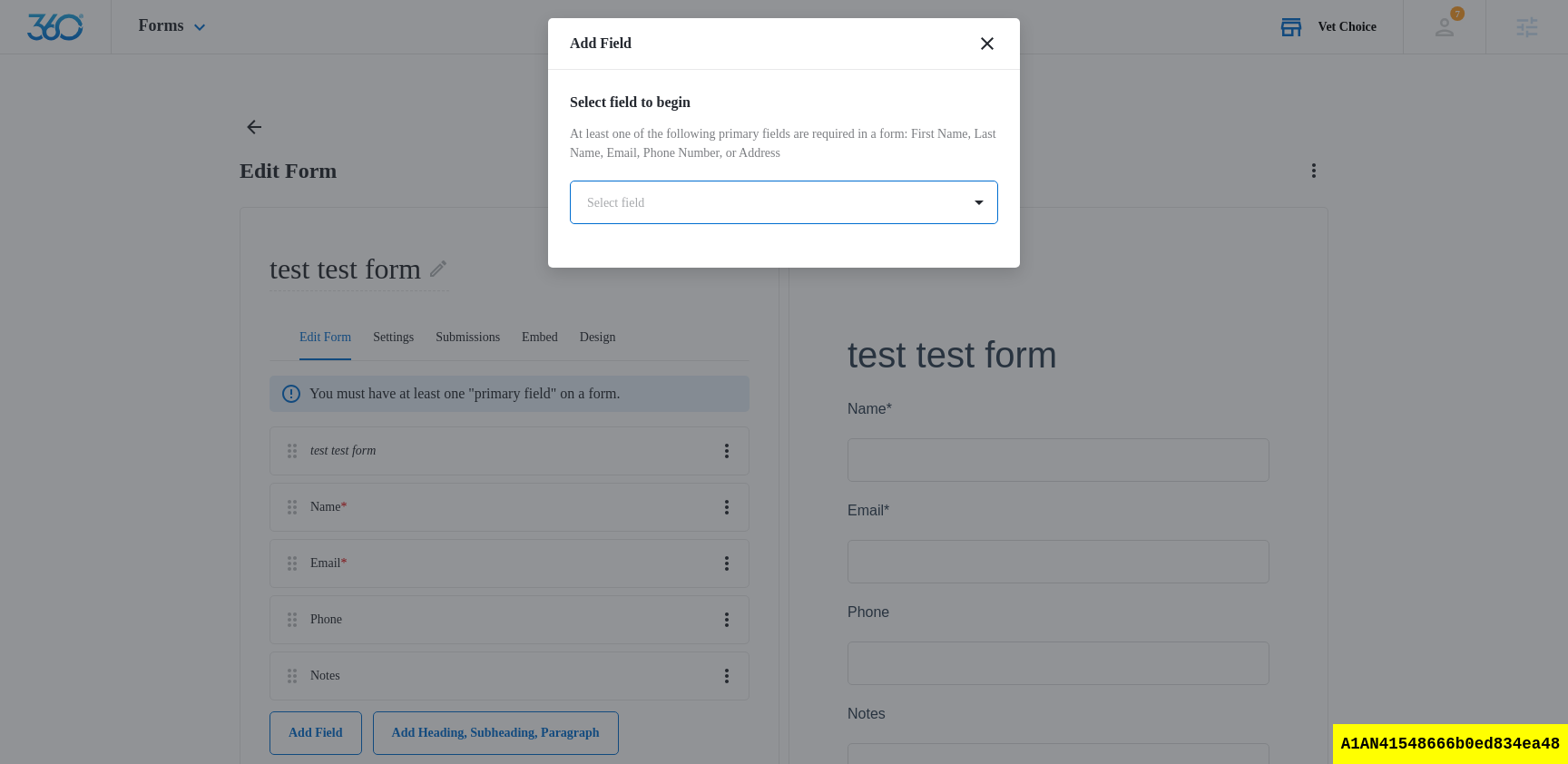
click at [735, 213] on body "Forms Apps Reputation Websites Forms CRM Email Social Shop Scheduling Payments …" at bounding box center [784, 527] width 1568 height 1056
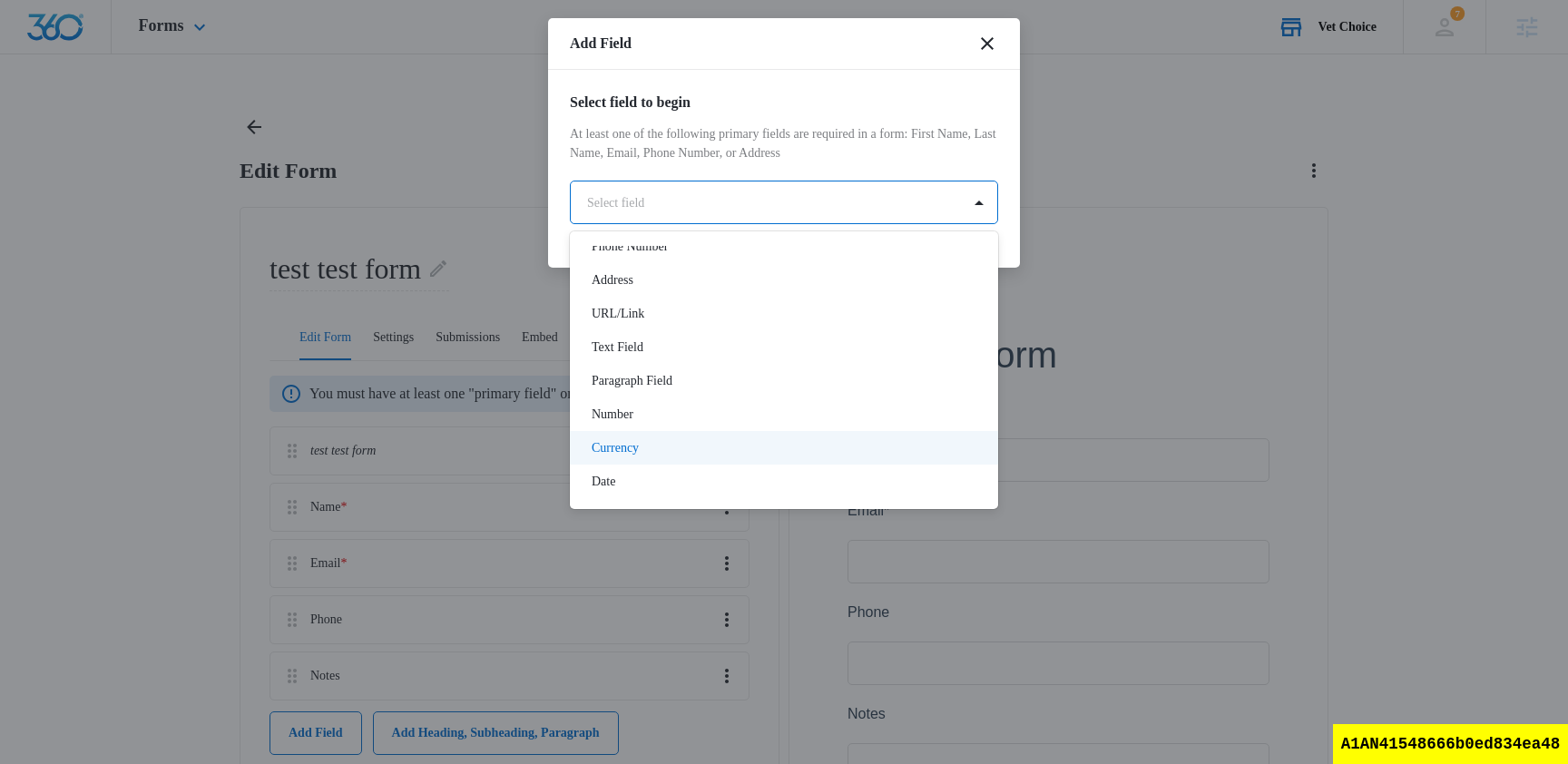
scroll to position [151, 0]
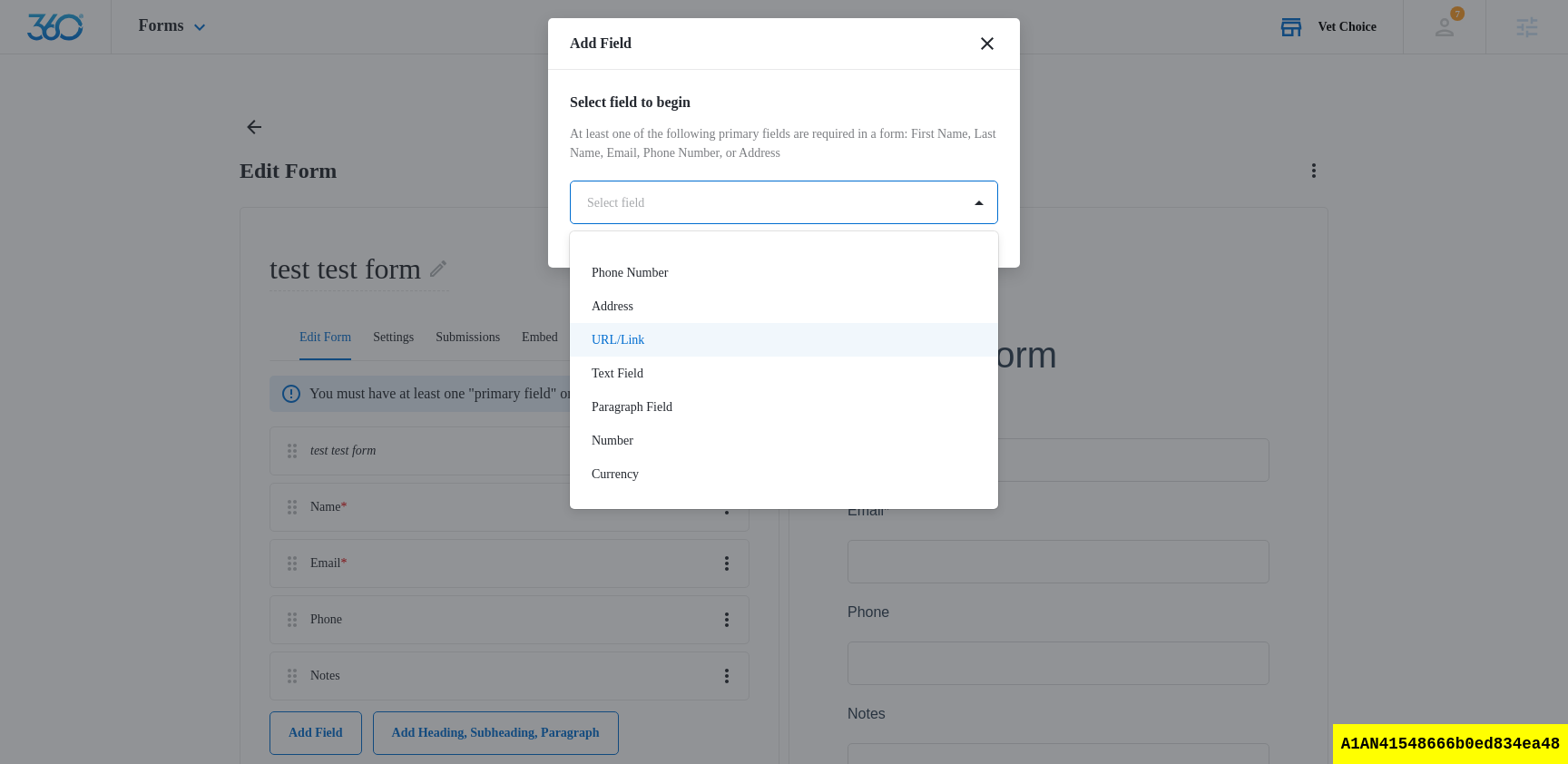
click at [673, 345] on div "URL/Link" at bounding box center [782, 340] width 381 height 19
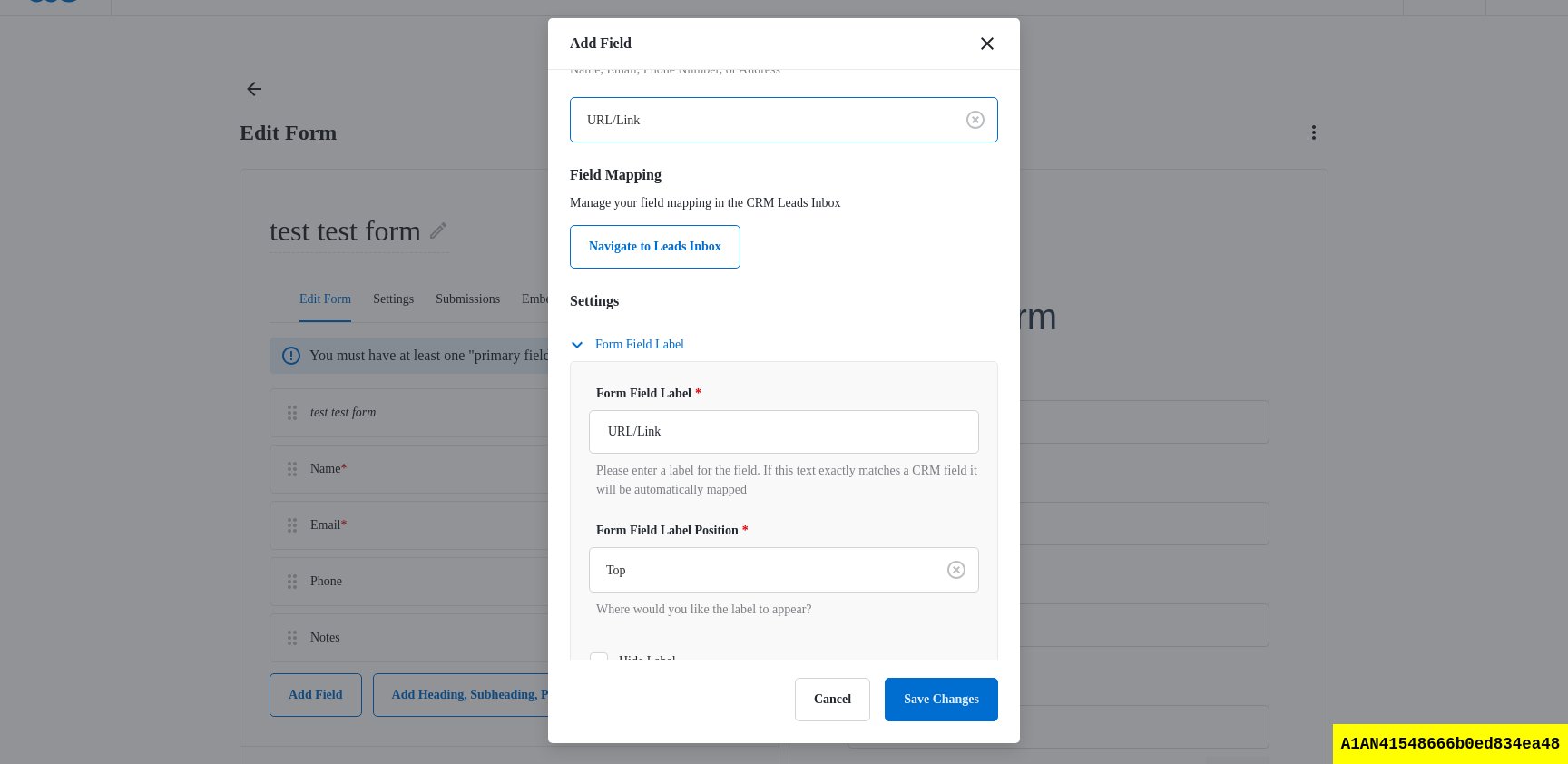
scroll to position [0, 0]
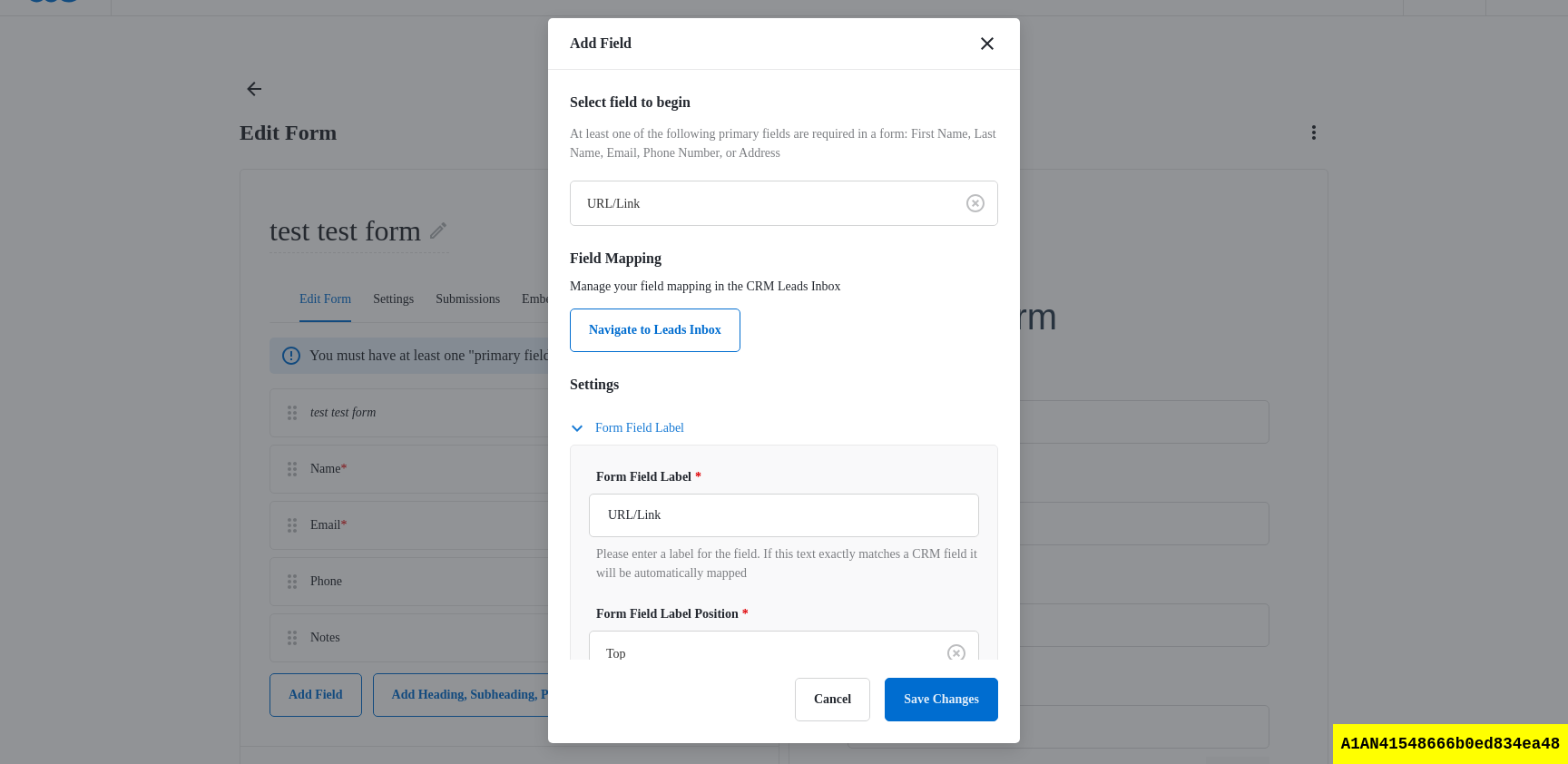
click at [619, 430] on button "Form Field Label" at bounding box center [636, 429] width 133 height 21
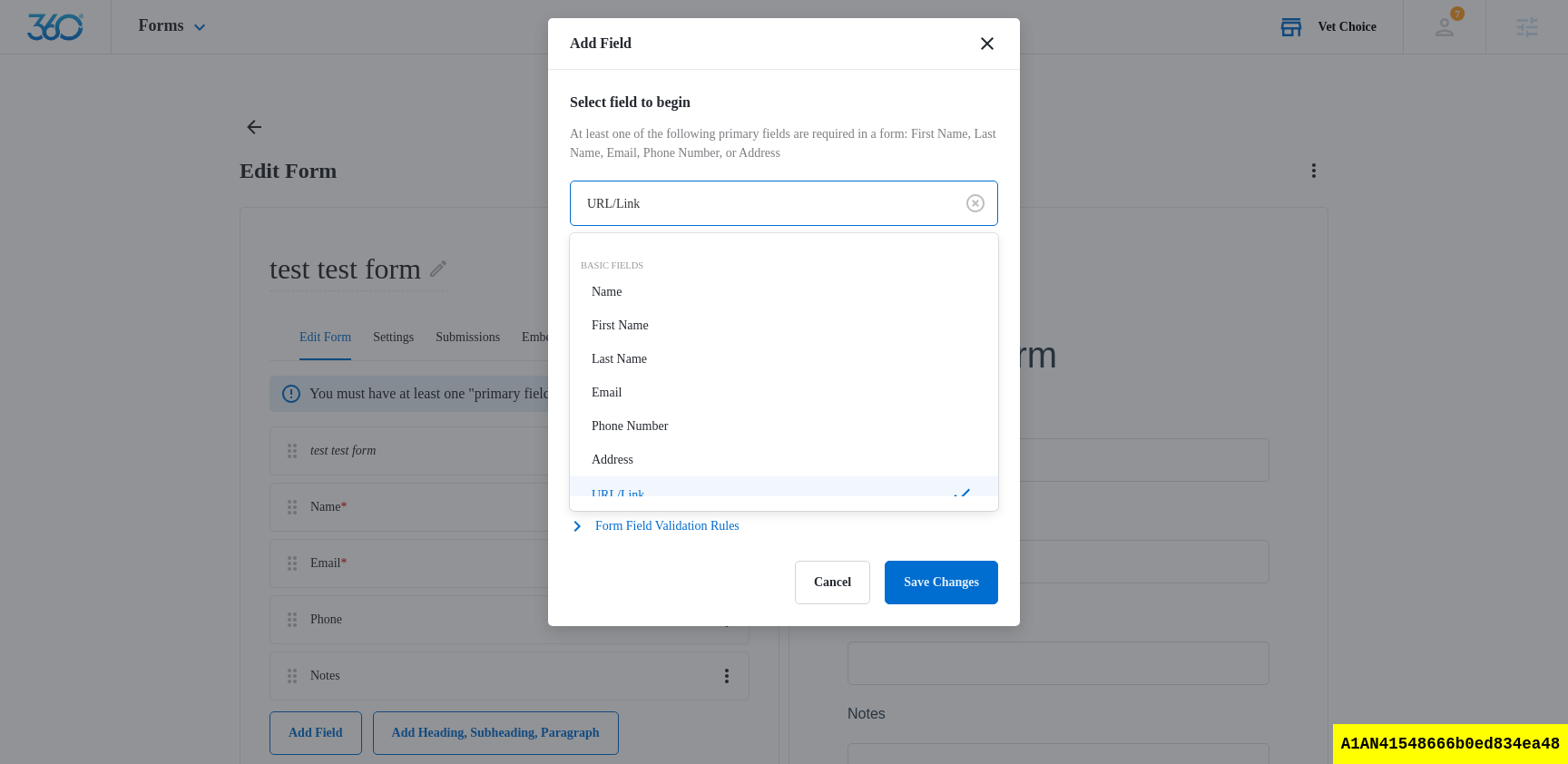
click at [738, 208] on body "Forms Apps Reputation Websites Forms CRM Email Social Shop Scheduling Payments …" at bounding box center [784, 527] width 1568 height 1056
click at [820, 587] on div at bounding box center [784, 382] width 1568 height 764
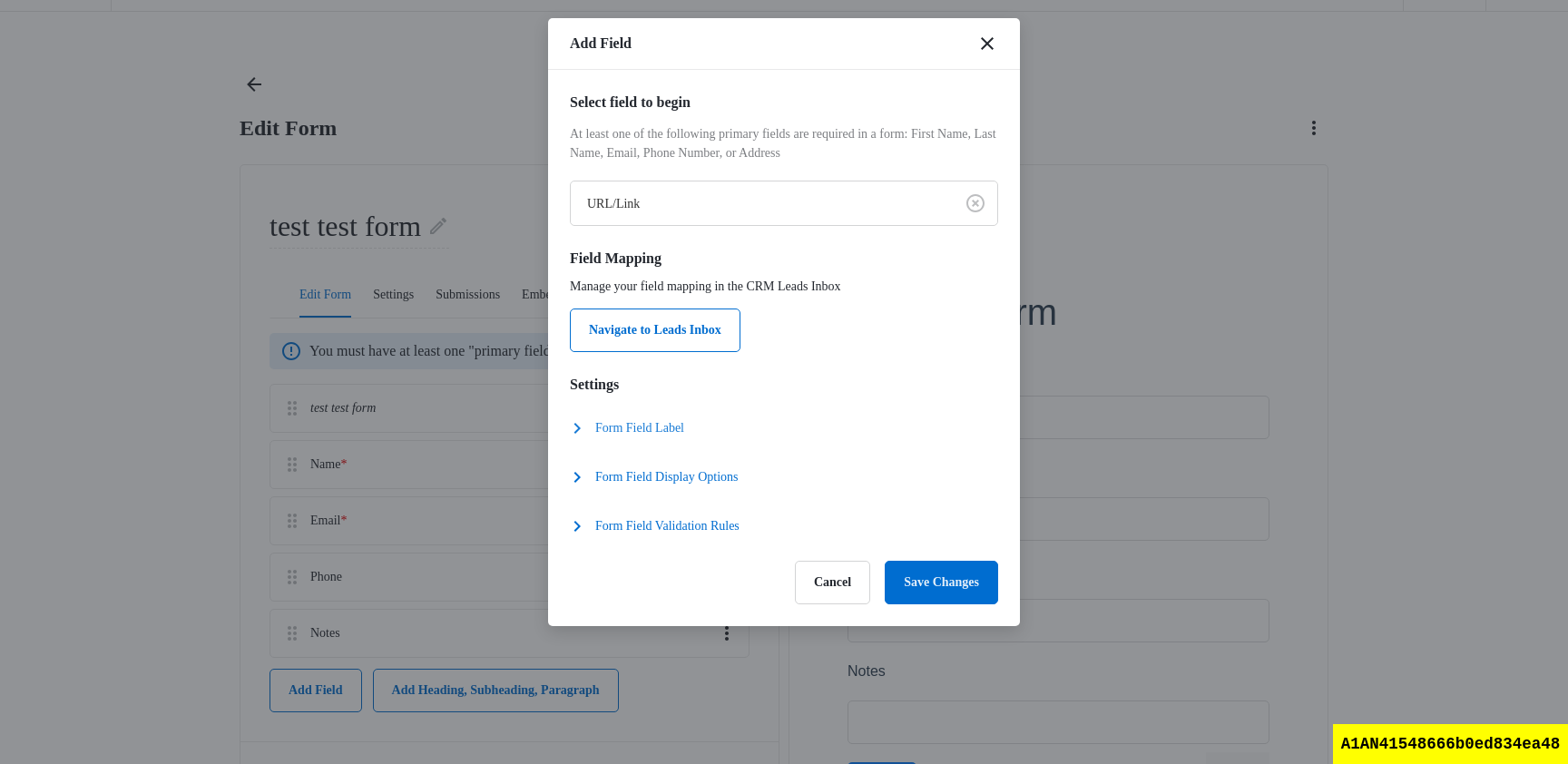
scroll to position [89, 0]
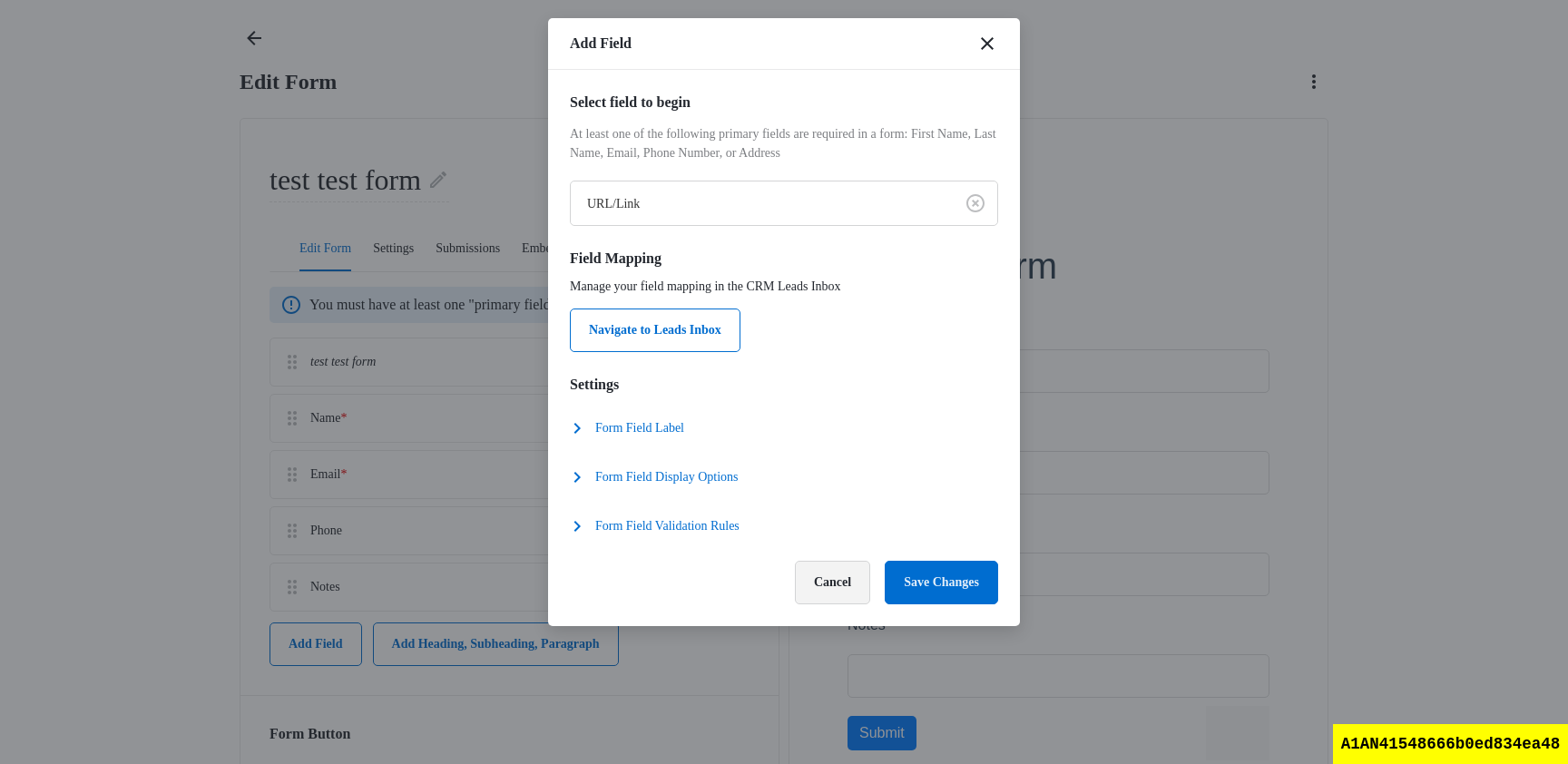
click at [795, 575] on button "Cancel" at bounding box center [832, 583] width 76 height 44
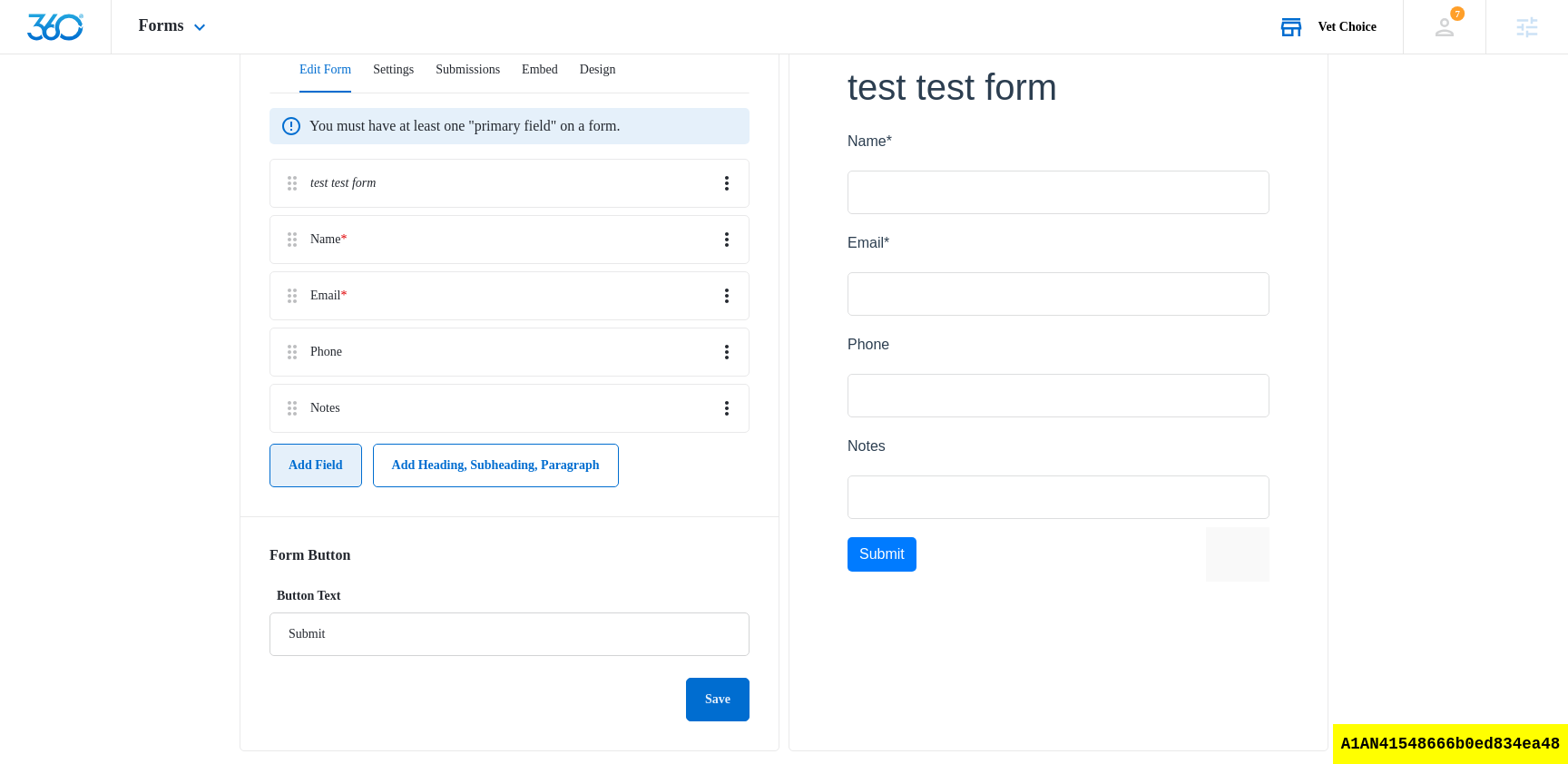
scroll to position [282, 0]
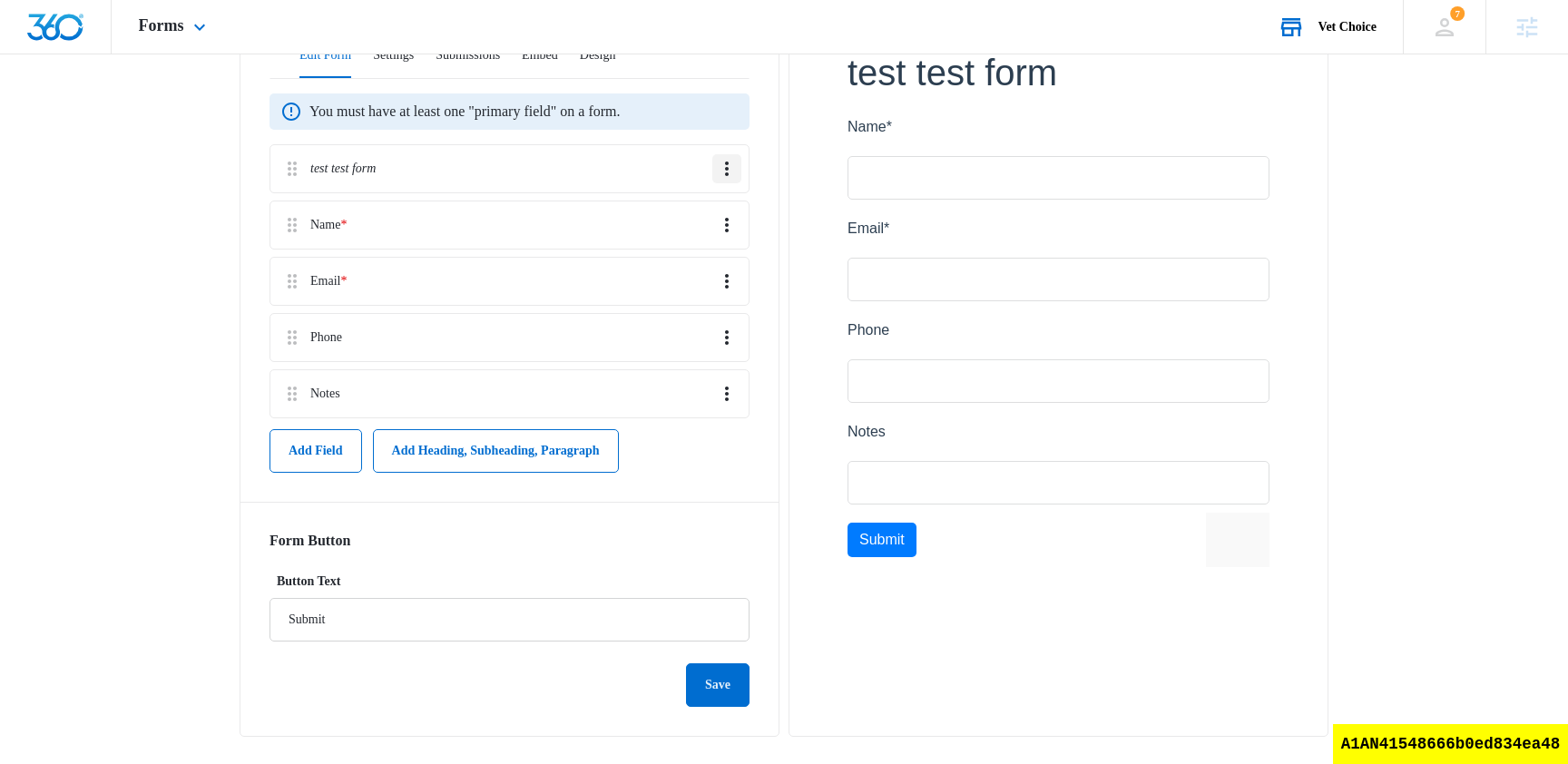
click at [727, 158] on icon "Overflow Menu" at bounding box center [727, 169] width 21 height 21
click at [699, 212] on button "Edit" at bounding box center [691, 209] width 99 height 27
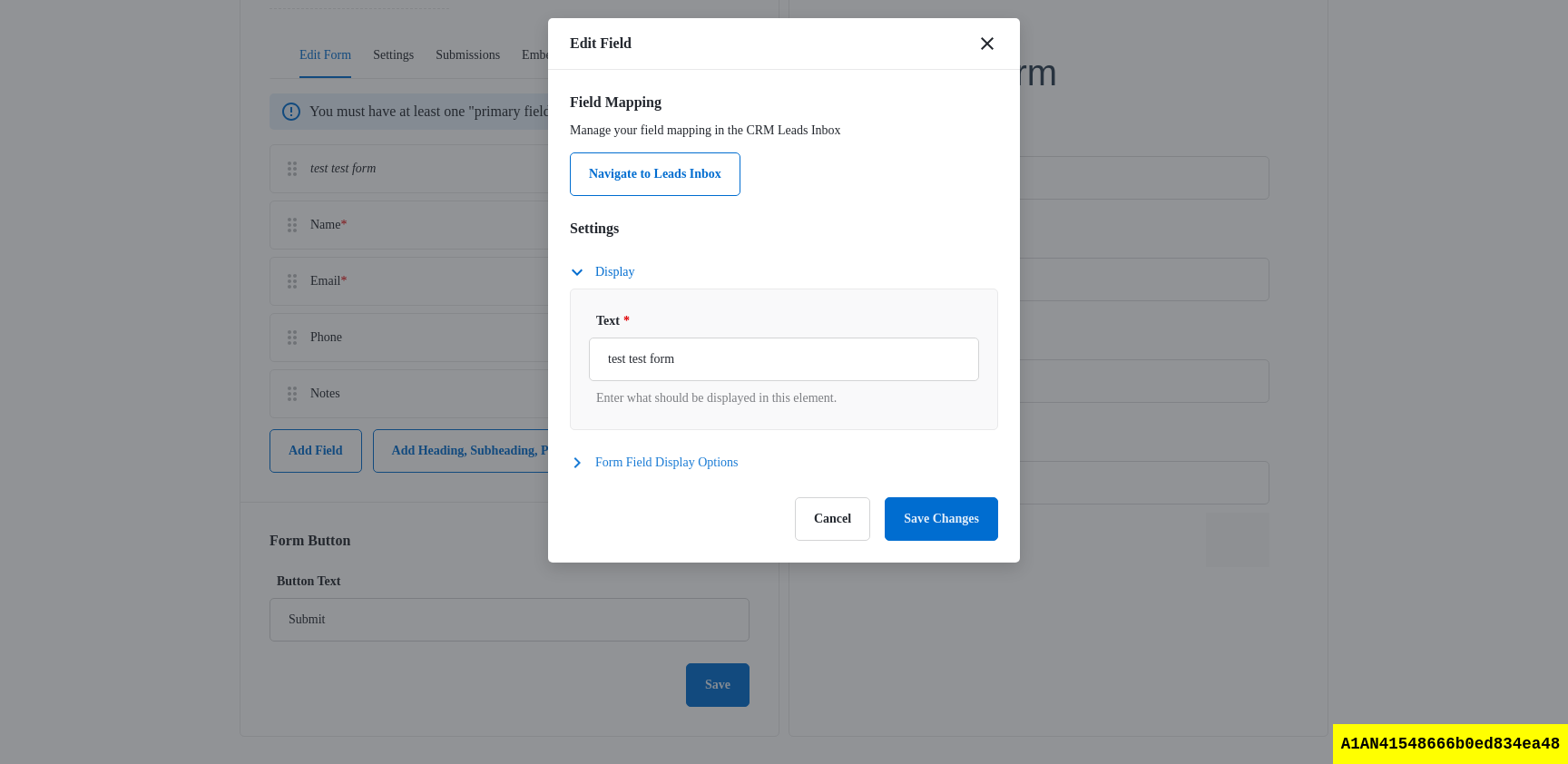
click at [595, 465] on button "Form Field Display Options" at bounding box center [663, 462] width 187 height 21
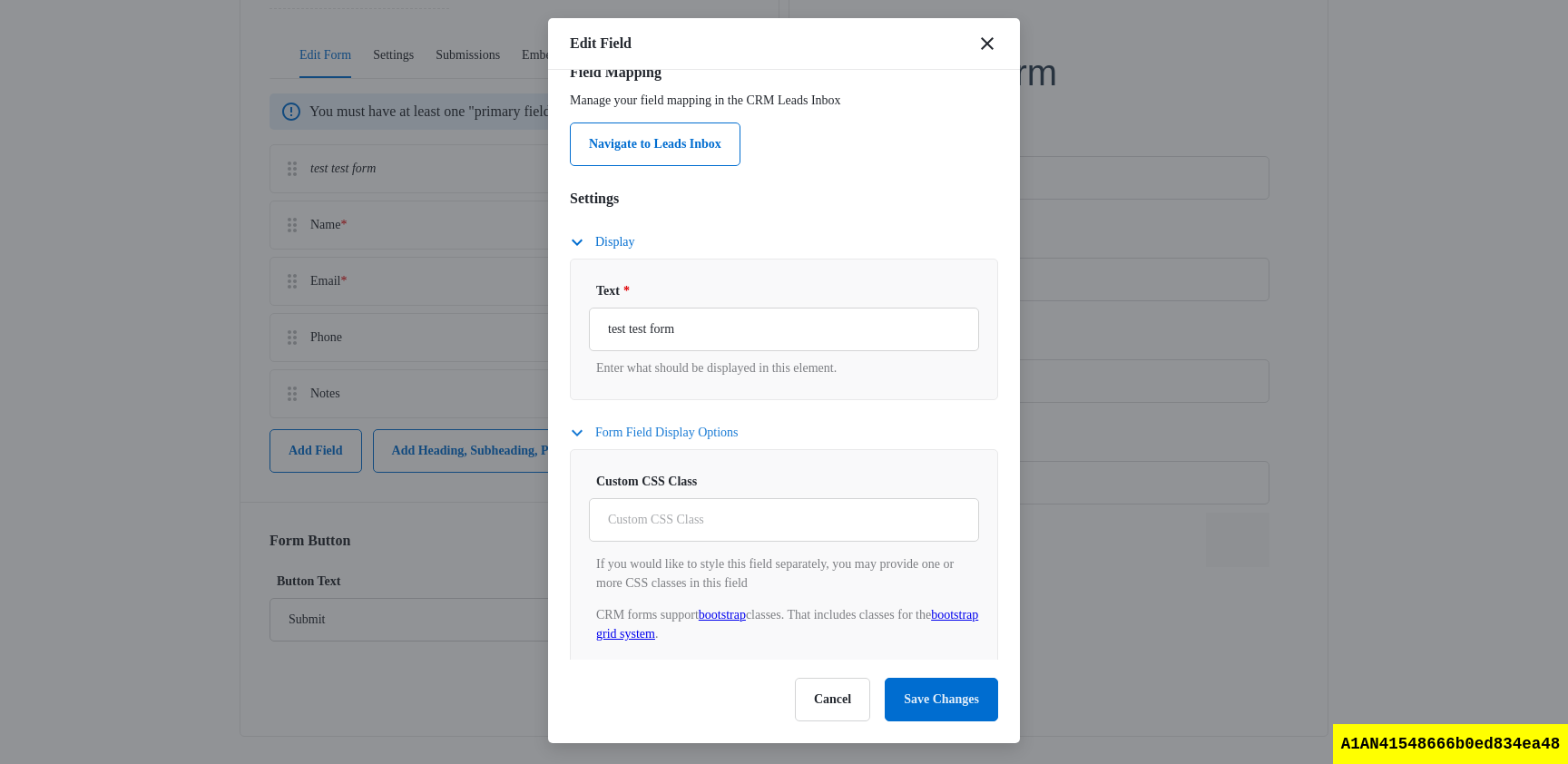
scroll to position [0, 0]
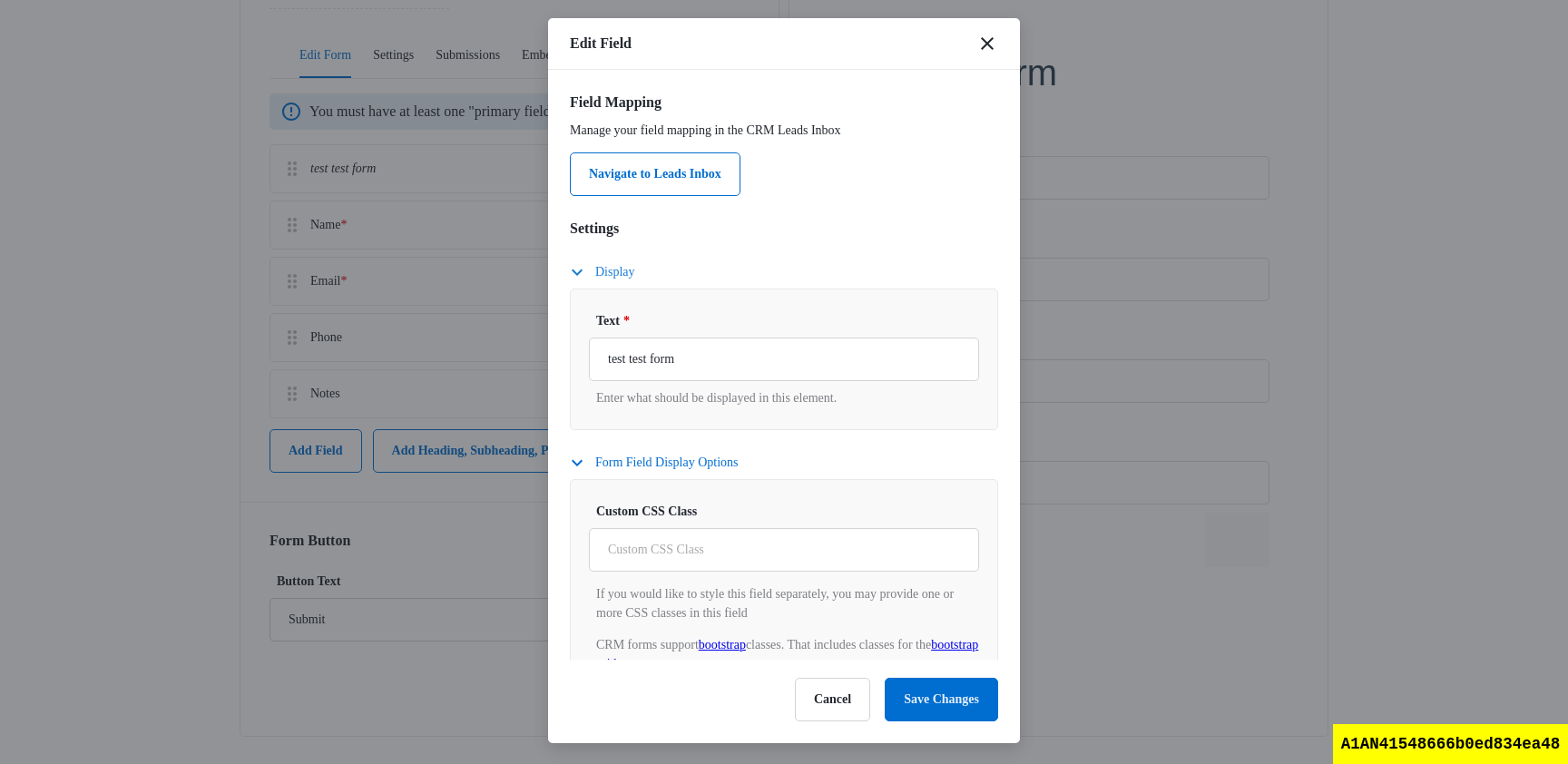
click at [574, 268] on icon "button" at bounding box center [577, 272] width 21 height 21
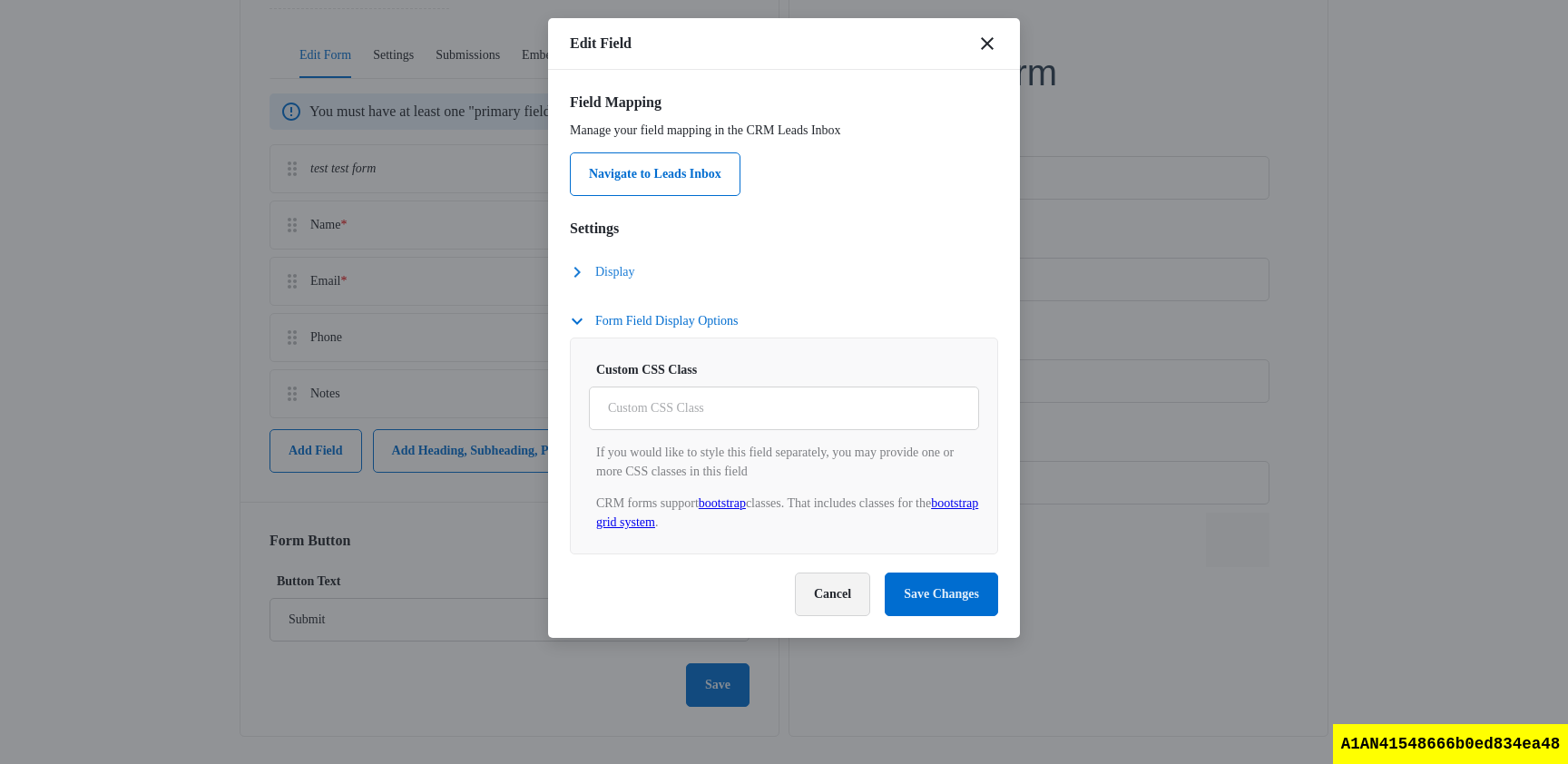
click at [806, 592] on button "Cancel" at bounding box center [832, 594] width 76 height 44
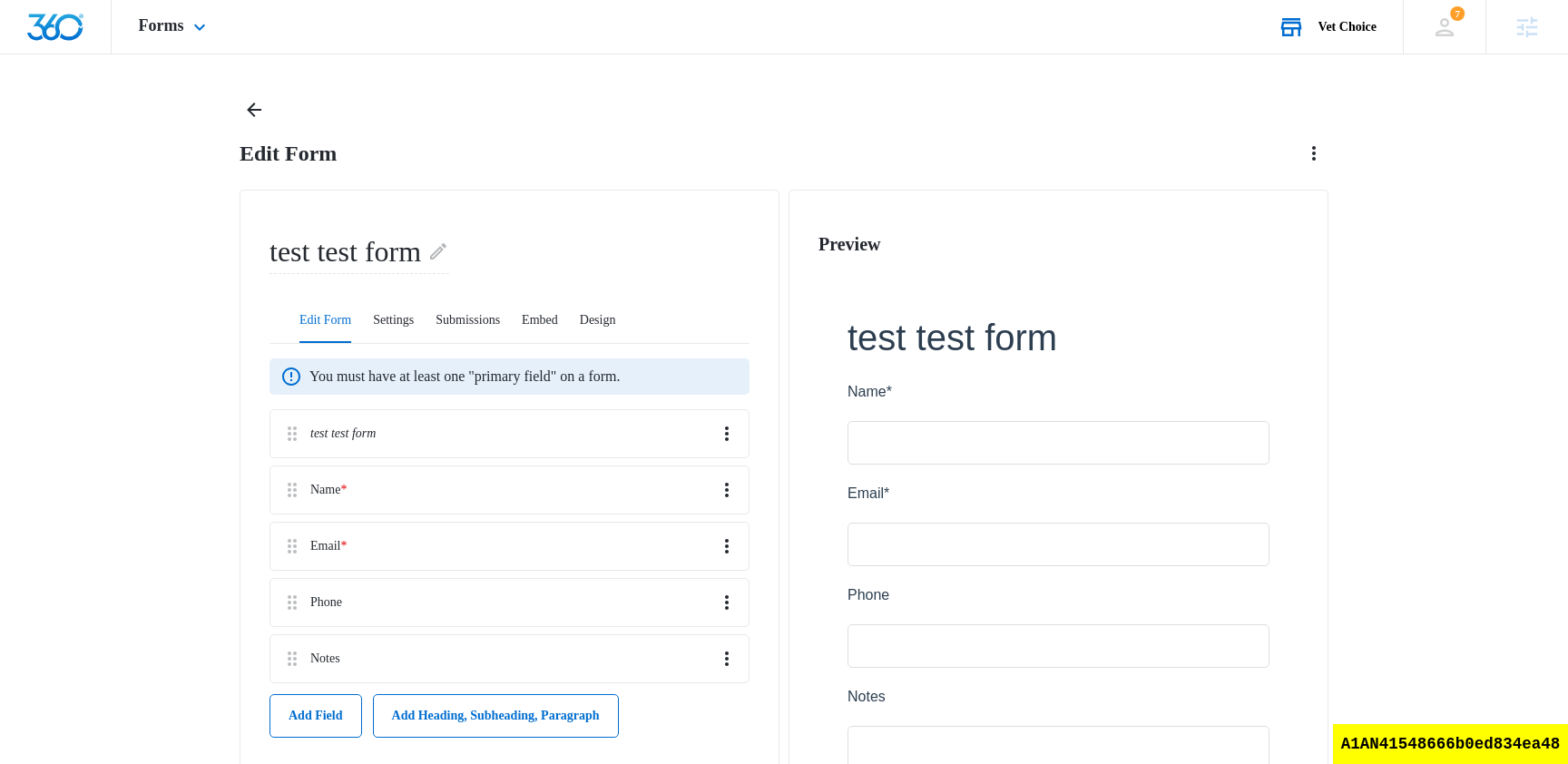
scroll to position [18, 0]
click at [730, 432] on icon "Overflow Menu" at bounding box center [727, 432] width 21 height 21
click at [698, 473] on button "Edit" at bounding box center [691, 474] width 99 height 27
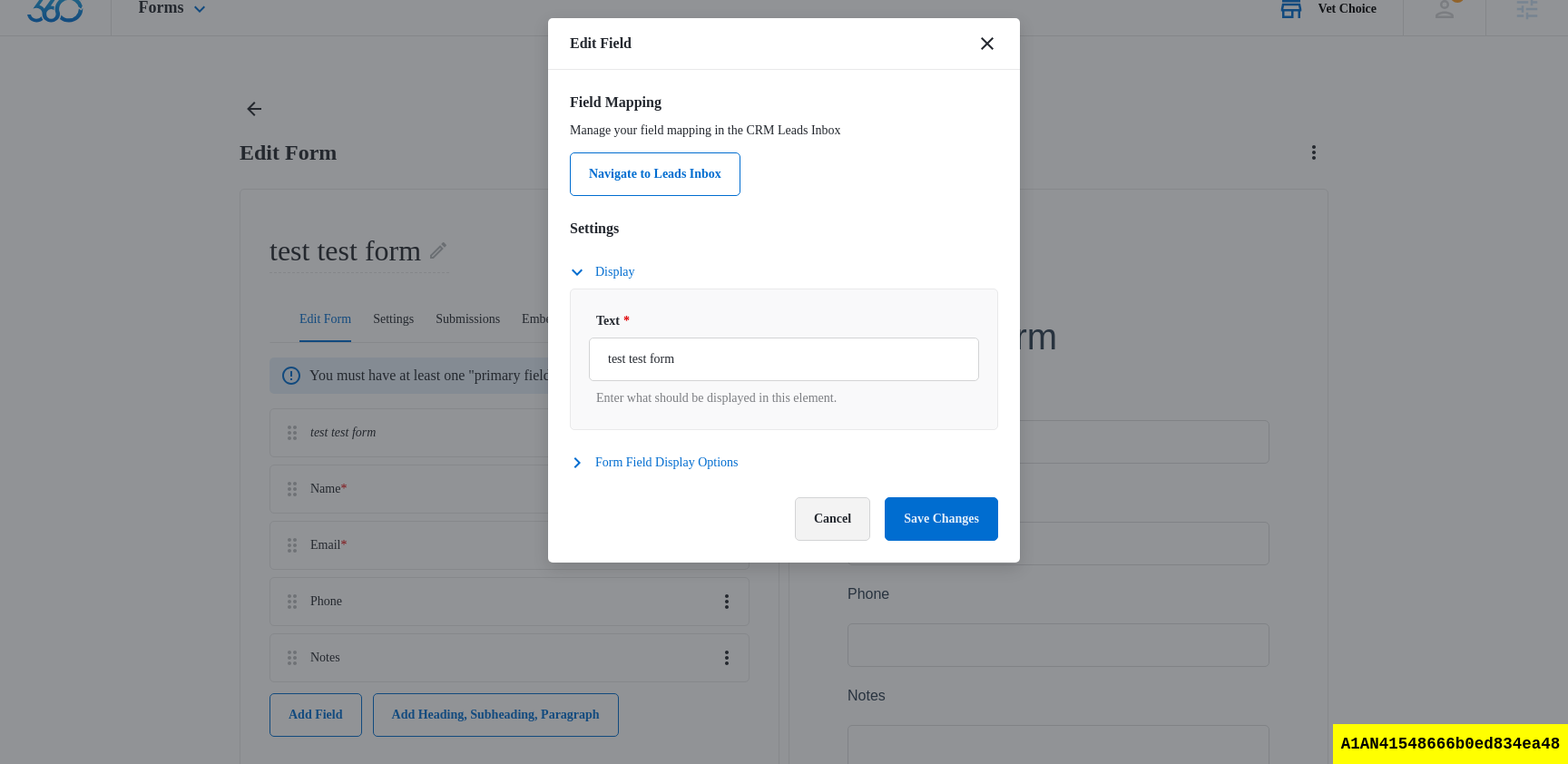
click at [828, 531] on button "Cancel" at bounding box center [832, 519] width 76 height 44
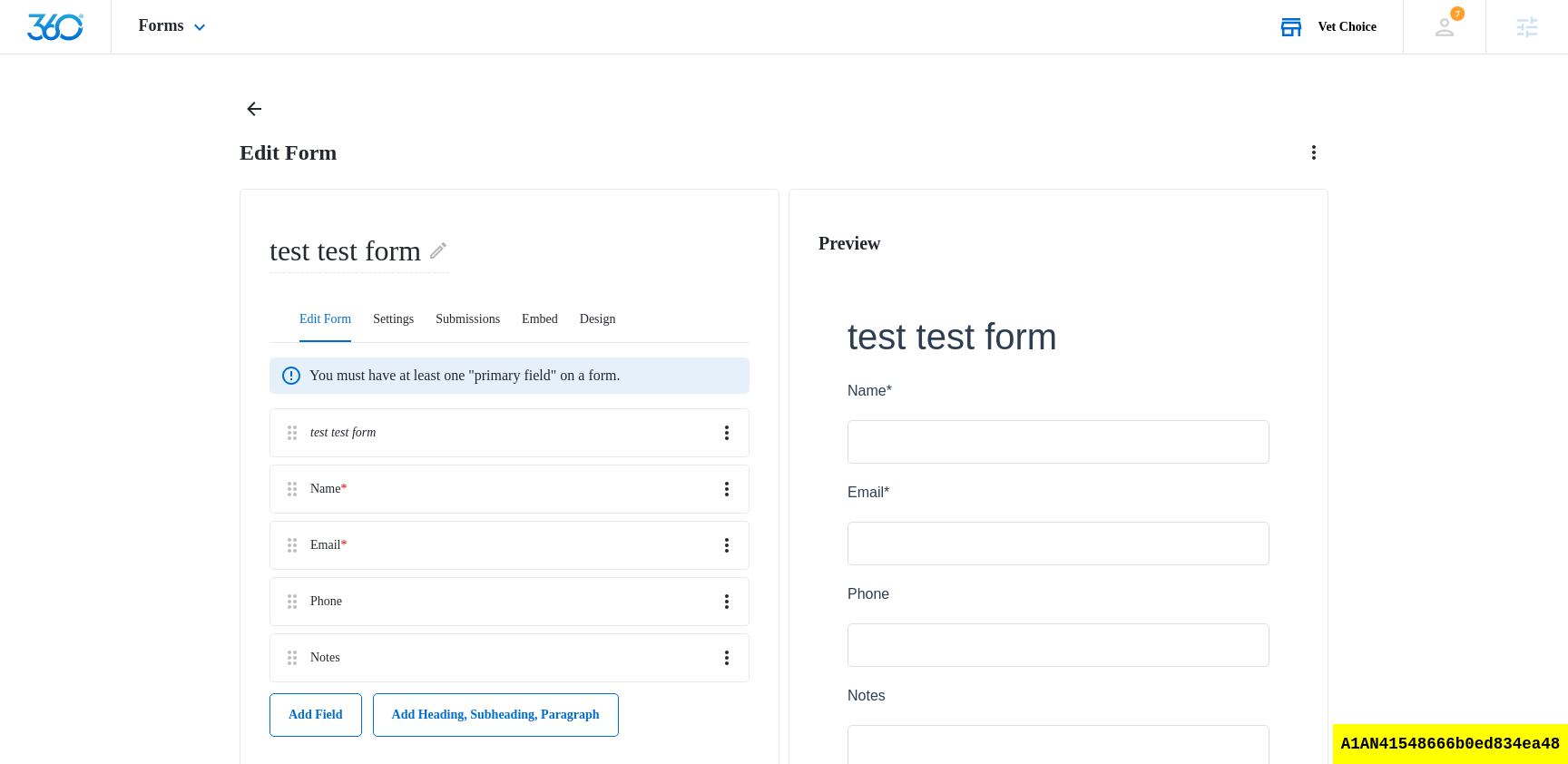
click at [1436, 730] on div "A1AN41548666b0ed834ea48" at bounding box center [1451, 744] width 235 height 40
click at [1425, 739] on div "A1AN41548666b0ed834ea48" at bounding box center [1451, 744] width 235 height 40
copy div "A1AN41548666b0ed834ea48"
click at [643, 172] on div "Edit Form test test form Edit Form Settings Submissions Embed Design You must h…" at bounding box center [784, 565] width 1089 height 943
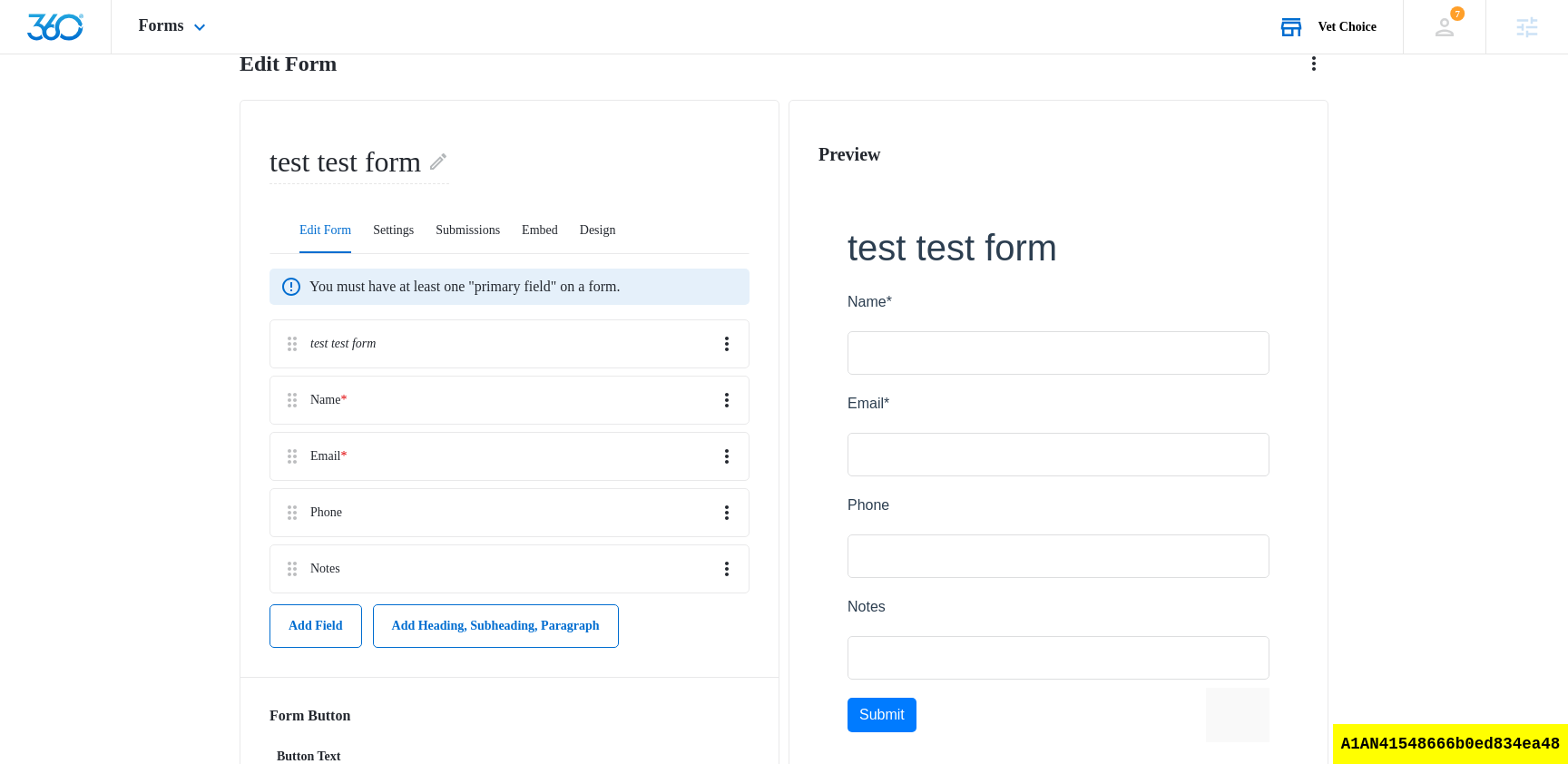
scroll to position [123, 0]
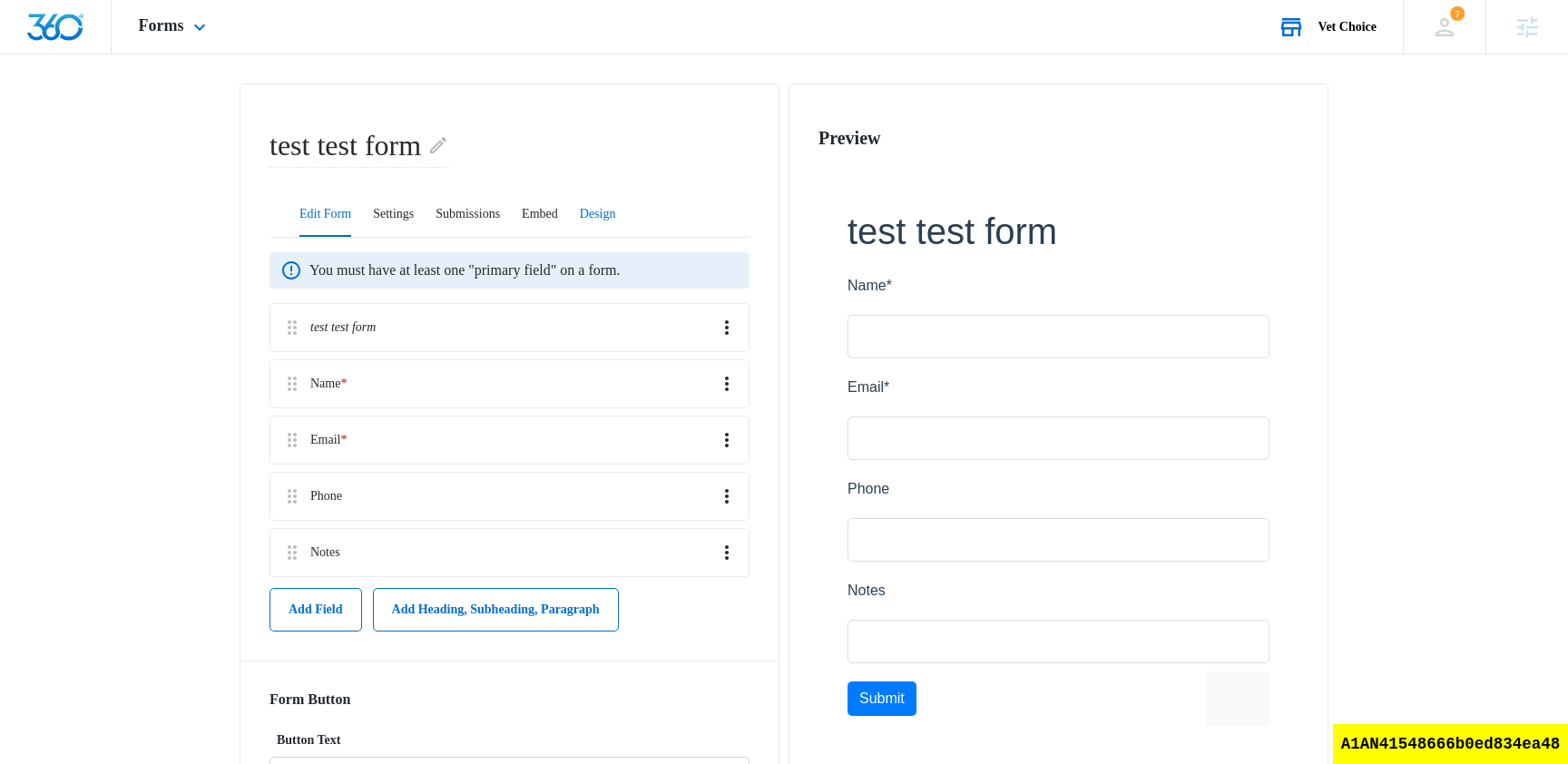
click at [616, 207] on button "Design" at bounding box center [597, 214] width 36 height 44
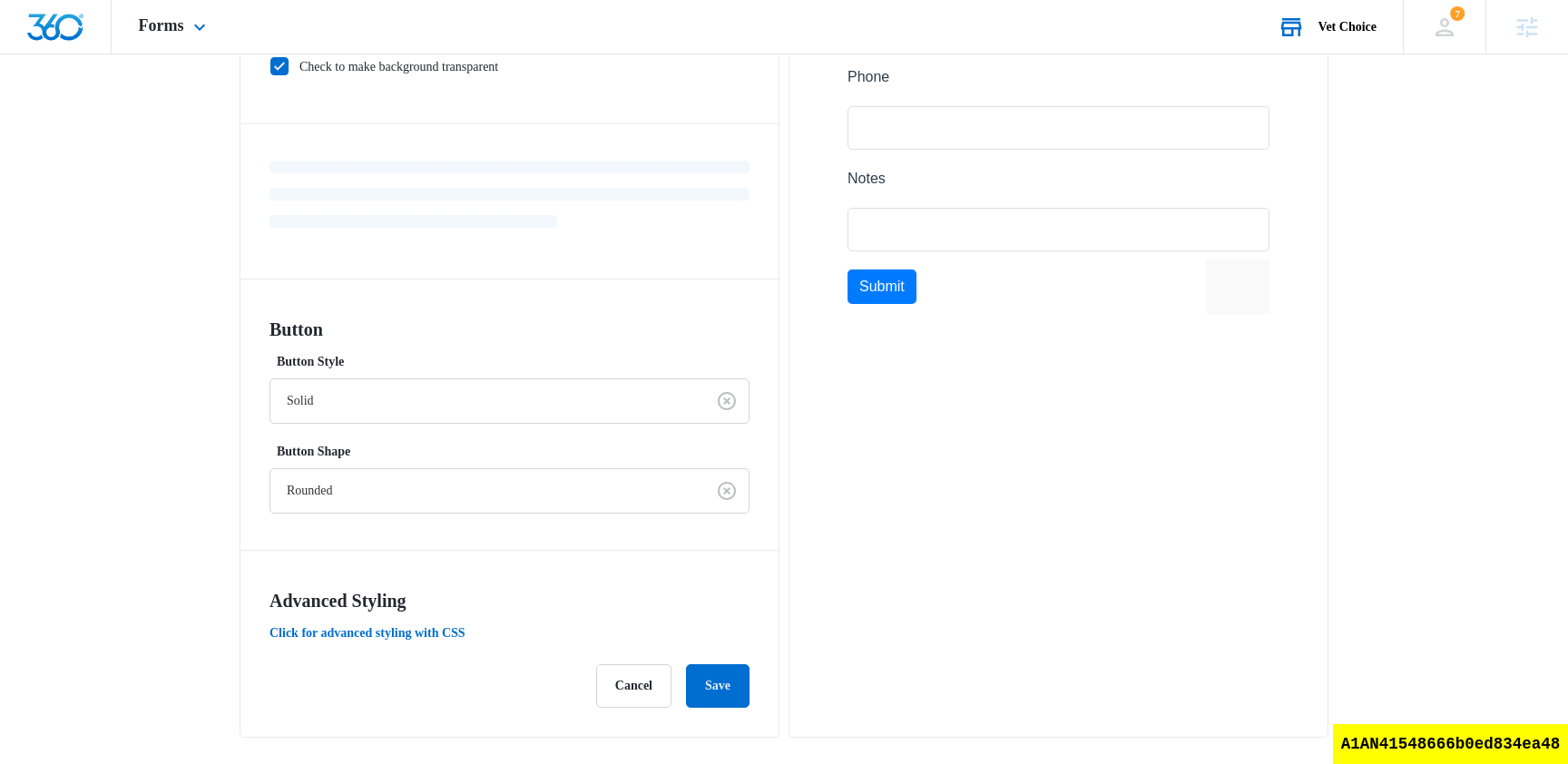
scroll to position [0, 0]
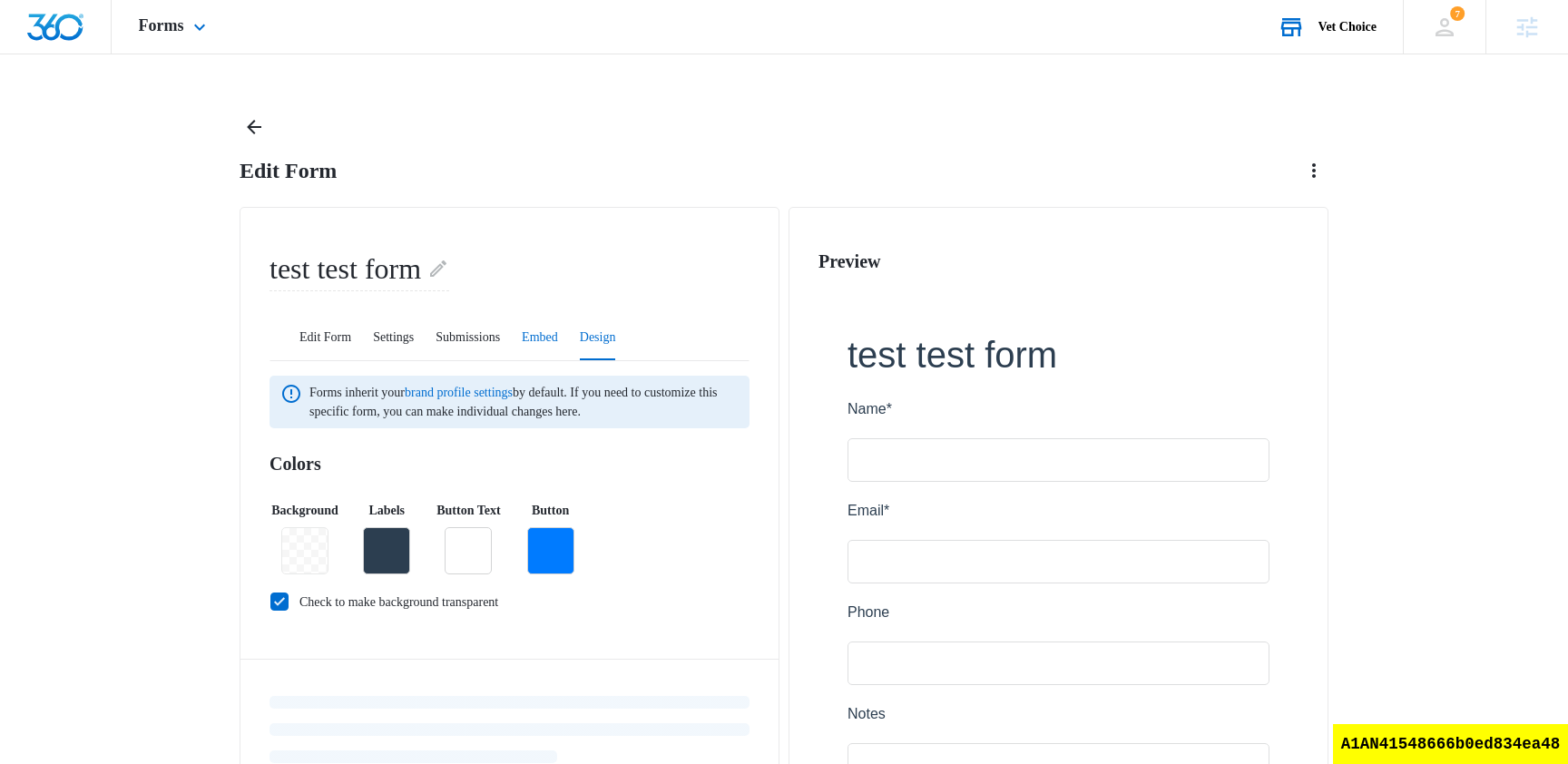
click at [558, 322] on button "Embed" at bounding box center [539, 338] width 36 height 44
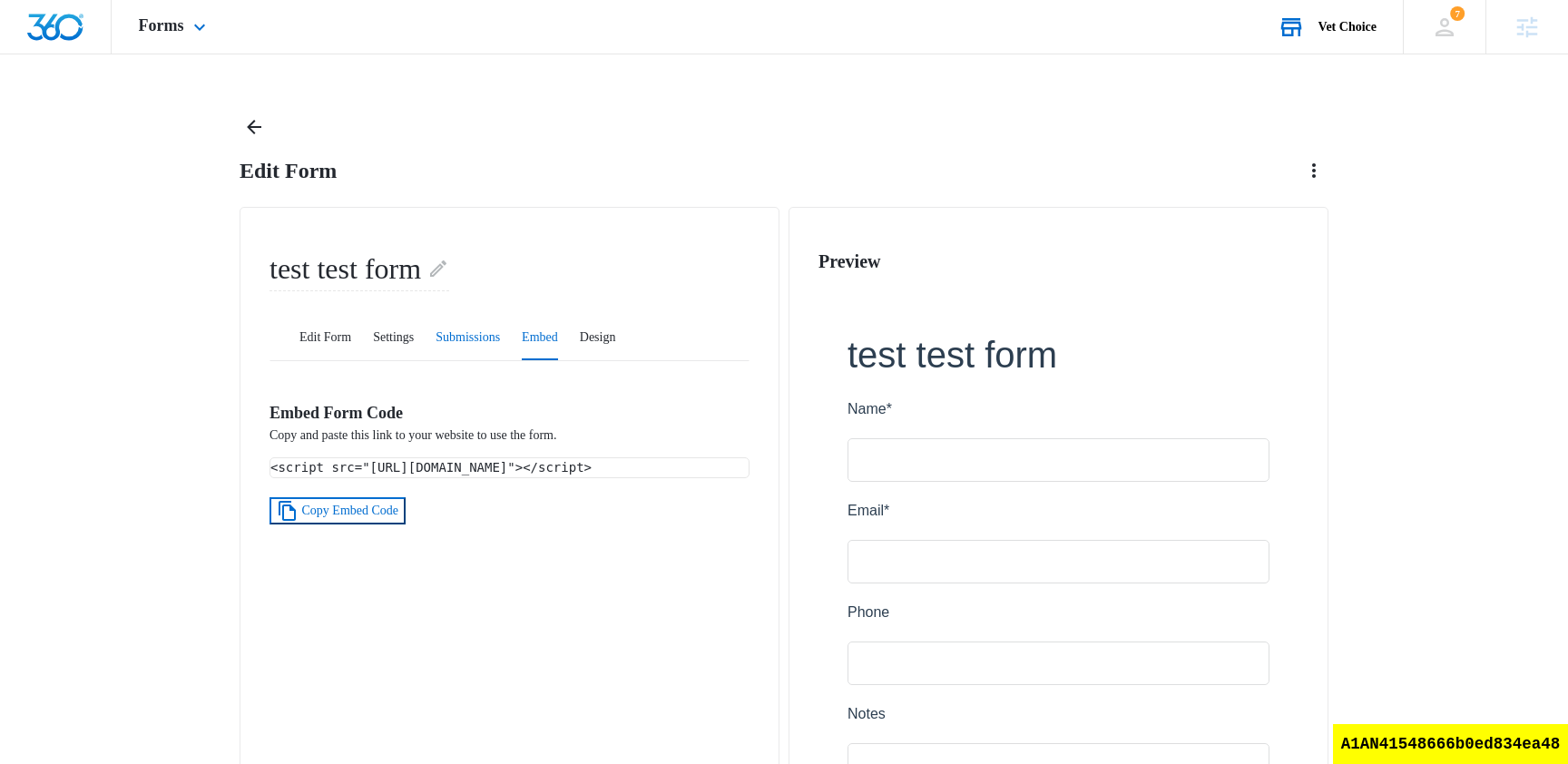
click at [497, 323] on button "Submissions" at bounding box center [467, 338] width 64 height 44
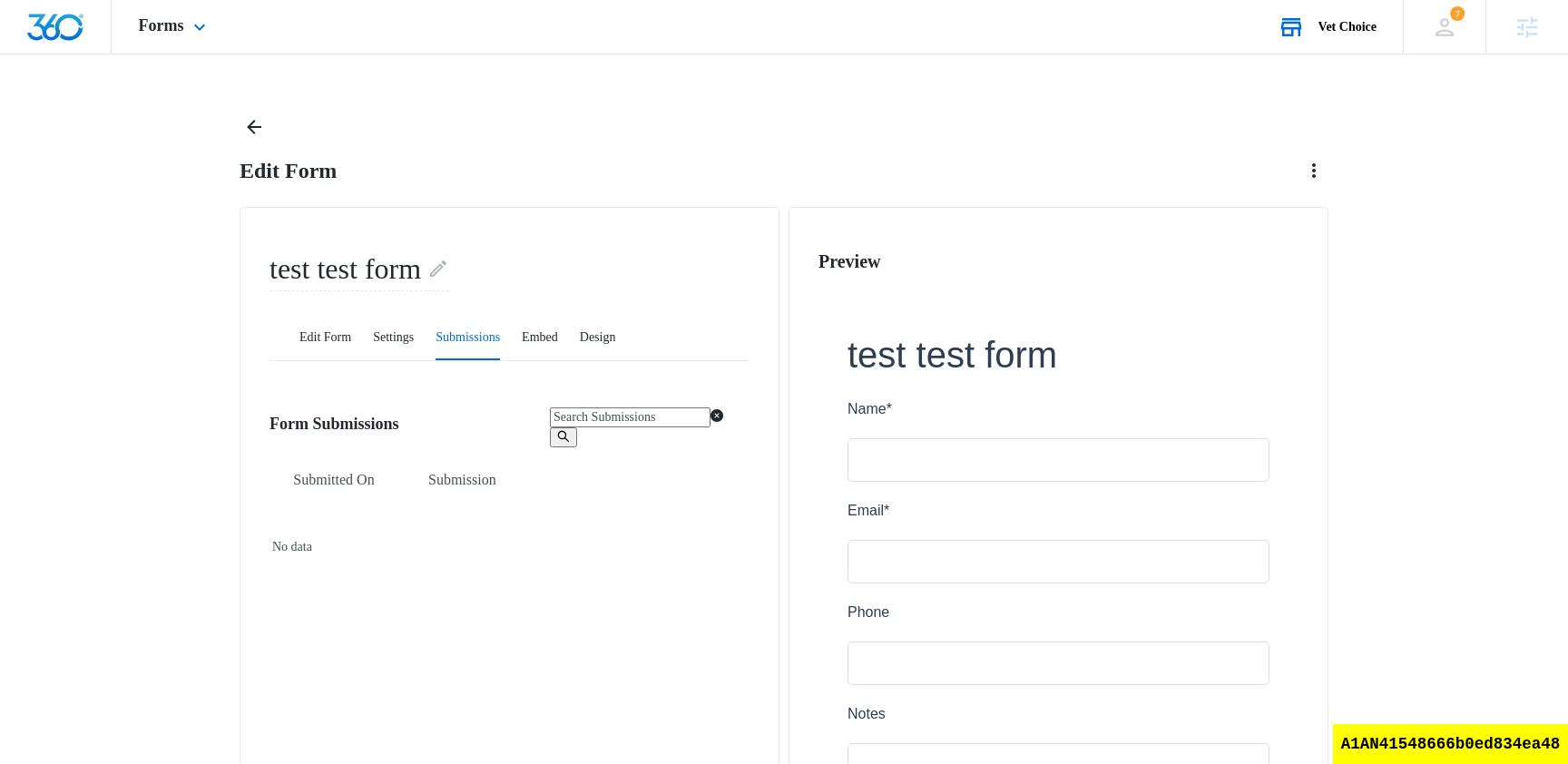
scroll to position [198, 0]
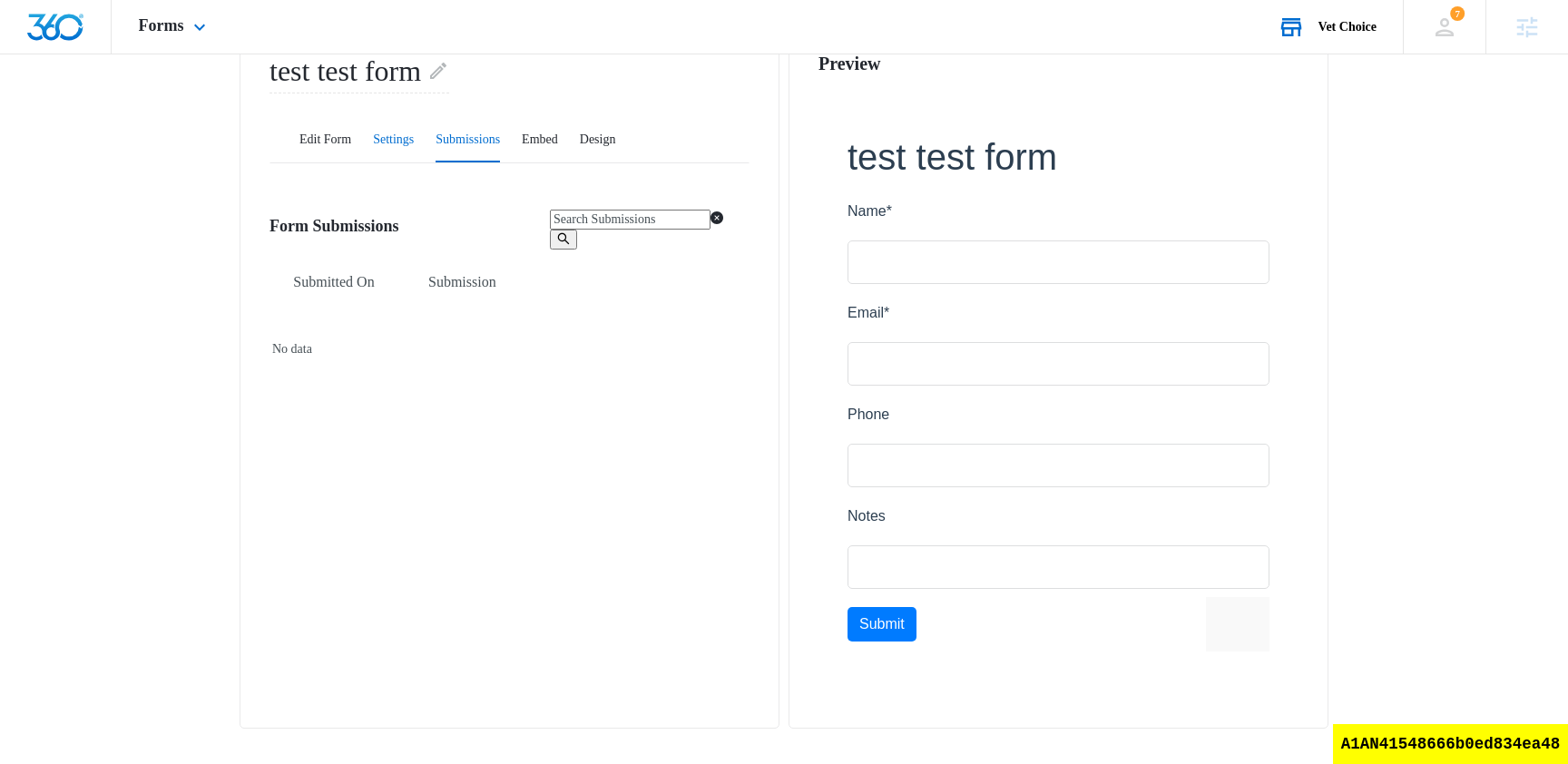
click at [414, 140] on button "Settings" at bounding box center [393, 141] width 41 height 44
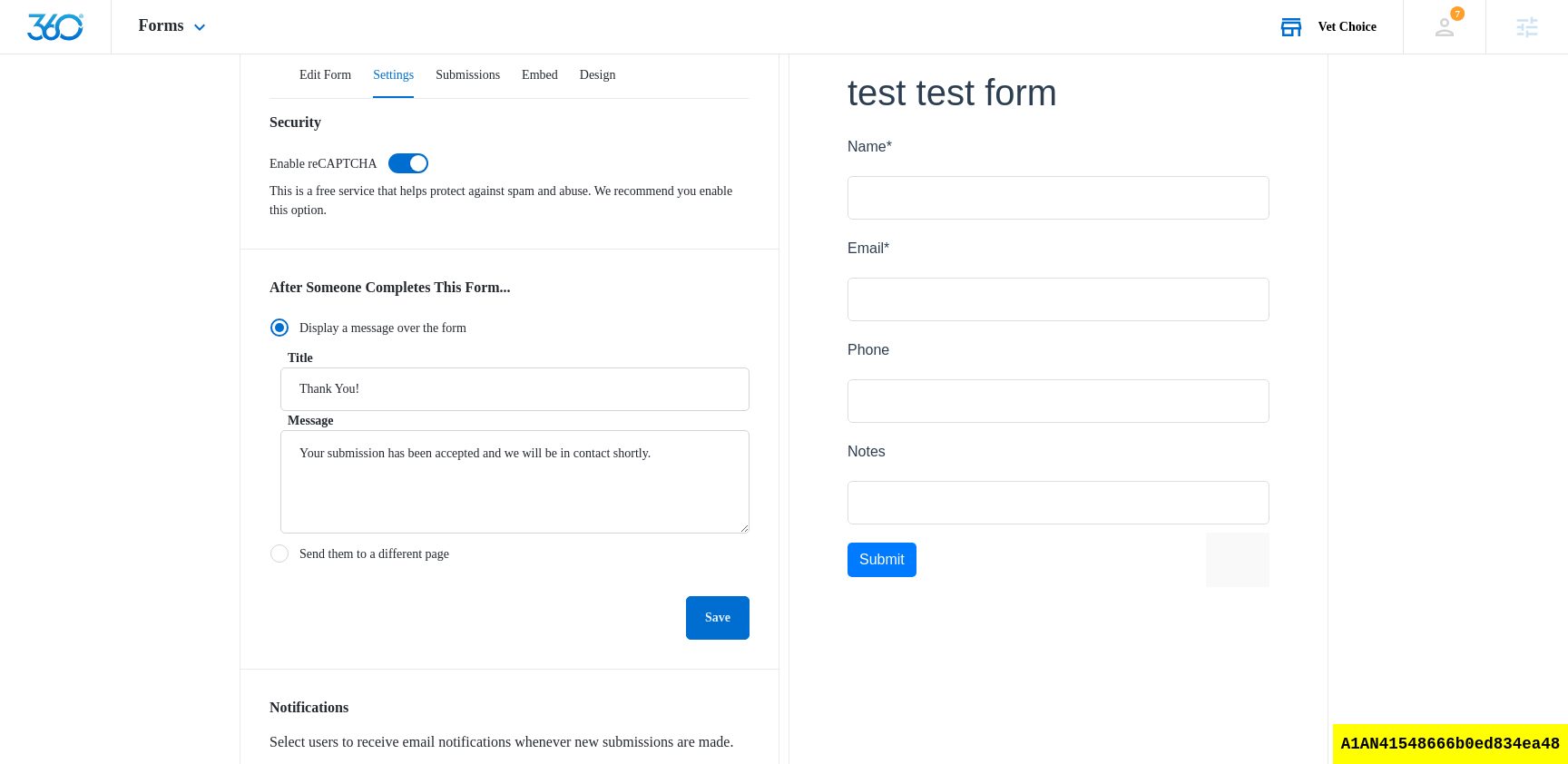
scroll to position [236, 0]
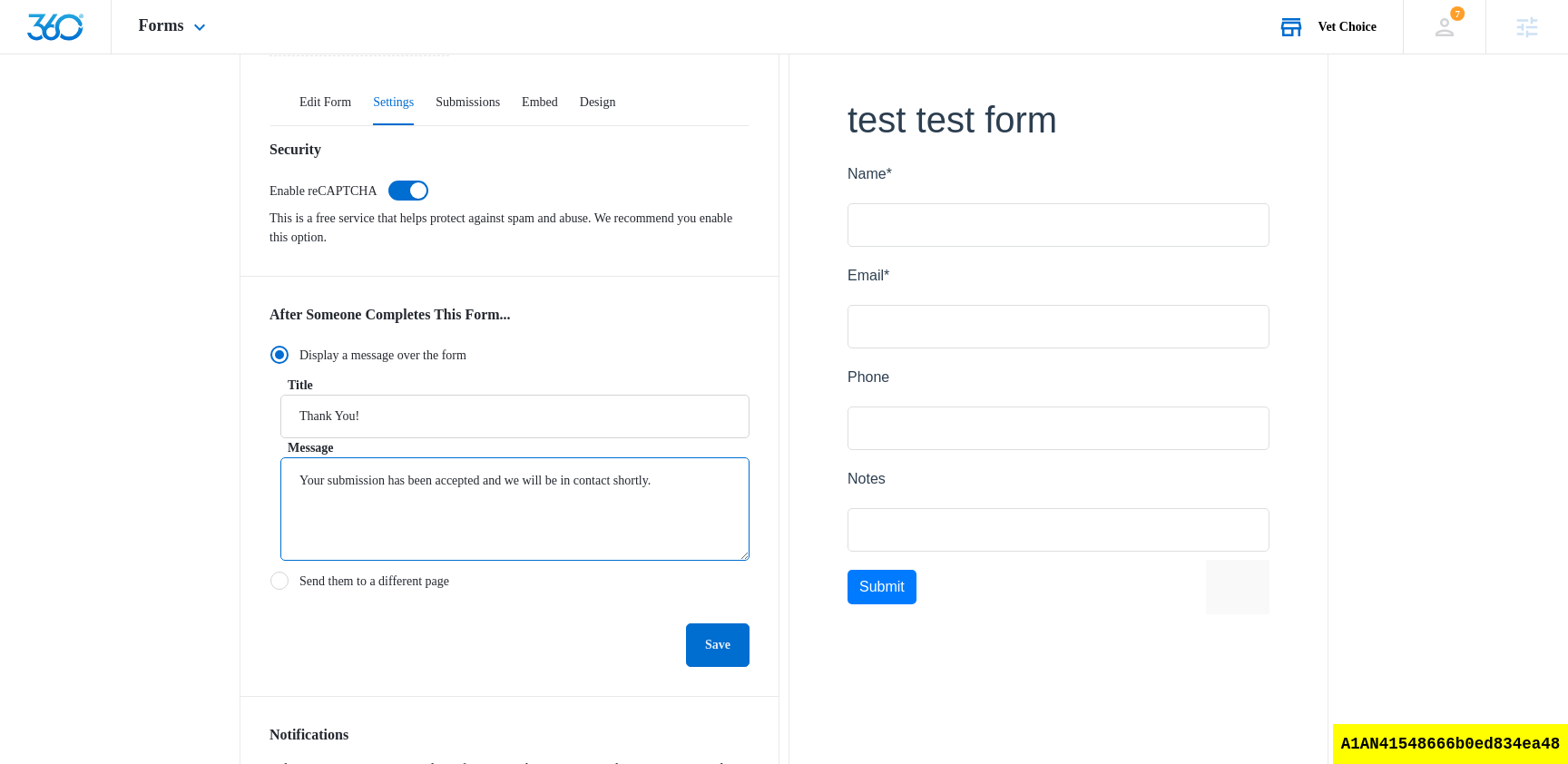
click at [627, 514] on textarea "Your submission has been accepted and we will be in contact shortly." at bounding box center [515, 509] width 469 height 104
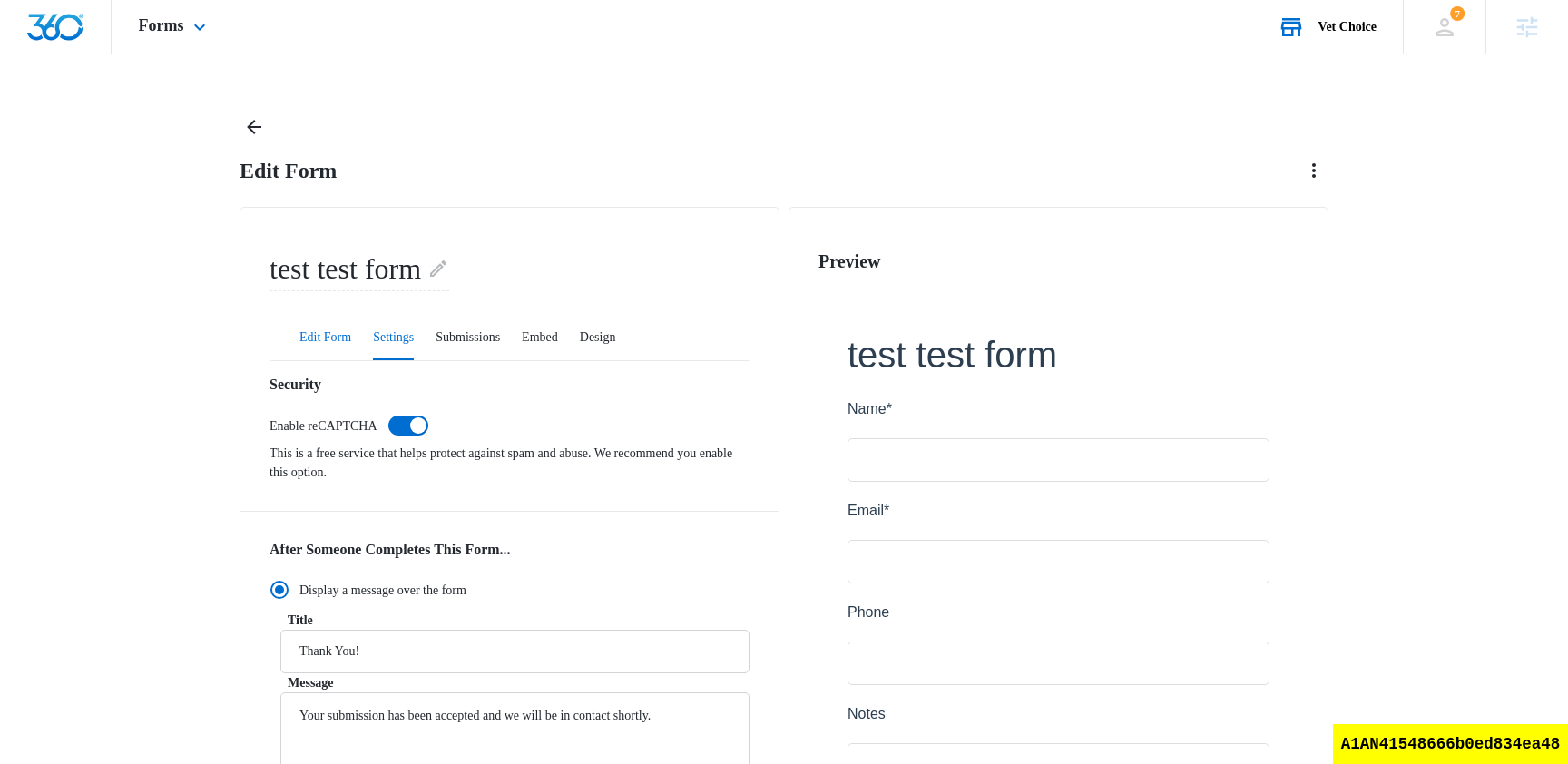
click at [338, 334] on button "Edit Form" at bounding box center [325, 338] width 51 height 44
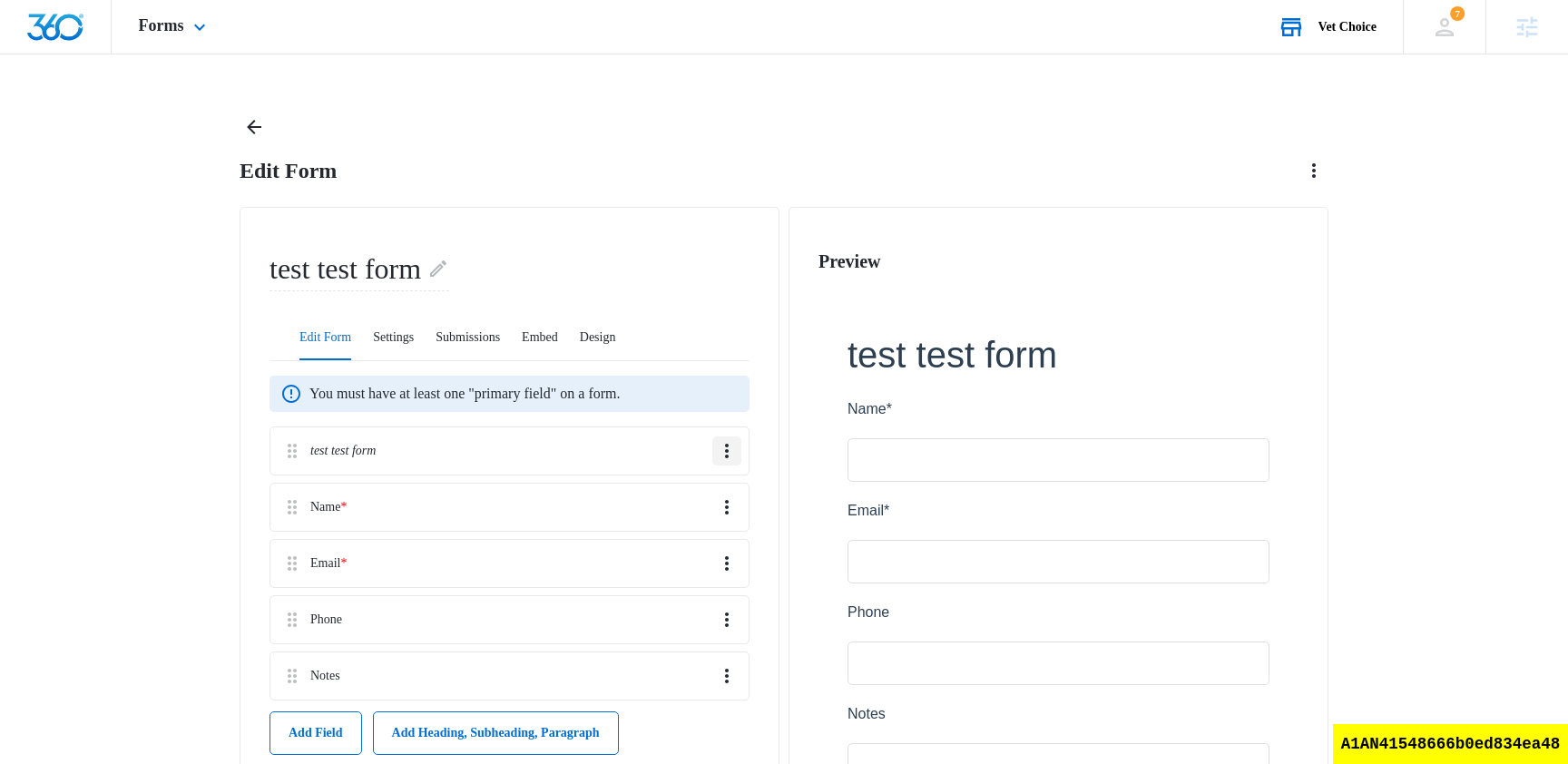
click at [723, 436] on button "Overflow Menu" at bounding box center [727, 451] width 29 height 29
click at [684, 488] on div "Edit" at bounding box center [680, 492] width 34 height 13
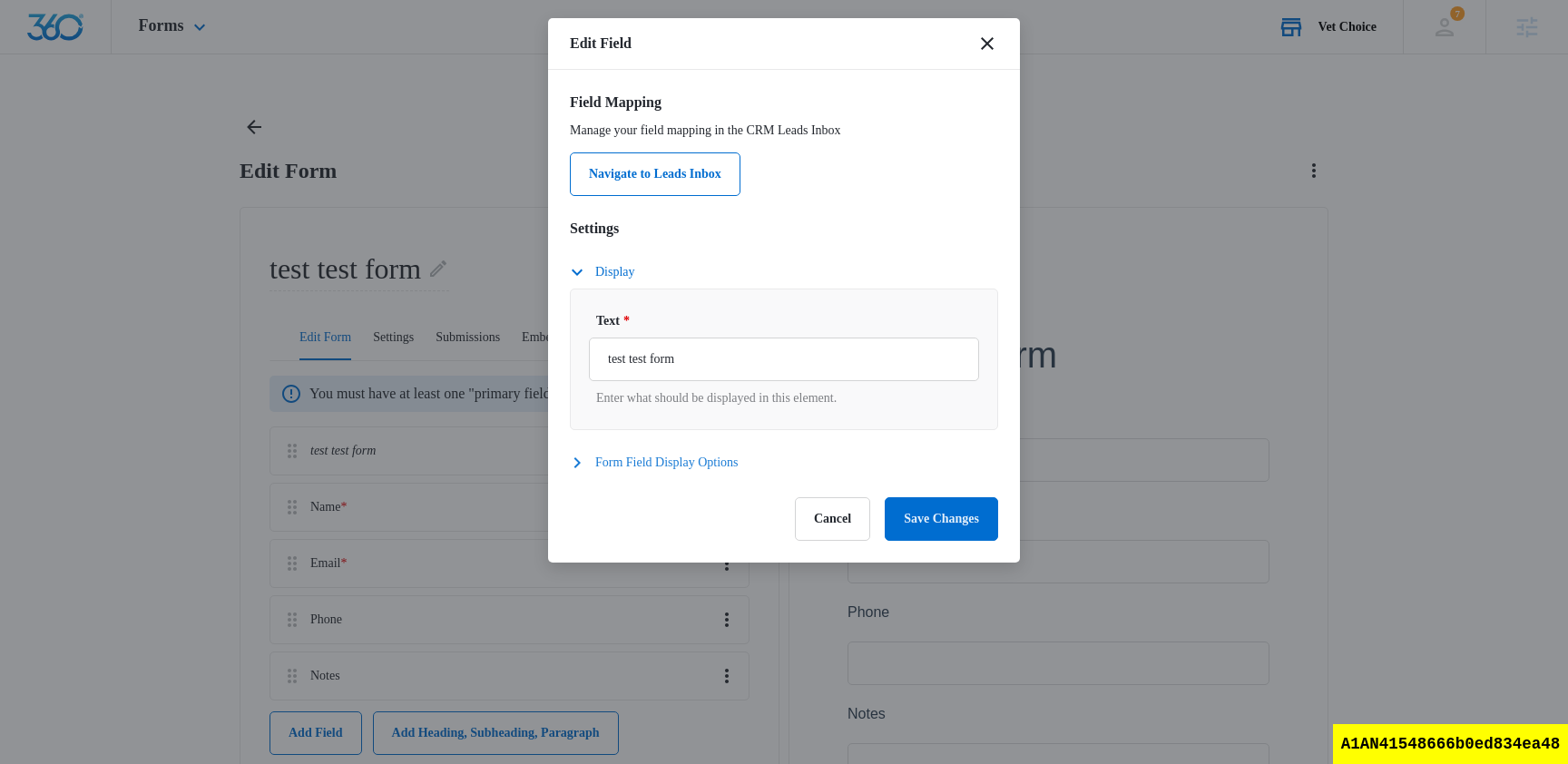
click at [593, 462] on button "Form Field Display Options" at bounding box center [663, 462] width 187 height 21
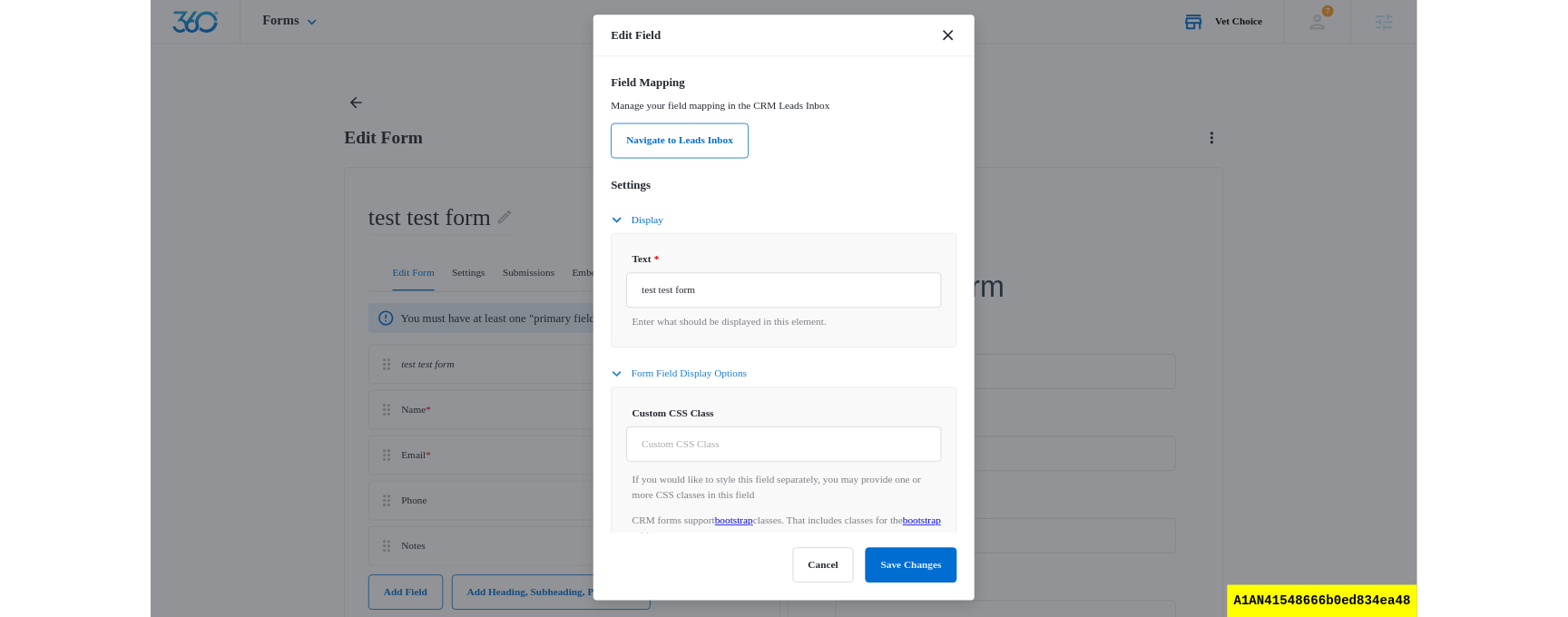
scroll to position [30, 0]
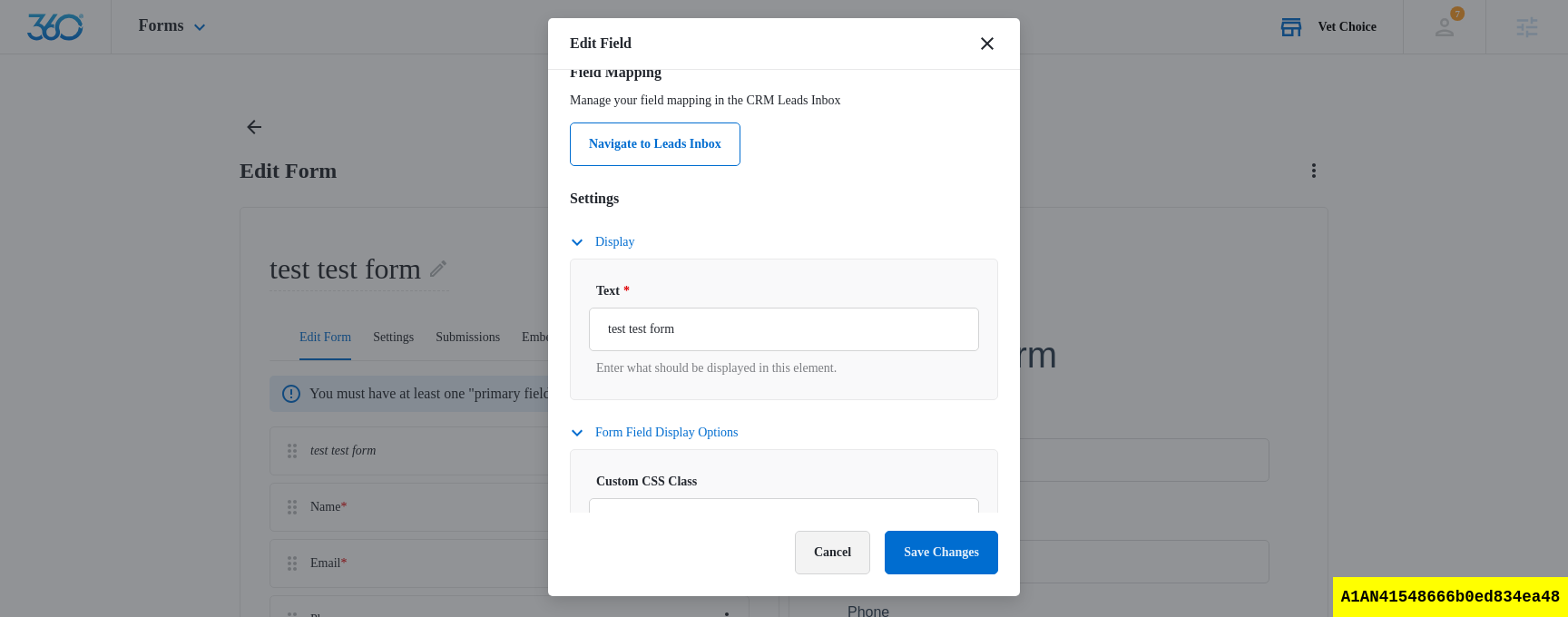
click at [801, 548] on button "Cancel" at bounding box center [832, 552] width 76 height 44
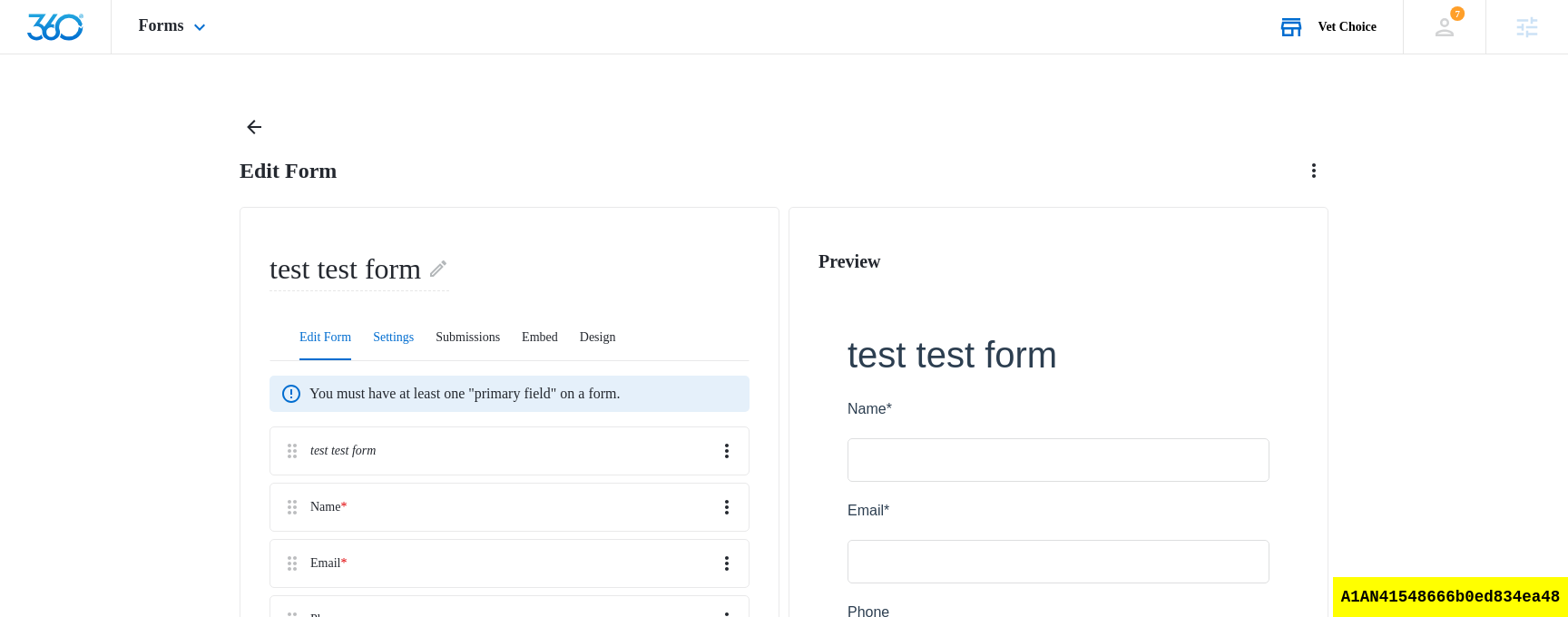
click at [407, 322] on button "Settings" at bounding box center [393, 338] width 41 height 44
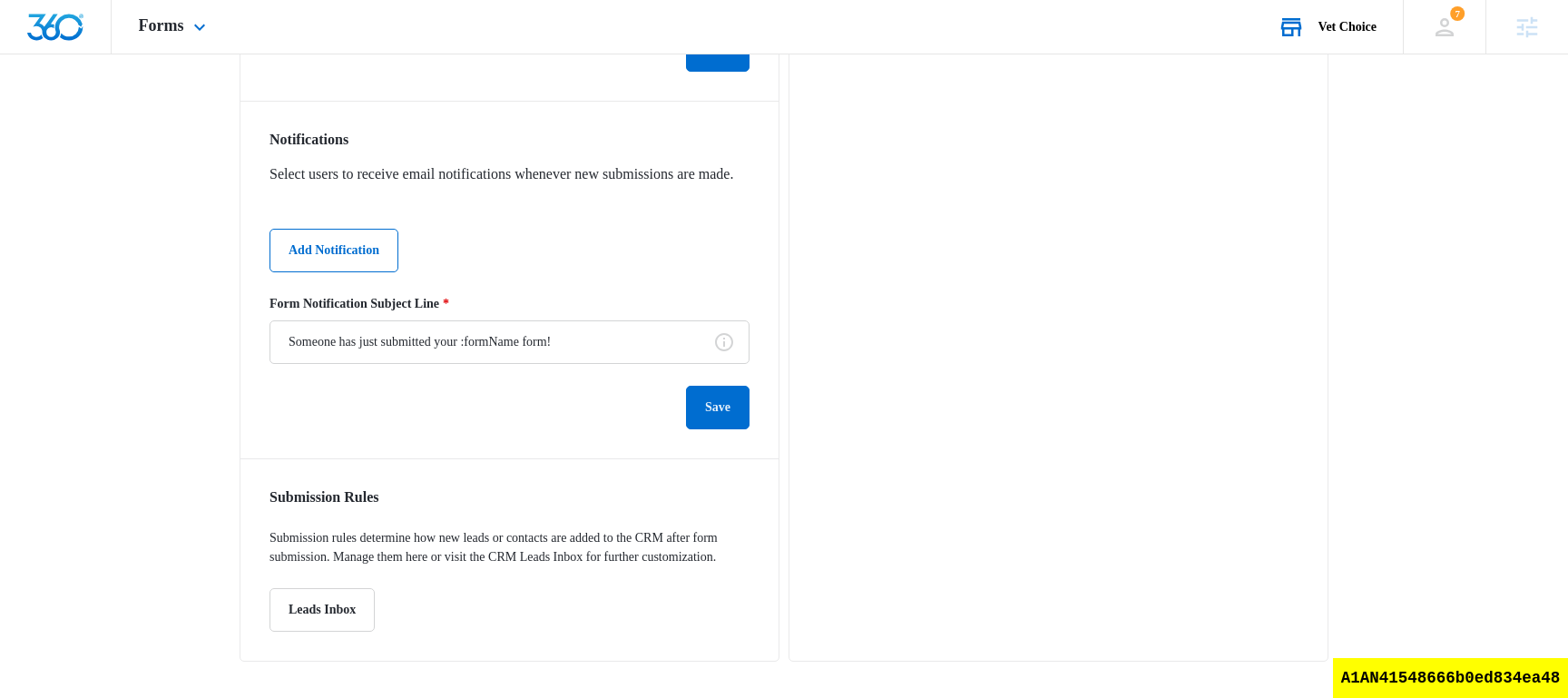
scroll to position [0, 0]
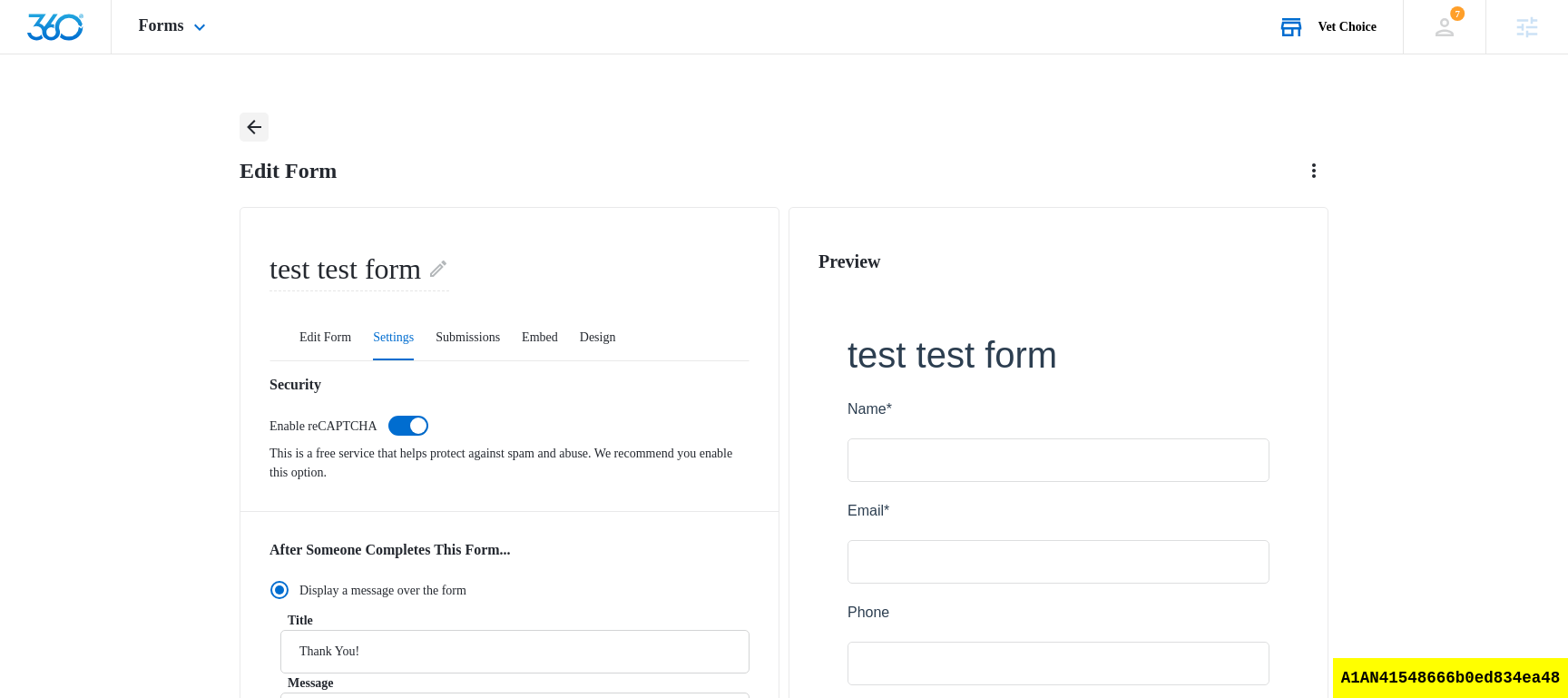
click at [267, 116] on button "Back" at bounding box center [254, 127] width 29 height 29
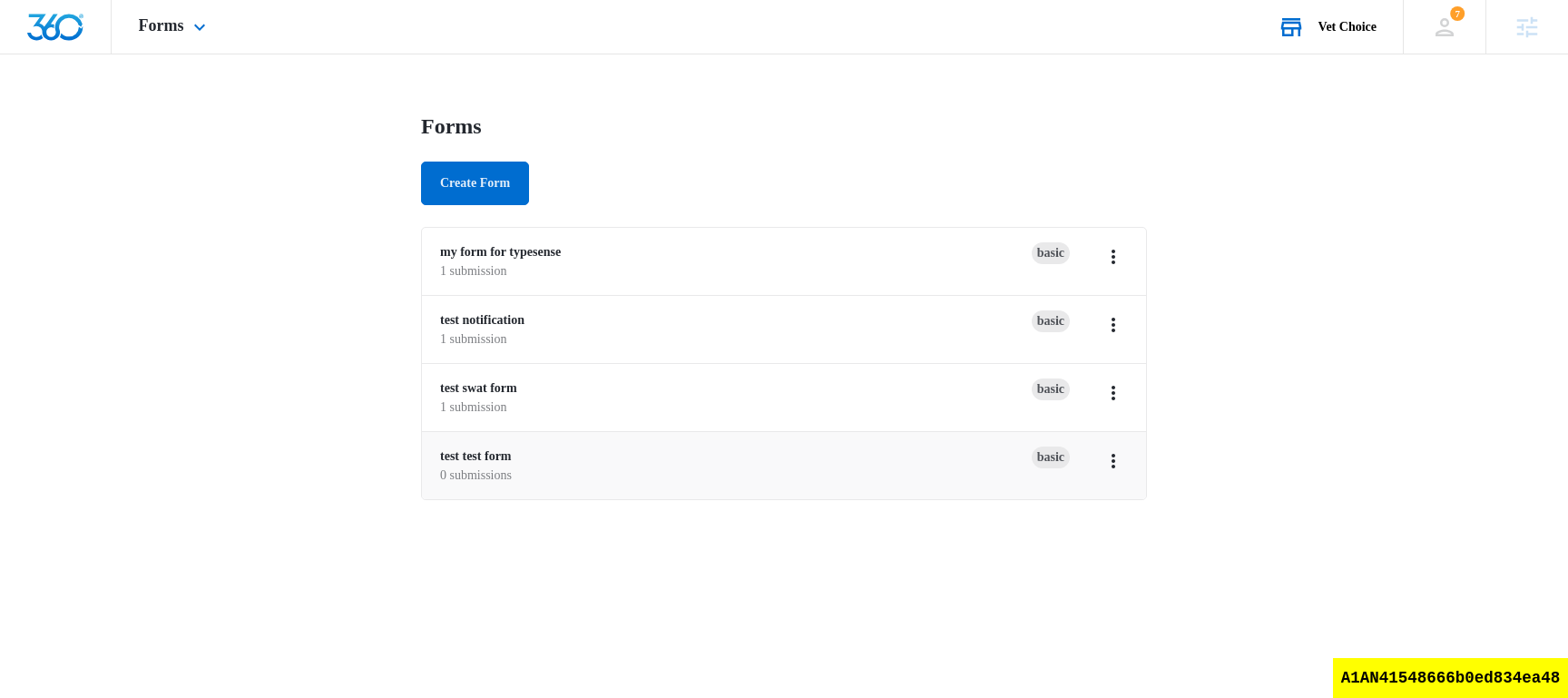
click at [482, 465] on p "0 submissions" at bounding box center [736, 475] width 592 height 19
click at [487, 460] on link "test test form" at bounding box center [476, 457] width 72 height 14
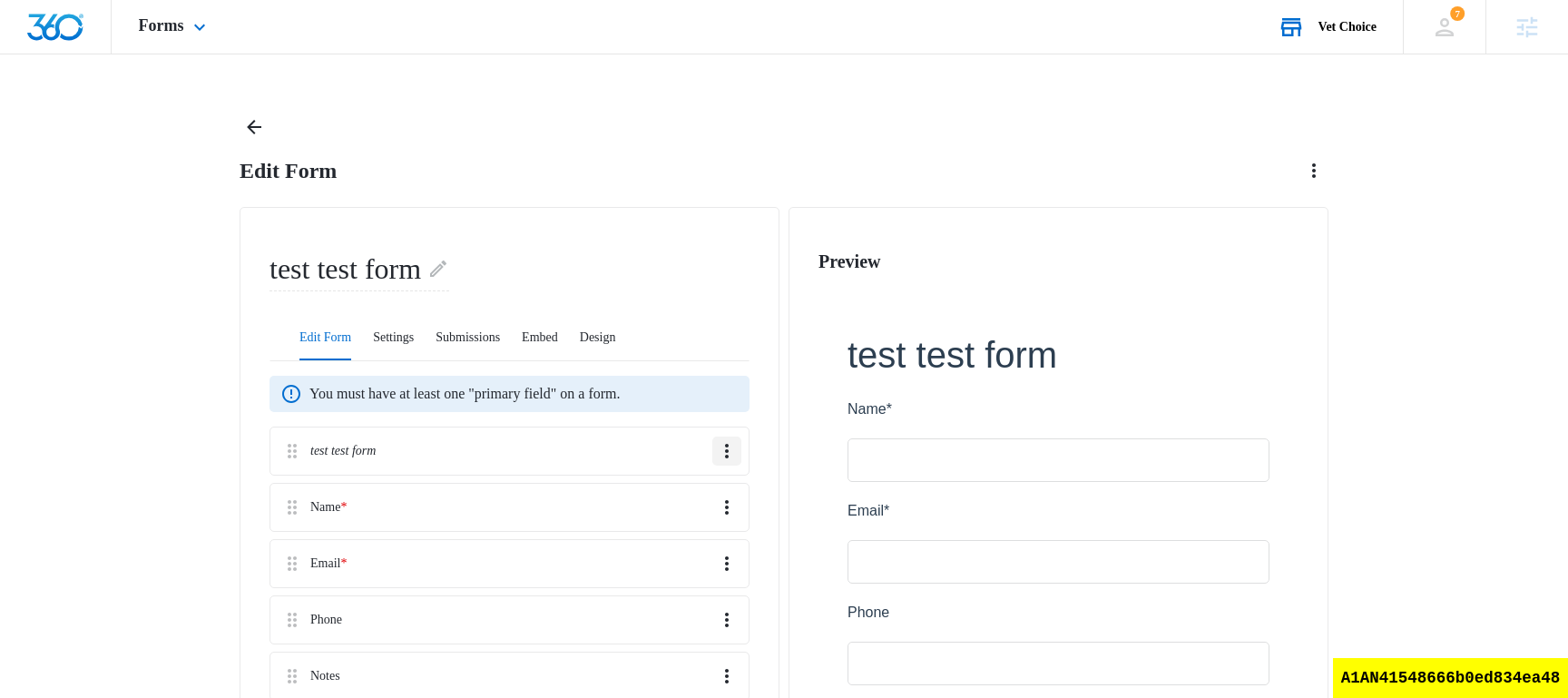
click at [721, 448] on icon "Overflow Menu" at bounding box center [727, 451] width 21 height 21
click at [709, 488] on button "Edit" at bounding box center [691, 492] width 99 height 27
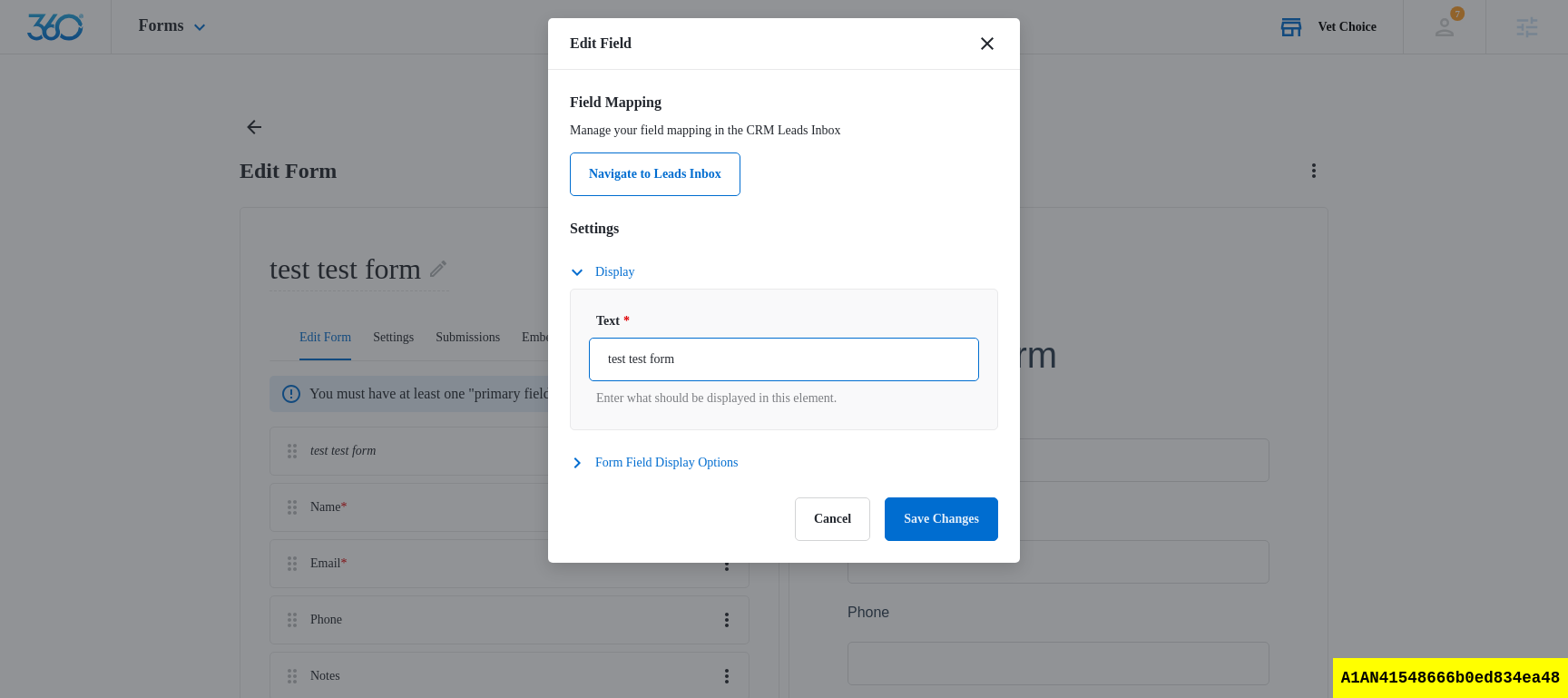
click at [703, 363] on input "test test form" at bounding box center [784, 359] width 391 height 44
type input "test test form222"
click at [677, 468] on button "Form Field Display Options" at bounding box center [663, 462] width 187 height 21
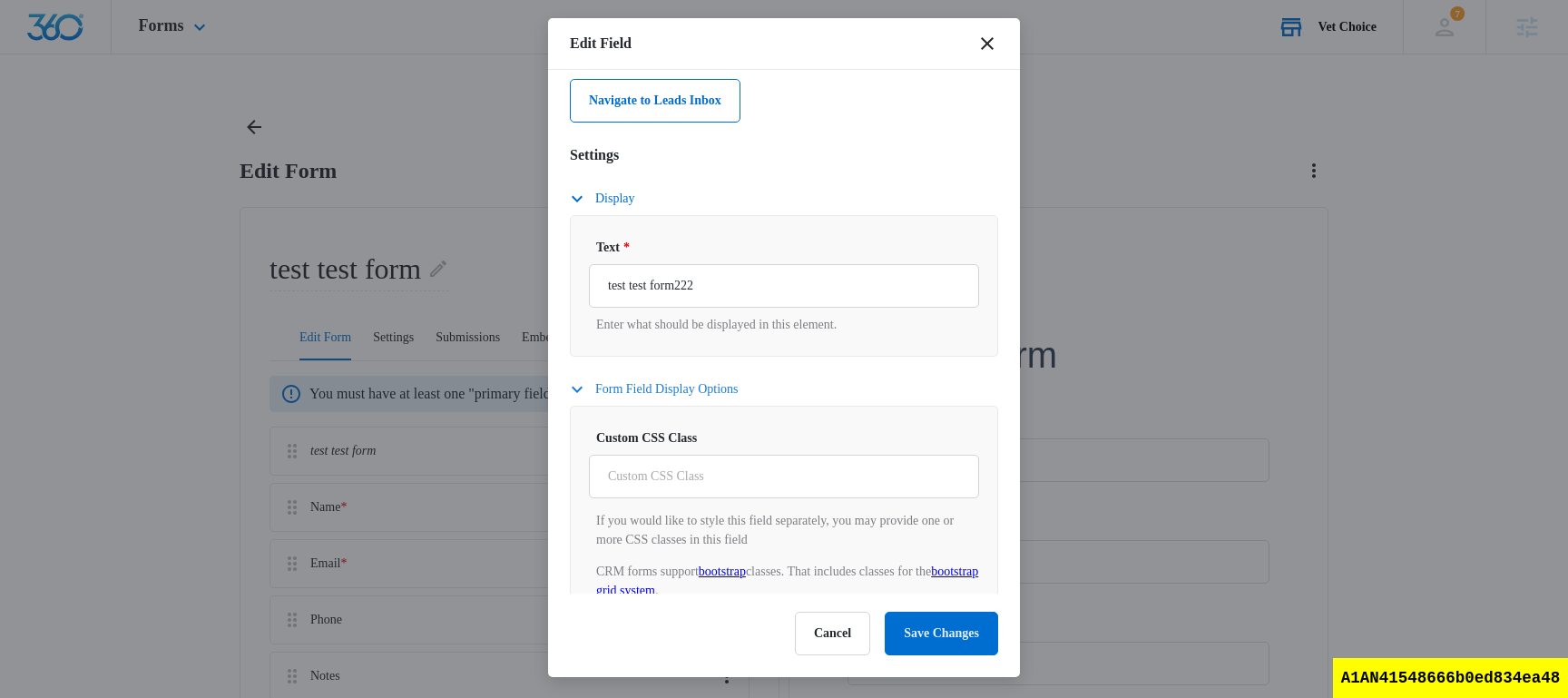
scroll to position [96, 0]
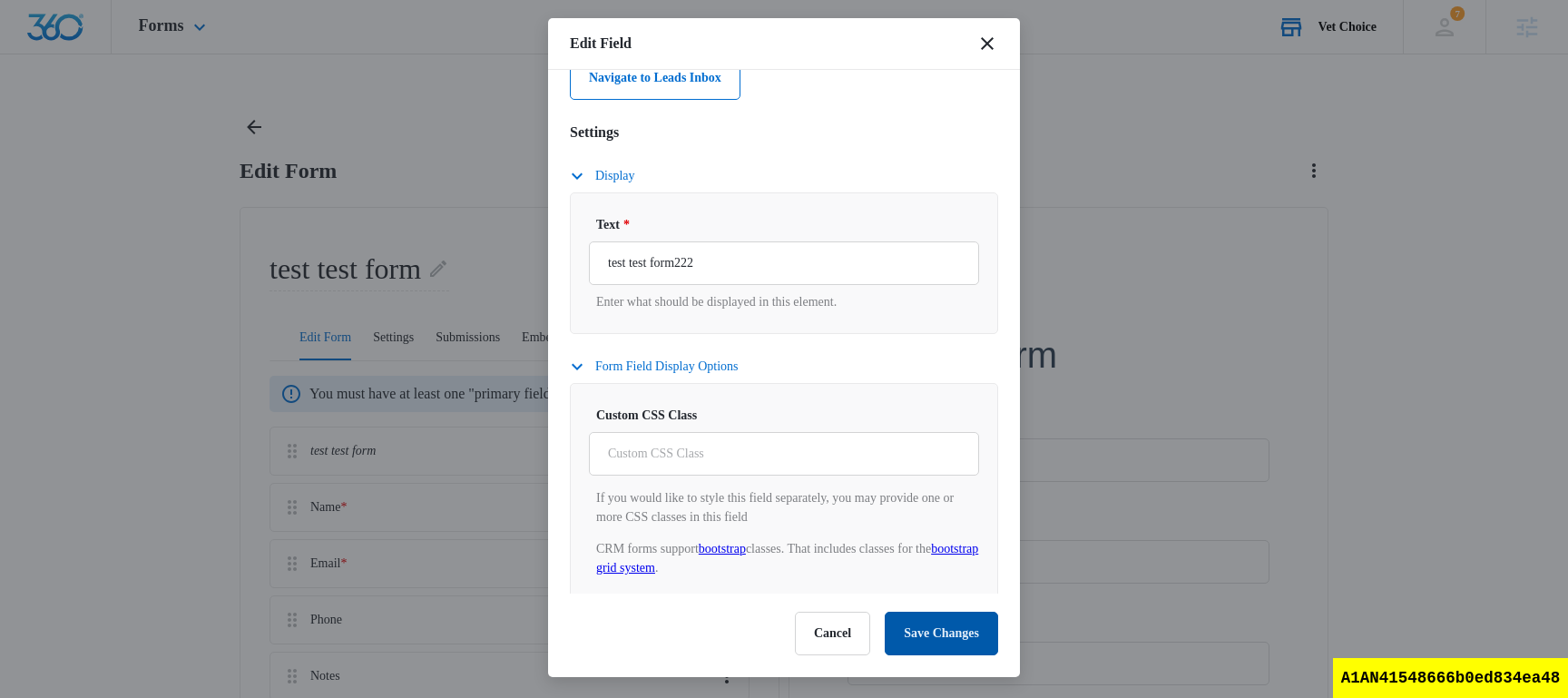
click at [942, 638] on button "Save Changes" at bounding box center [941, 633] width 113 height 44
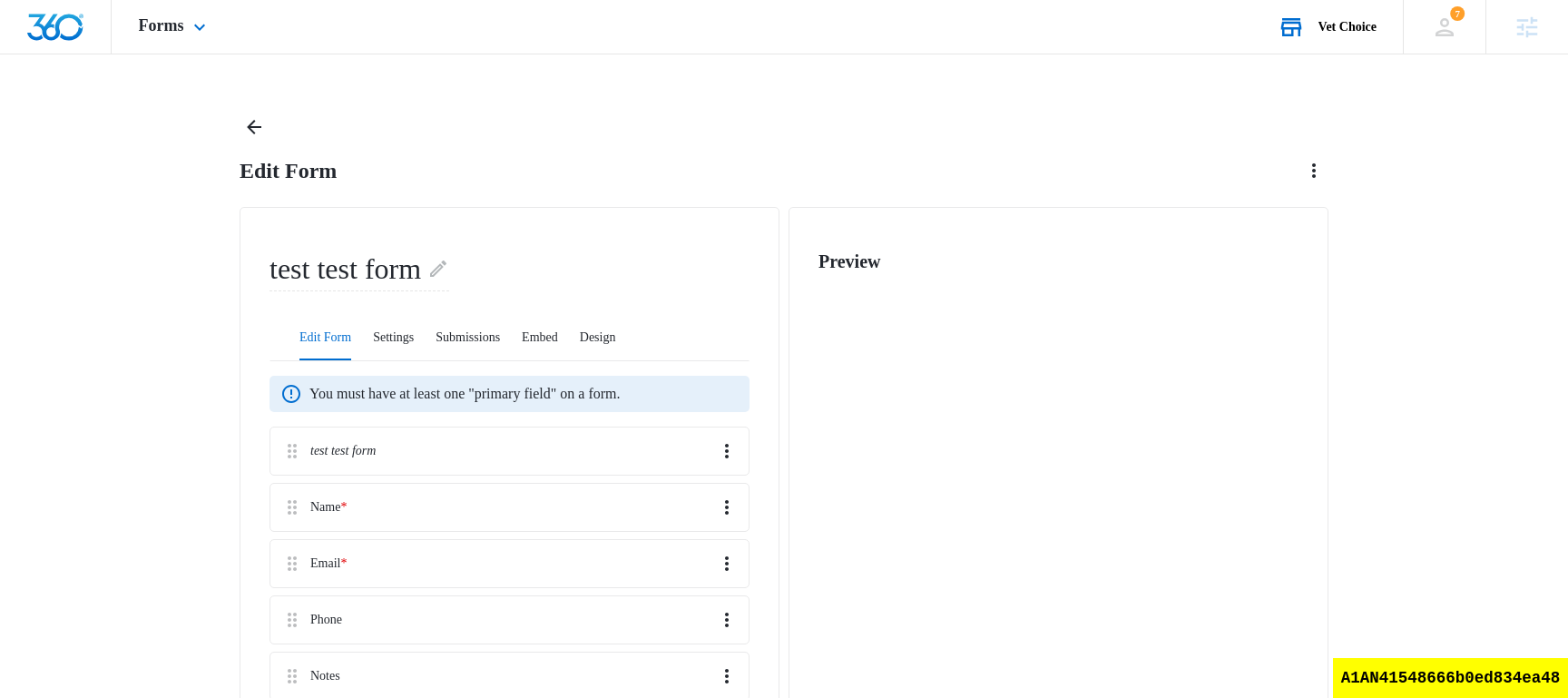
scroll to position [0, 0]
click at [721, 440] on icon "Overflow Menu" at bounding box center [727, 451] width 21 height 21
click at [683, 281] on div "test test form" at bounding box center [509, 282] width 480 height 68
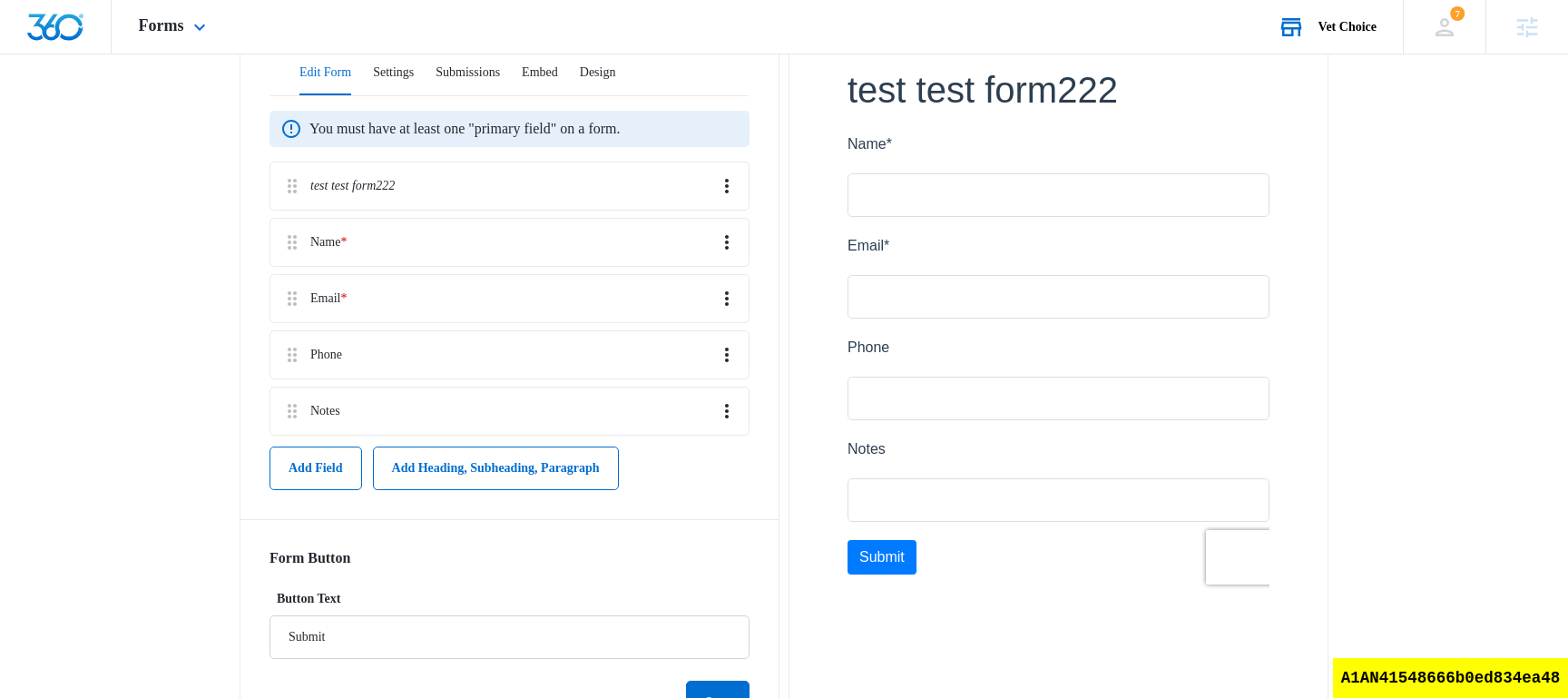
scroll to position [349, 0]
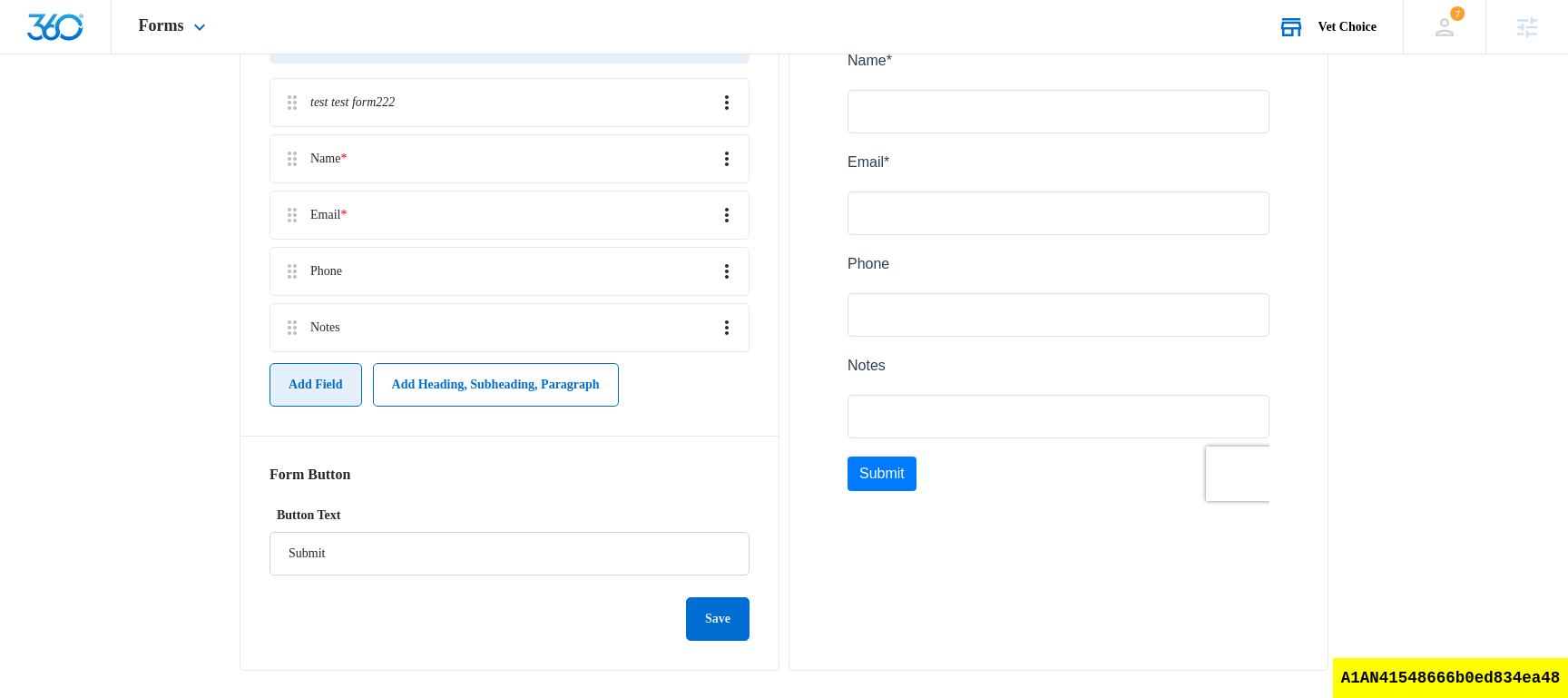
click at [338, 379] on button "Add Field" at bounding box center [316, 385] width 93 height 44
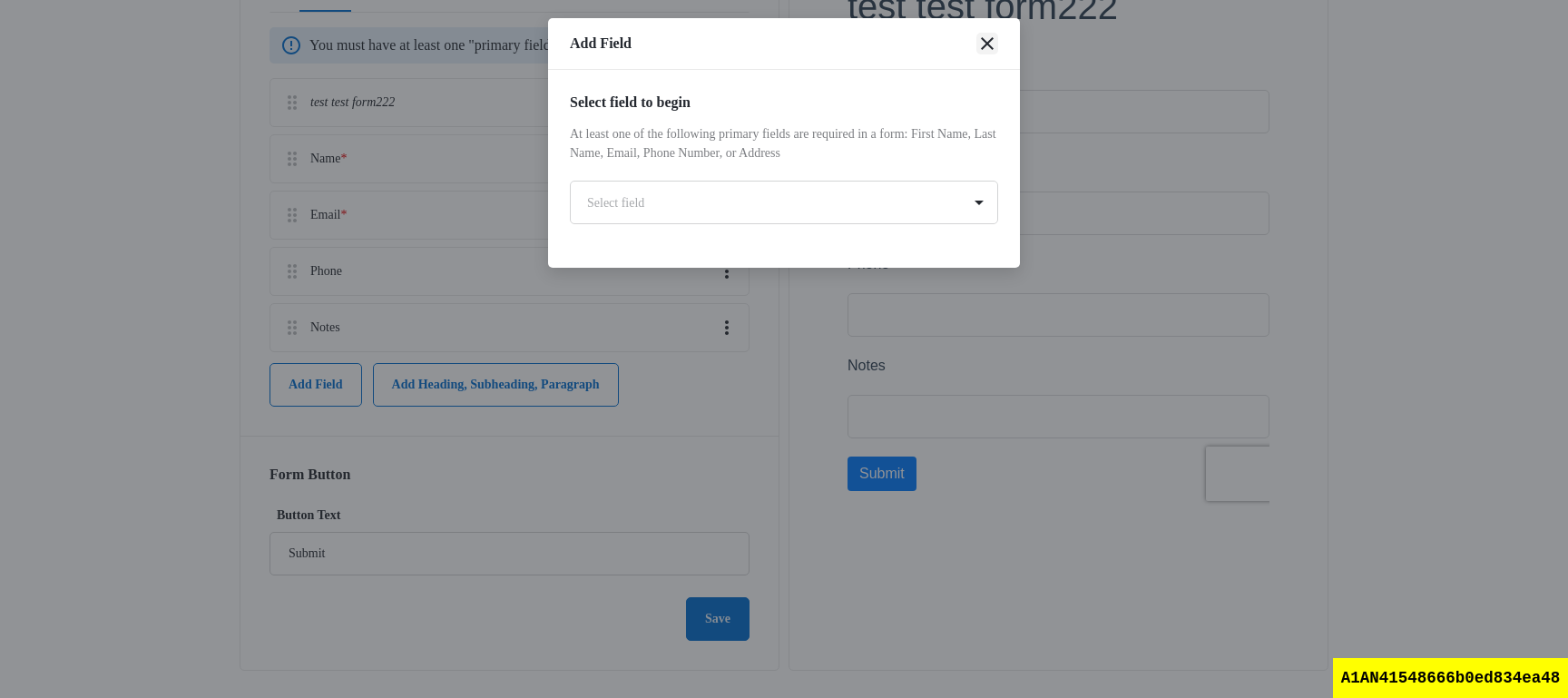
click at [992, 46] on icon "close" at bounding box center [988, 44] width 21 height 21
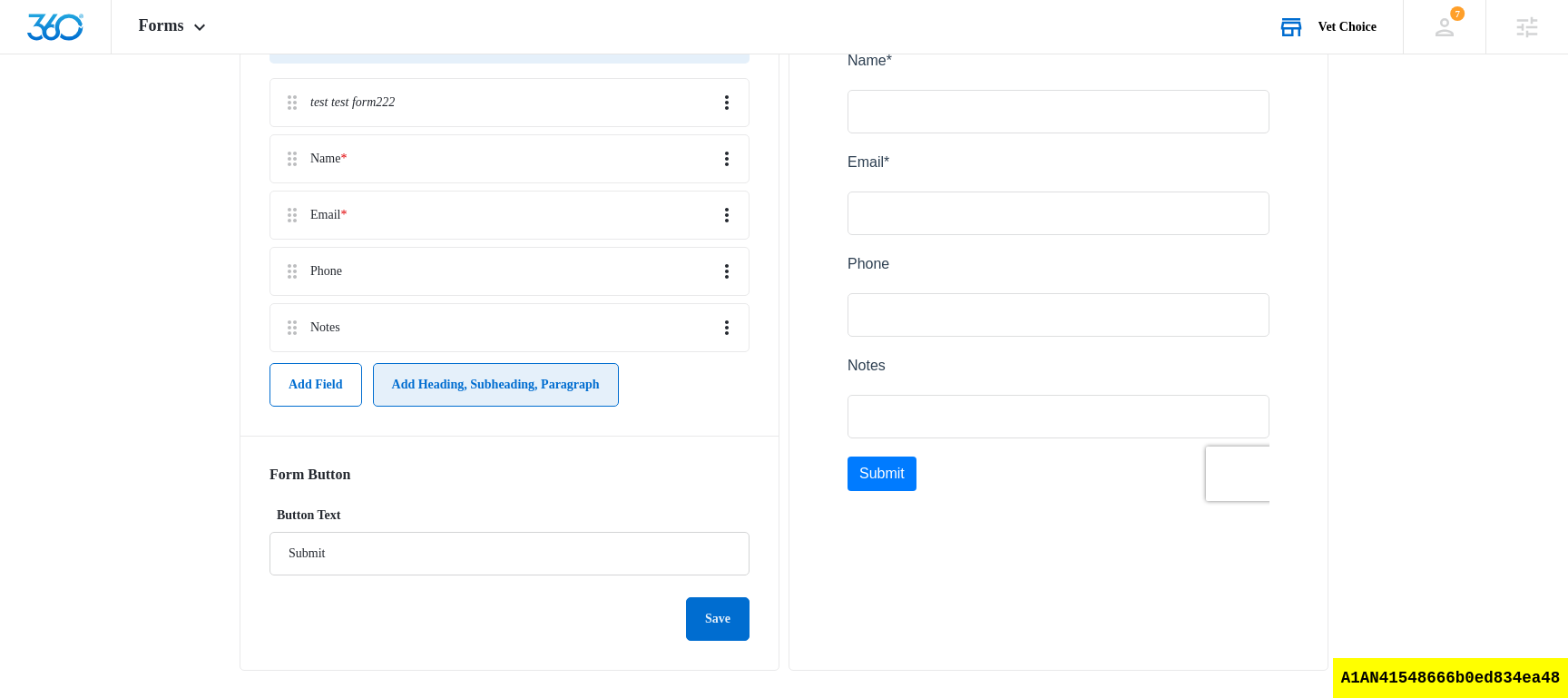
click at [474, 378] on button "Add Heading, Subheading, Paragraph" at bounding box center [496, 385] width 246 height 44
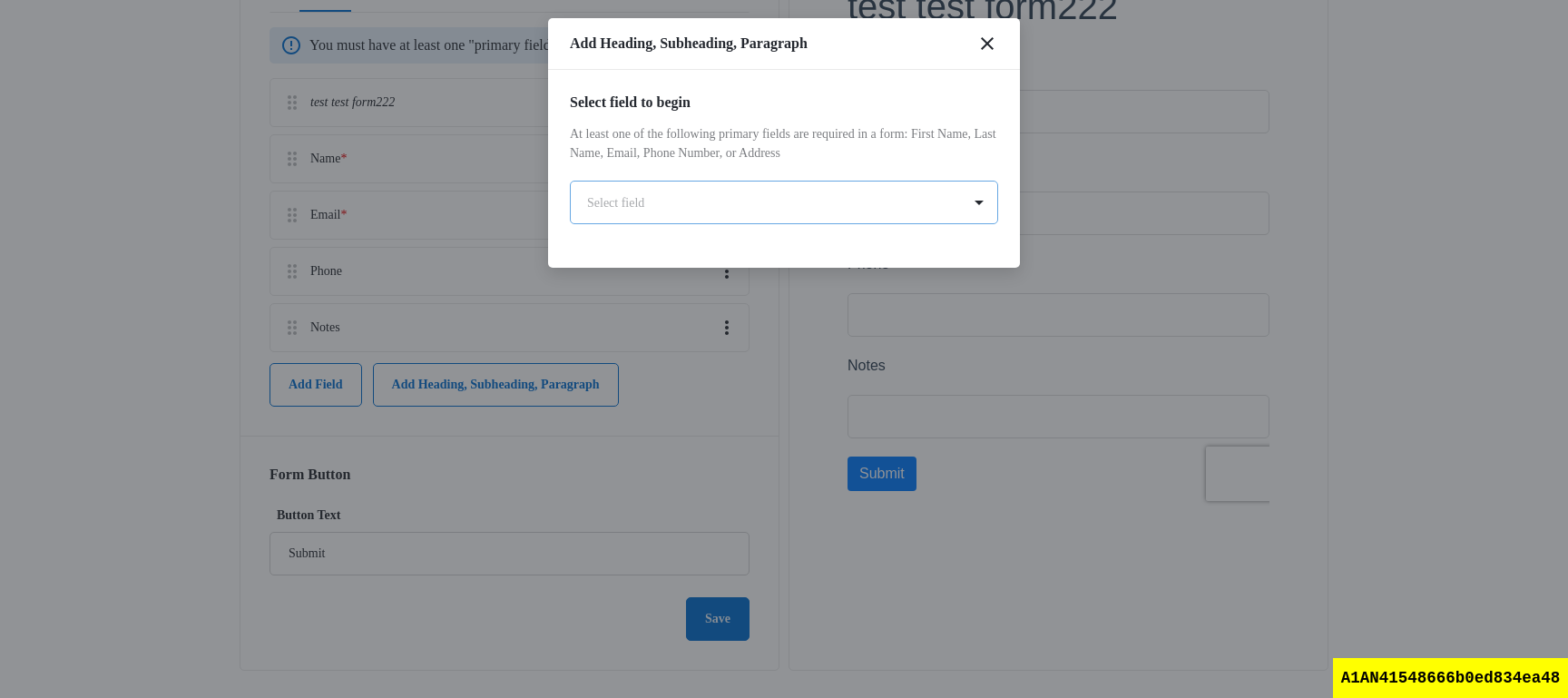
scroll to position [0, 0]
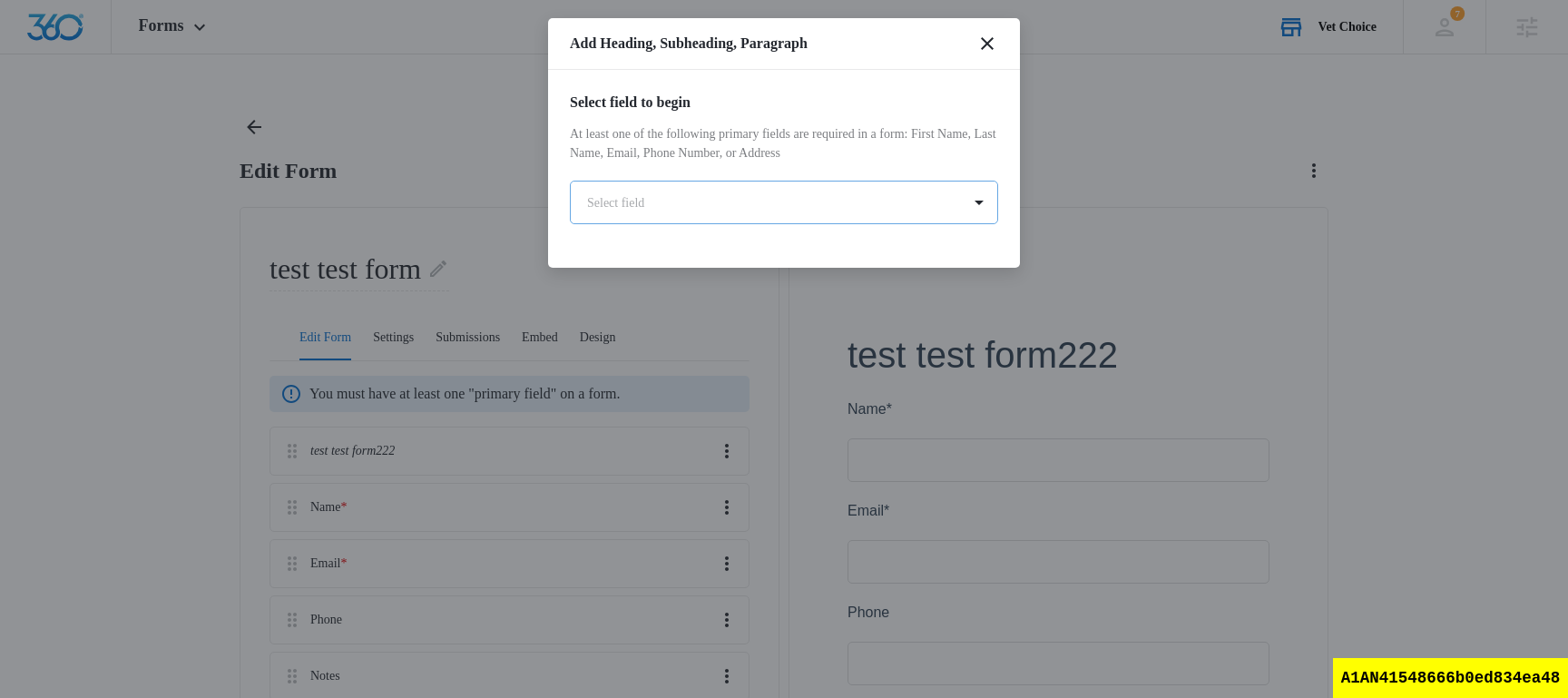
click at [708, 212] on body "Forms Apps Reputation Websites Forms CRM Email Social Shop Scheduling Payments …" at bounding box center [784, 527] width 1568 height 1056
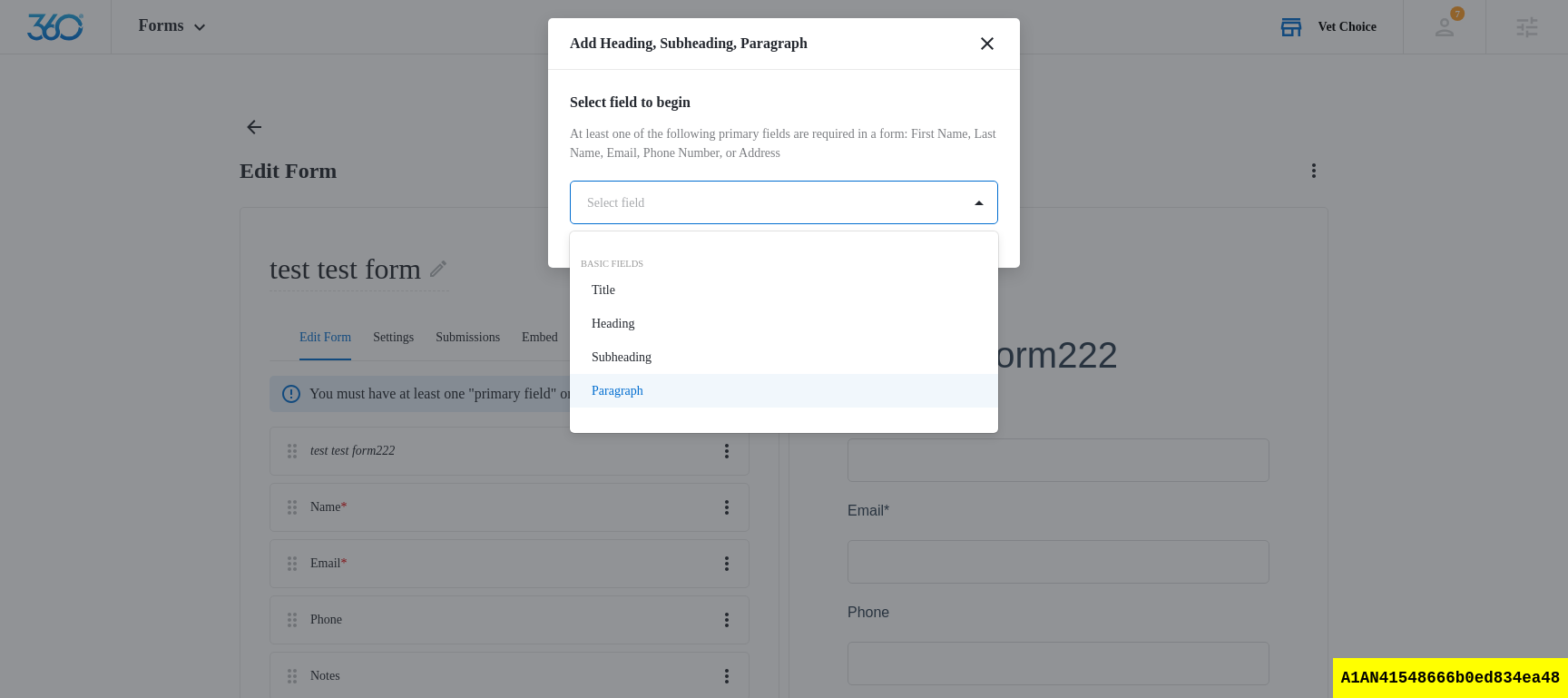
click at [687, 397] on div "Paragraph" at bounding box center [782, 391] width 381 height 19
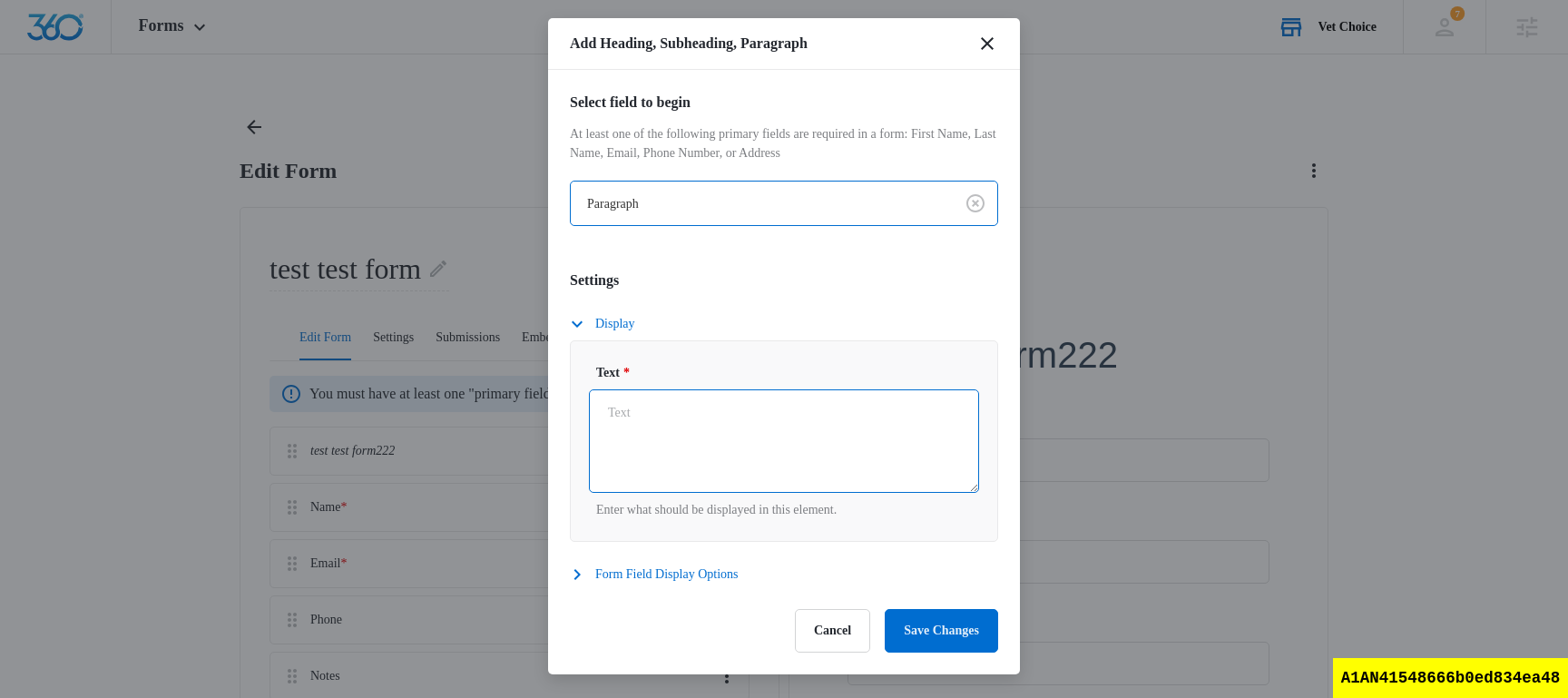
click at [693, 428] on textarea "Text *" at bounding box center [784, 441] width 391 height 104
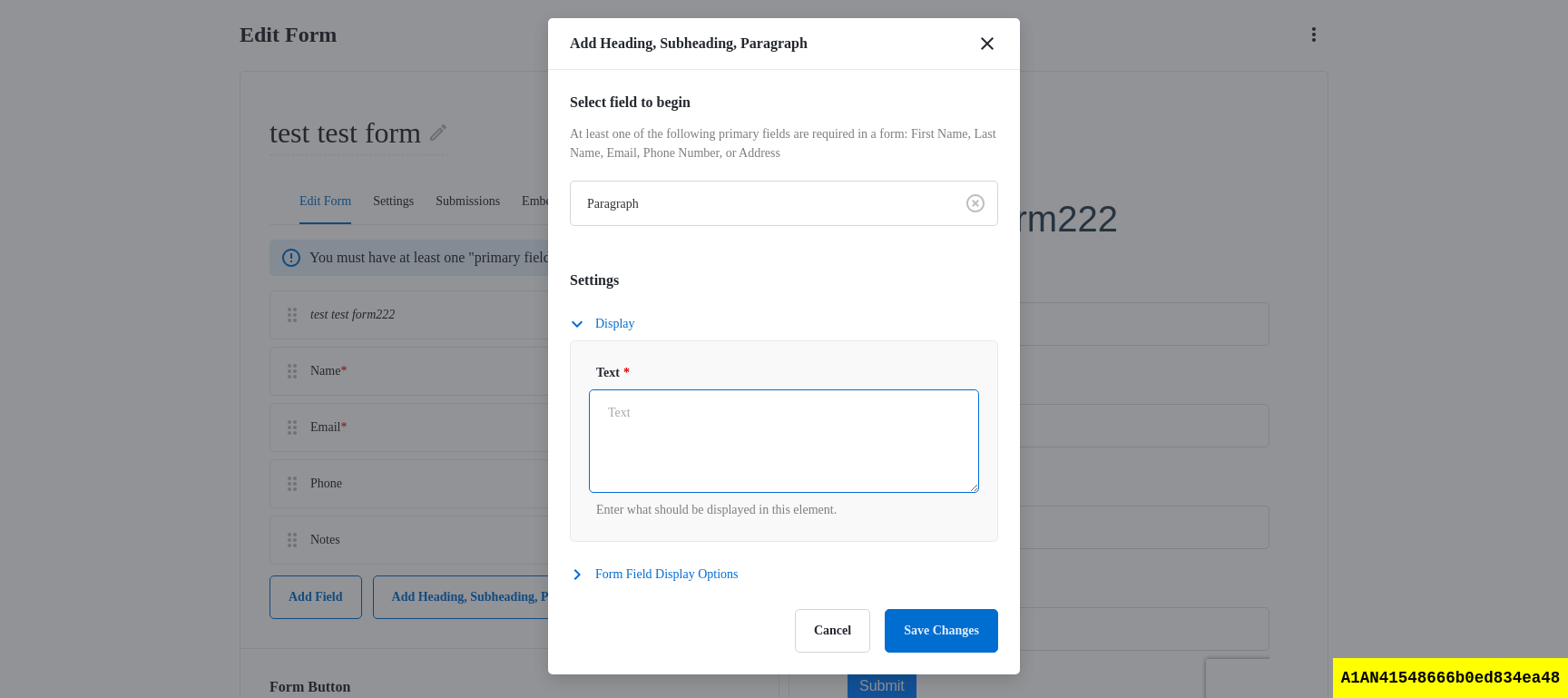
scroll to position [145, 0]
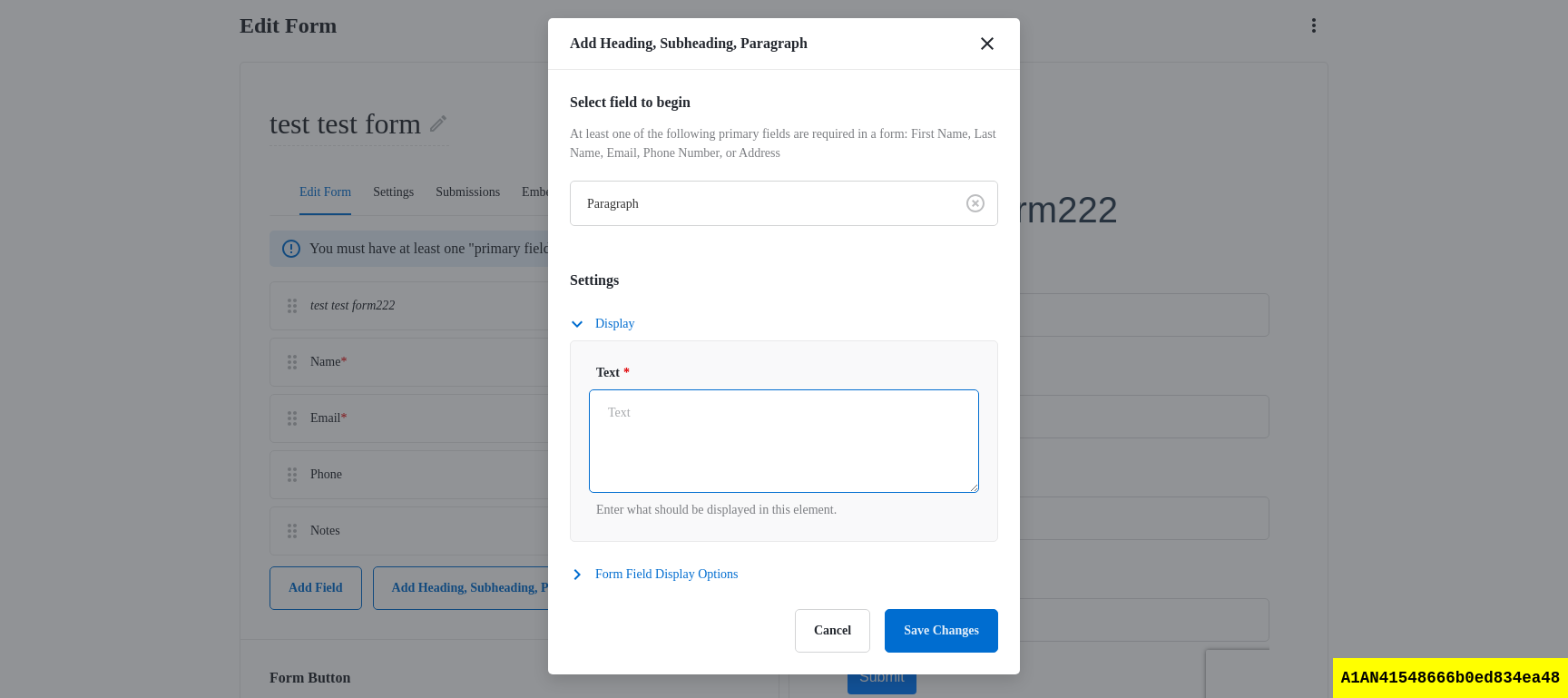
click at [693, 431] on textarea "Text *" at bounding box center [784, 441] width 391 height 104
type textarea "<a href='https://google.com'>hello world</a>"
click at [609, 564] on button "Form Field Display Options" at bounding box center [663, 575] width 187 height 21
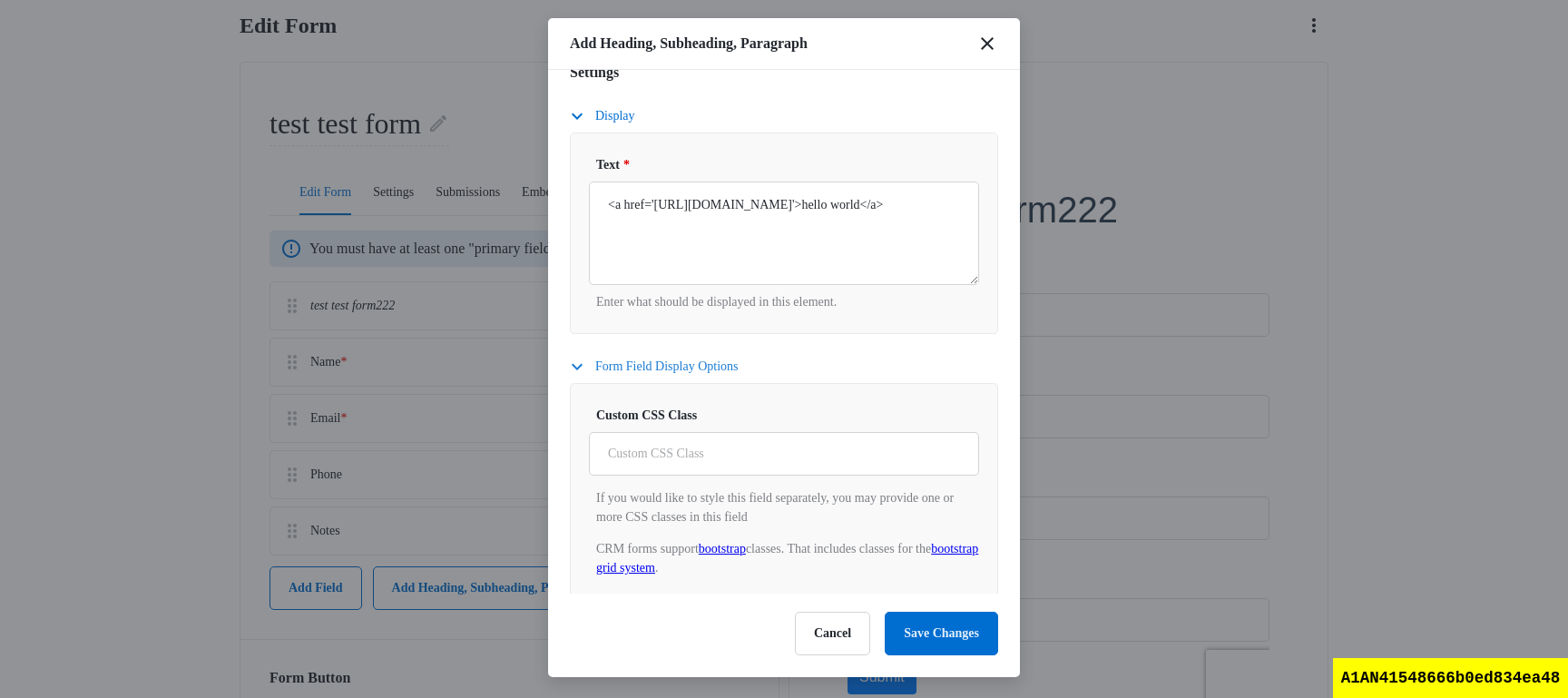
scroll to position [0, 0]
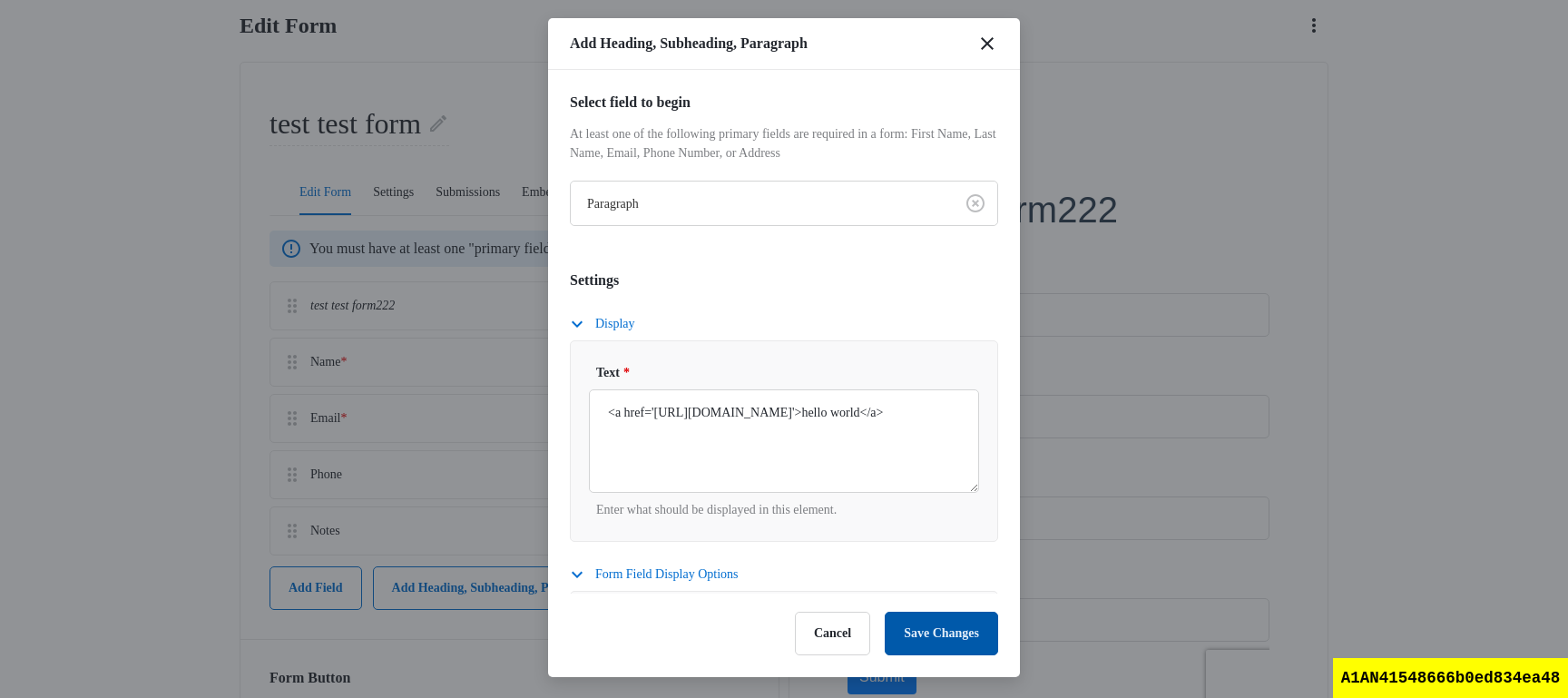
click at [942, 635] on button "Save Changes" at bounding box center [941, 633] width 113 height 44
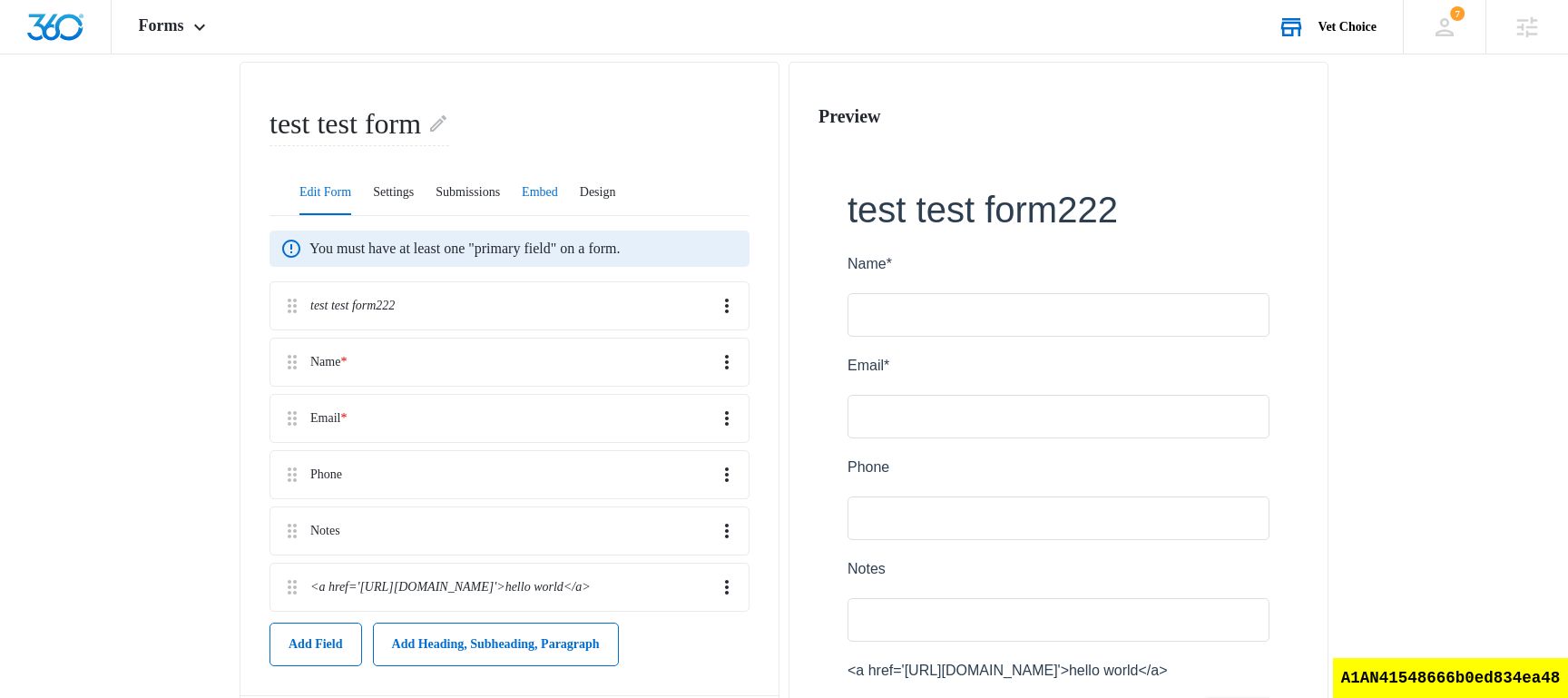
click at [558, 188] on button "Embed" at bounding box center [539, 193] width 36 height 44
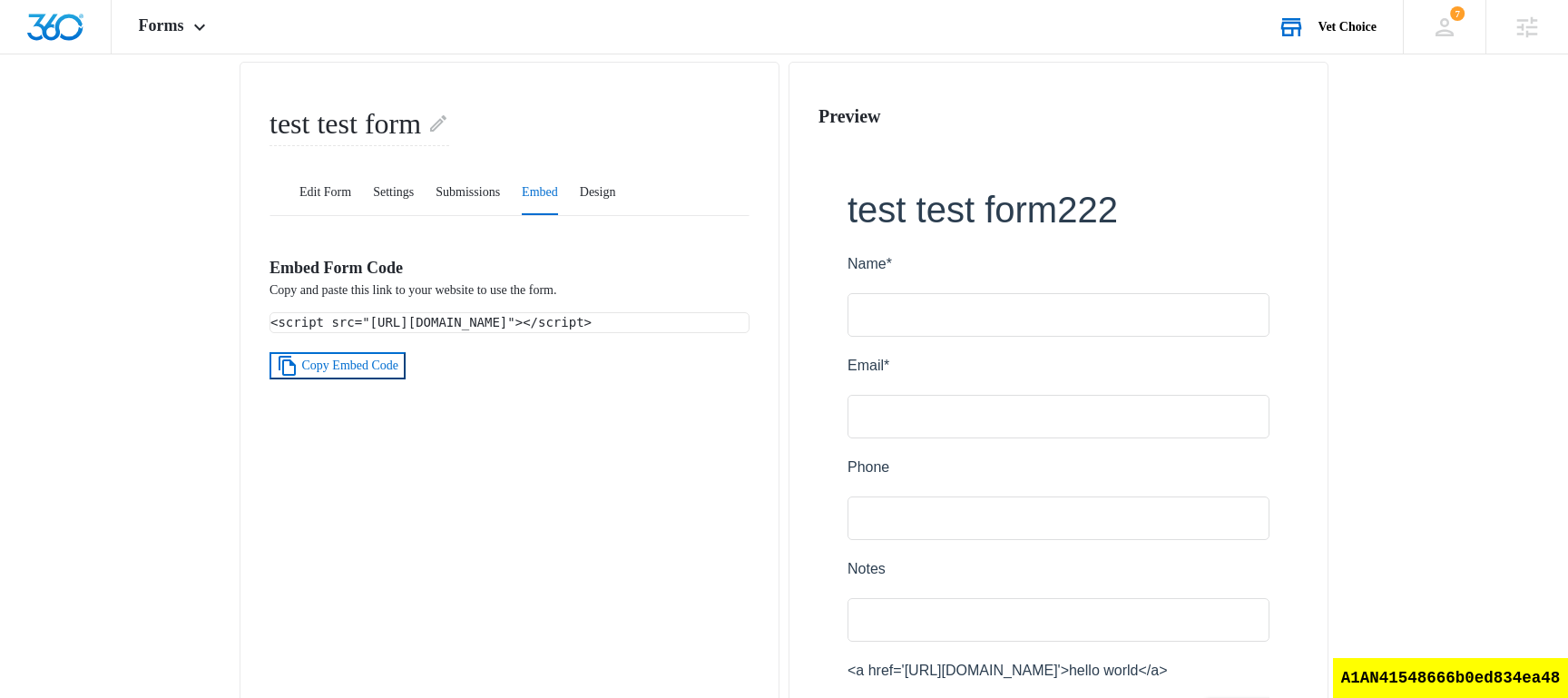
drag, startPoint x: 605, startPoint y: 355, endPoint x: 256, endPoint y: 323, distance: 350.5
click at [256, 323] on div "test test form Edit Form Settings Submissions Embed Design Embed Form Code Copy…" at bounding box center [509, 447] width 540 height 771
copy code "<script src="https://stage.marketing360.com/forms/loader/load.js?id=67e1dd0e06b…"
click at [339, 182] on button "Edit Form" at bounding box center [325, 193] width 51 height 44
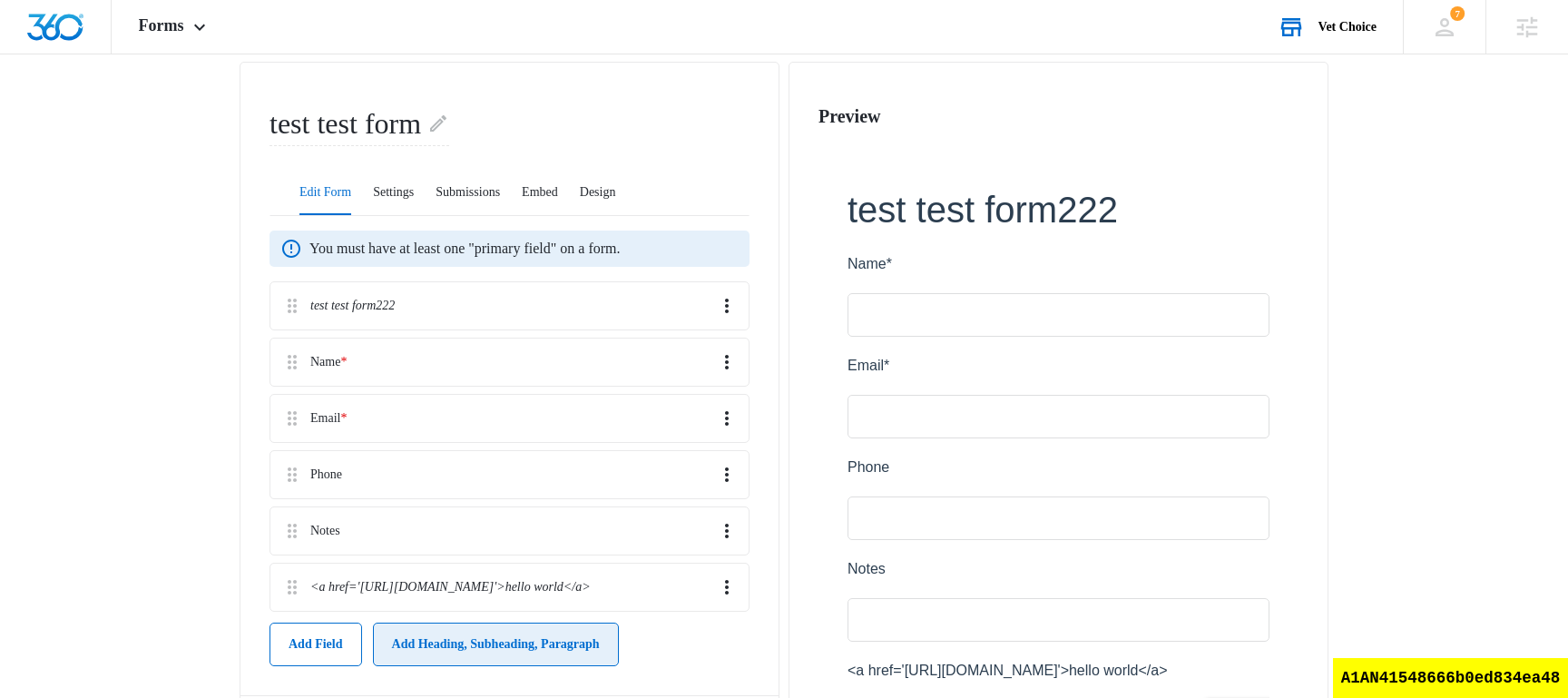
click at [537, 627] on button "Add Heading, Subheading, Paragraph" at bounding box center [496, 644] width 246 height 44
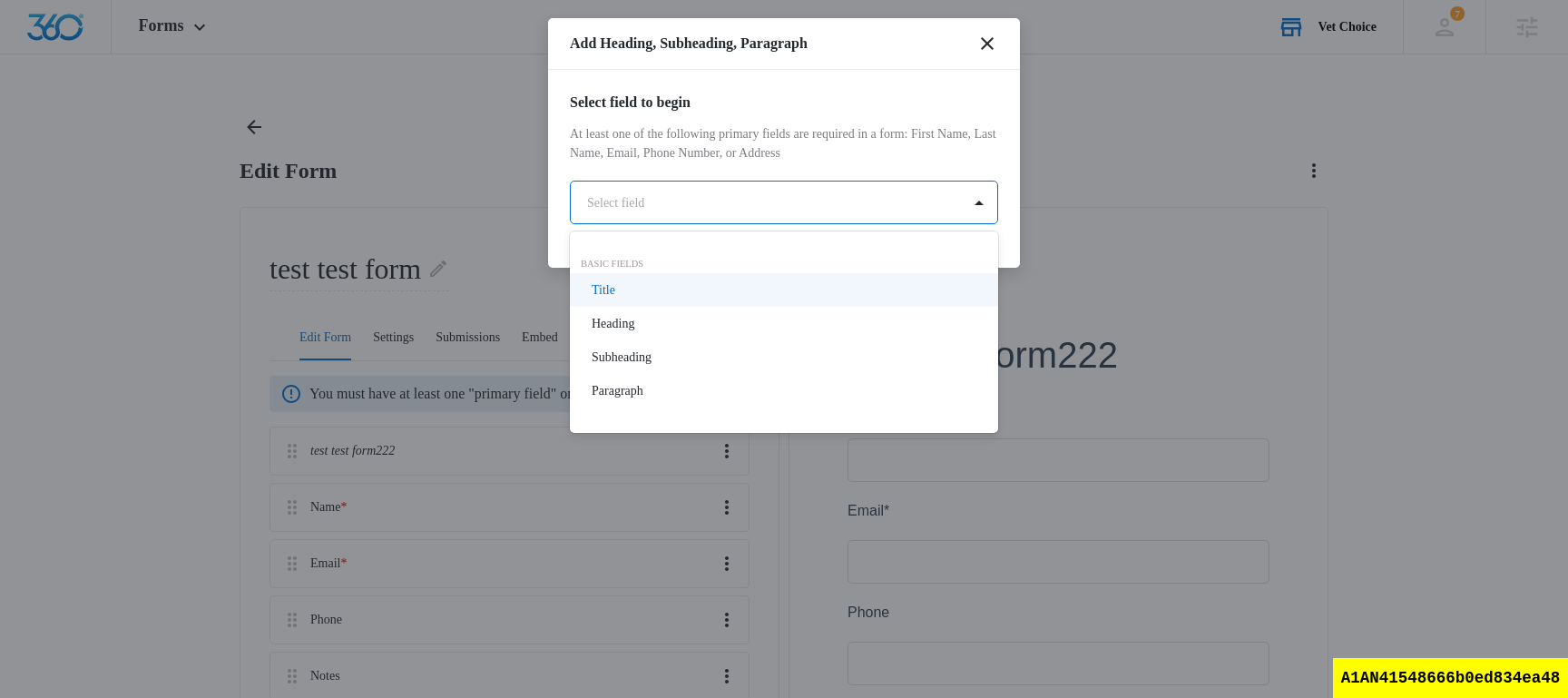
click at [735, 211] on body "Forms Apps Reputation Websites Forms CRM Email Social Shop Scheduling Payments …" at bounding box center [784, 555] width 1568 height 1112
click at [646, 293] on div "Title" at bounding box center [782, 290] width 381 height 19
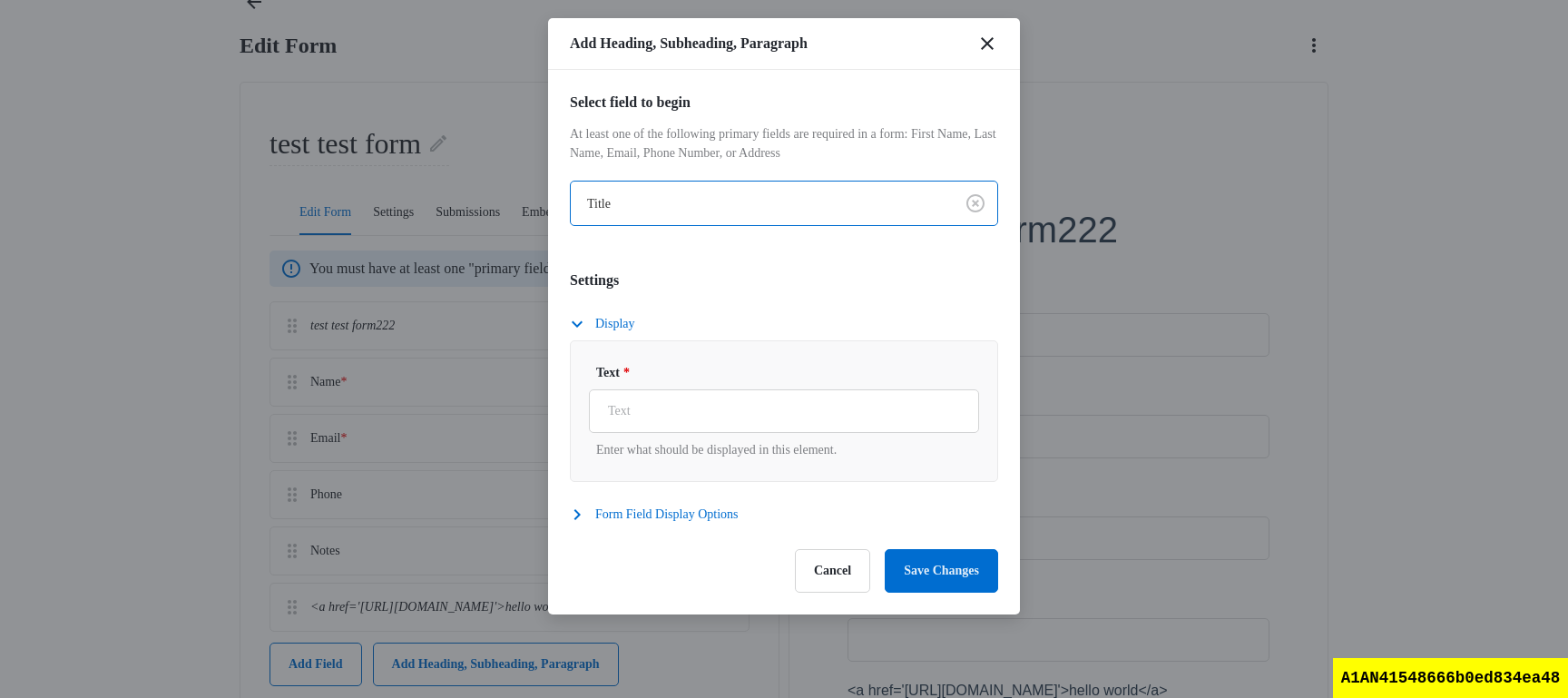
scroll to position [242, 0]
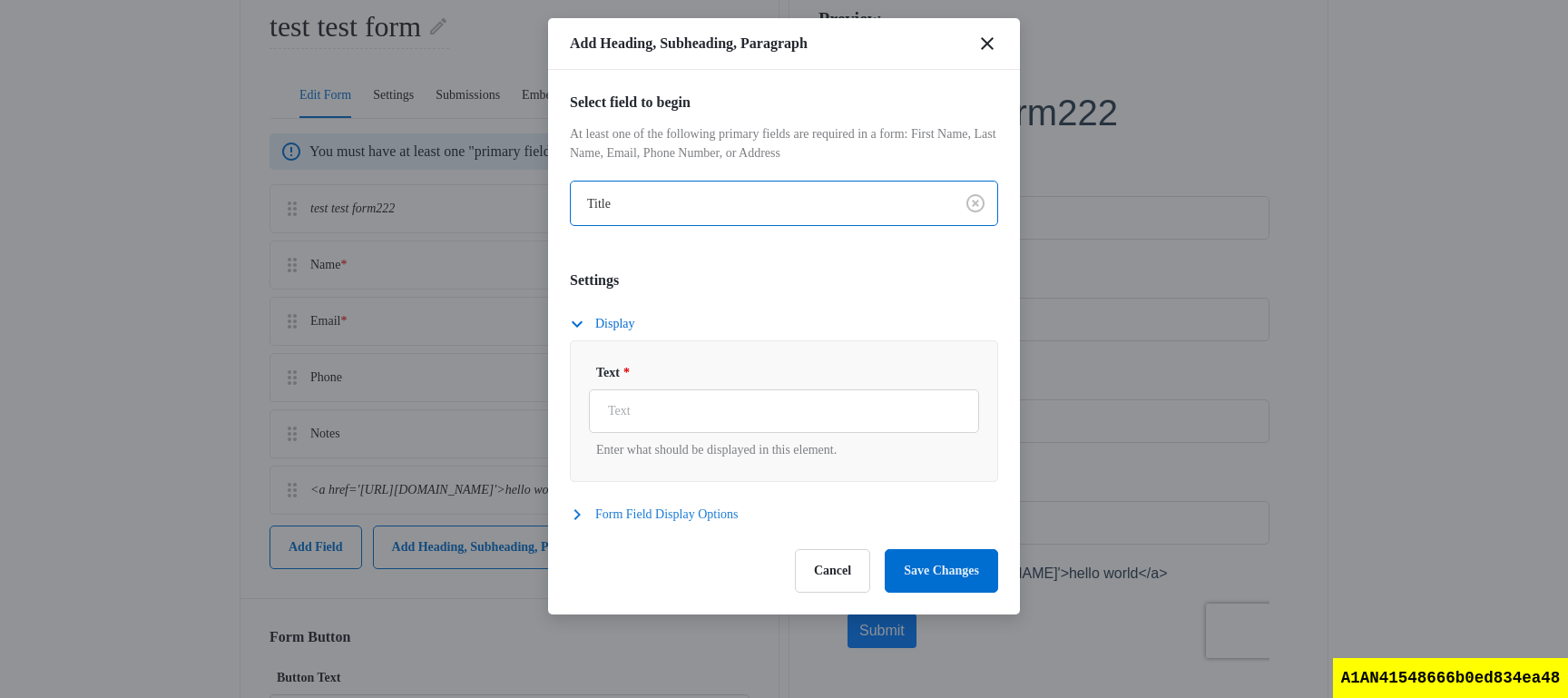
click at [593, 518] on button "Form Field Display Options" at bounding box center [663, 515] width 187 height 21
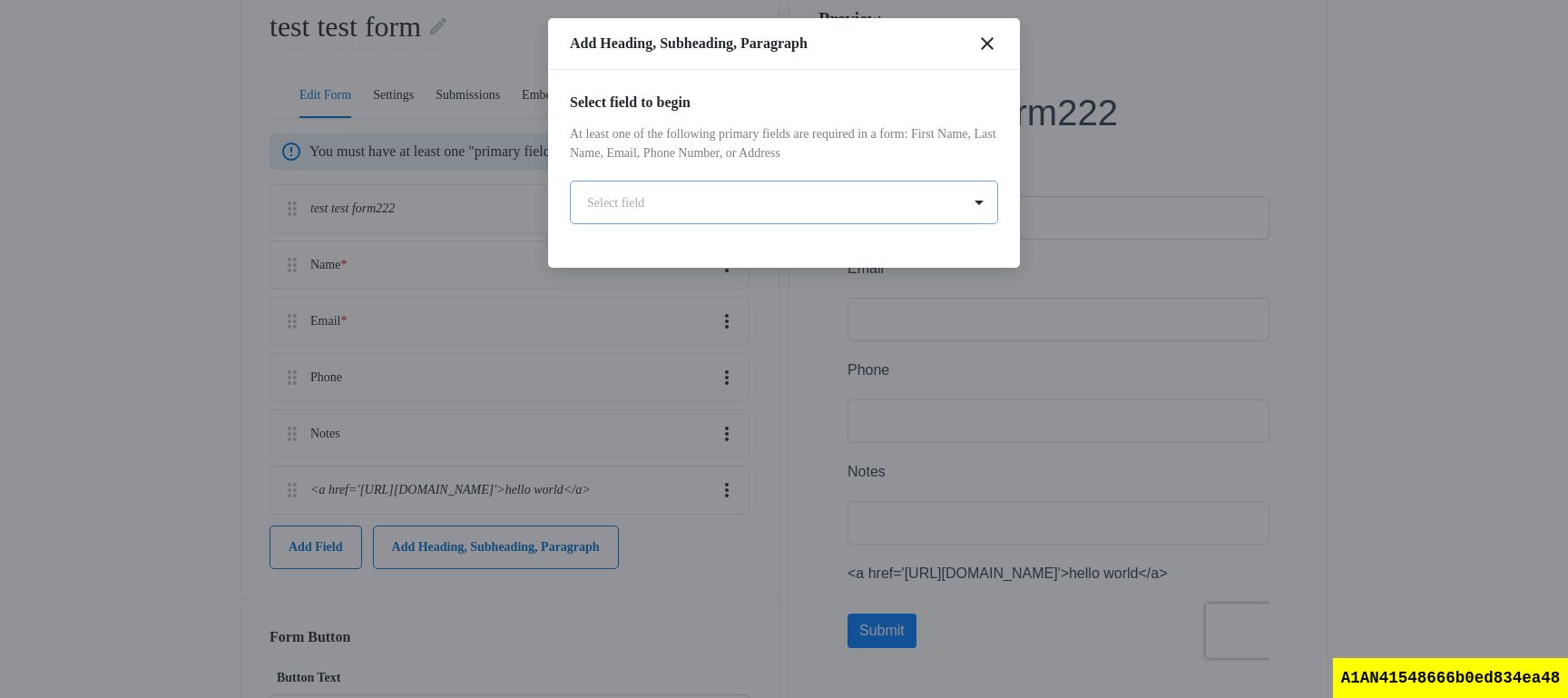
scroll to position [0, 0]
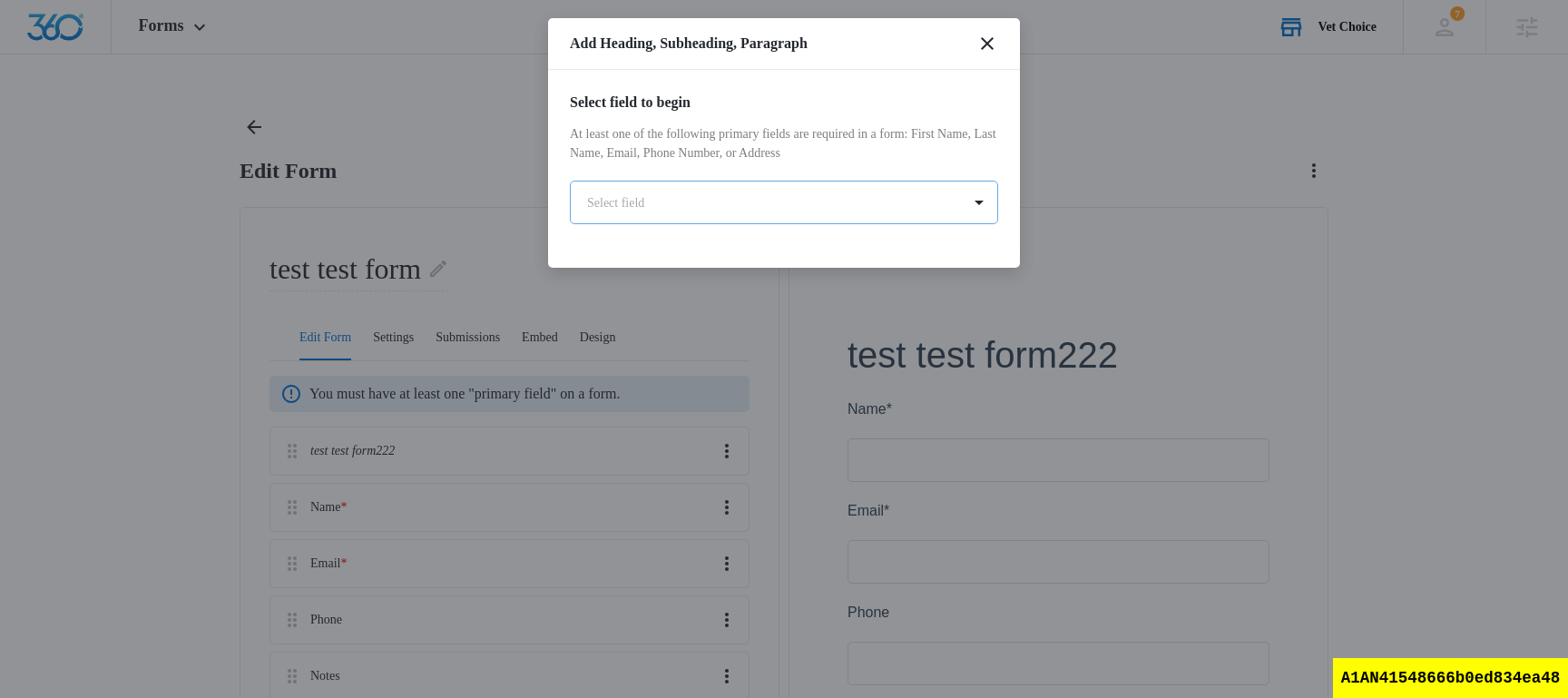
click at [750, 213] on body "Forms Apps Reputation Websites Forms CRM Email Social Shop Scheduling Payments …" at bounding box center [784, 555] width 1568 height 1112
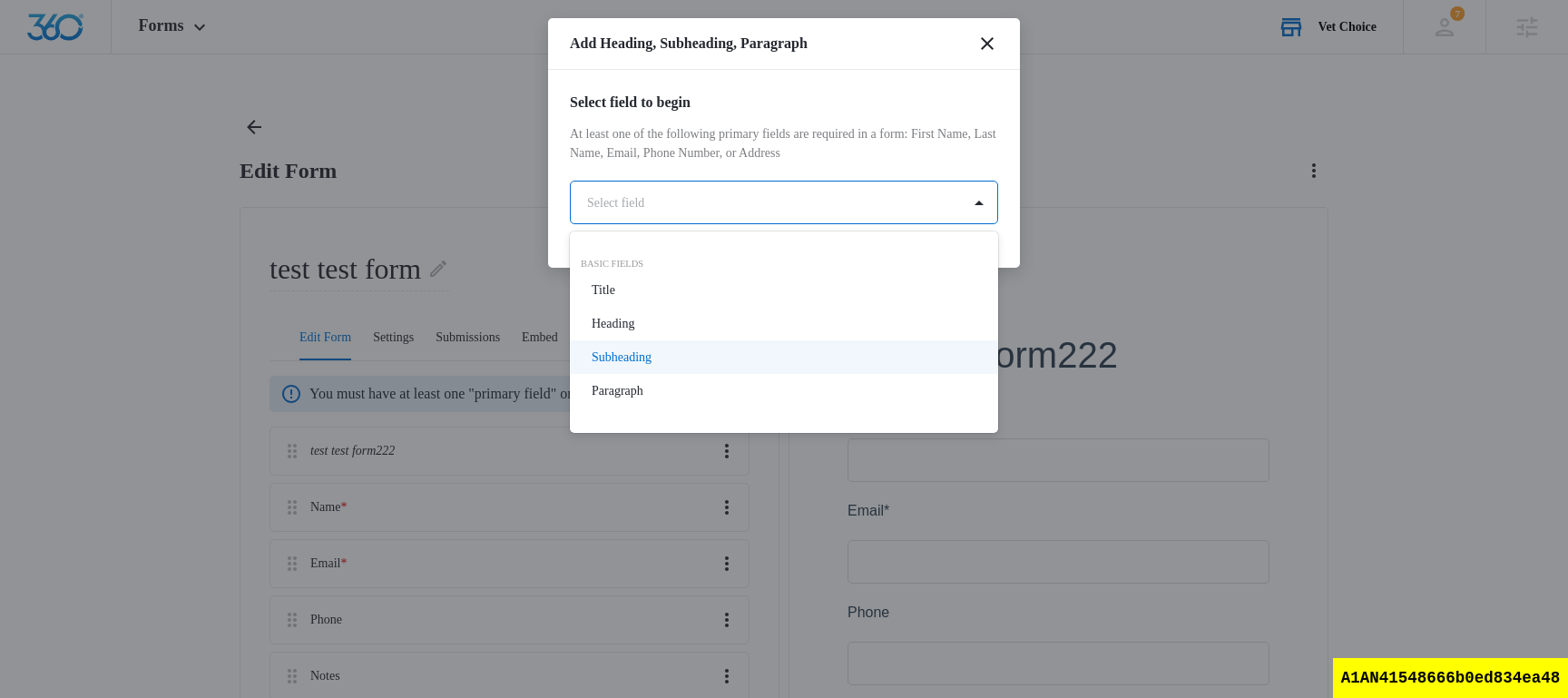
click at [678, 356] on div "Subheading" at bounding box center [782, 358] width 381 height 19
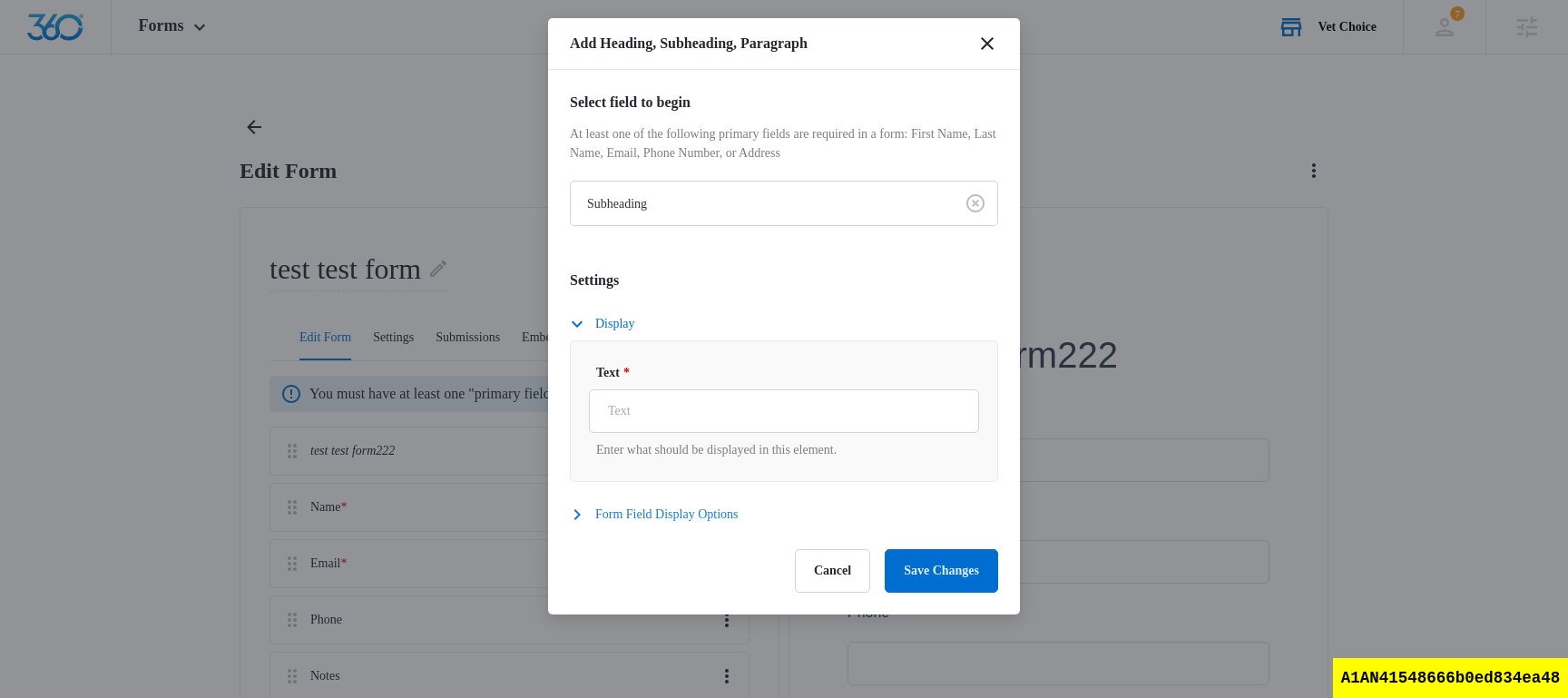
click at [587, 518] on button "Form Field Display Options" at bounding box center [663, 515] width 187 height 21
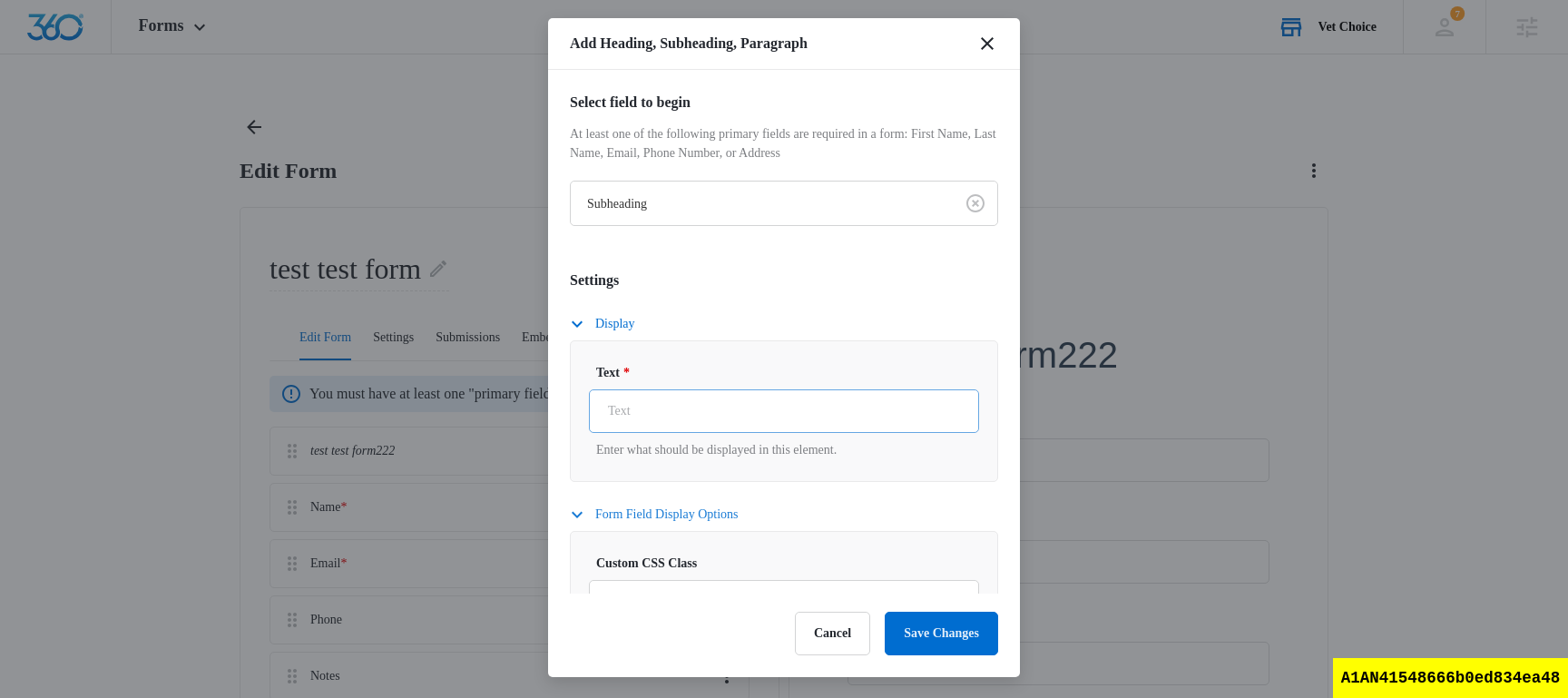
scroll to position [148, 0]
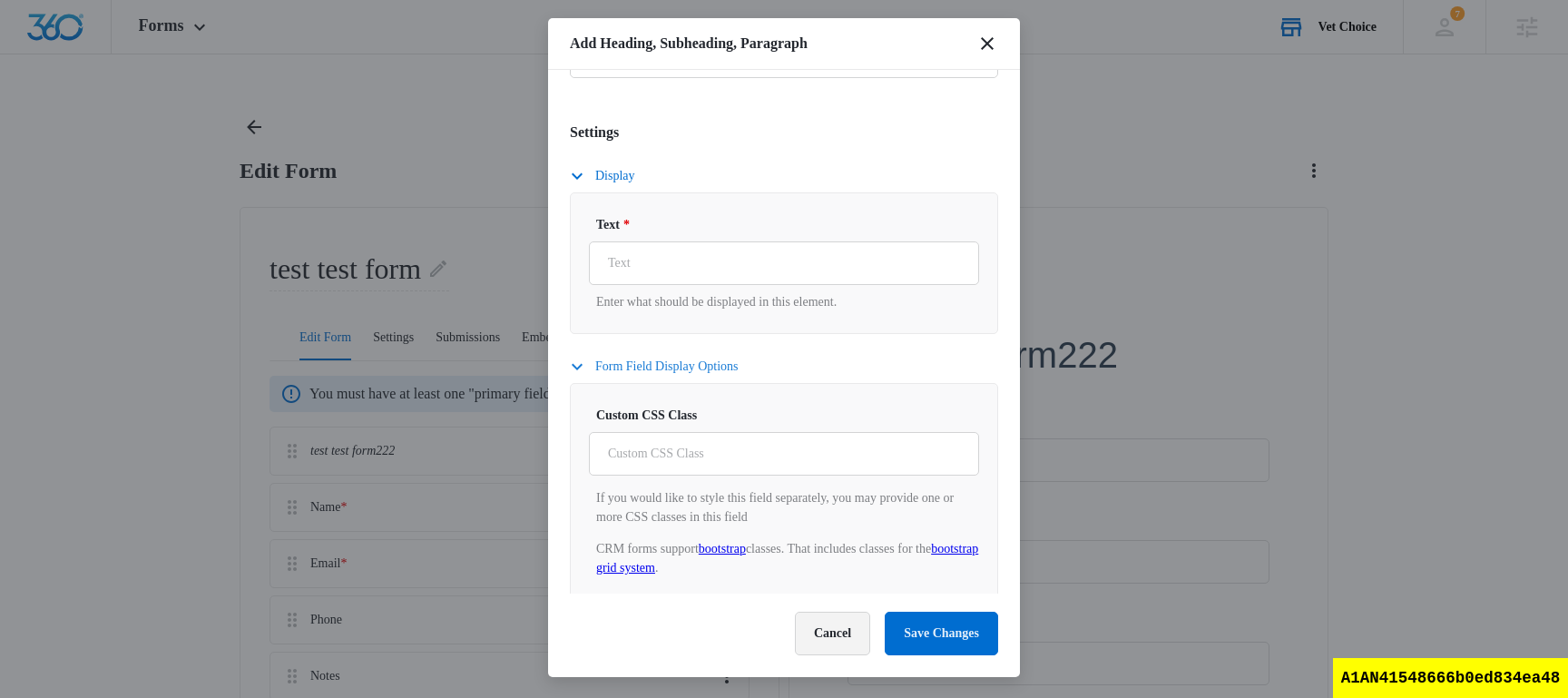
click at [795, 627] on button "Cancel" at bounding box center [832, 633] width 76 height 44
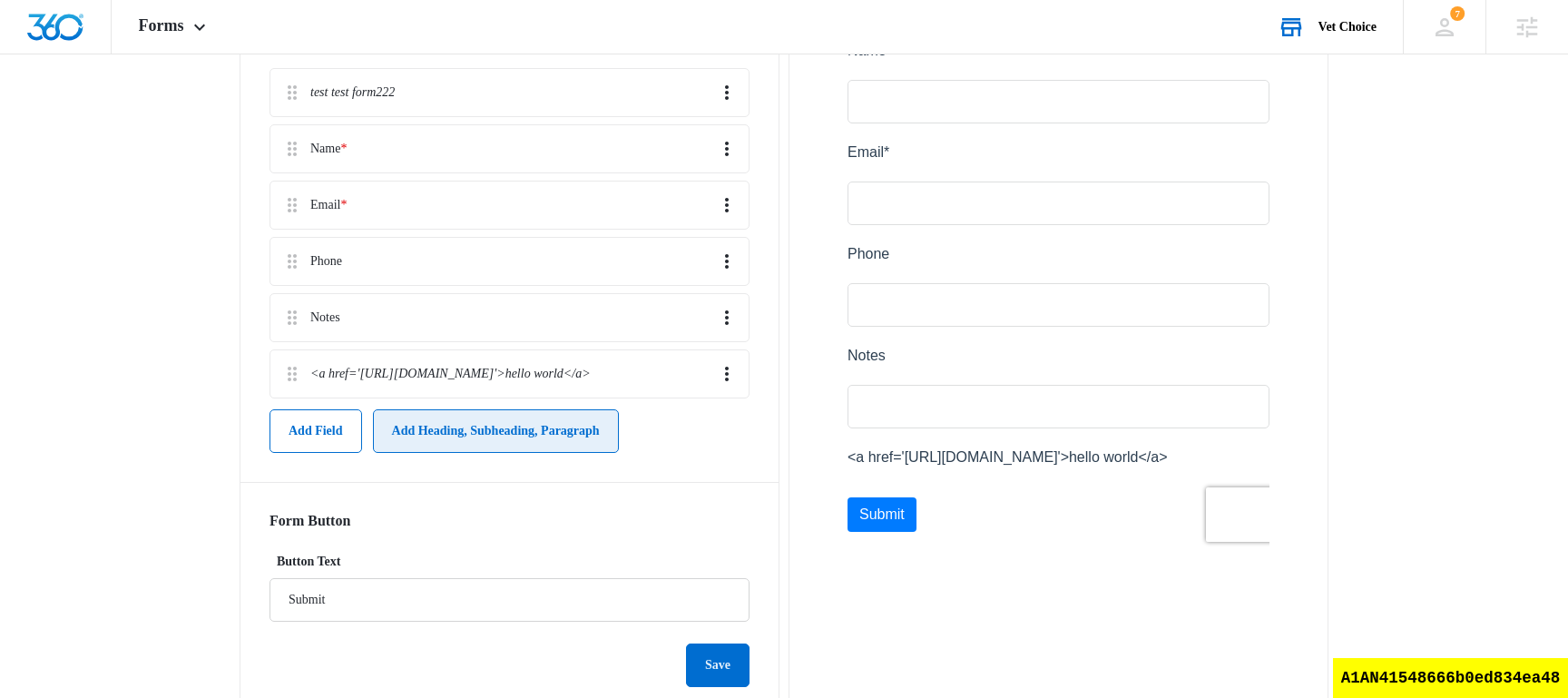
scroll to position [357, 0]
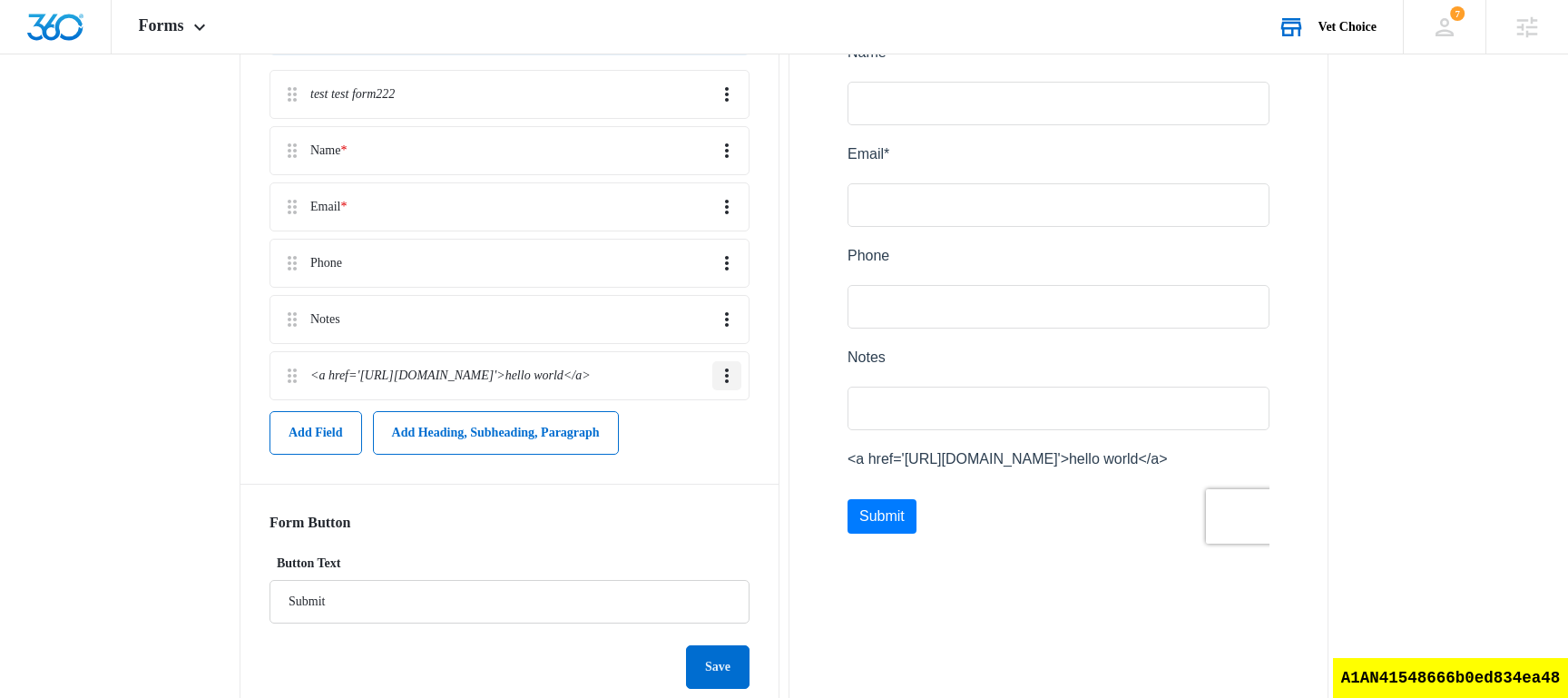
click at [724, 371] on icon "Overflow Menu" at bounding box center [727, 375] width 21 height 21
click at [847, 603] on div "Preview" at bounding box center [1058, 284] width 540 height 869
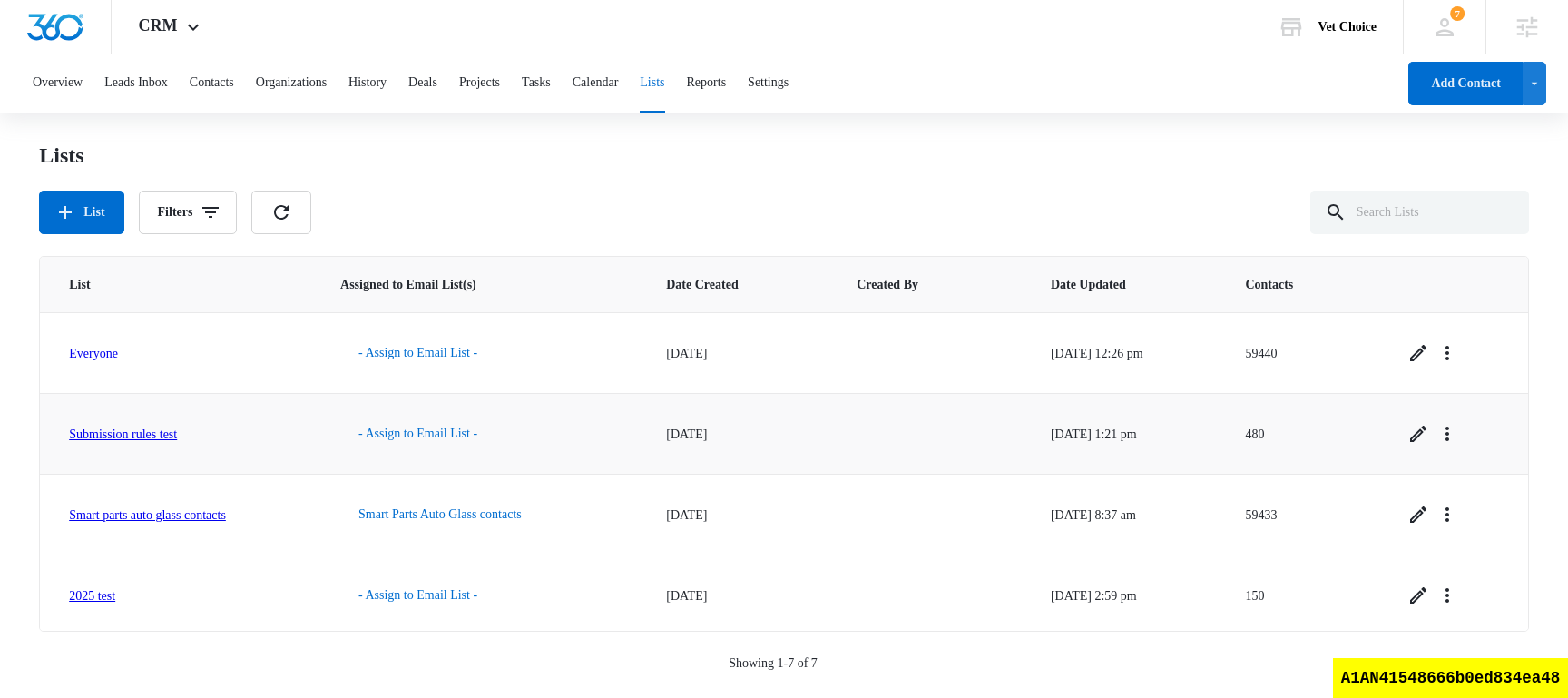
scroll to position [247, 0]
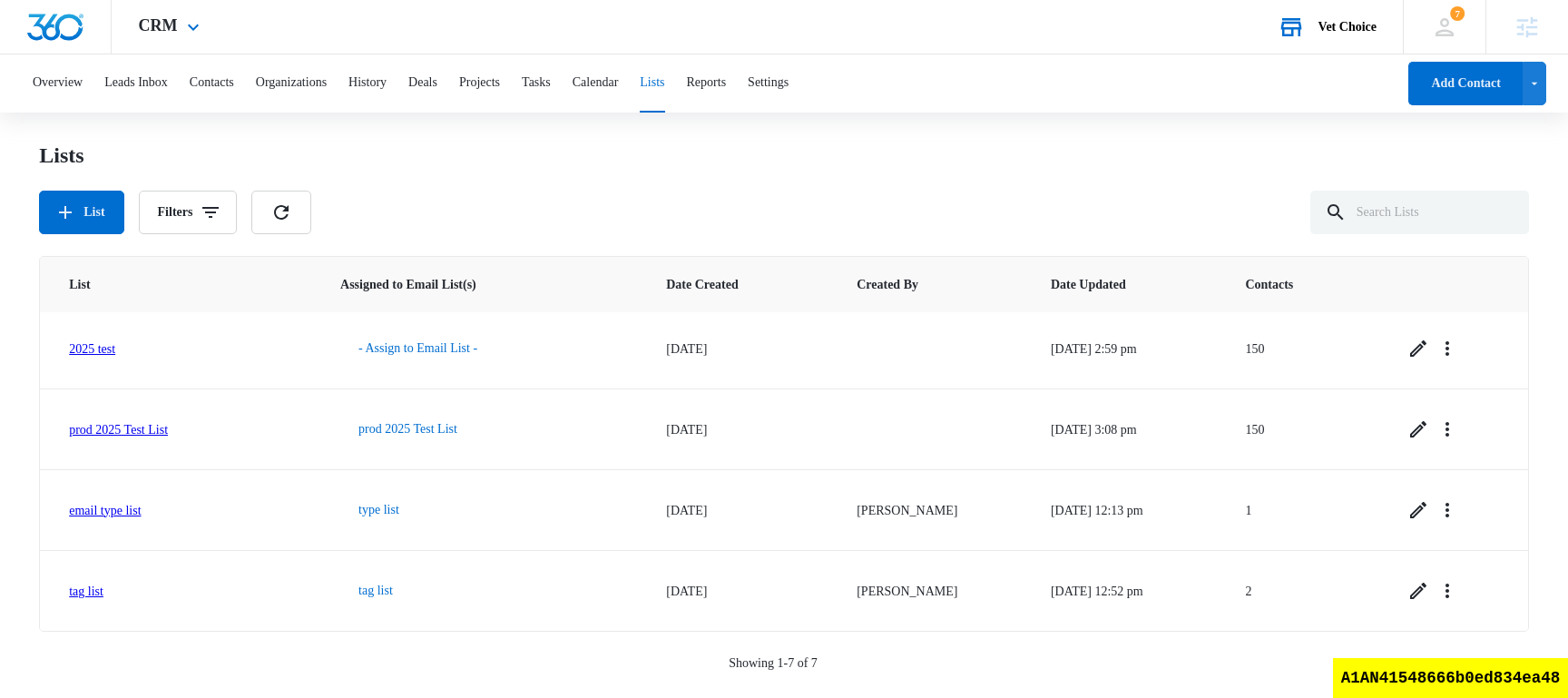
click at [1346, 25] on div "Vet Choice" at bounding box center [1348, 27] width 58 height 15
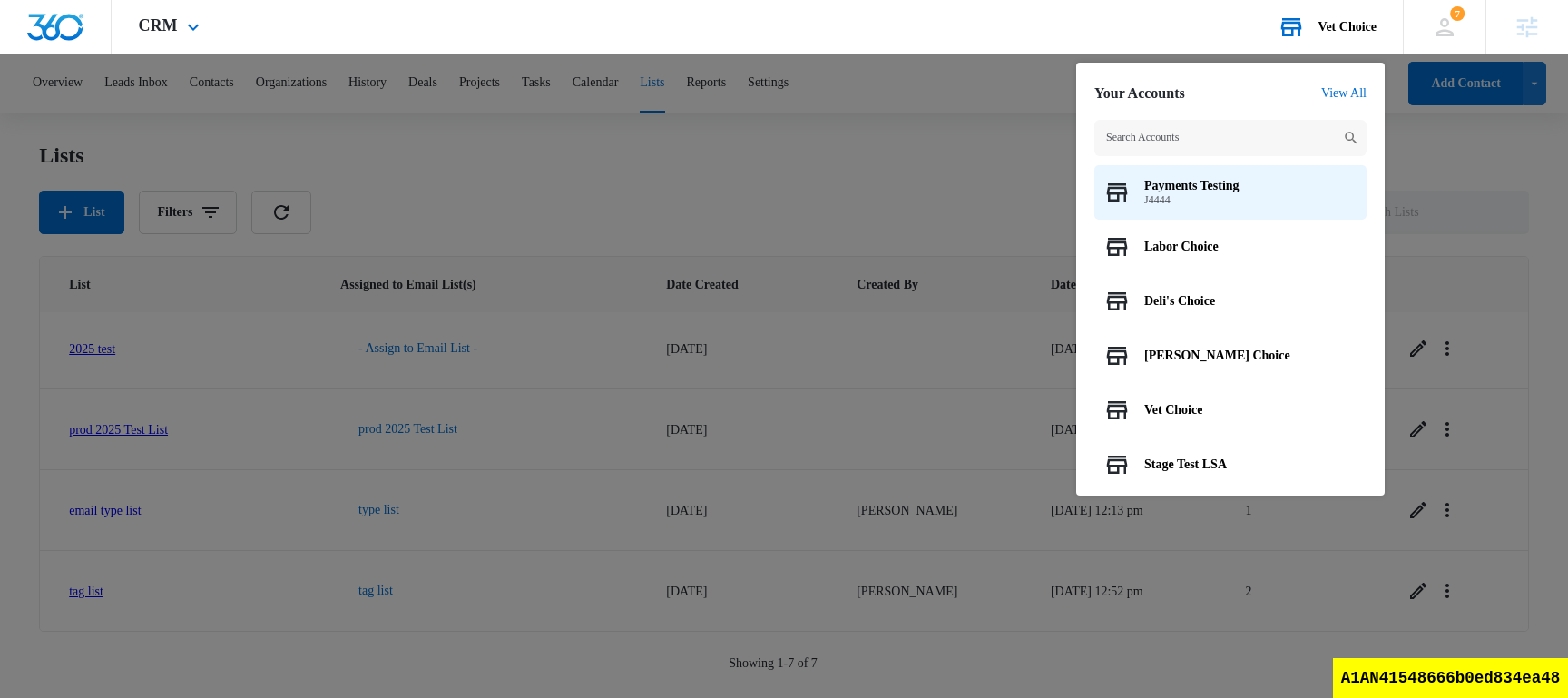
click at [1126, 143] on input "text" at bounding box center [1230, 138] width 272 height 36
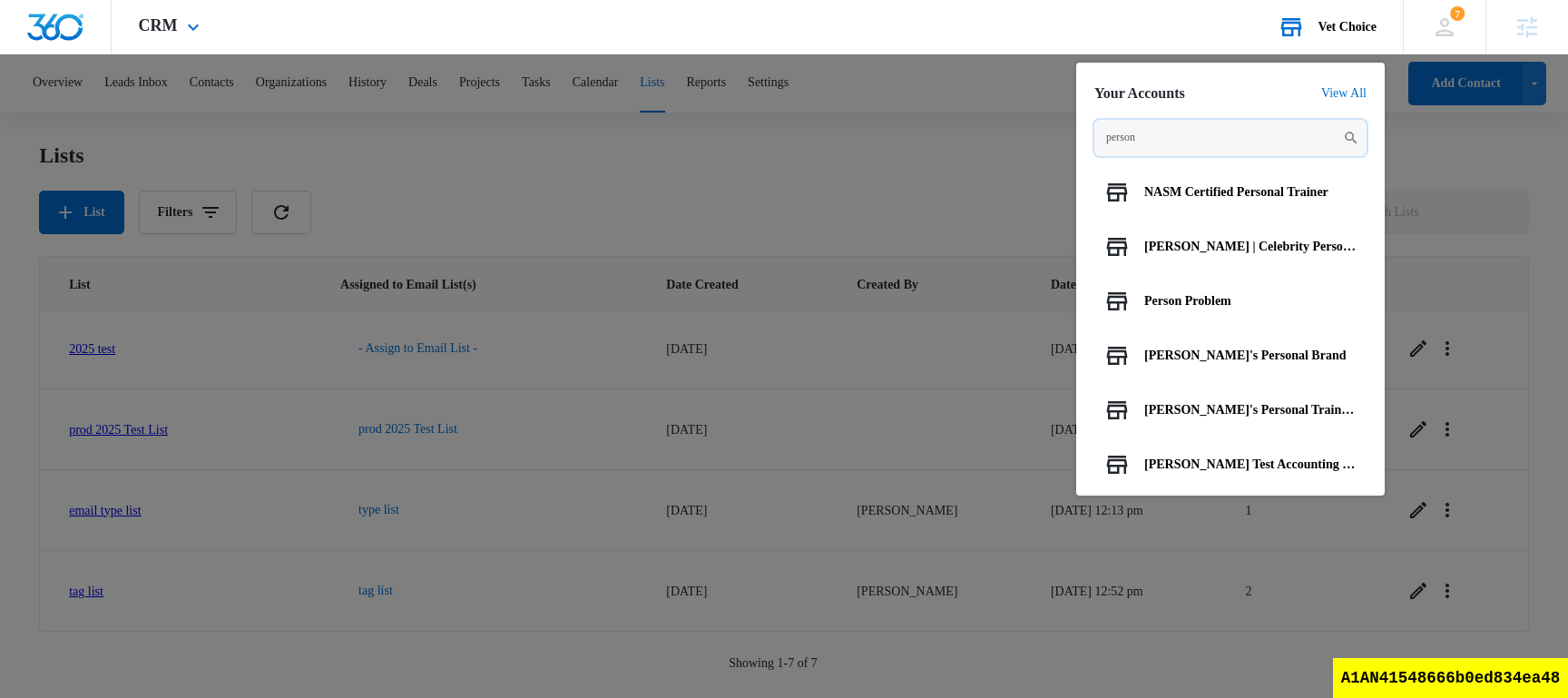
click at [1205, 138] on input "person" at bounding box center [1230, 138] width 272 height 36
paste input "A1AN93223689b56386492f"
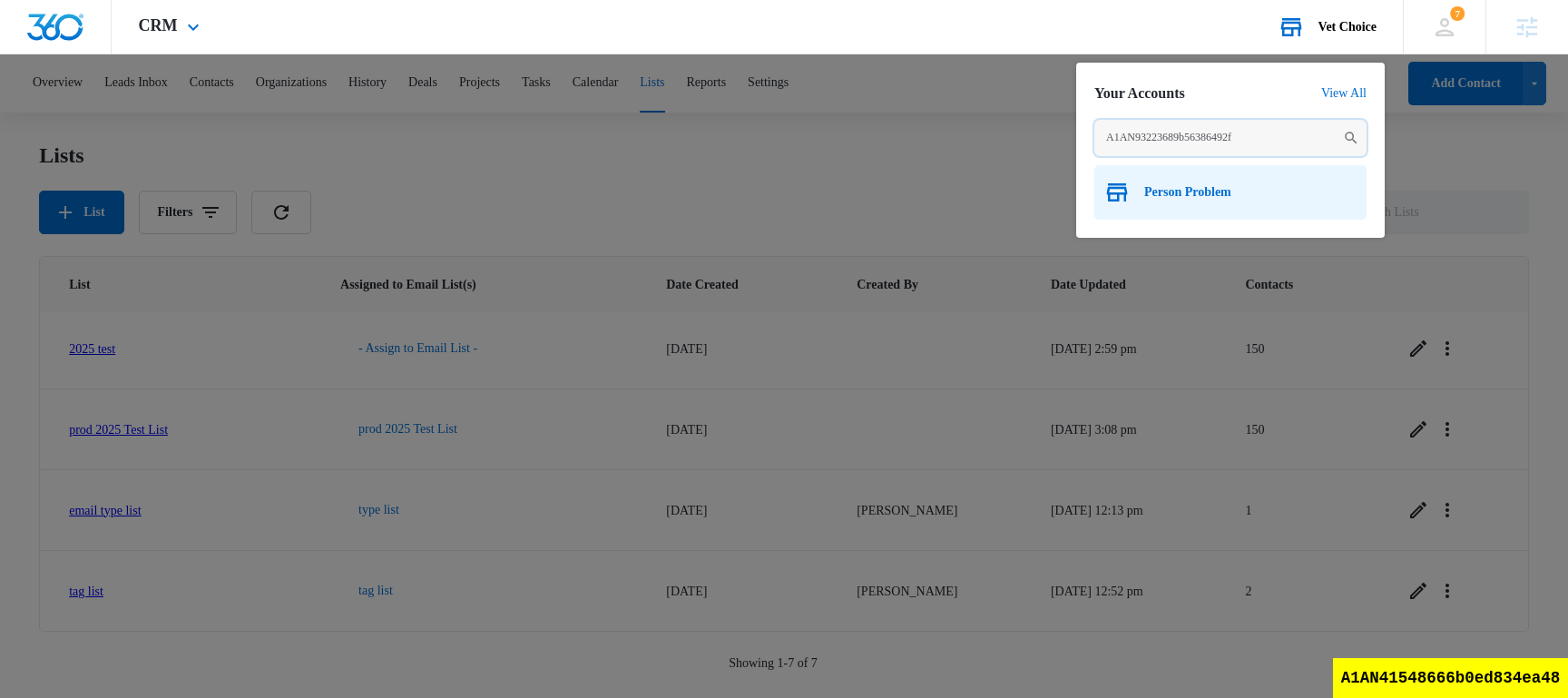
type input "A1AN93223689b56386492f"
click at [1190, 186] on span "Person Problem" at bounding box center [1188, 192] width 87 height 15
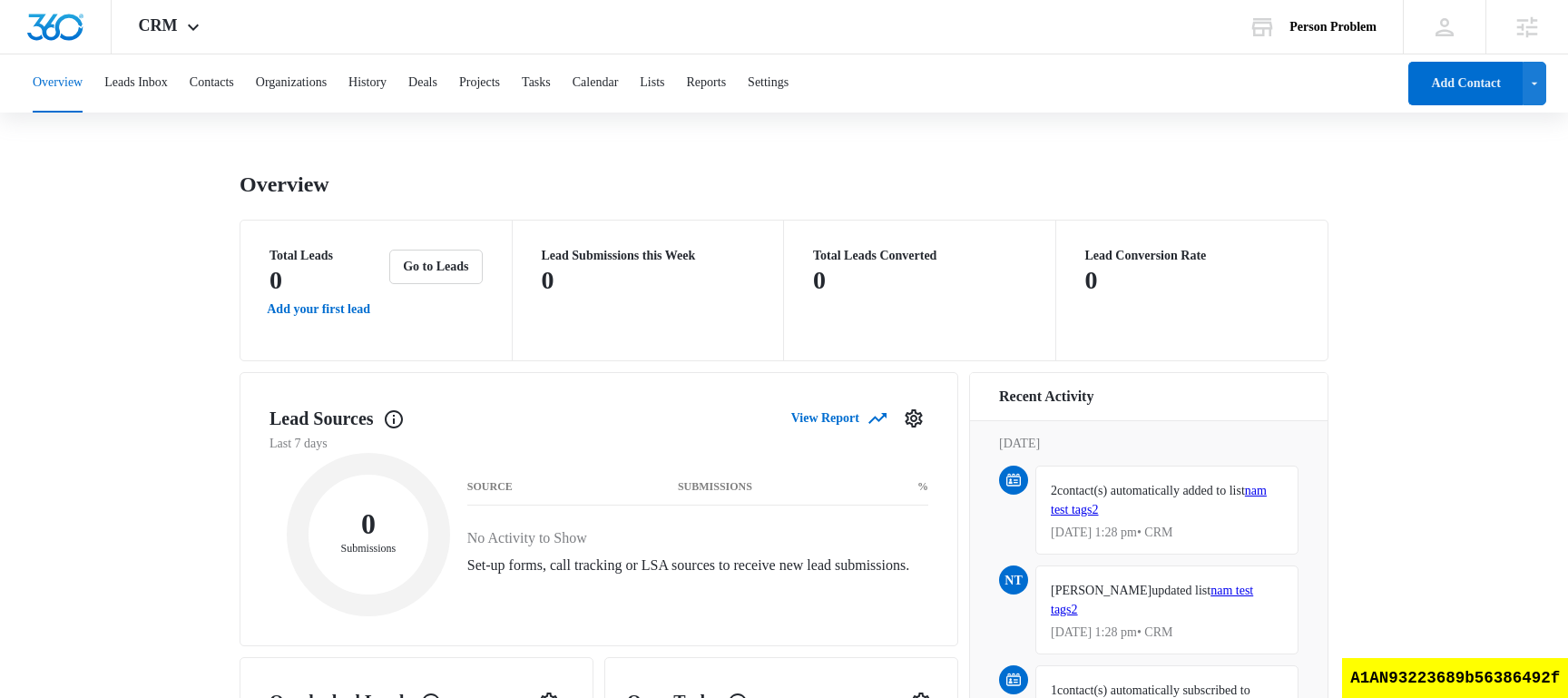
scroll to position [721, 0]
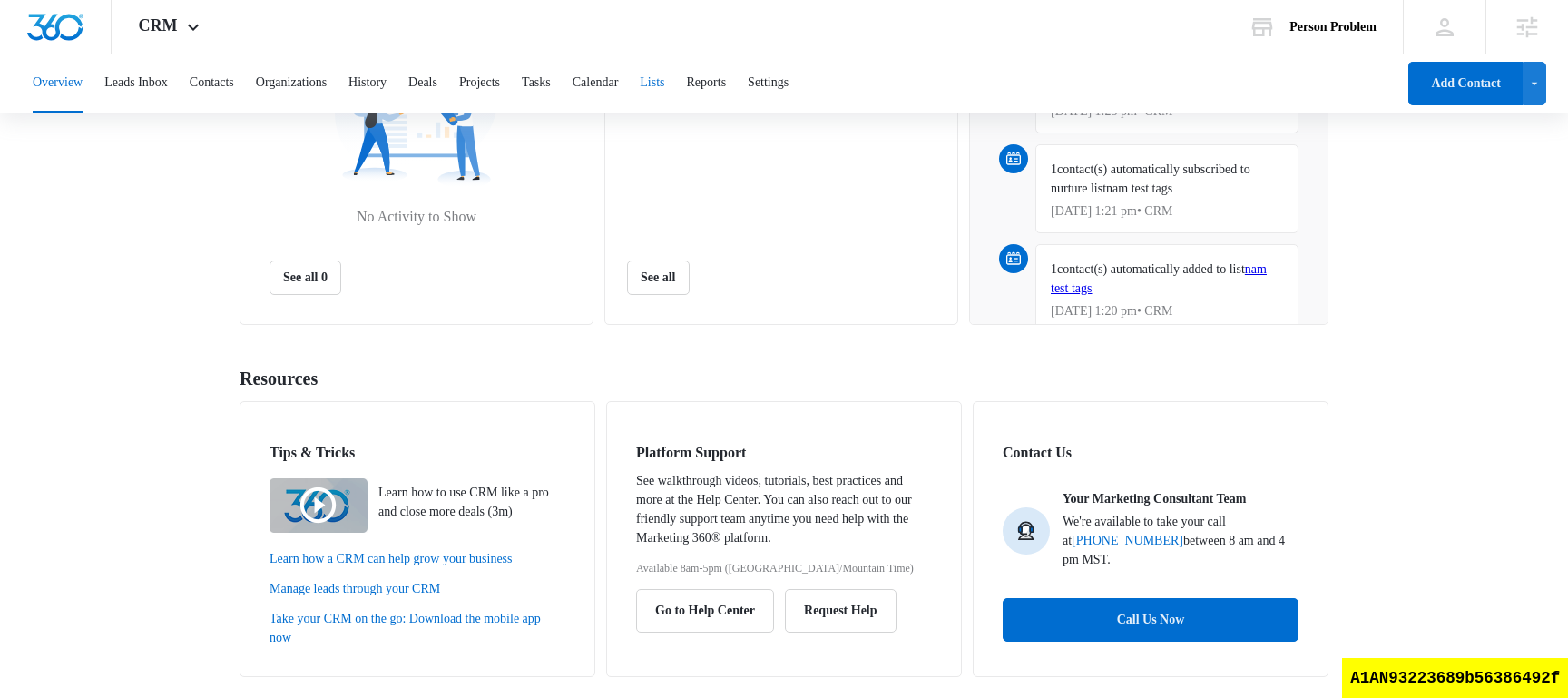
click at [664, 84] on button "Lists" at bounding box center [651, 83] width 24 height 58
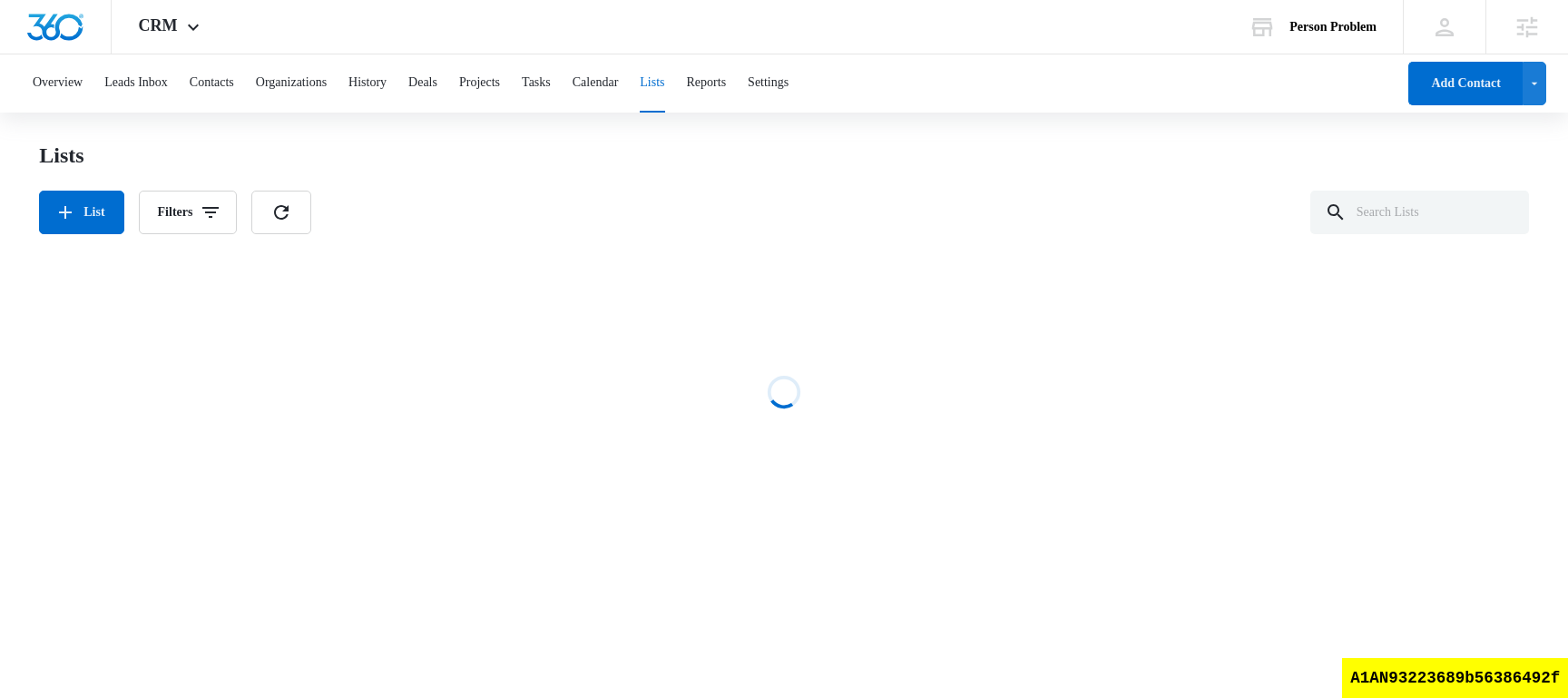
scroll to position [85, 0]
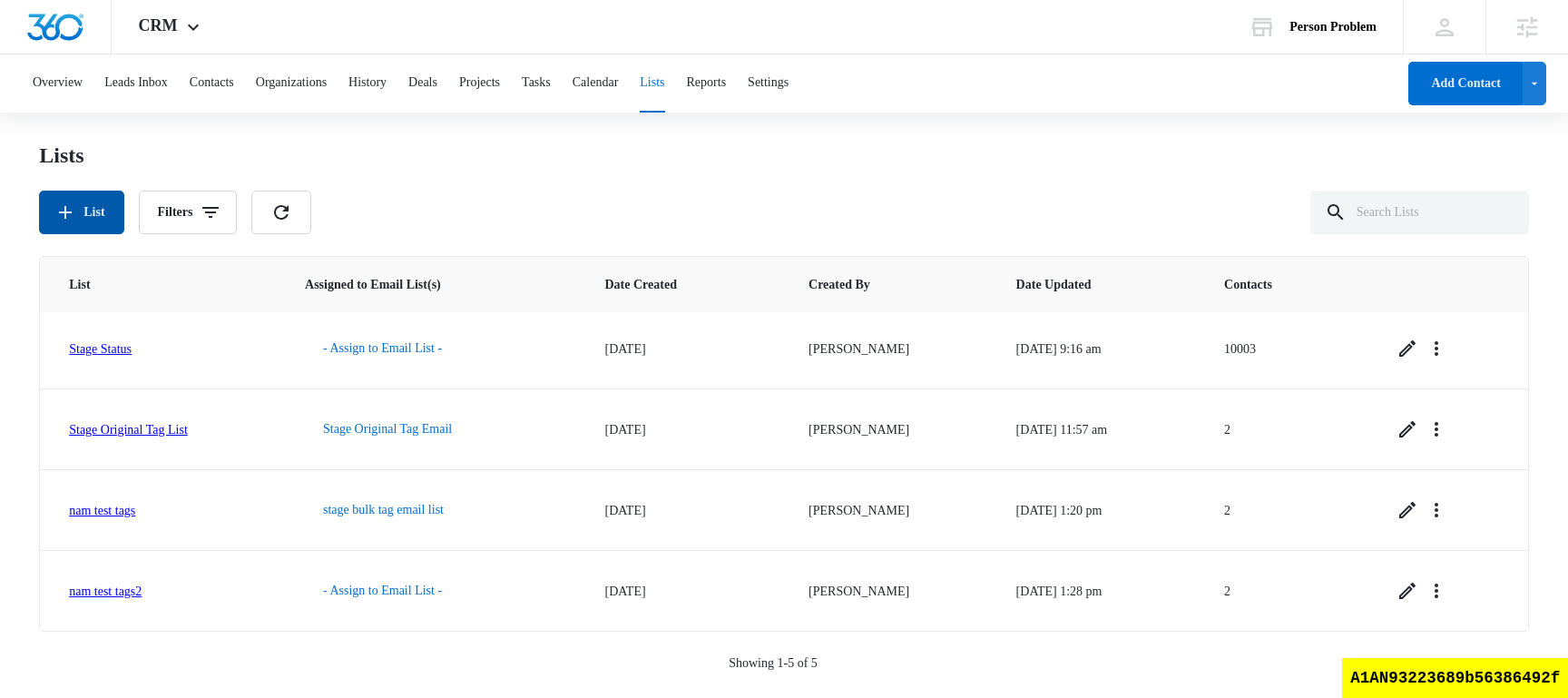
click at [108, 215] on button "List" at bounding box center [80, 212] width 84 height 44
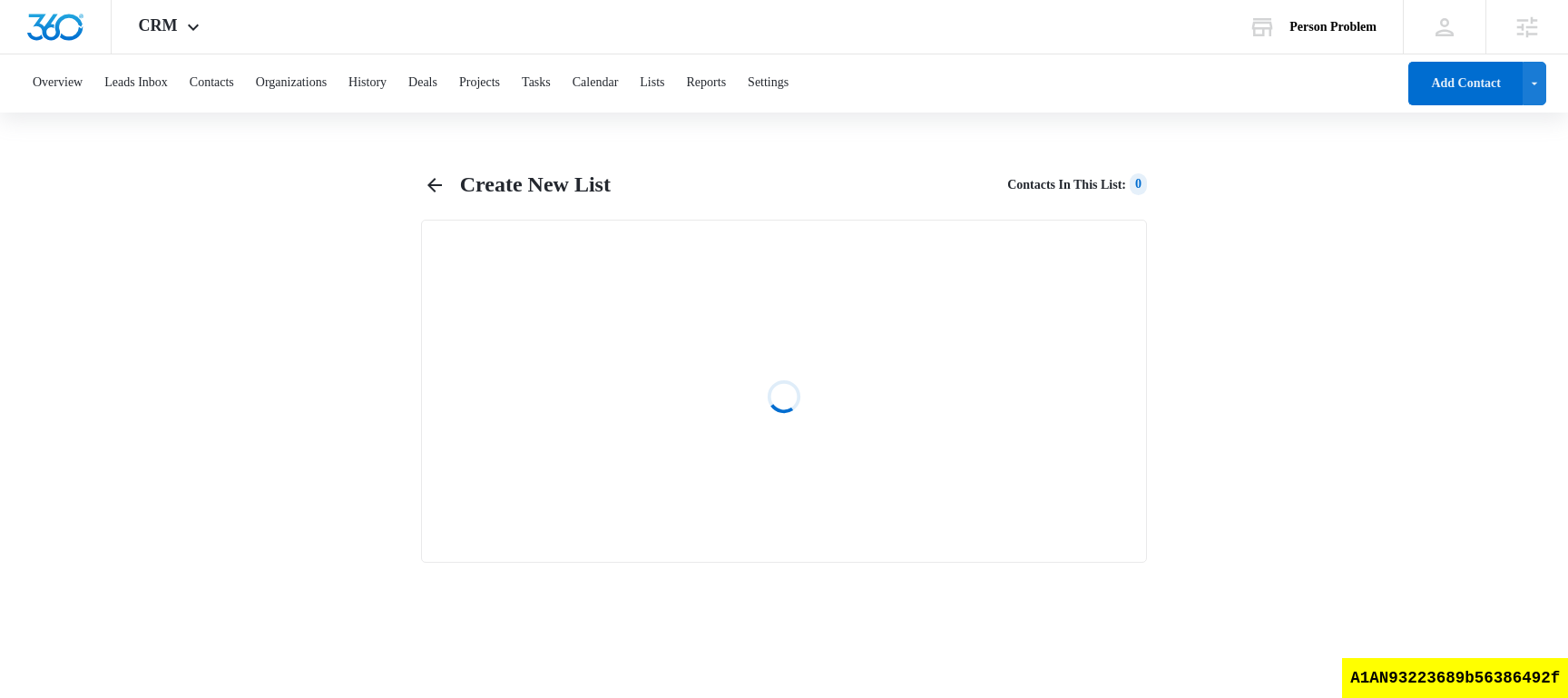
select select "31"
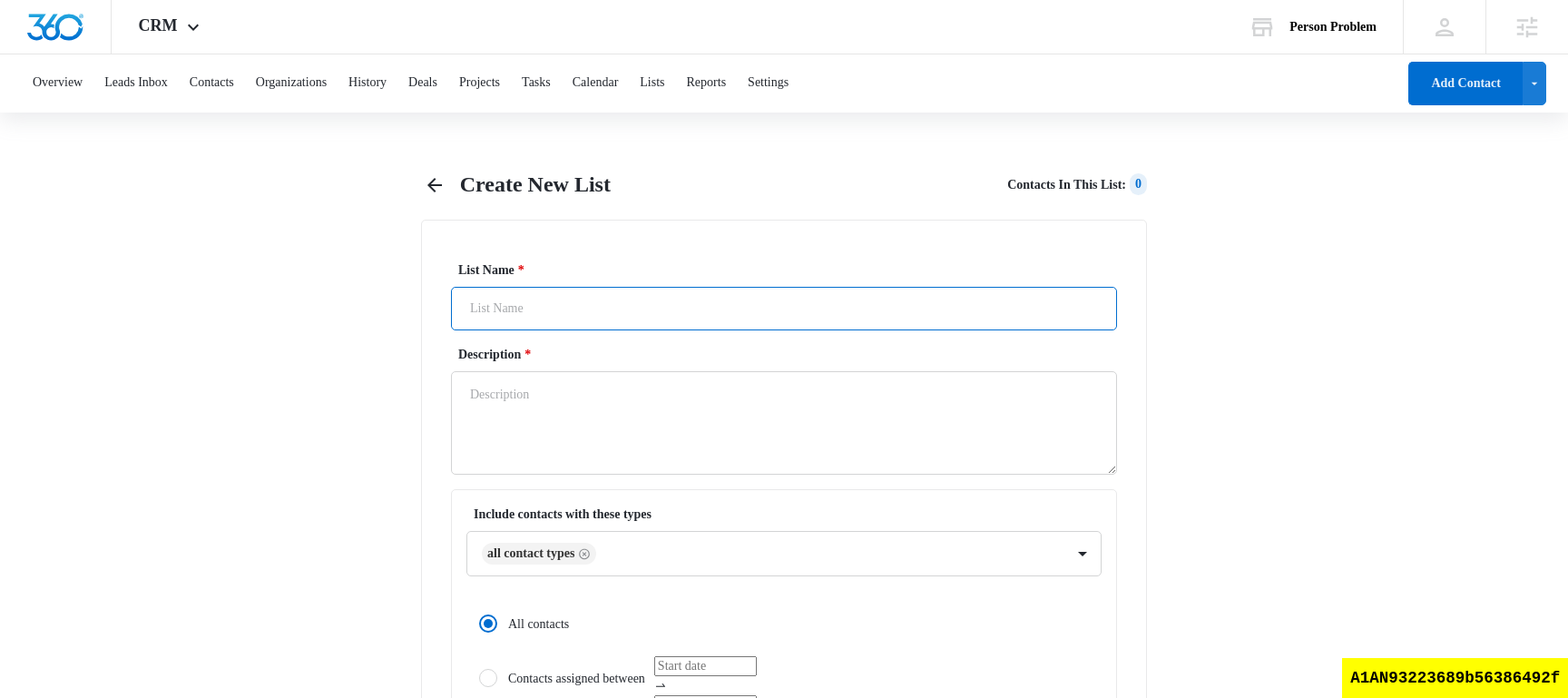
click at [613, 320] on input "List Name *" at bounding box center [783, 308] width 666 height 44
type input "nam test tags"
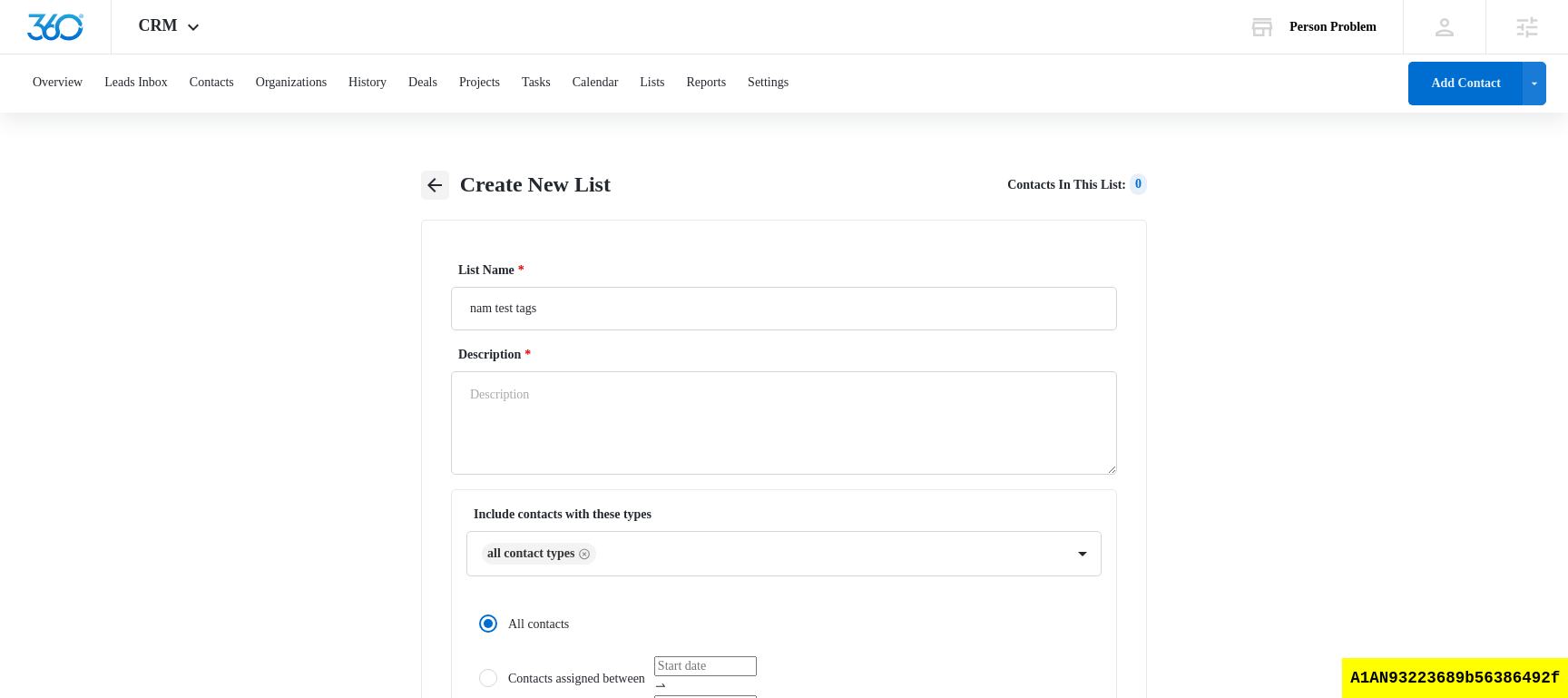
click at [441, 182] on icon "button" at bounding box center [434, 185] width 21 height 21
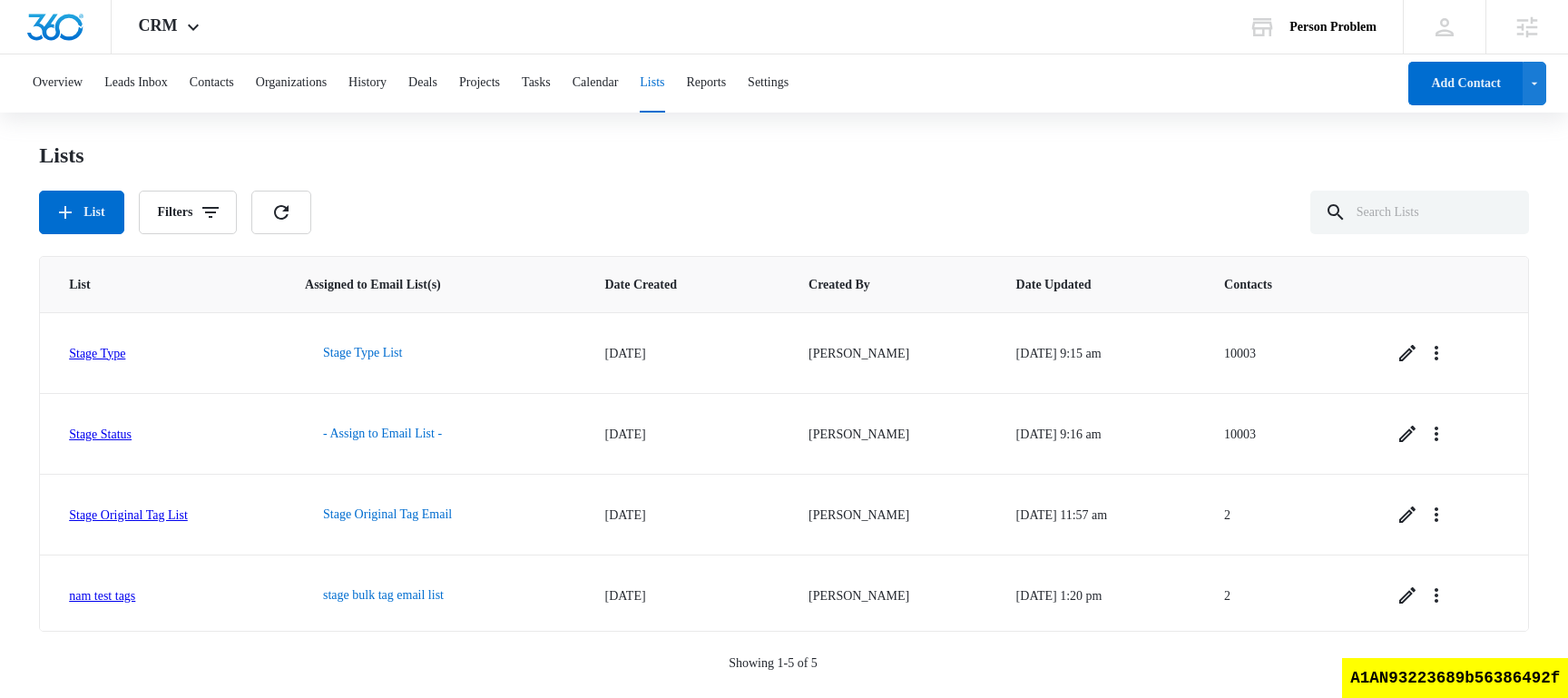
scroll to position [85, 0]
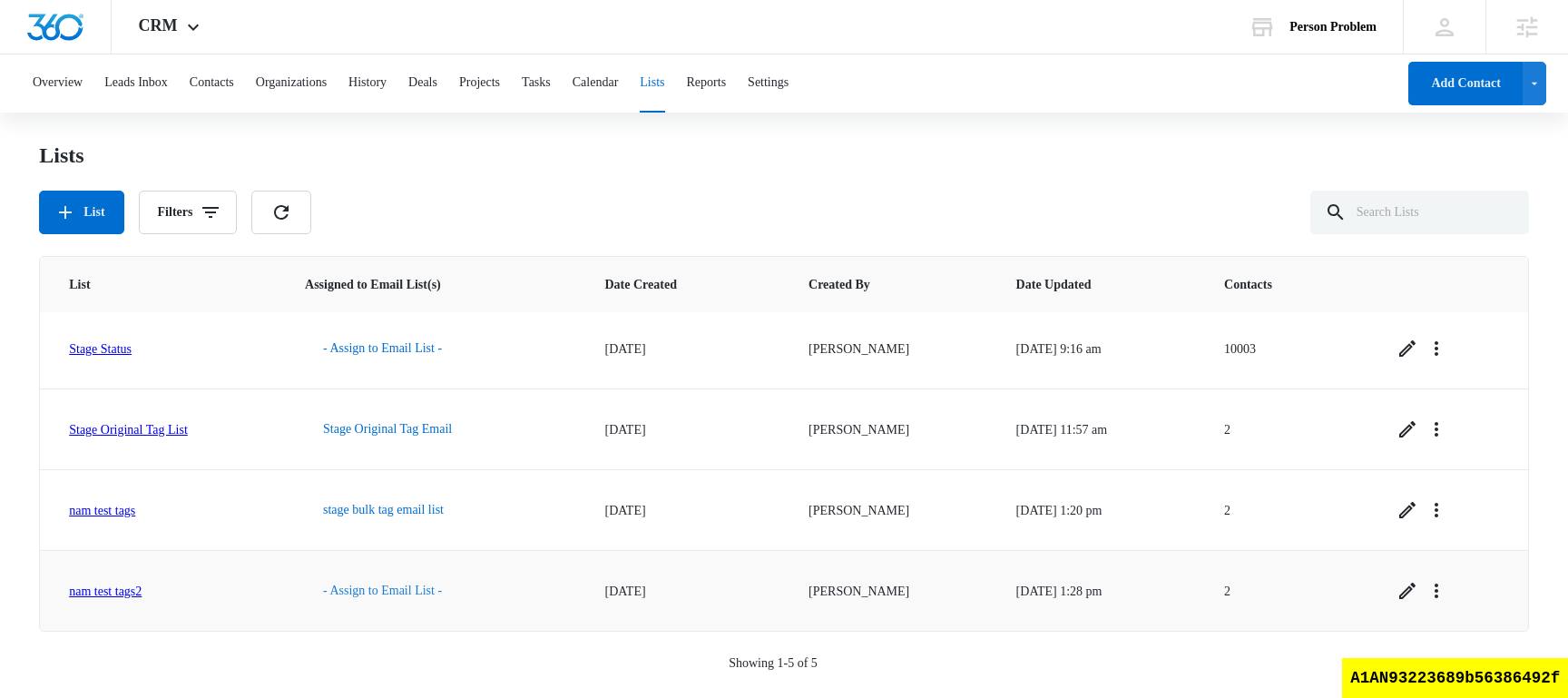
click at [423, 586] on button "- Assign to Email List -" at bounding box center [383, 590] width 155 height 44
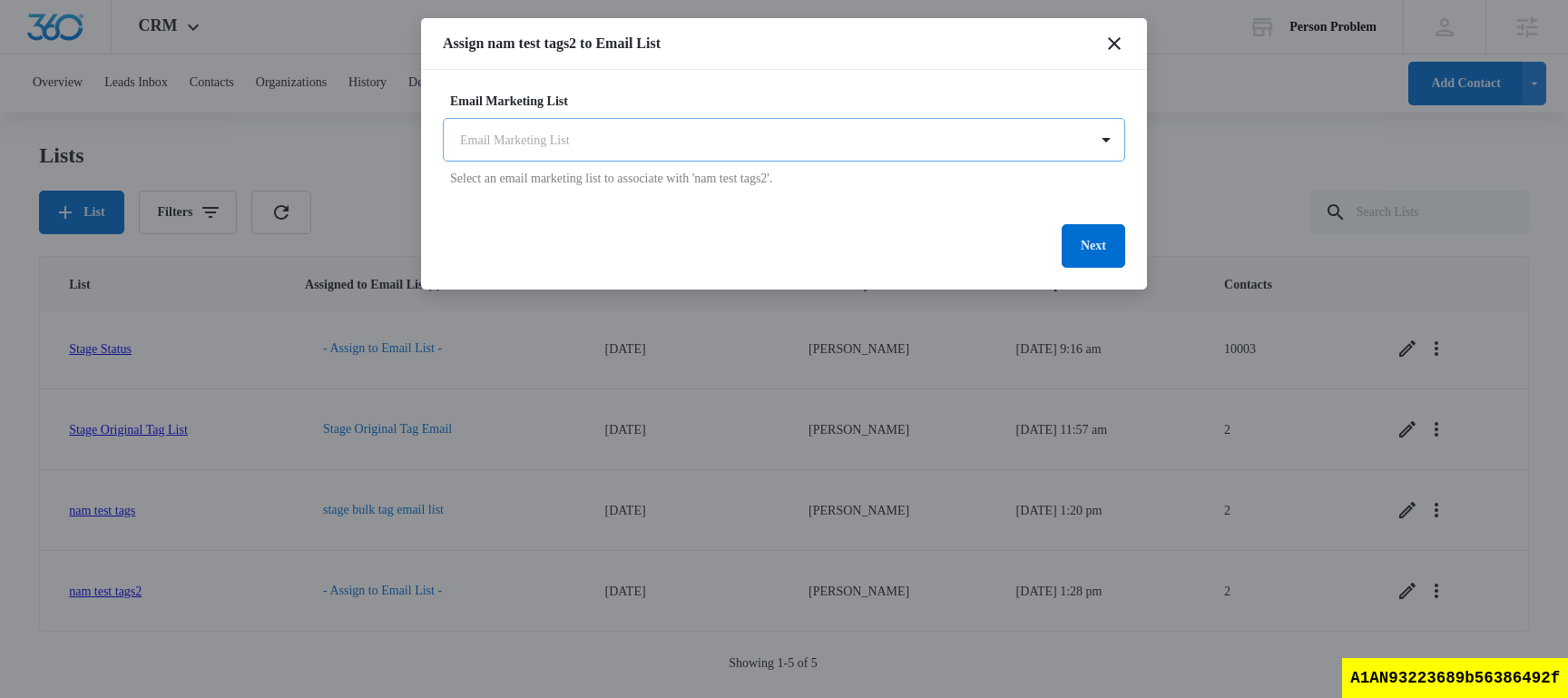
click at [584, 143] on body "CRM Apps Reputation Websites Forms CRM Email Social Shop Content Ads Intelligen…" at bounding box center [784, 347] width 1568 height 694
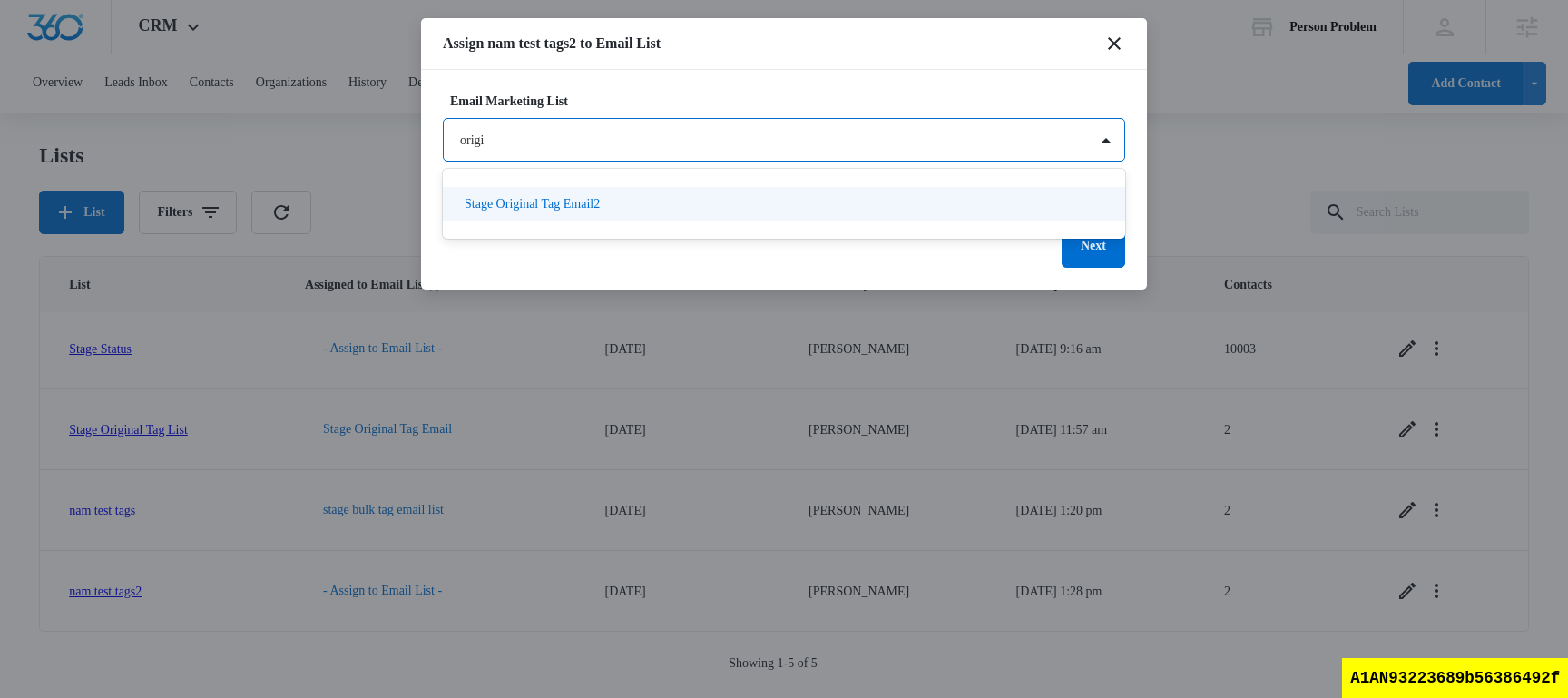
type input "origin"
click at [691, 204] on div "Stage Original Tag Email2" at bounding box center [782, 204] width 636 height 19
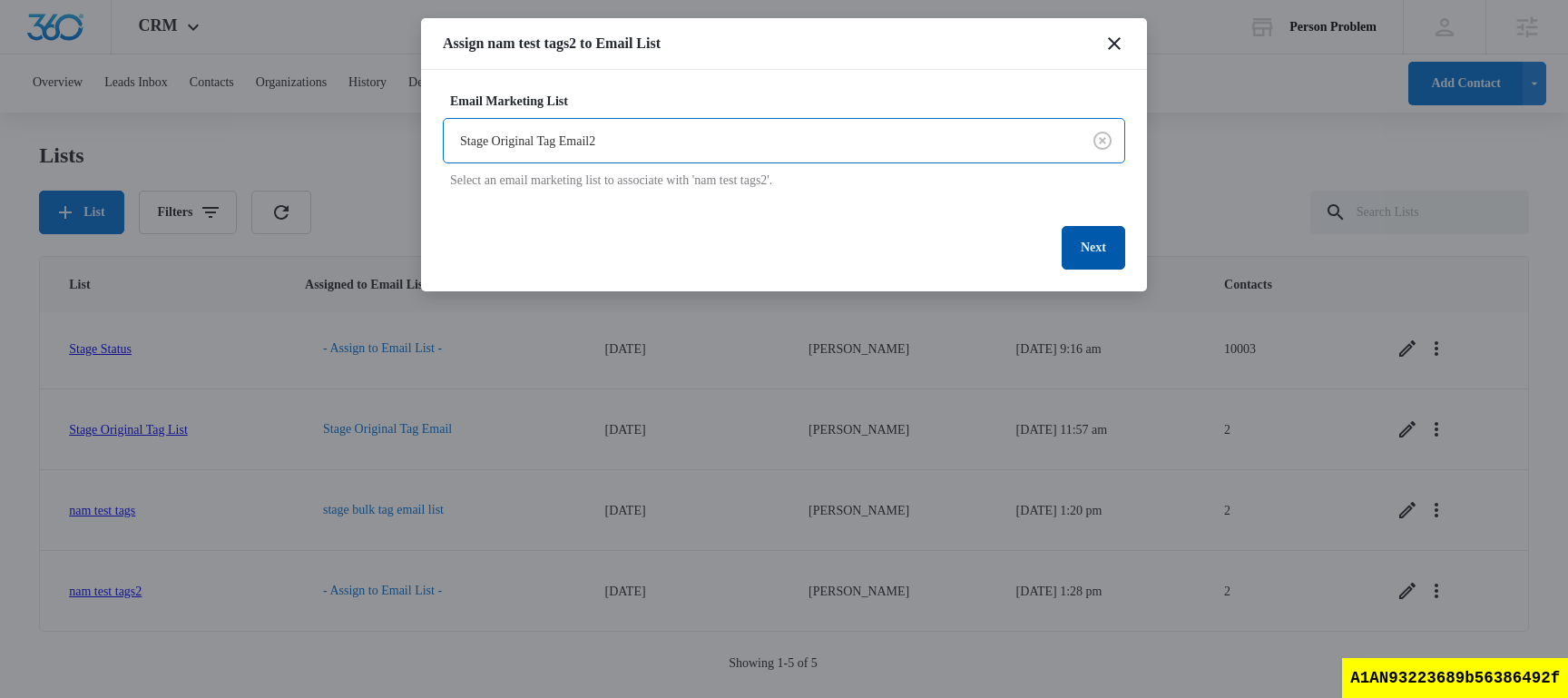
click at [1078, 253] on button "Next" at bounding box center [1094, 247] width 64 height 44
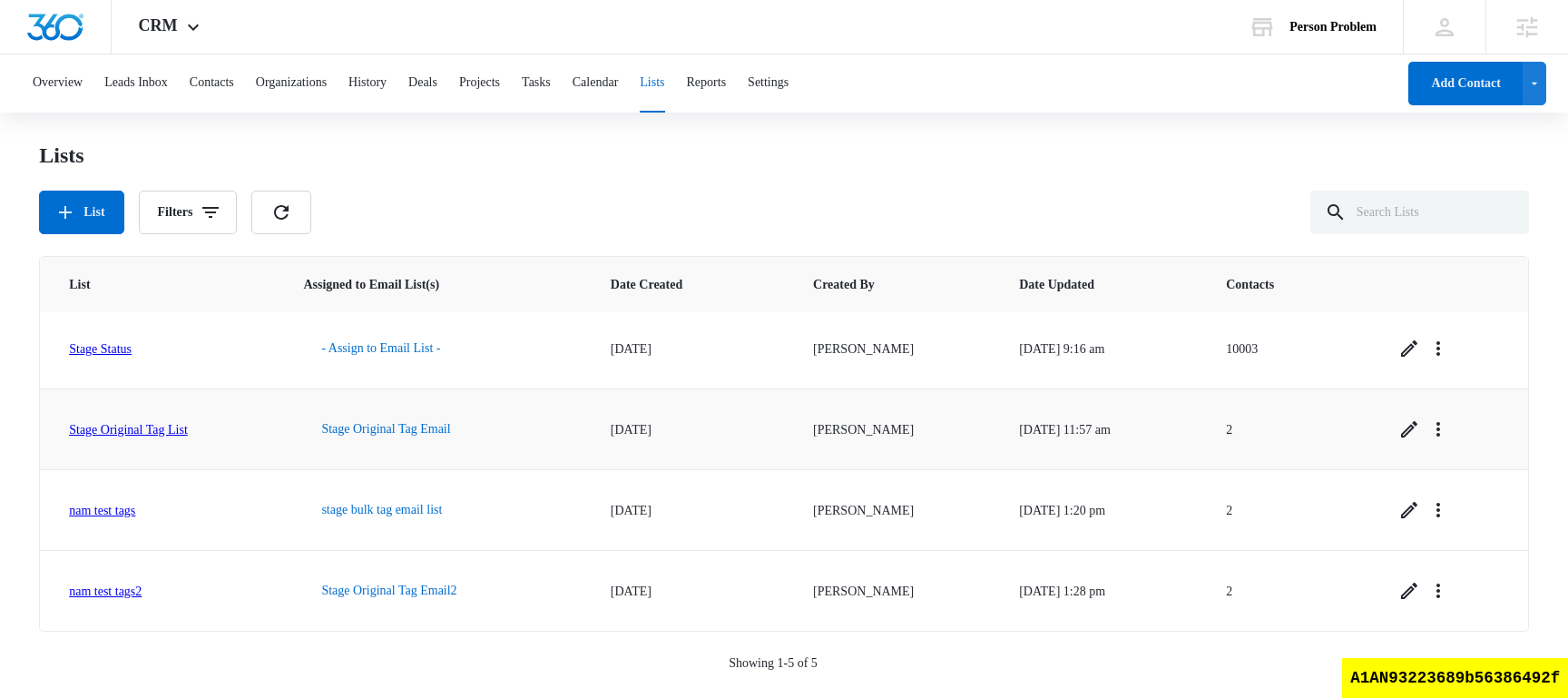
click at [178, 435] on link "Stage Original Tag List" at bounding box center [128, 429] width 119 height 14
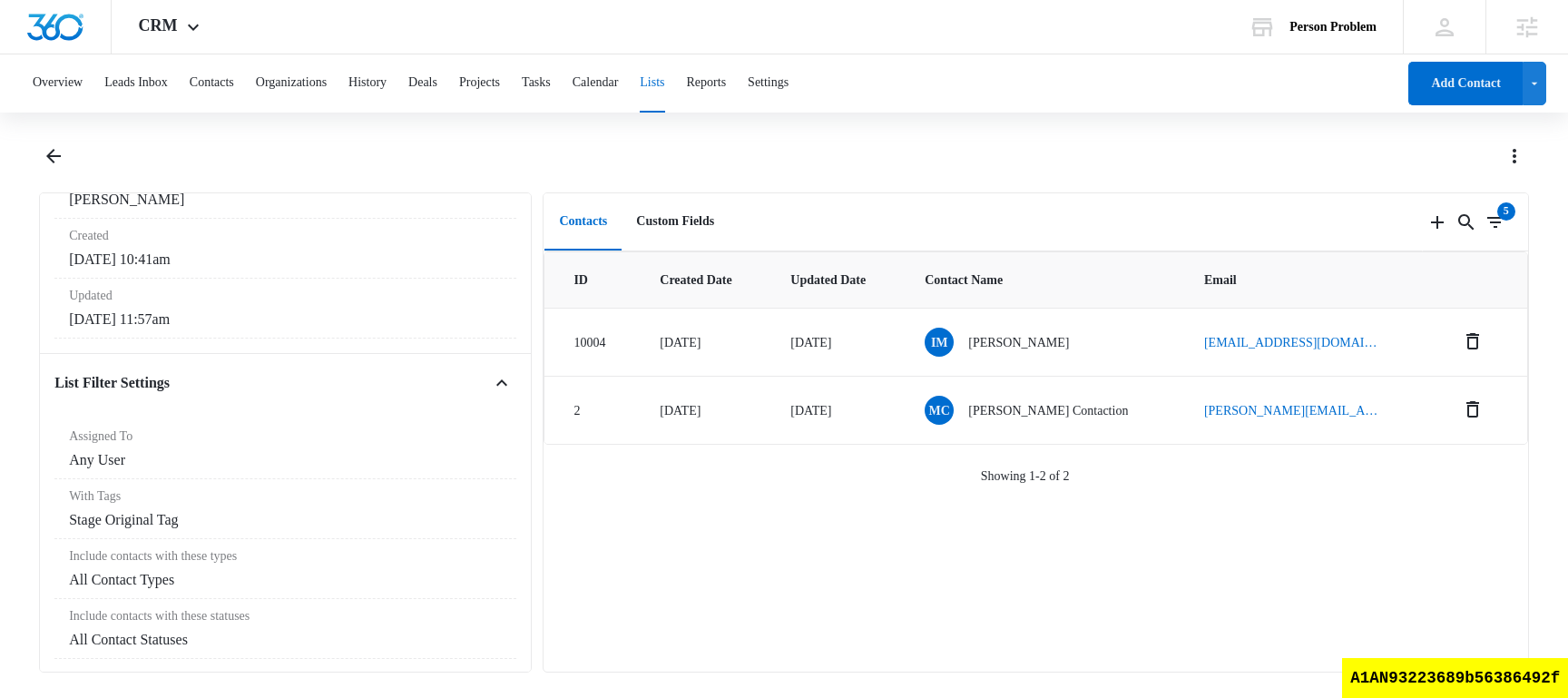
scroll to position [308, 0]
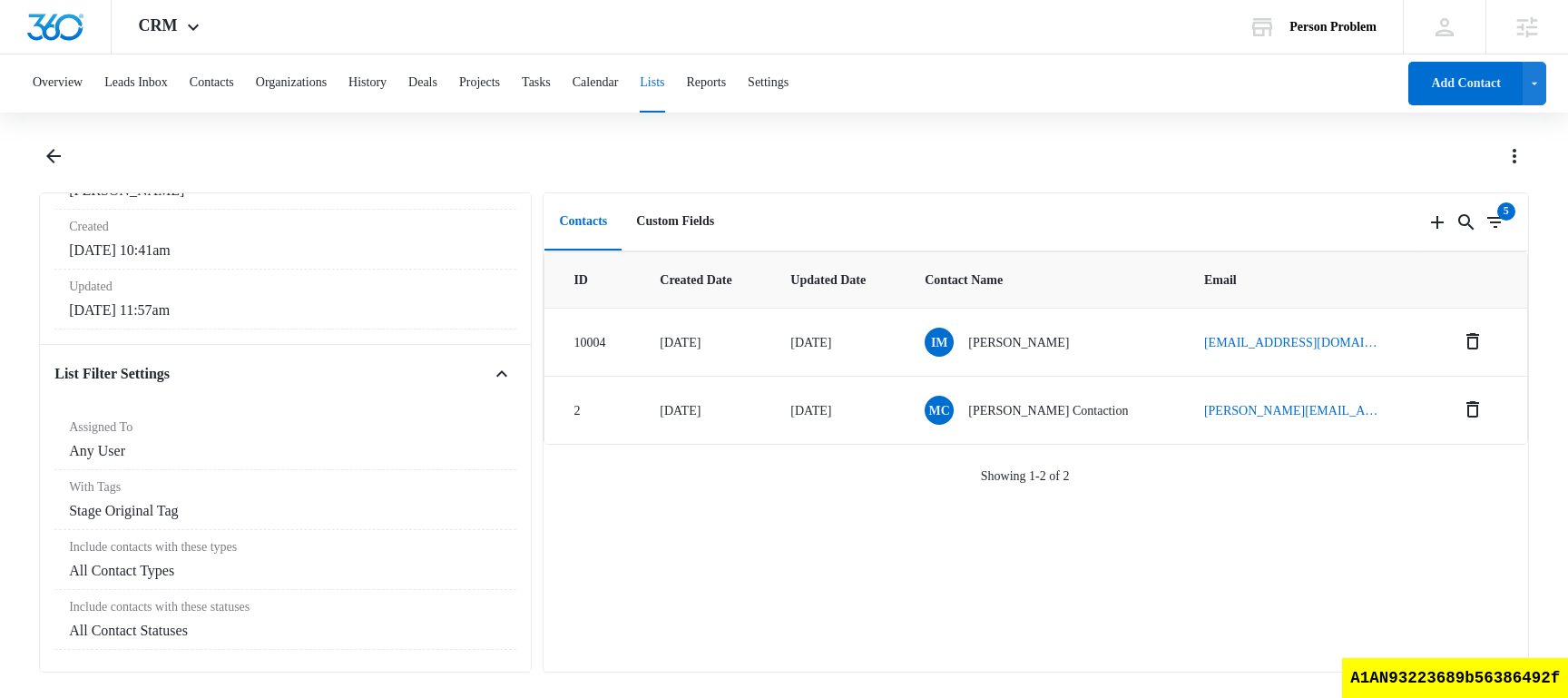
click at [664, 82] on button "Lists" at bounding box center [651, 83] width 24 height 58
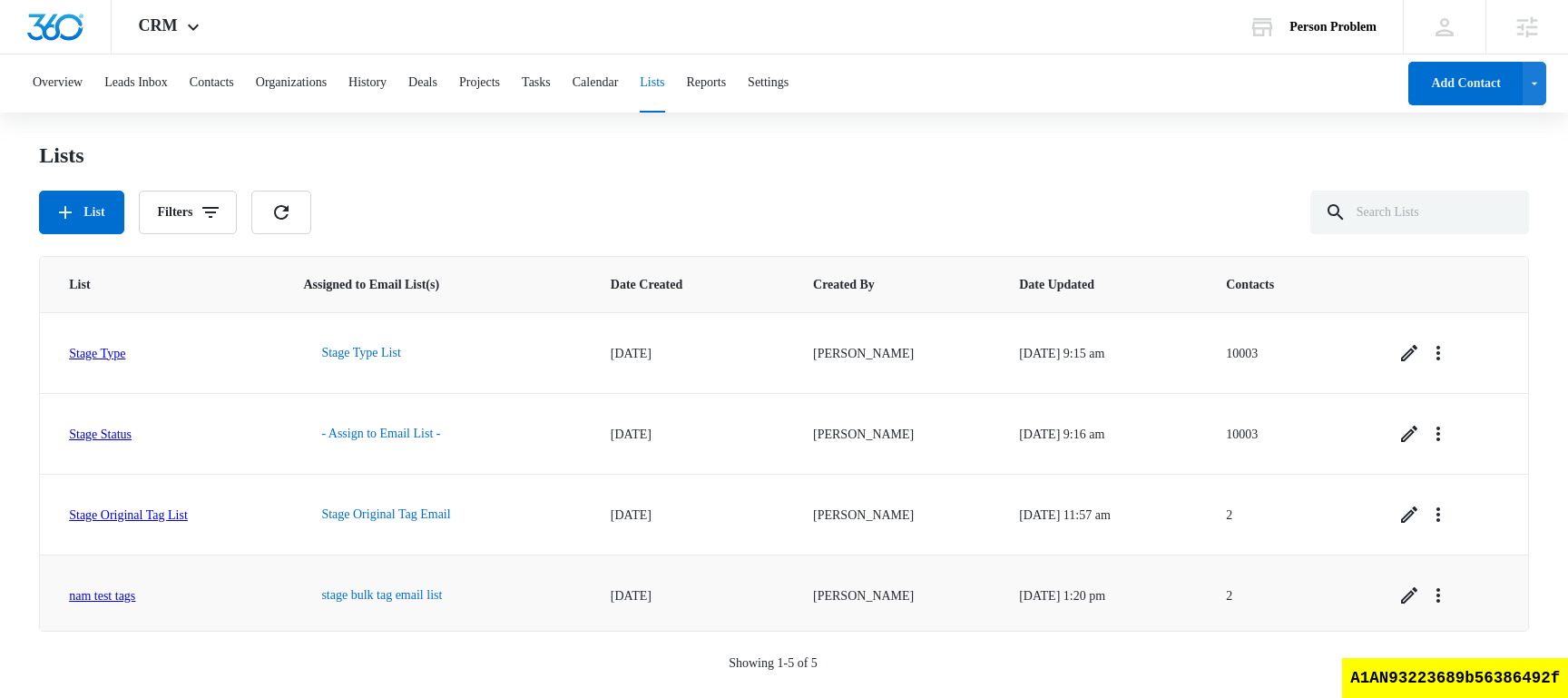
scroll to position [85, 0]
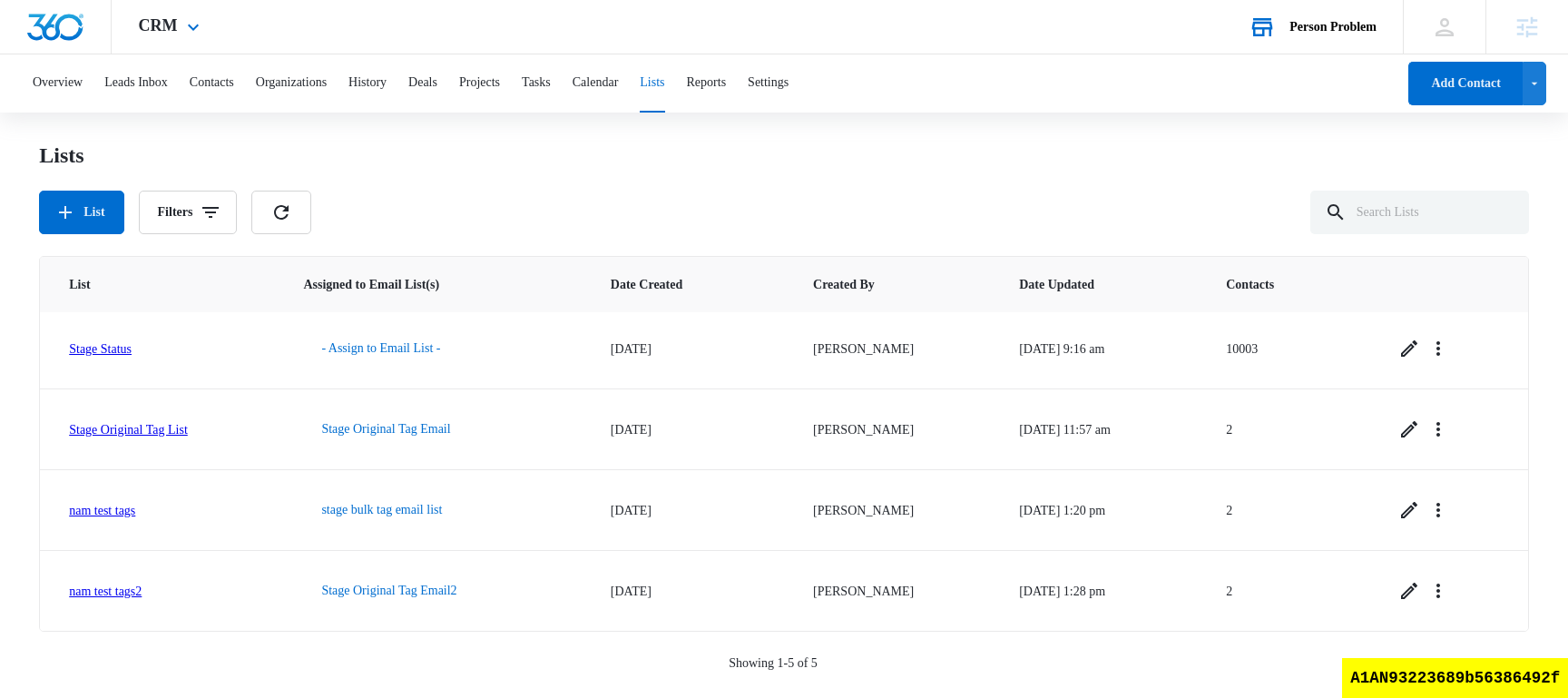
click at [1325, 39] on div "Person Problem Your Accounts View All" at bounding box center [1311, 26] width 181 height 53
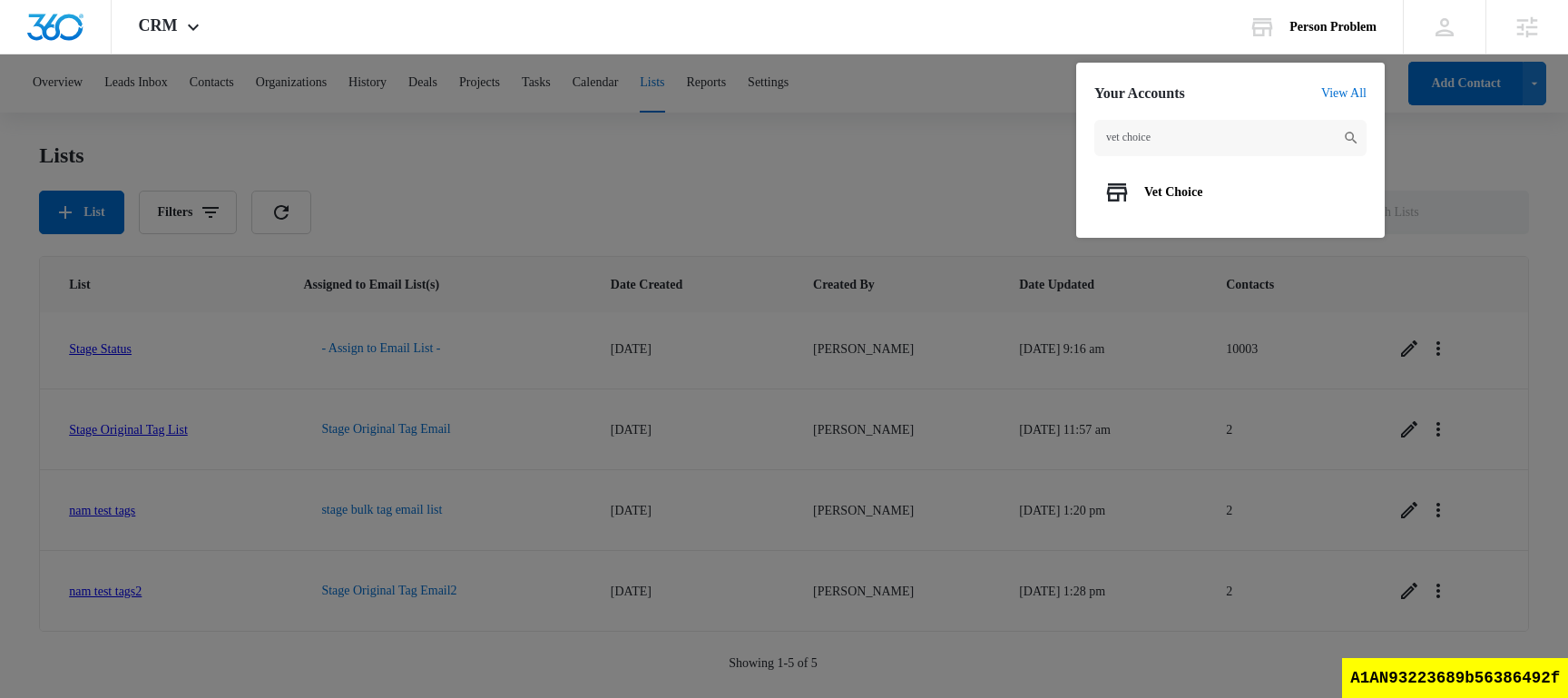
type input "vet choice"
click at [1168, 190] on span "Vet Choice" at bounding box center [1174, 192] width 58 height 15
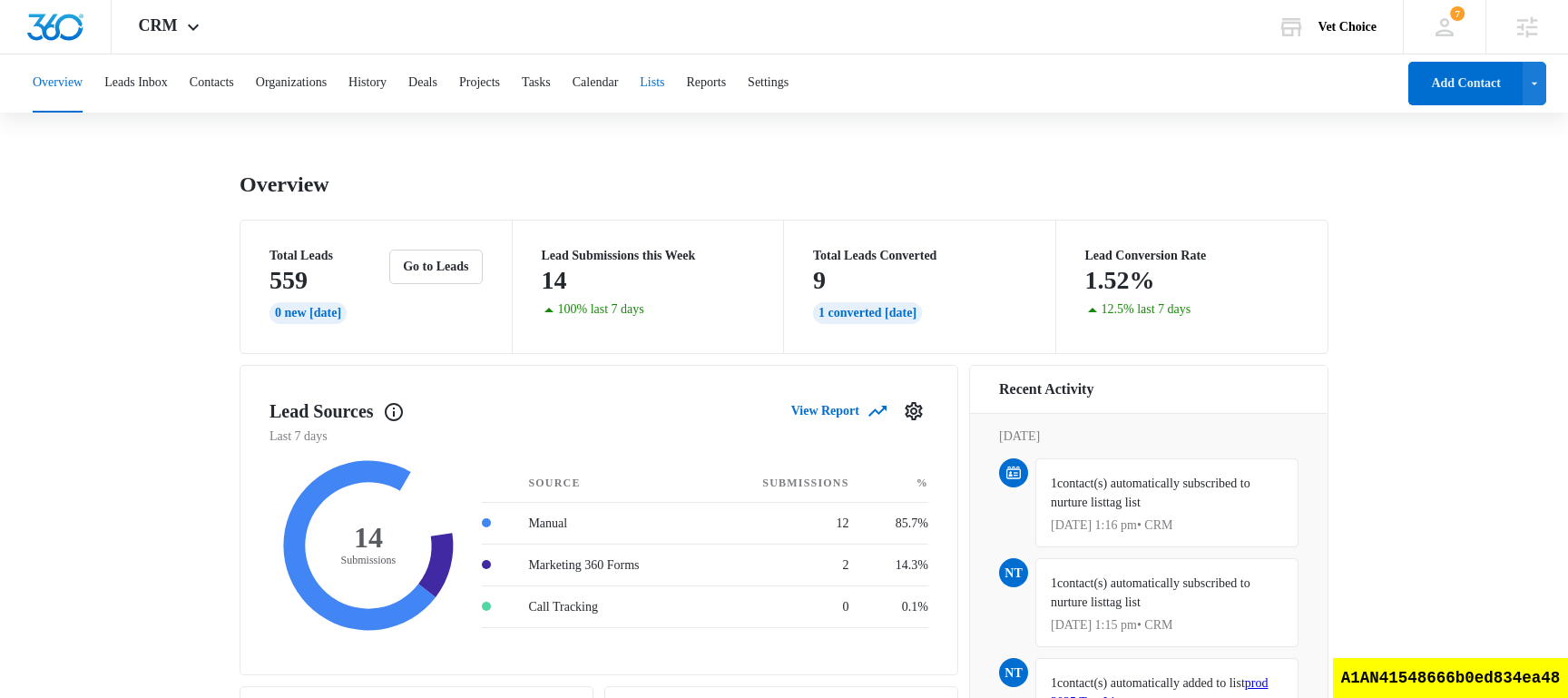
click at [664, 100] on button "Lists" at bounding box center [651, 83] width 24 height 58
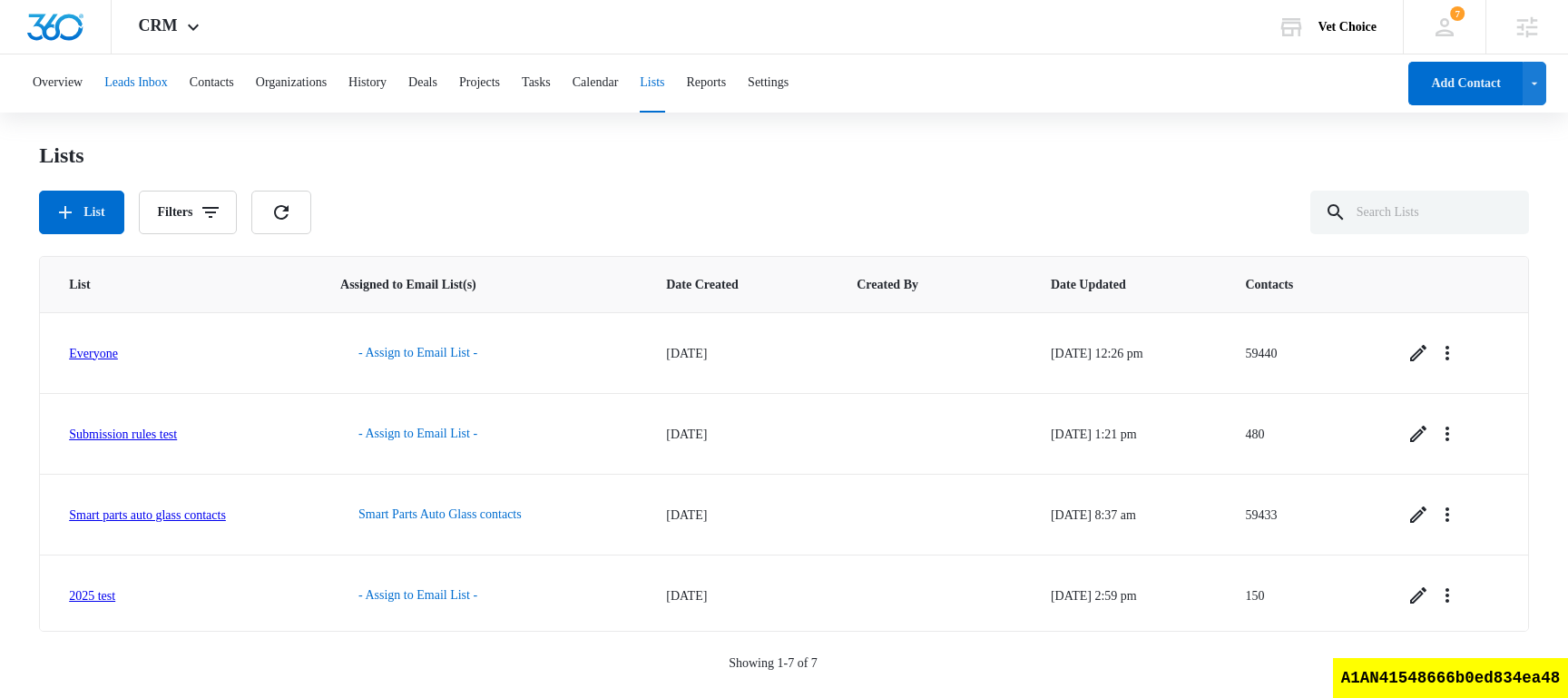
click at [147, 77] on button "Leads Inbox" at bounding box center [137, 83] width 64 height 58
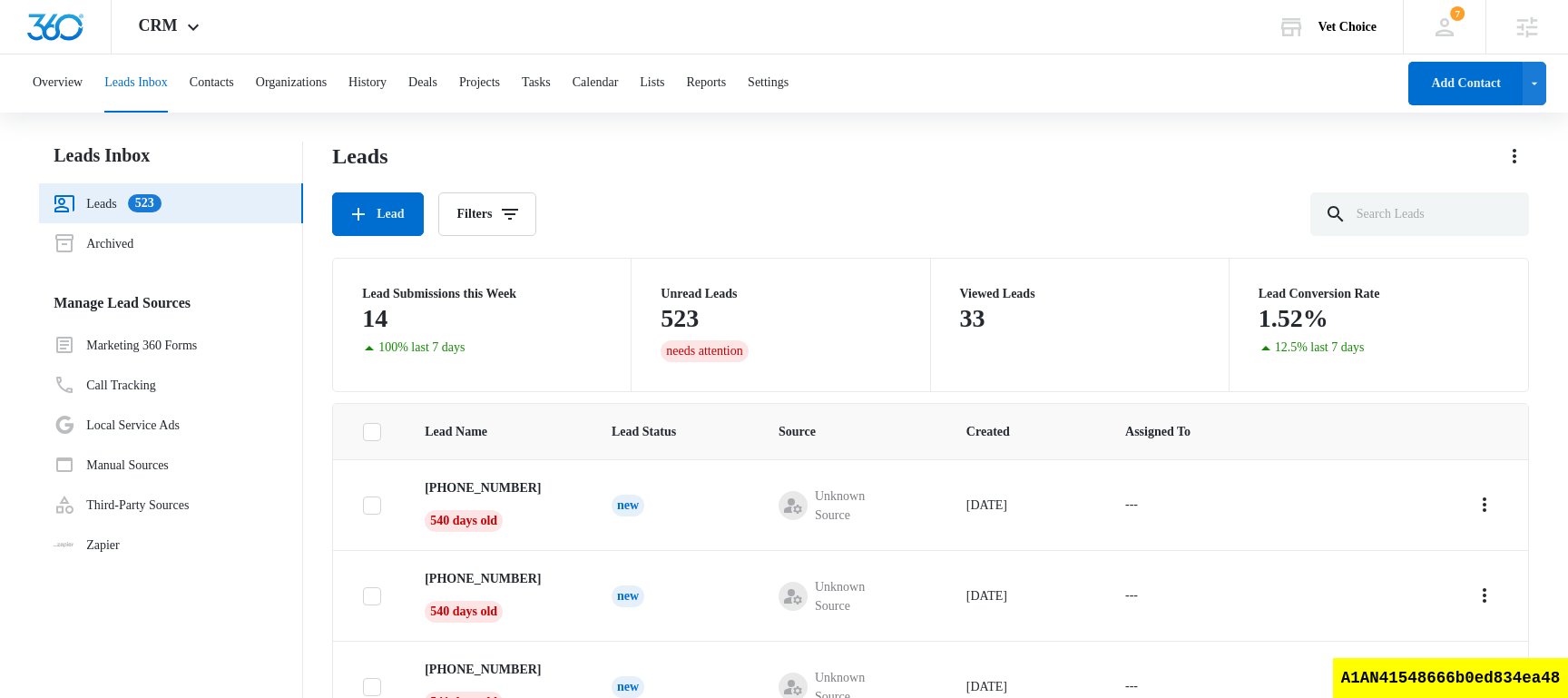
scroll to position [143, 0]
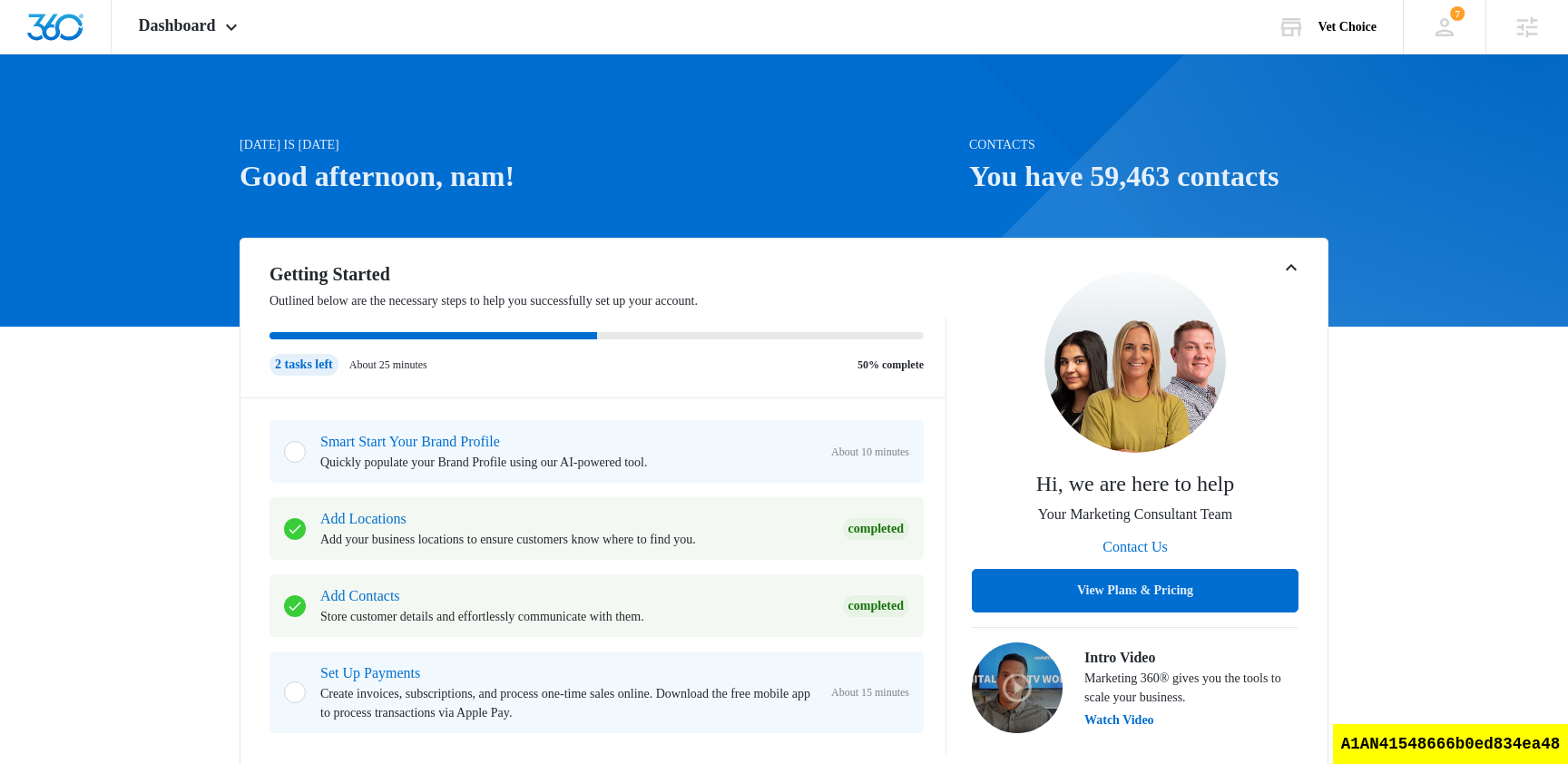
click at [186, 54] on div at bounding box center [784, 190] width 1568 height 272
click at [194, 37] on div "Dashboard Apps Reputation Websites Forms CRM Email Social Shop Scheduling Payme…" at bounding box center [190, 26] width 158 height 53
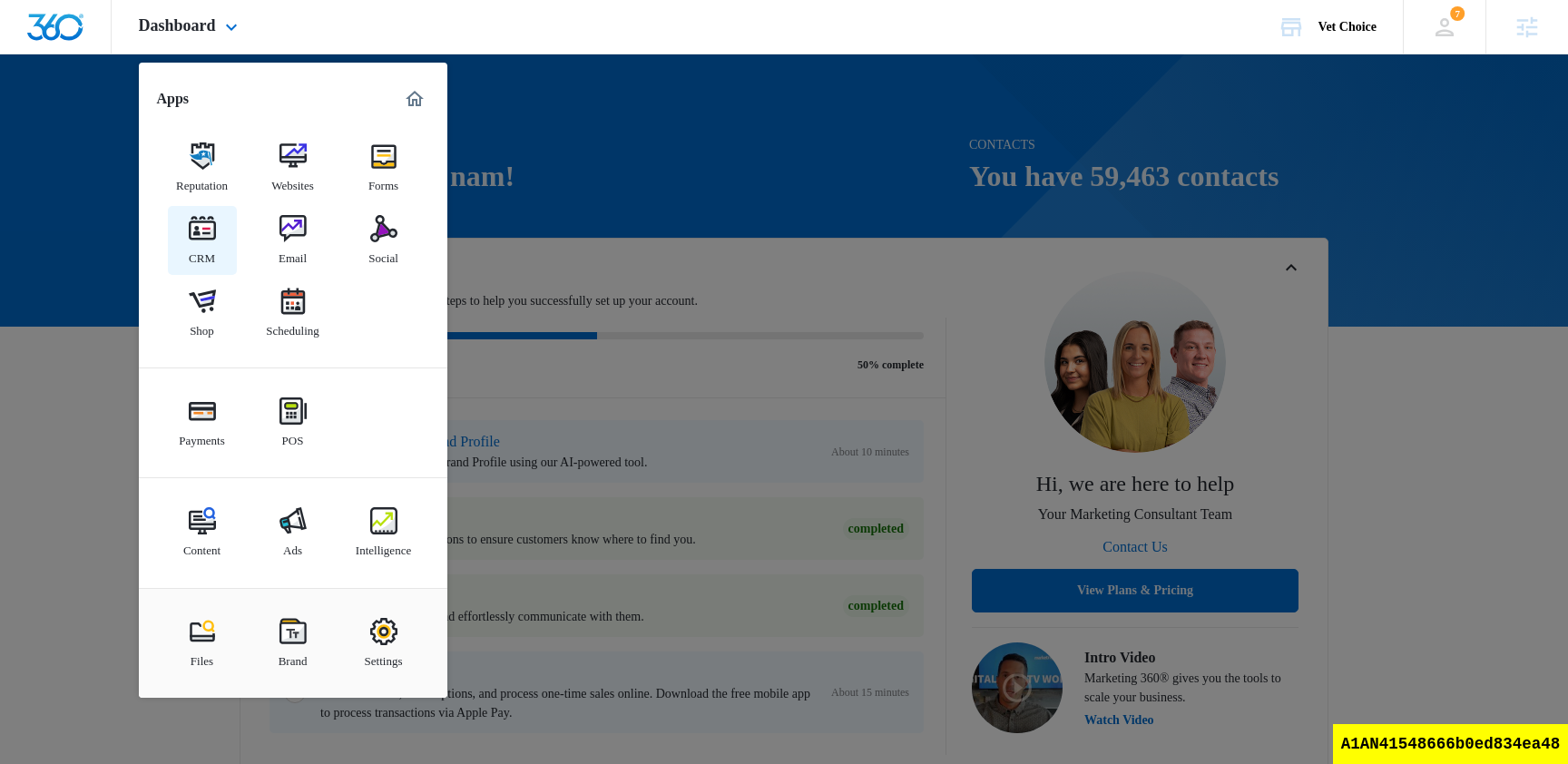
click at [193, 243] on div "CRM" at bounding box center [202, 254] width 26 height 23
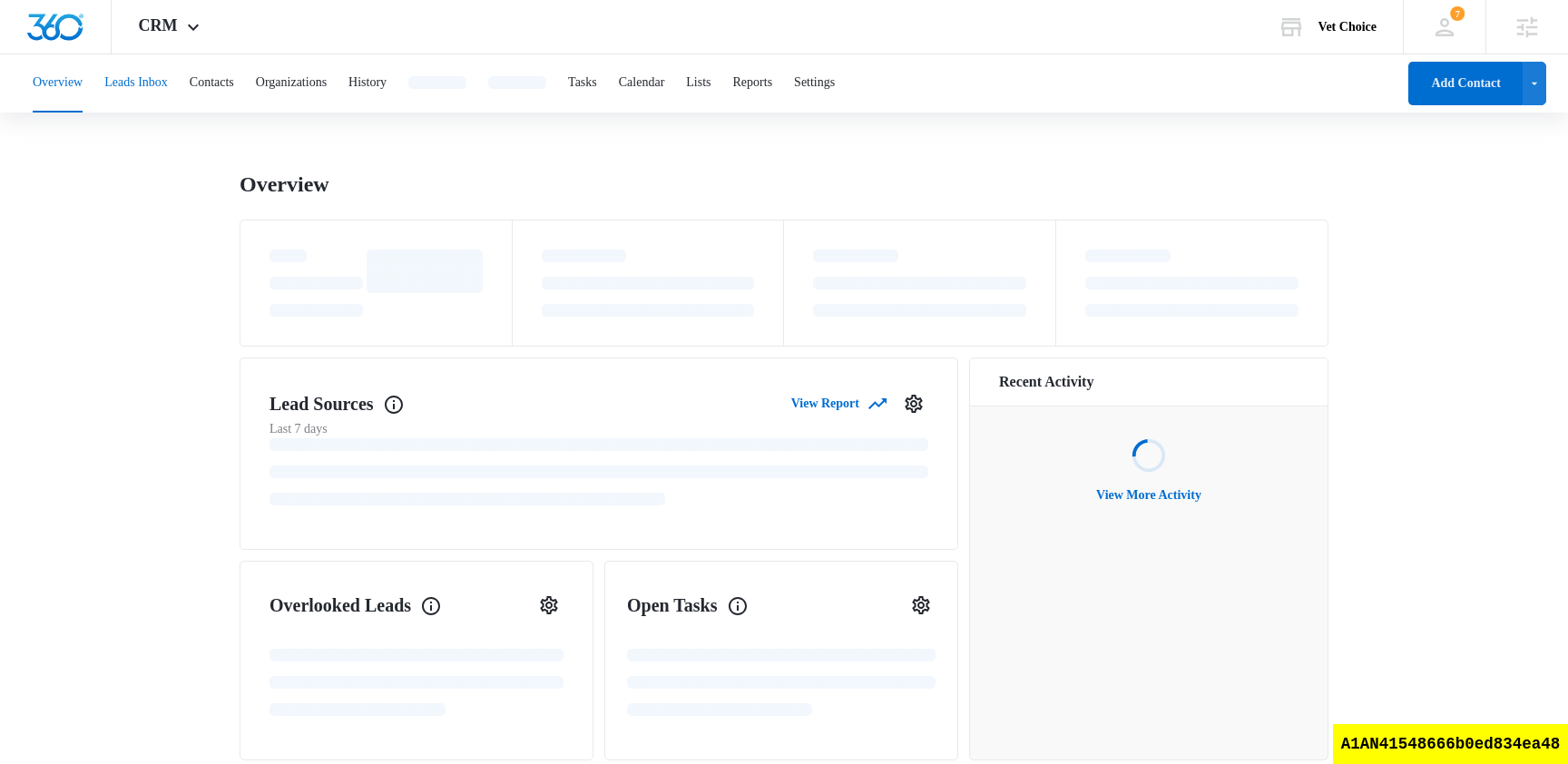
click at [147, 79] on button "Leads Inbox" at bounding box center [137, 83] width 64 height 58
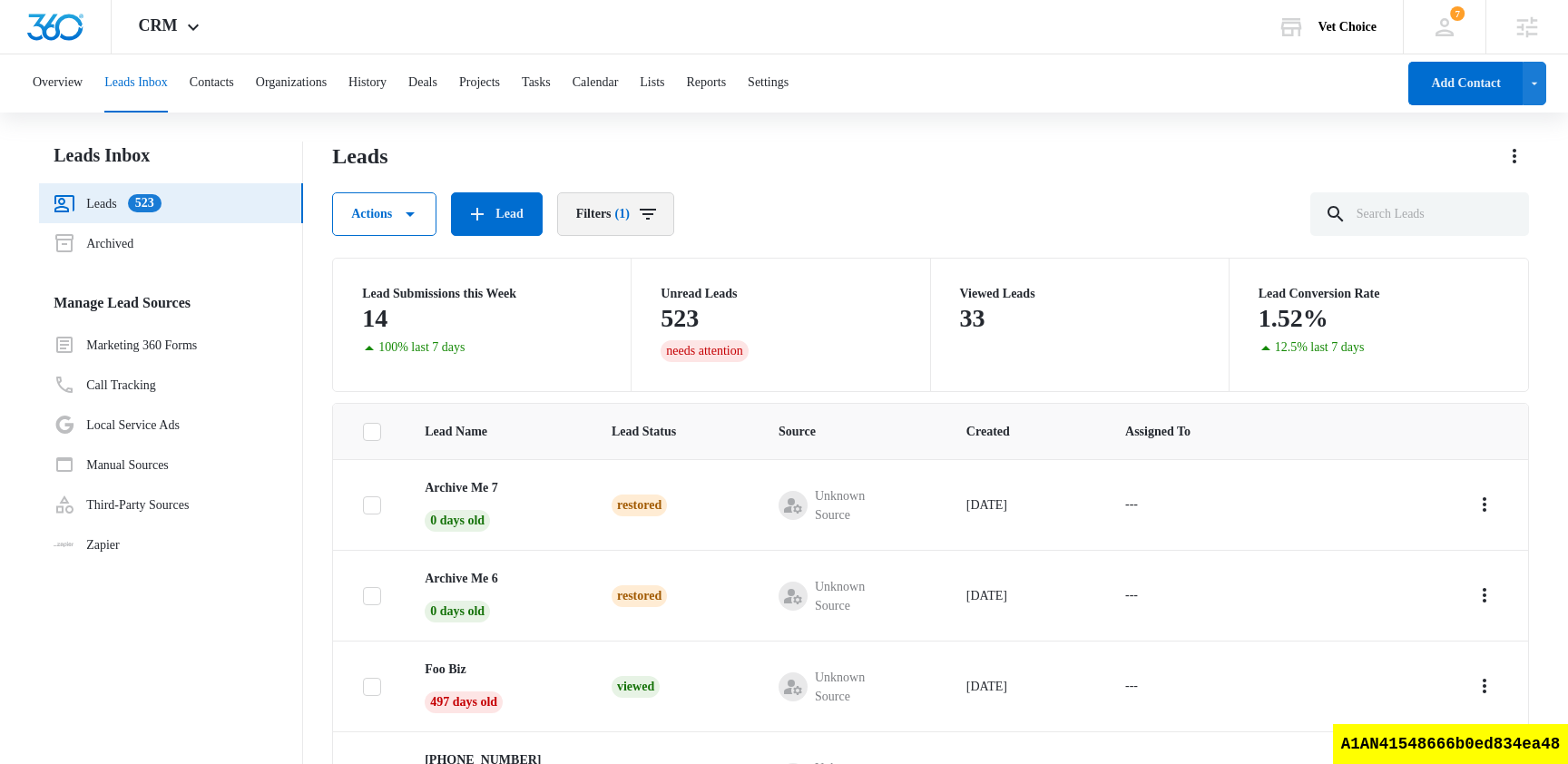
click at [657, 220] on icon "Filters" at bounding box center [647, 214] width 21 height 21
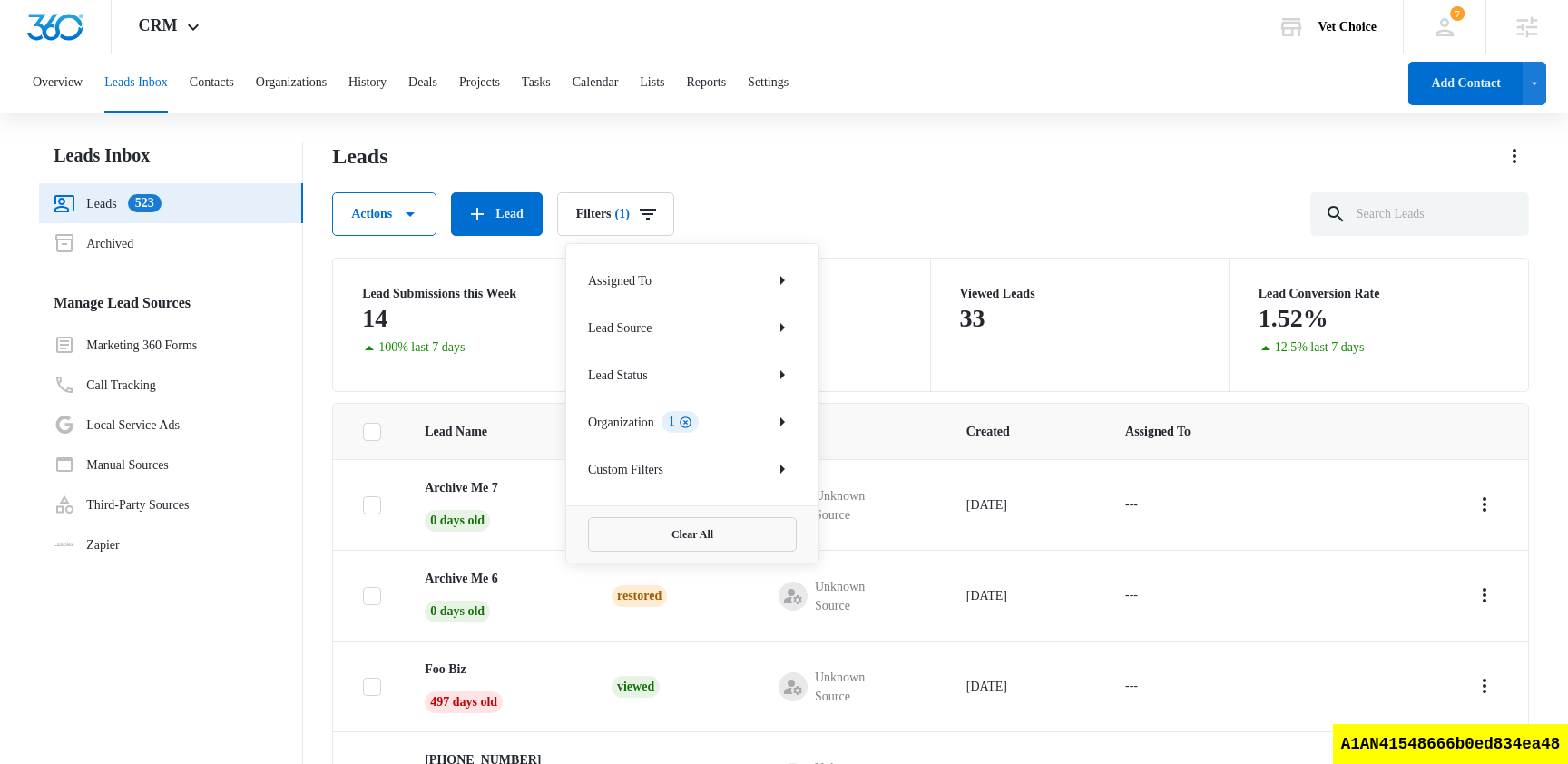
click at [693, 421] on icon "Clear" at bounding box center [685, 423] width 14 height 14
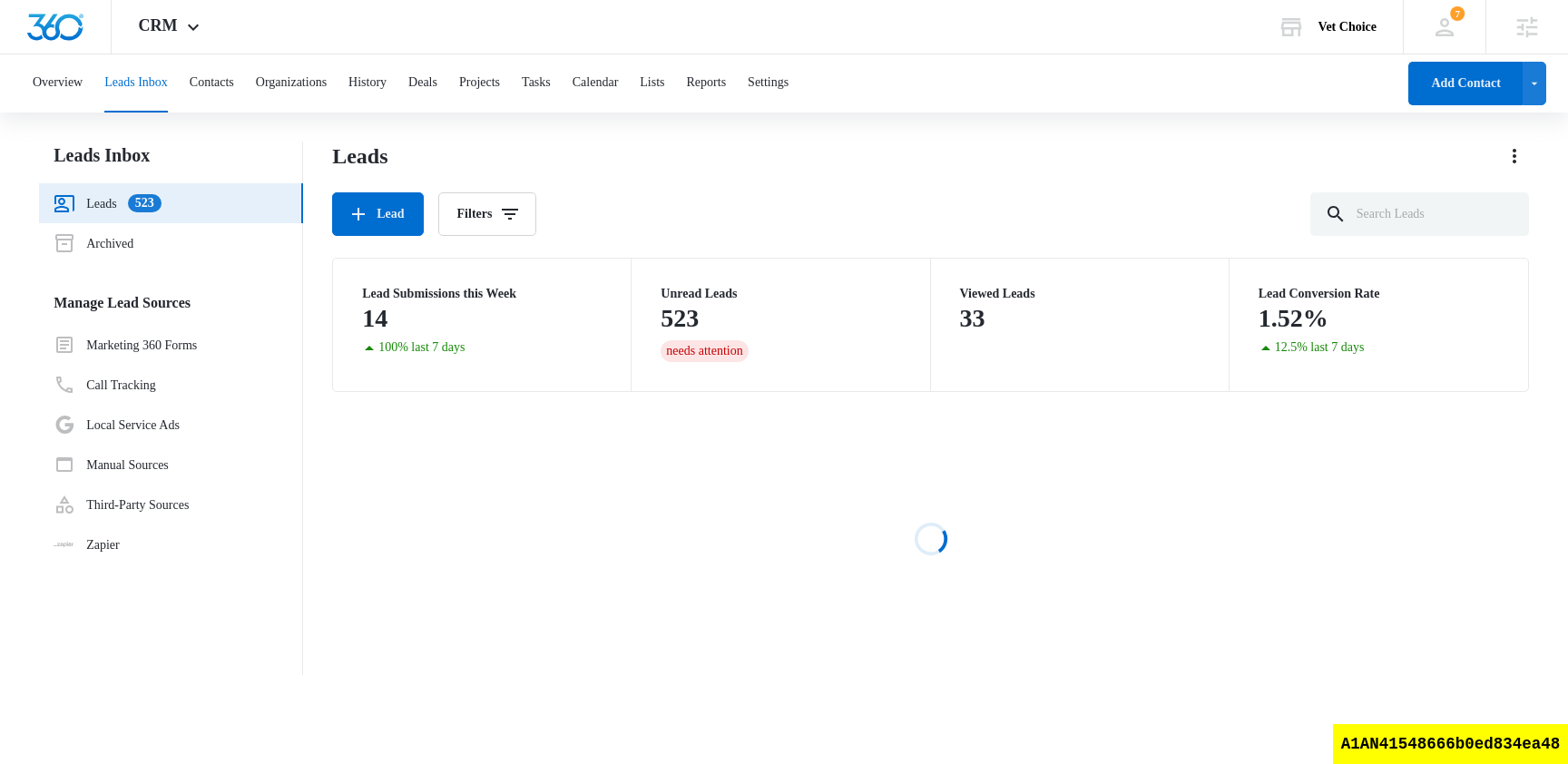
click at [914, 134] on div "Overview Leads Inbox Contacts Organizations History Deals Projects Tasks Calend…" at bounding box center [784, 375] width 1568 height 643
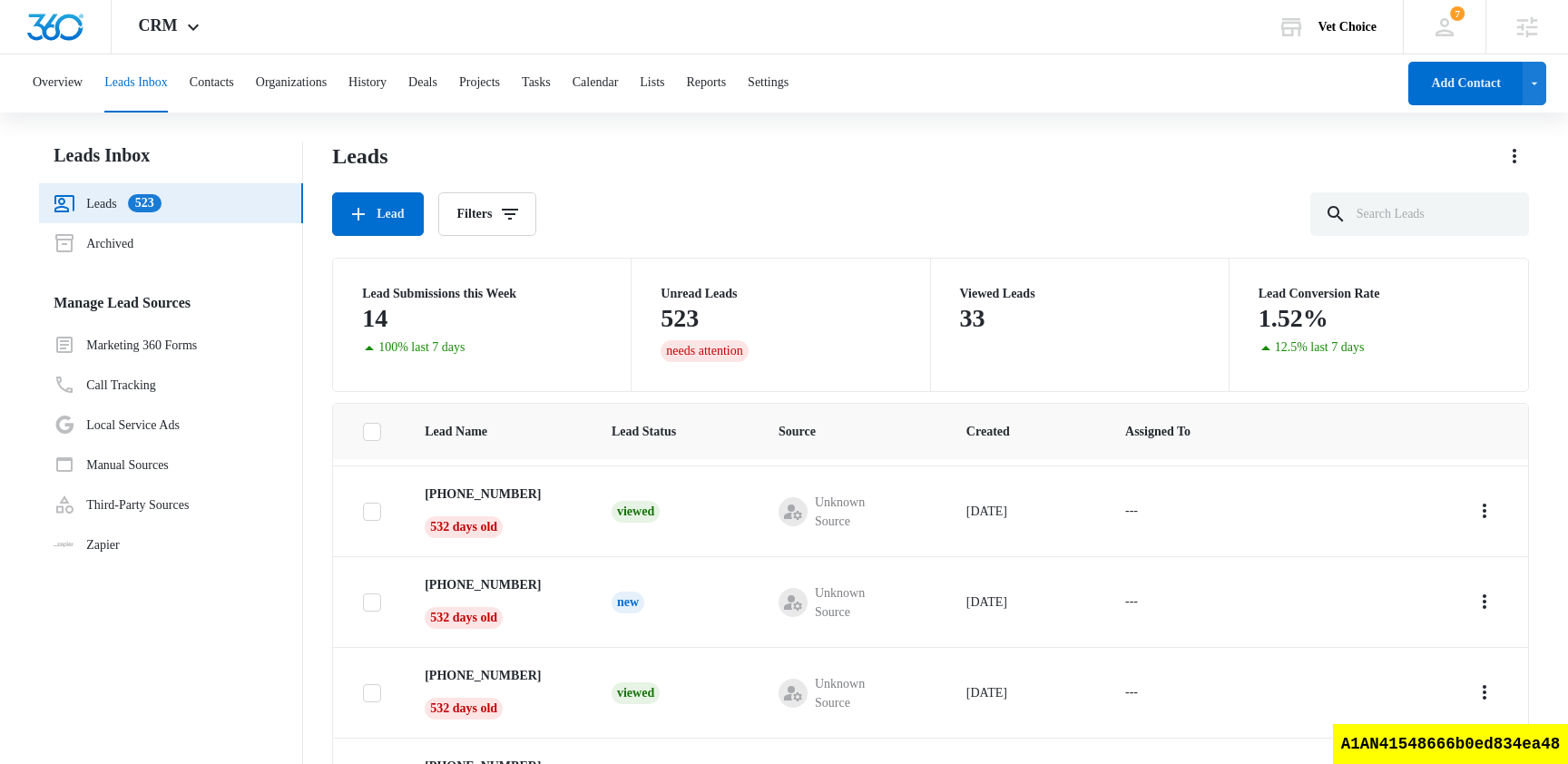
scroll to position [143, 0]
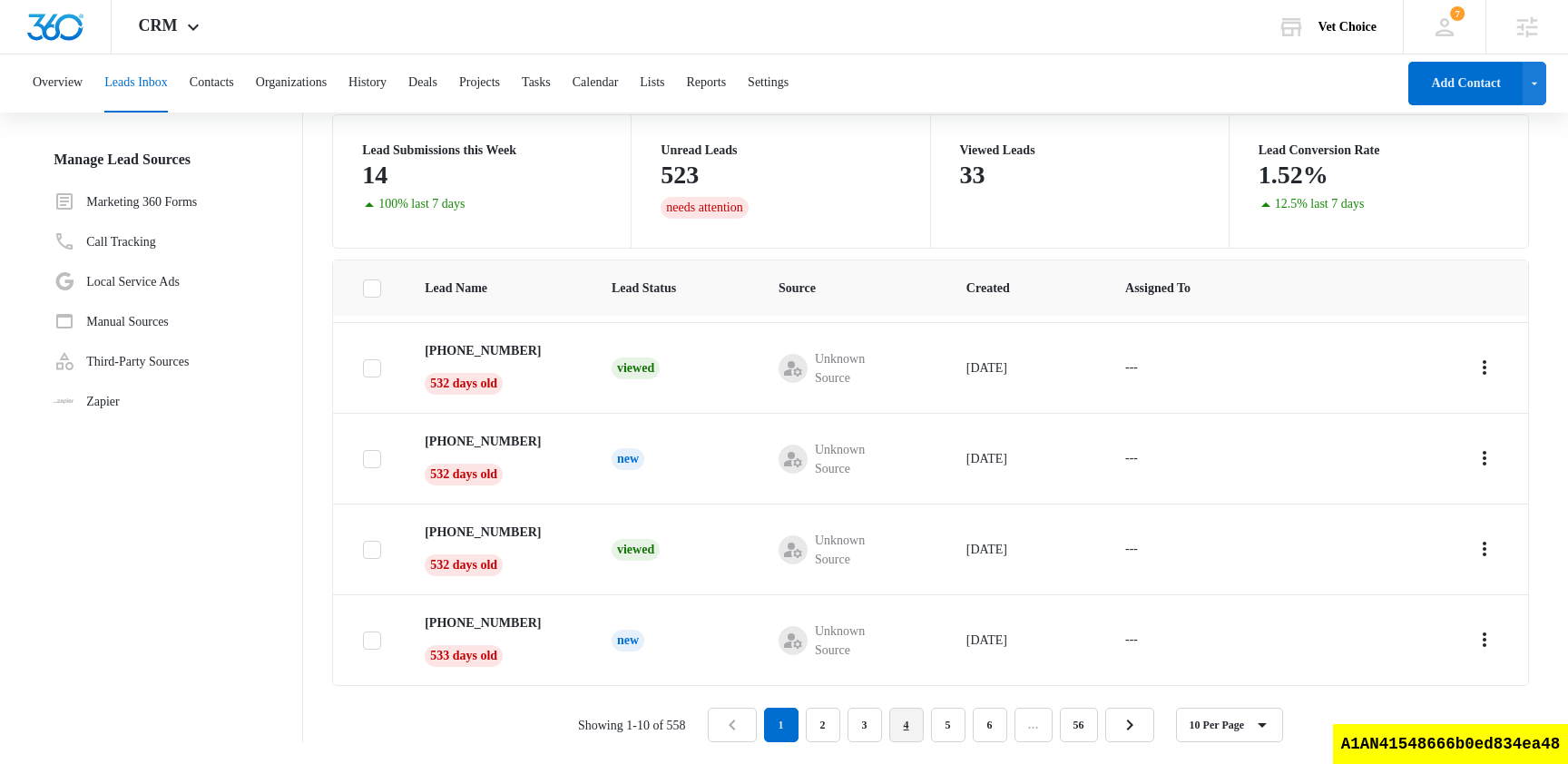
click at [907, 724] on link "4" at bounding box center [907, 725] width 35 height 35
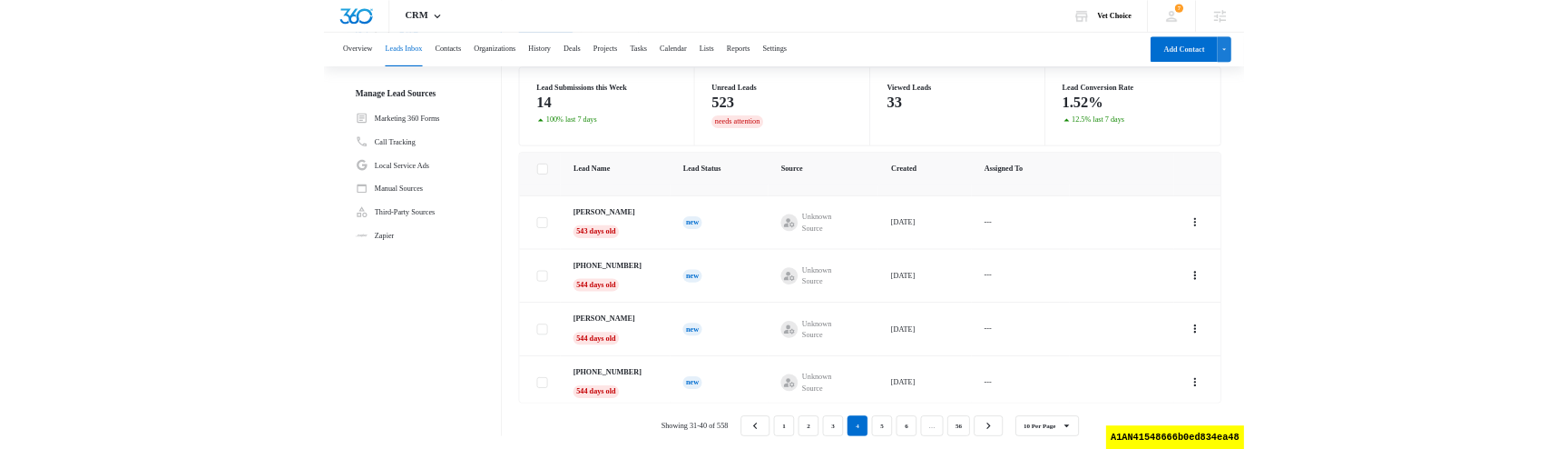
scroll to position [432, 0]
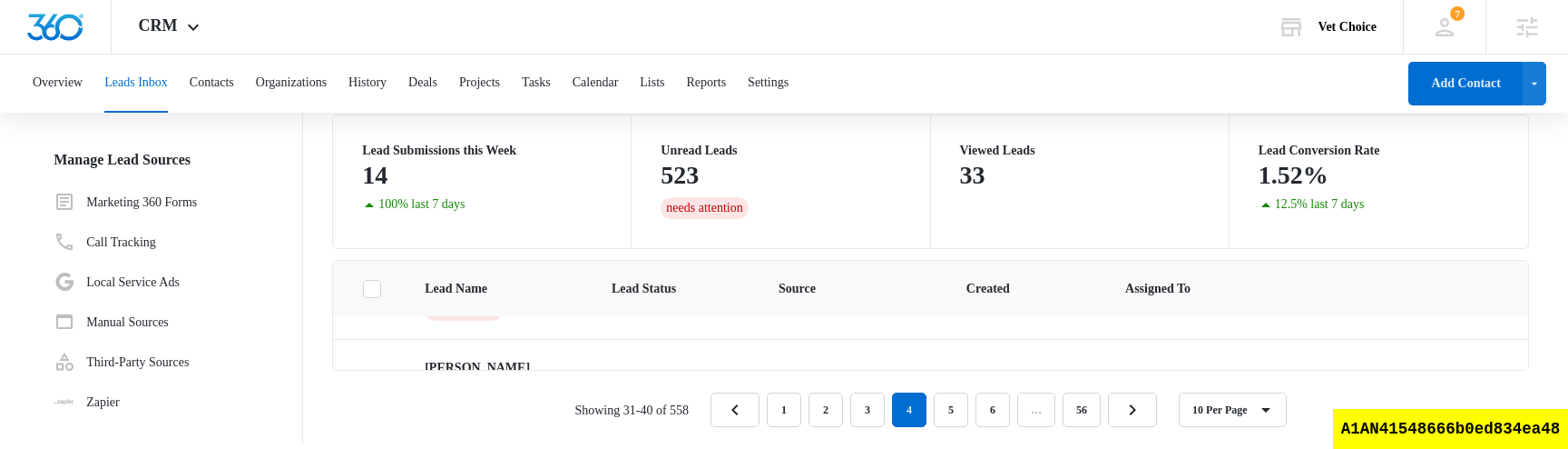
click at [347, 394] on div "Showing 31-40 of 558 1 2 3 4 5 6 … 56 10 Per Page" at bounding box center [930, 410] width 1197 height 35
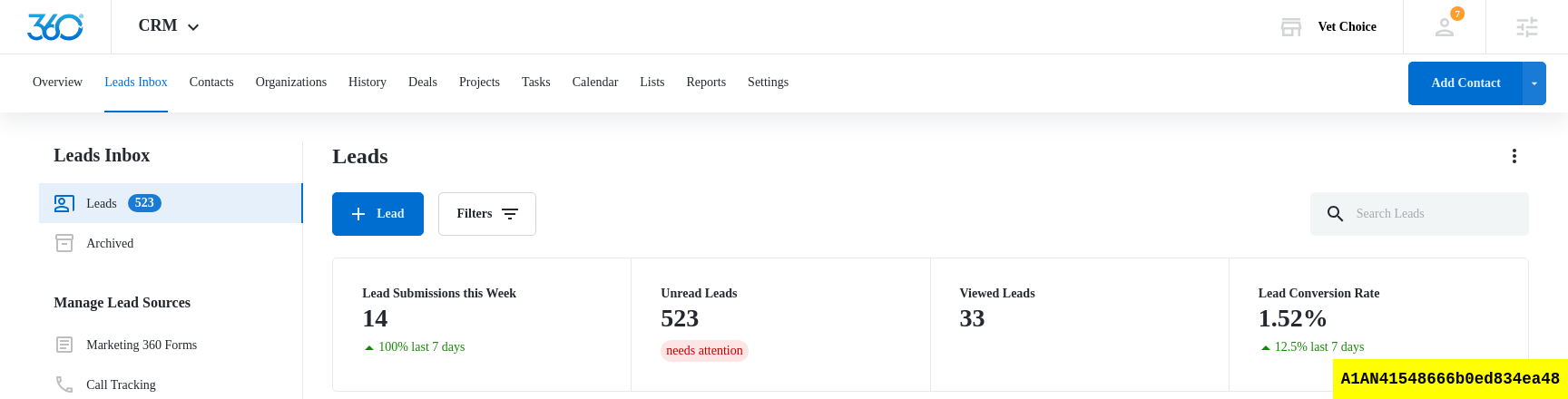
click at [954, 74] on div "Overview Leads Inbox Contacts Organizations History Deals Projects Tasks Calend…" at bounding box center [708, 83] width 1374 height 58
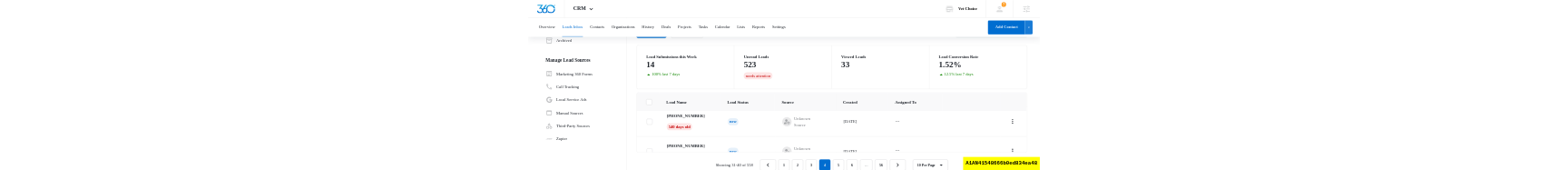
scroll to position [144, 0]
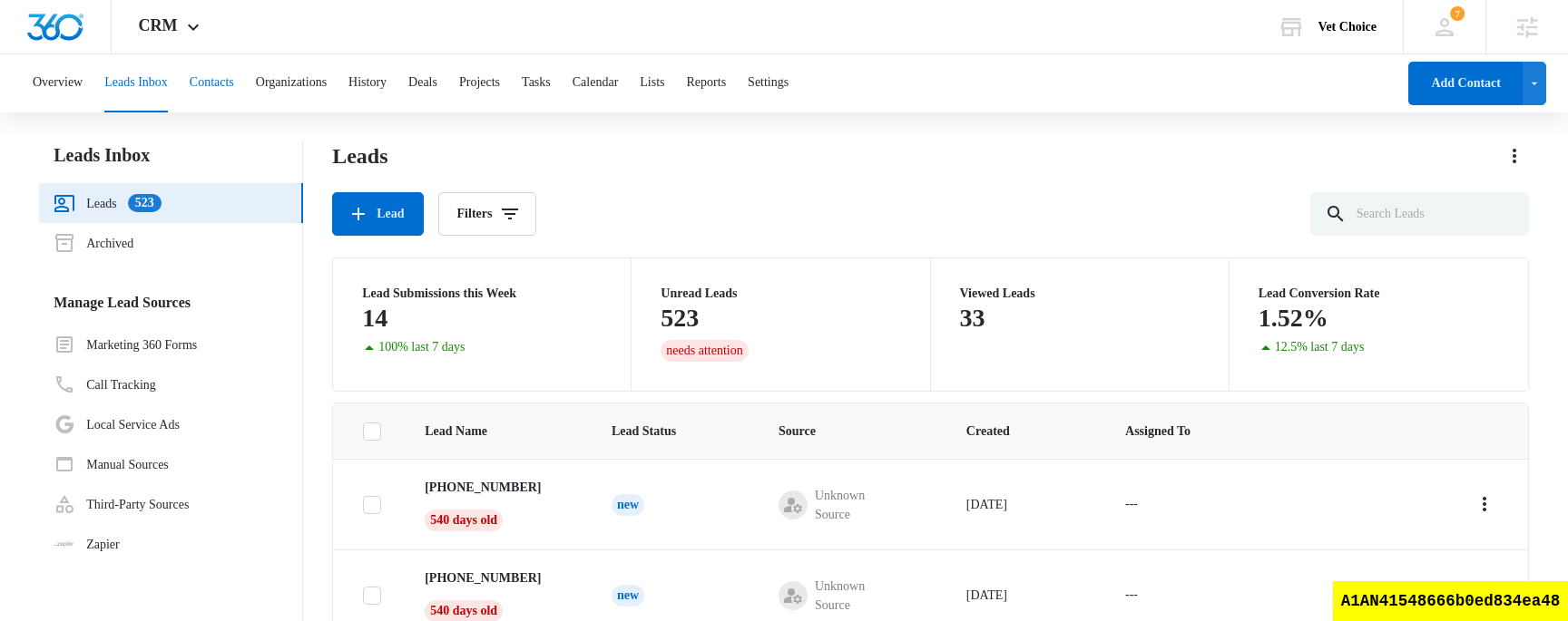
click at [235, 64] on button "Contacts" at bounding box center [212, 83] width 45 height 58
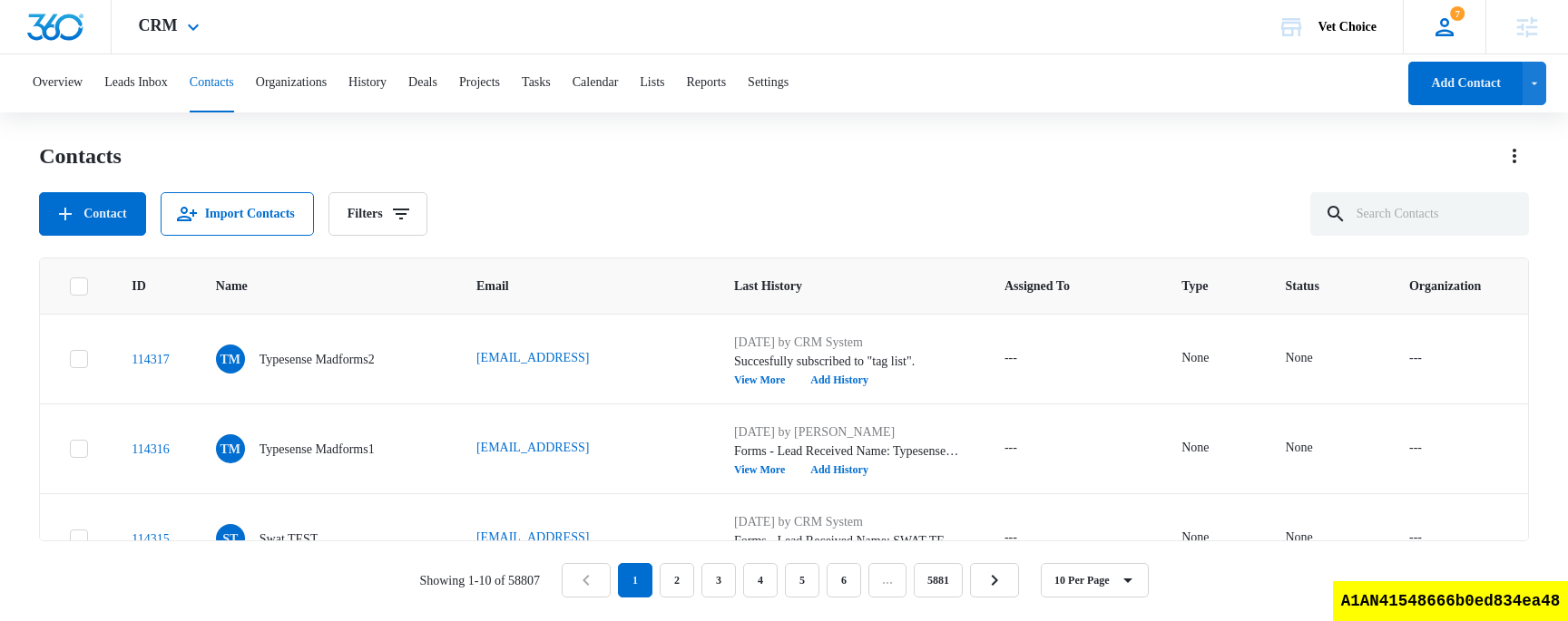
click at [1451, 21] on icon at bounding box center [1445, 27] width 27 height 27
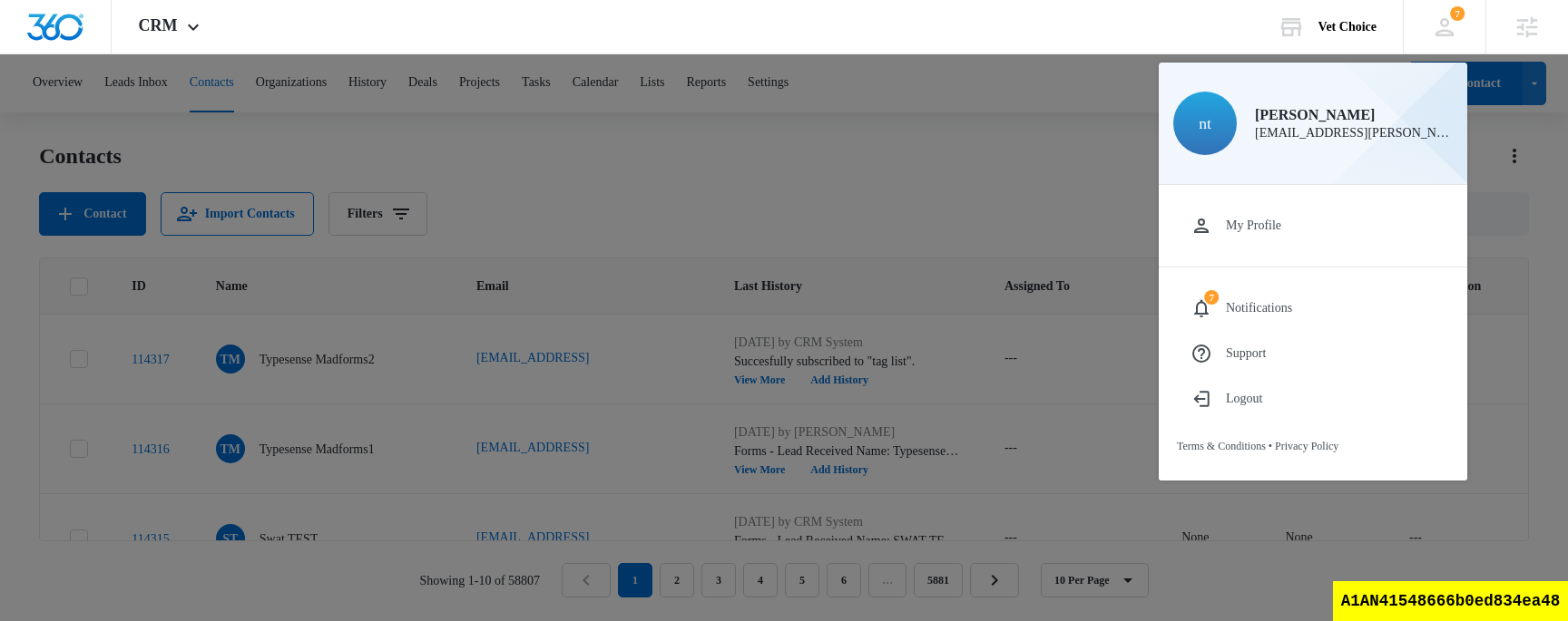
click at [862, 169] on div at bounding box center [784, 310] width 1568 height 621
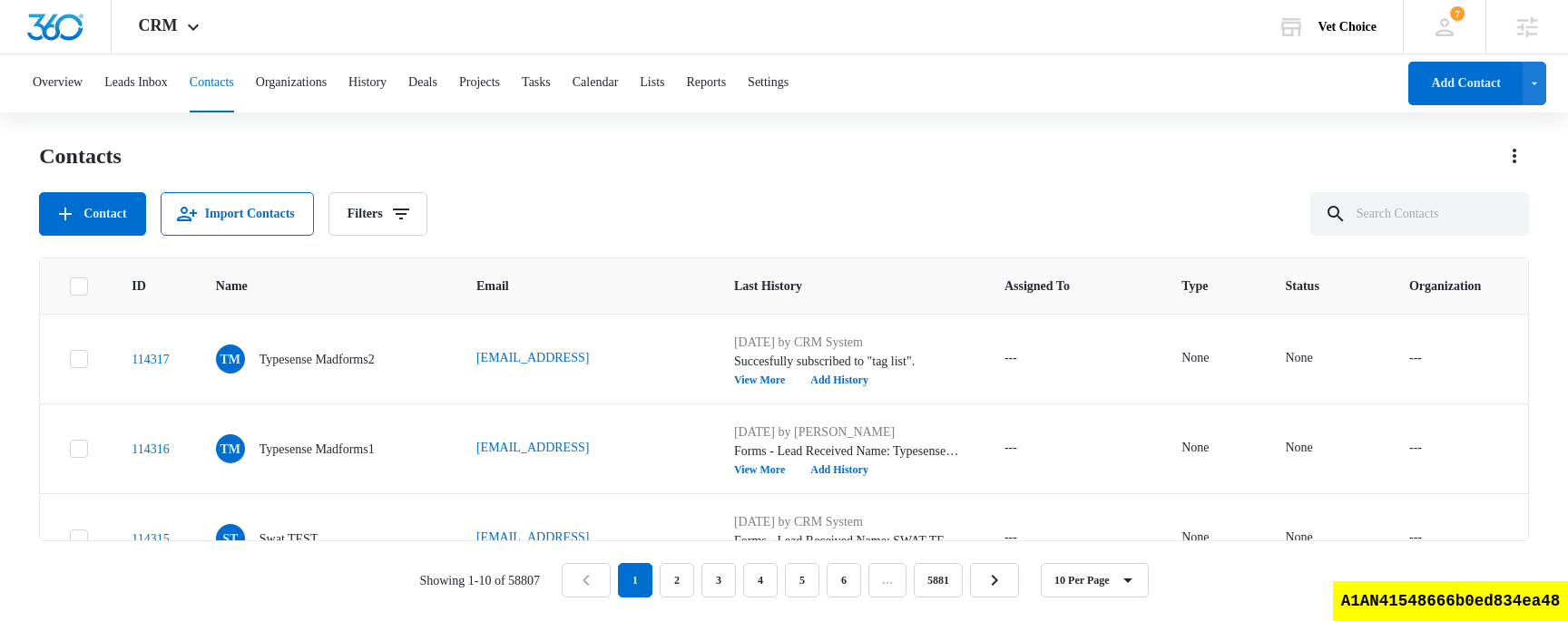
drag, startPoint x: 595, startPoint y: 187, endPoint x: 602, endPoint y: 198, distance: 13.0
click at [595, 169] on div "Contacts Contact Import Contacts Filters" at bounding box center [784, 188] width 1490 height 94
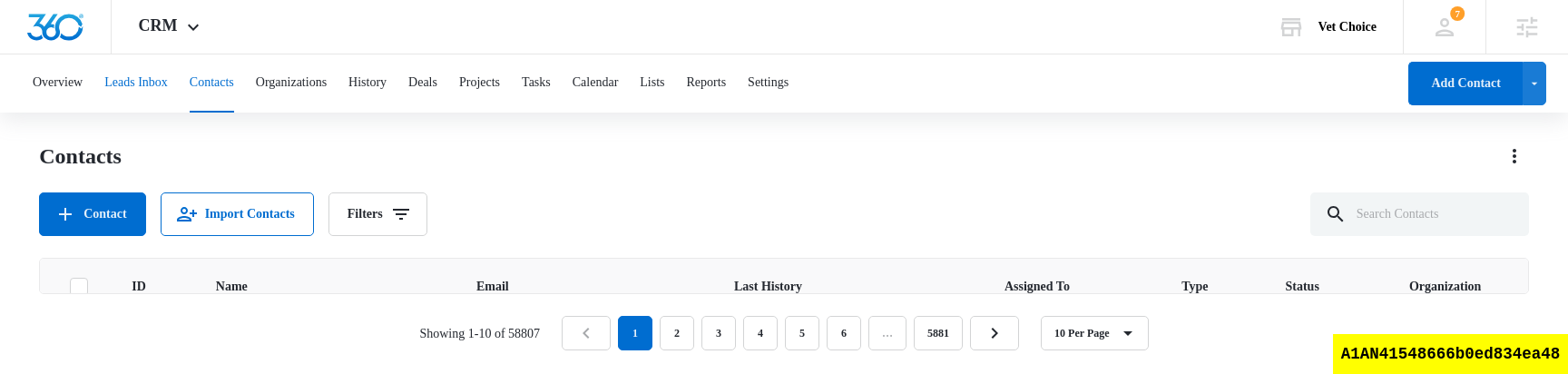
click at [161, 86] on button "Leads Inbox" at bounding box center [137, 83] width 64 height 58
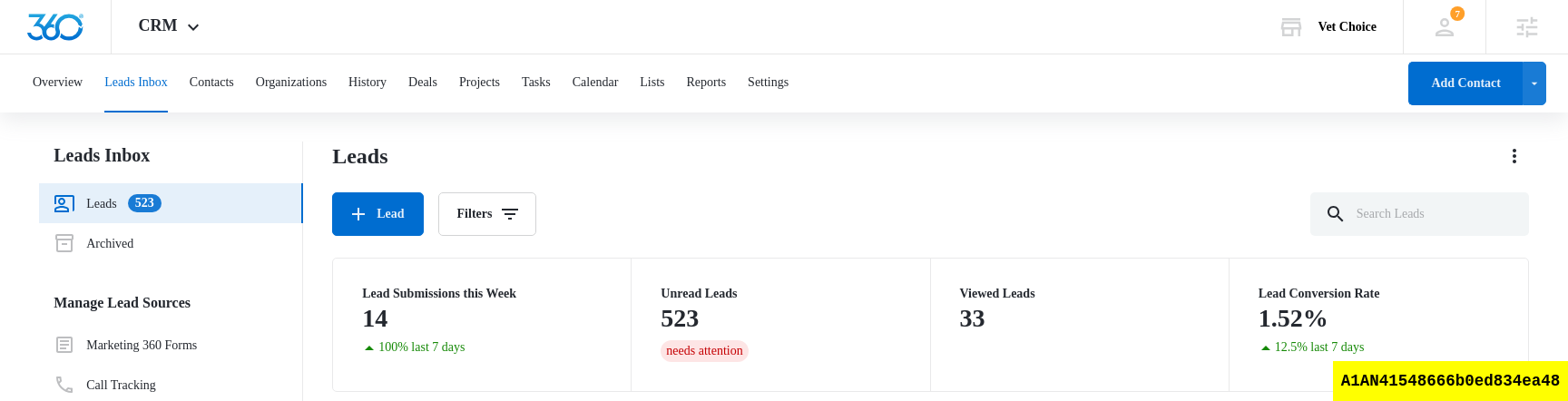
click at [713, 169] on div "Lead Filters" at bounding box center [930, 214] width 1197 height 44
